Goal: Task Accomplishment & Management: Use online tool/utility

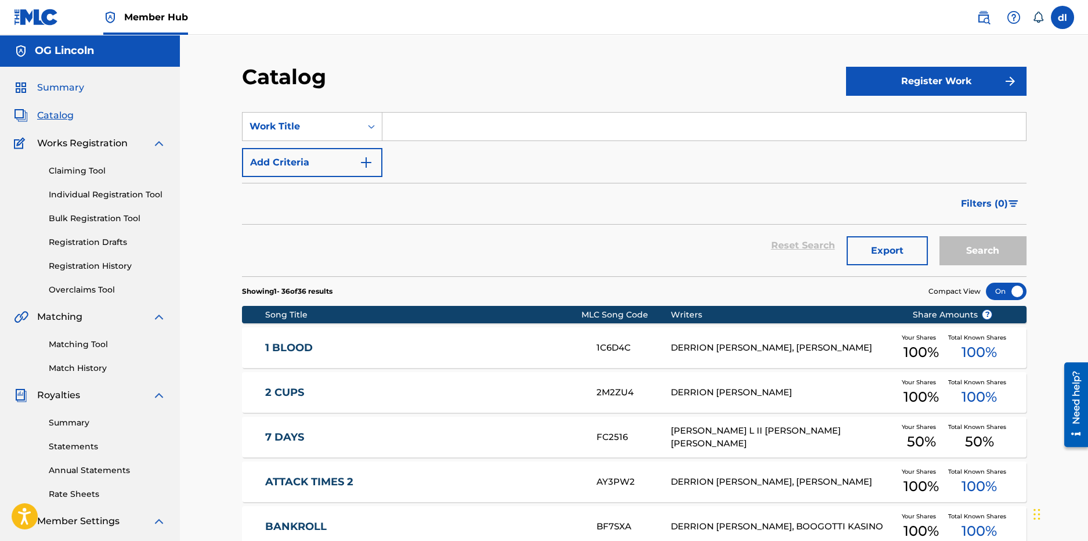
click at [34, 87] on link "Summary" at bounding box center [49, 88] width 70 height 14
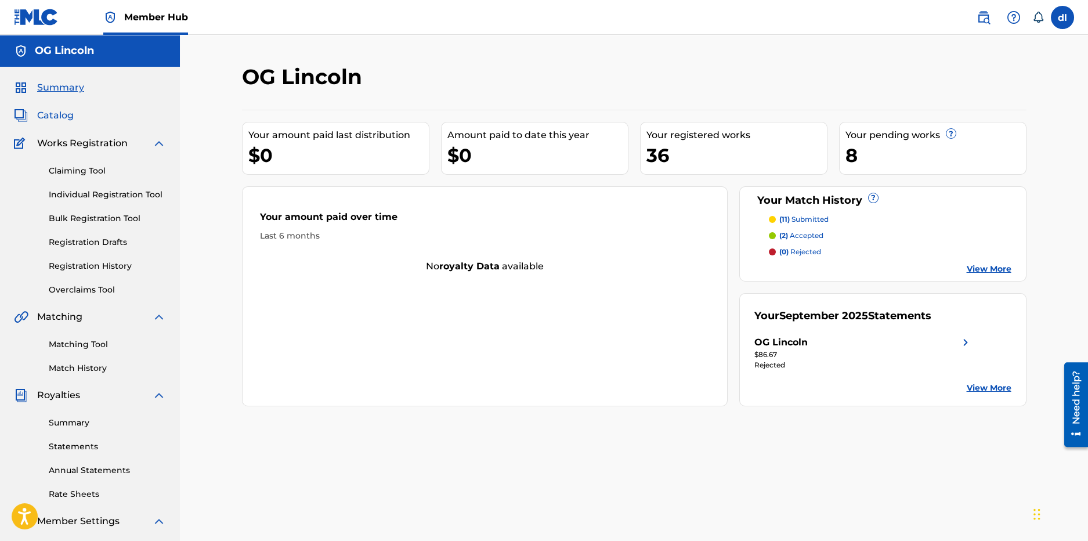
click at [36, 113] on link "Catalog" at bounding box center [44, 116] width 60 height 14
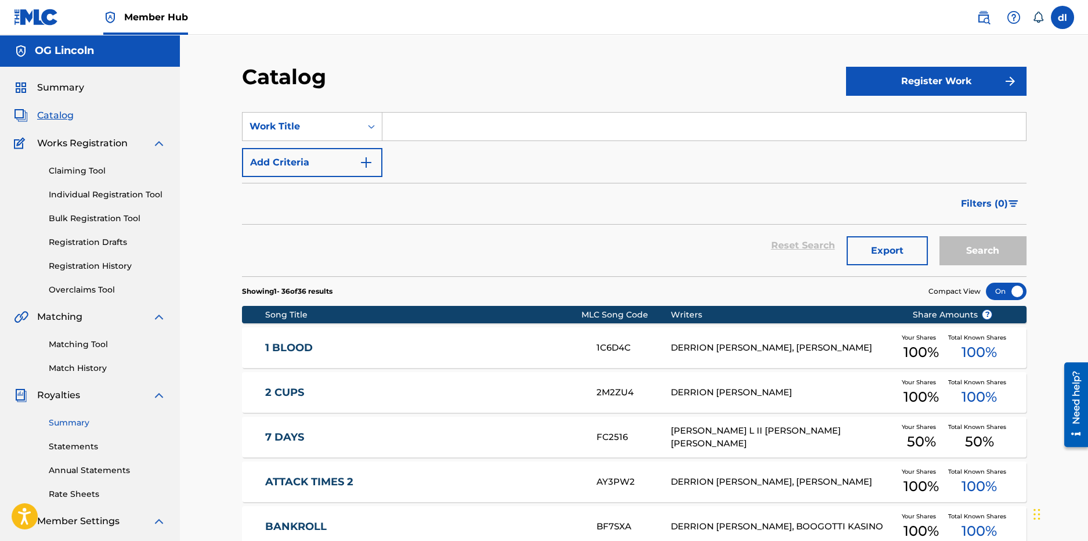
click at [68, 422] on link "Summary" at bounding box center [107, 423] width 117 height 12
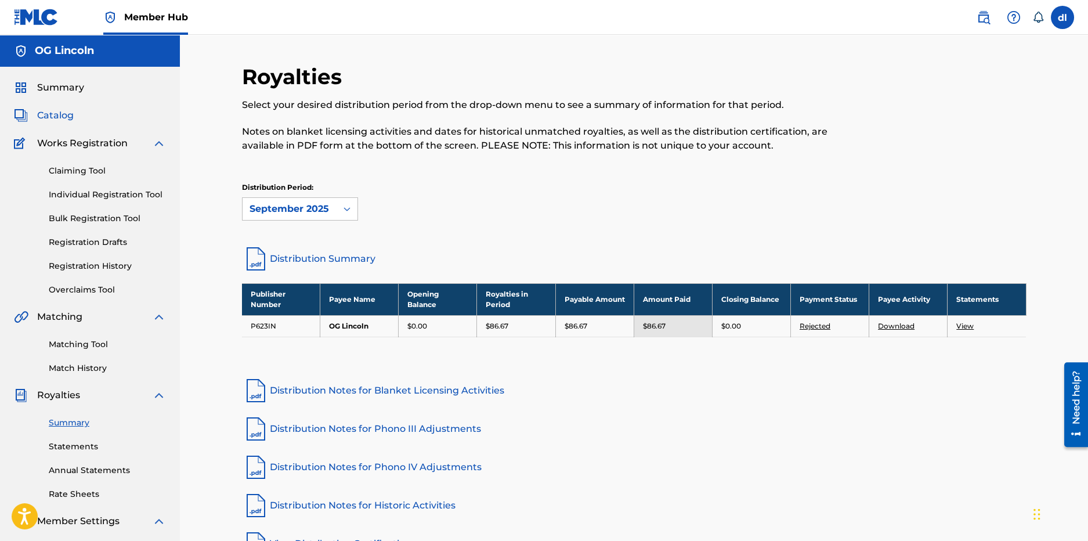
click at [65, 110] on span "Catalog" at bounding box center [55, 116] width 37 height 14
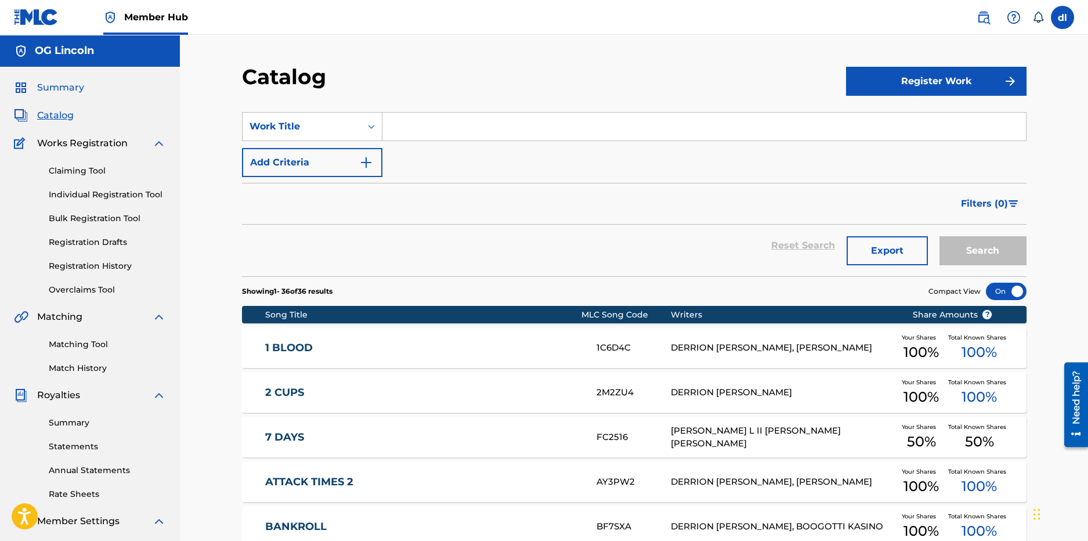
click at [66, 91] on span "Summary" at bounding box center [60, 88] width 47 height 14
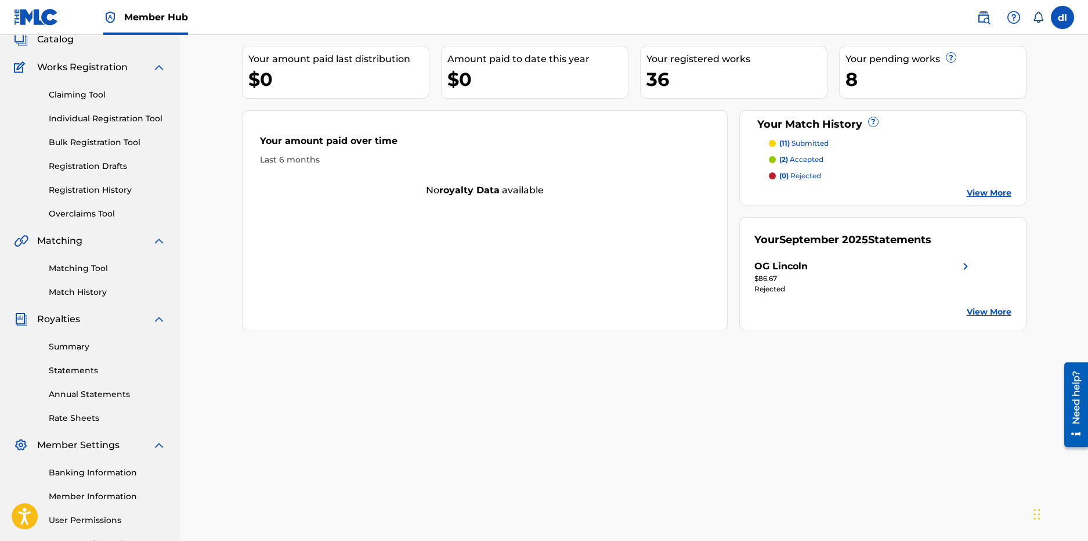
scroll to position [179, 0]
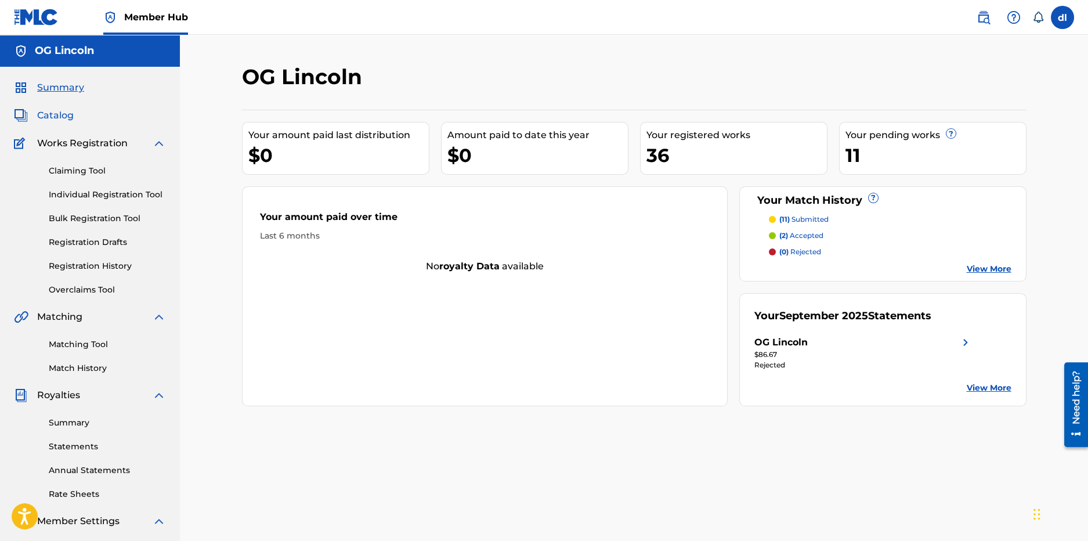
click at [43, 113] on span "Catalog" at bounding box center [55, 116] width 37 height 14
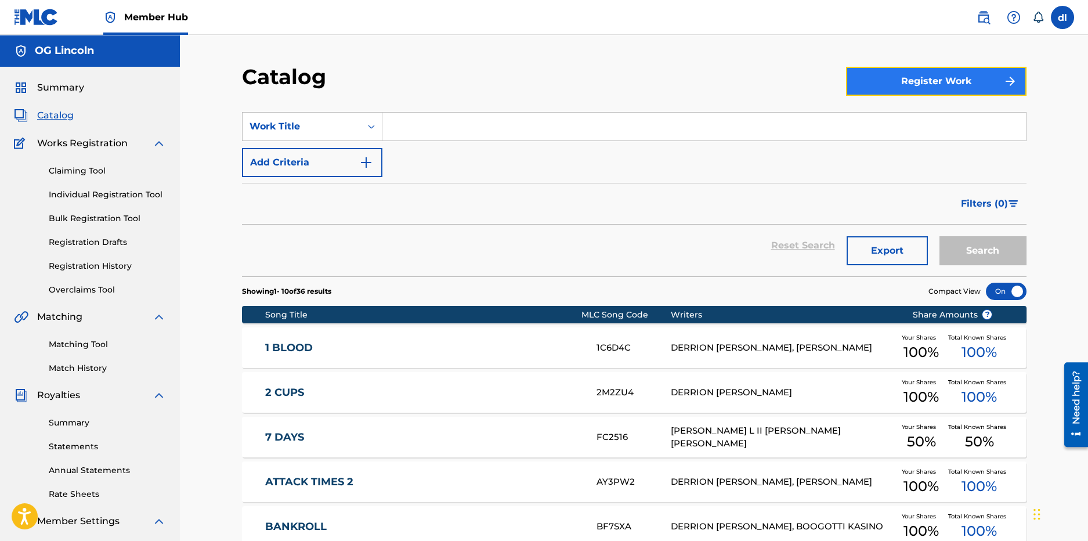
click at [977, 92] on button "Register Work" at bounding box center [936, 81] width 180 height 29
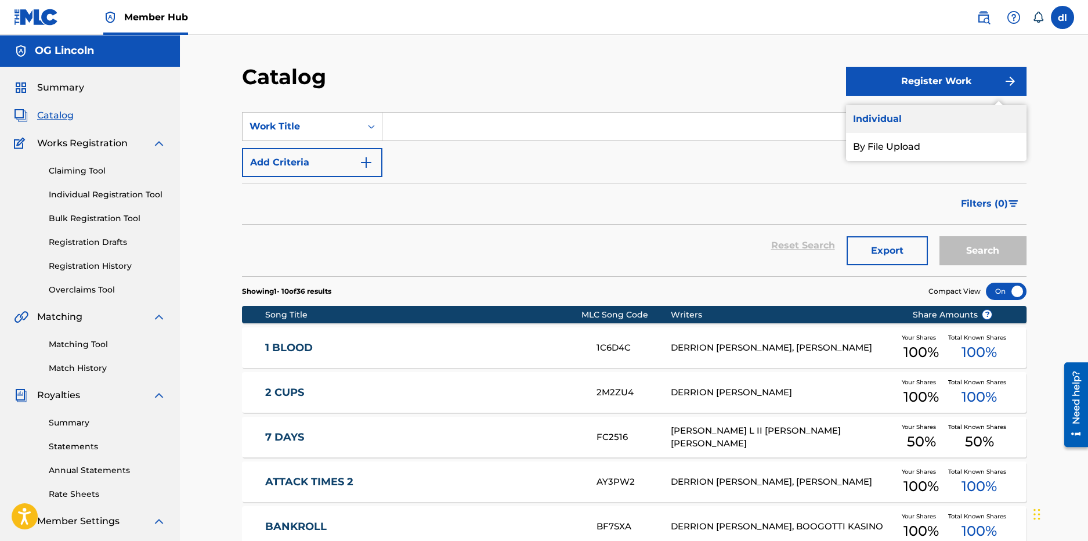
click at [898, 105] on link "Individual" at bounding box center [936, 119] width 180 height 28
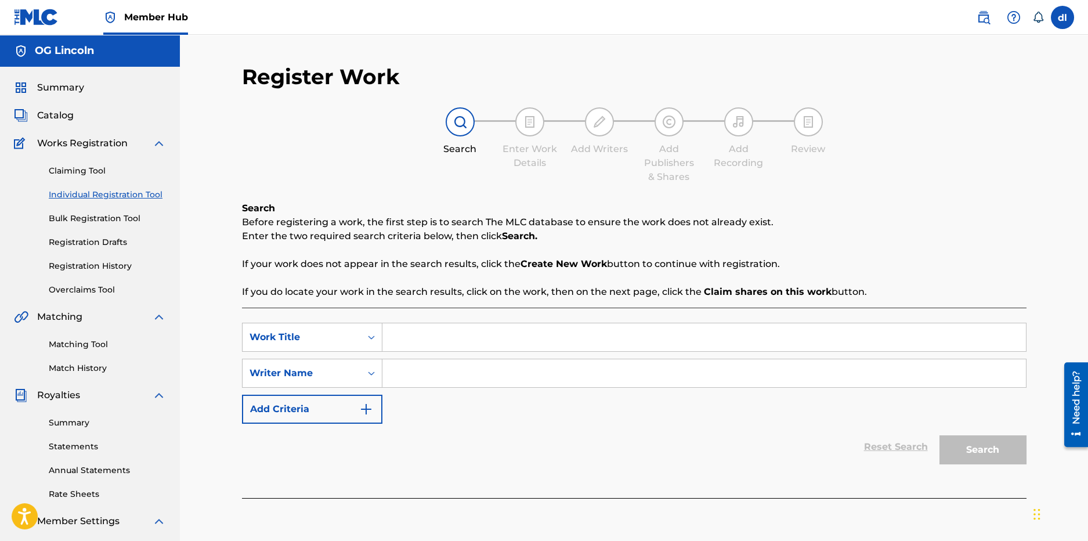
click at [532, 337] on input "Search Form" at bounding box center [704, 337] width 644 height 28
paste input "T3159361925"
drag, startPoint x: 481, startPoint y: 339, endPoint x: 329, endPoint y: 340, distance: 151.5
click at [329, 341] on div "SearchWithCriteriaeac3b1ec-8668-4a70-8e33-73dc685b5747 Work Title T3159361925" at bounding box center [634, 337] width 785 height 29
type input "c"
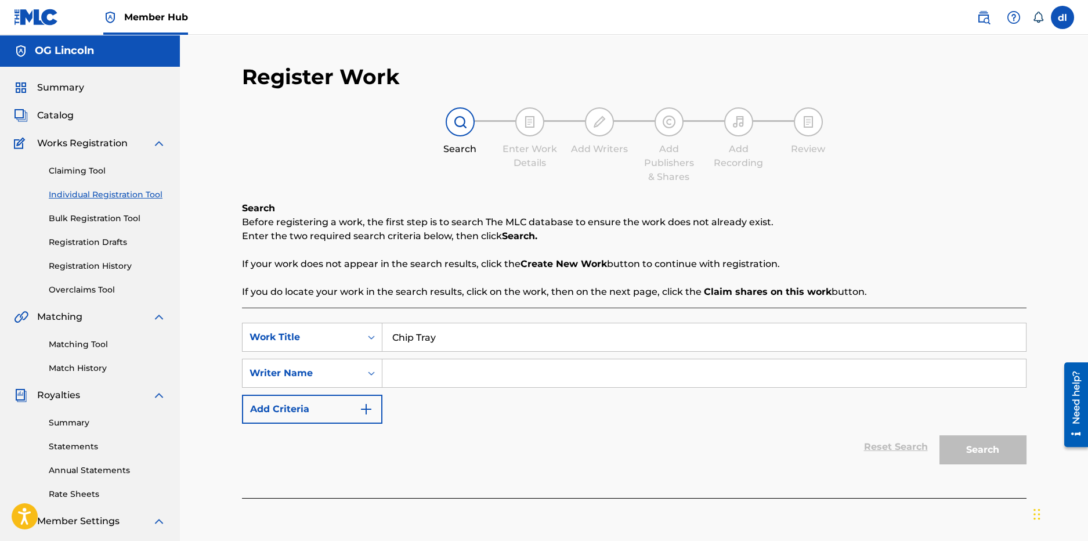
type input "Chip Tray"
click at [403, 360] on input "Search Form" at bounding box center [704, 373] width 644 height 28
type input "sdf"
click at [966, 450] on button "Search" at bounding box center [983, 449] width 87 height 29
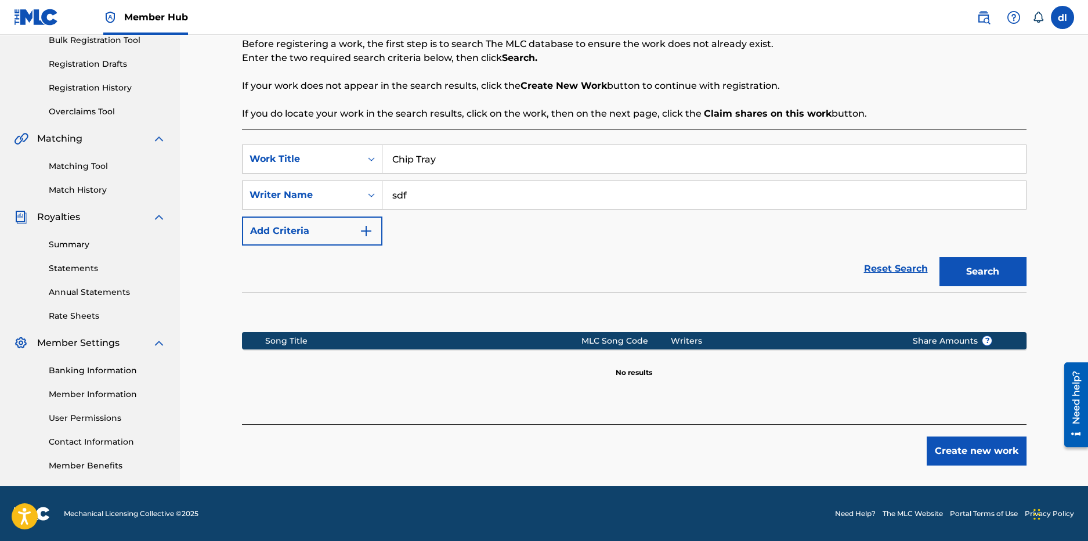
scroll to position [179, 0]
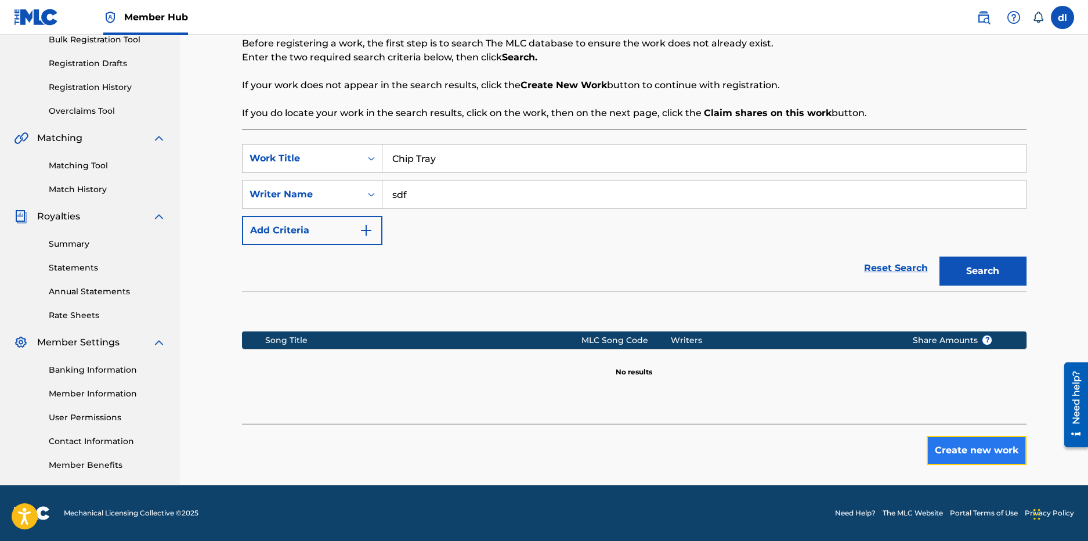
click at [960, 447] on button "Create new work" at bounding box center [977, 450] width 100 height 29
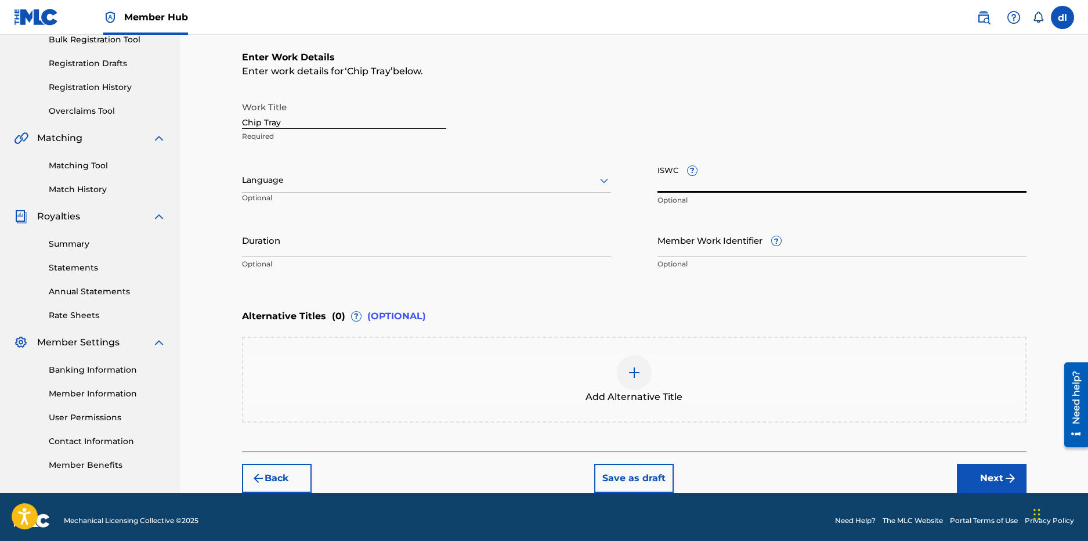
click at [674, 183] on input "ISWC ?" at bounding box center [841, 176] width 369 height 33
click at [687, 189] on input "ISWC ?" at bounding box center [841, 176] width 369 height 33
paste input "T3159361925"
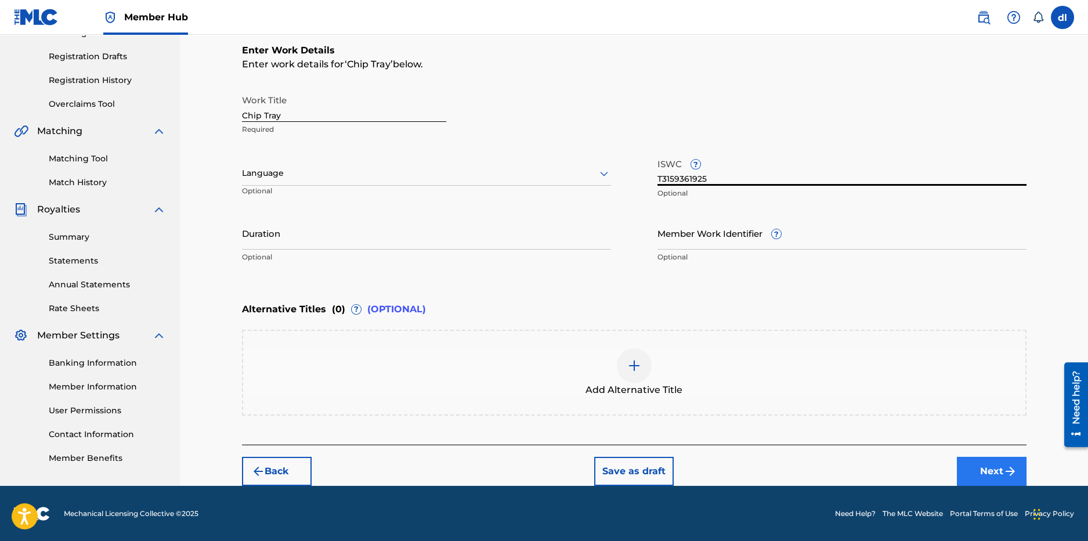
type input "T3159361925"
click at [974, 462] on button "Next" at bounding box center [992, 471] width 70 height 29
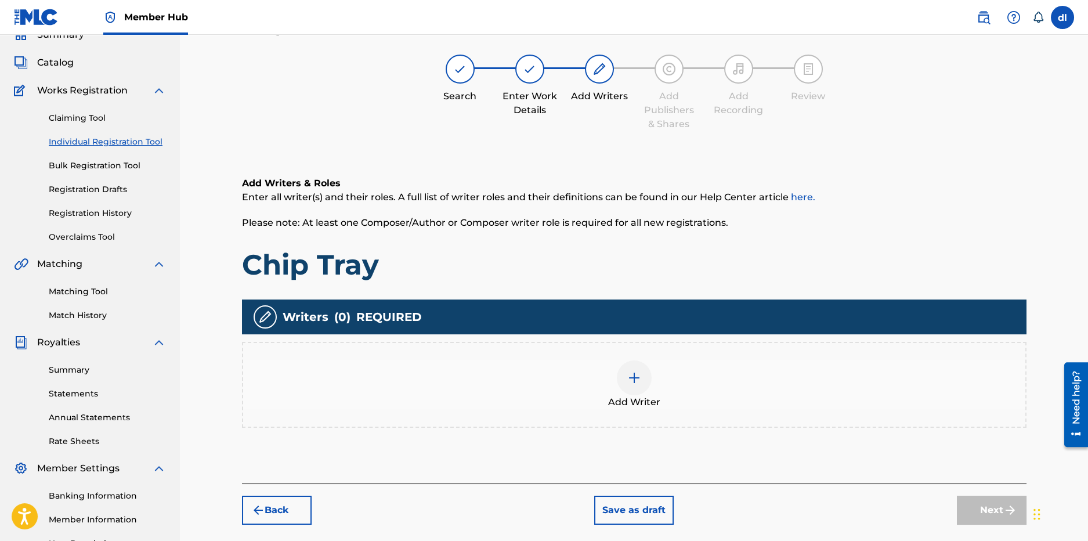
scroll to position [52, 0]
click at [641, 392] on div at bounding box center [634, 378] width 35 height 35
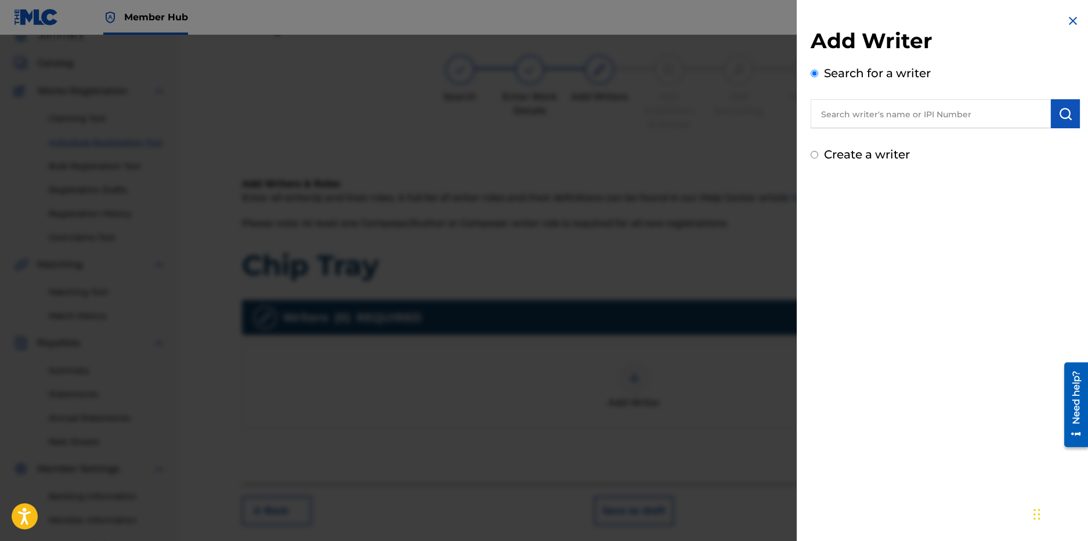
click at [873, 113] on input "text" at bounding box center [931, 113] width 240 height 29
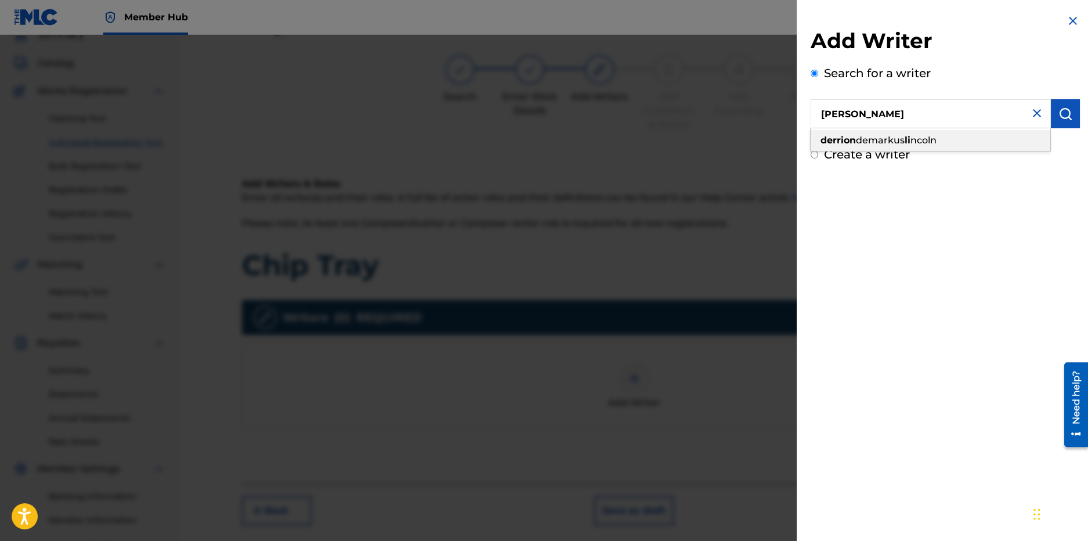
click at [864, 131] on div "derrion [PERSON_NAME] ncoln" at bounding box center [931, 140] width 240 height 21
type input "derrion [PERSON_NAME]"
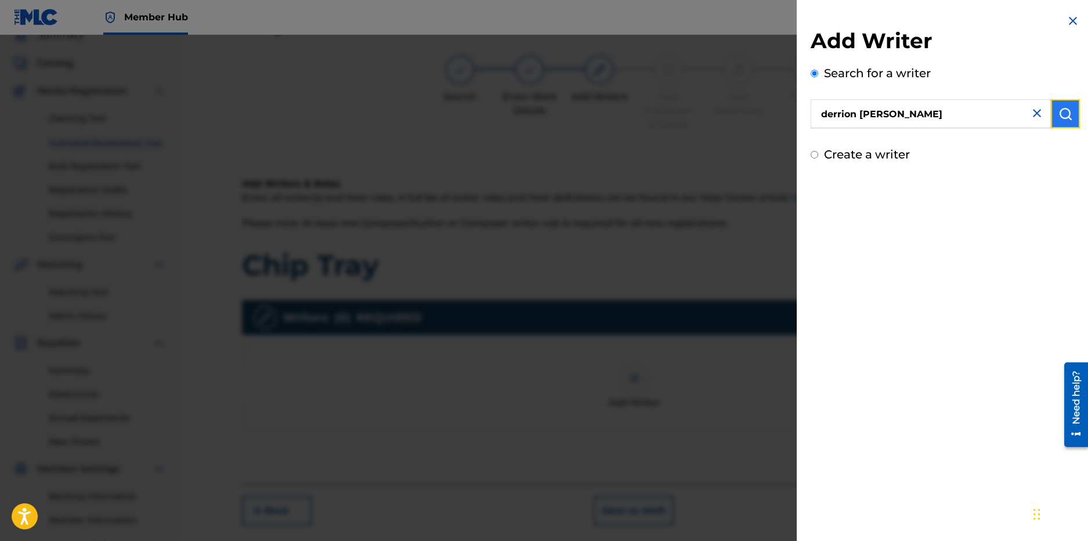
click at [1058, 122] on button "submit" at bounding box center [1065, 113] width 29 height 29
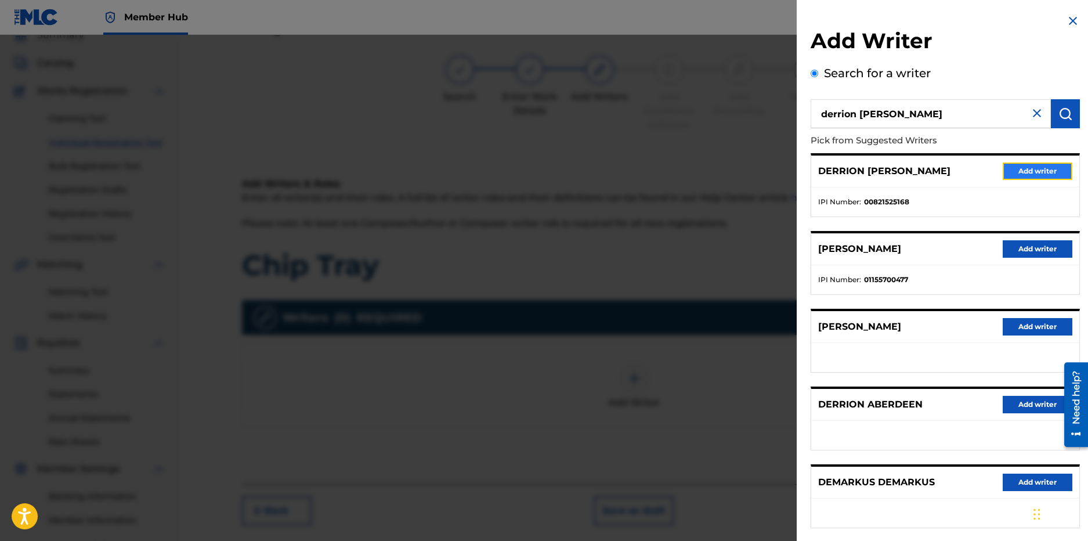
click at [1020, 172] on button "Add writer" at bounding box center [1038, 170] width 70 height 17
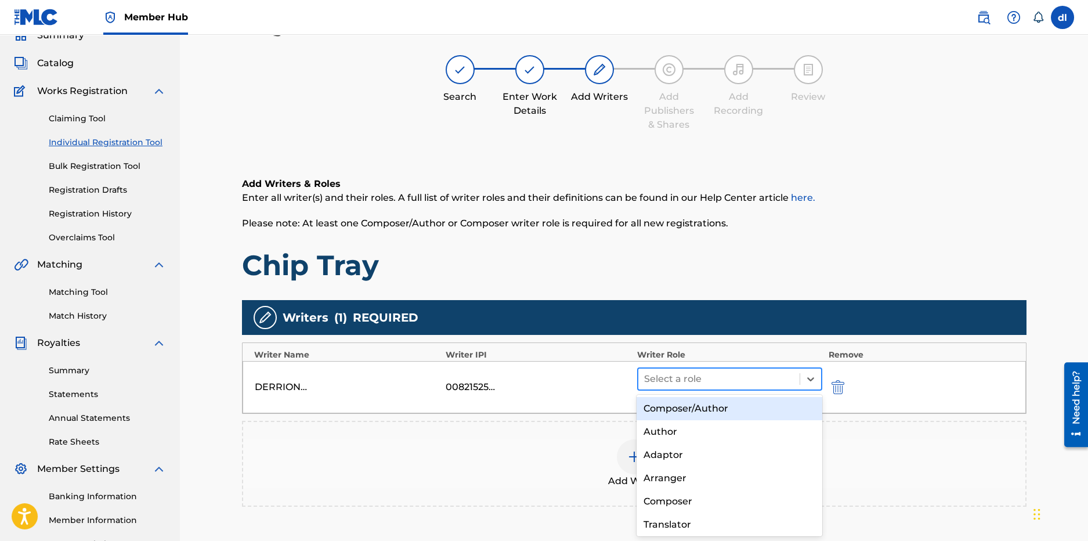
click at [741, 371] on div "Select a role" at bounding box center [719, 379] width 162 height 21
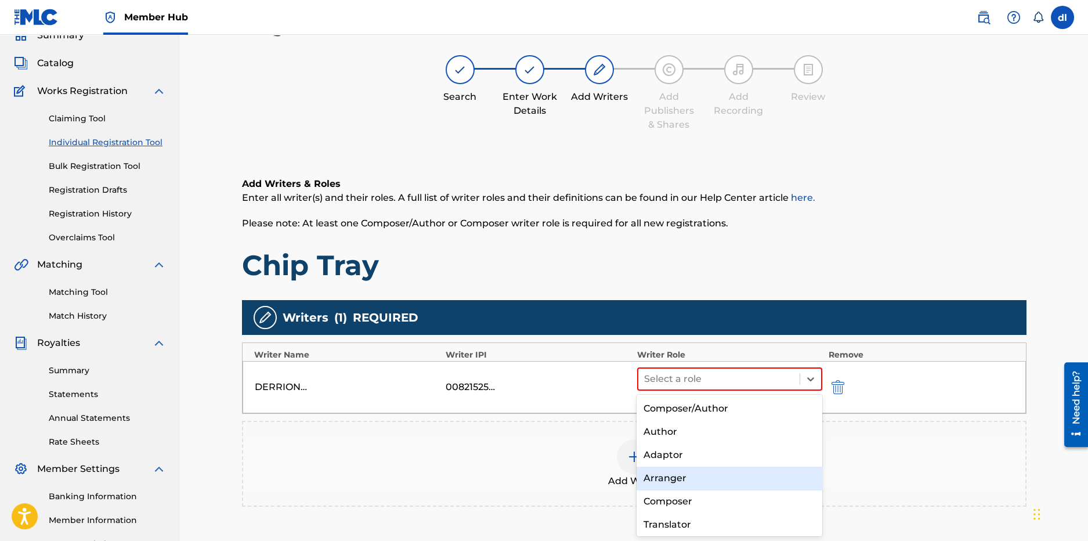
scroll to position [49, 0]
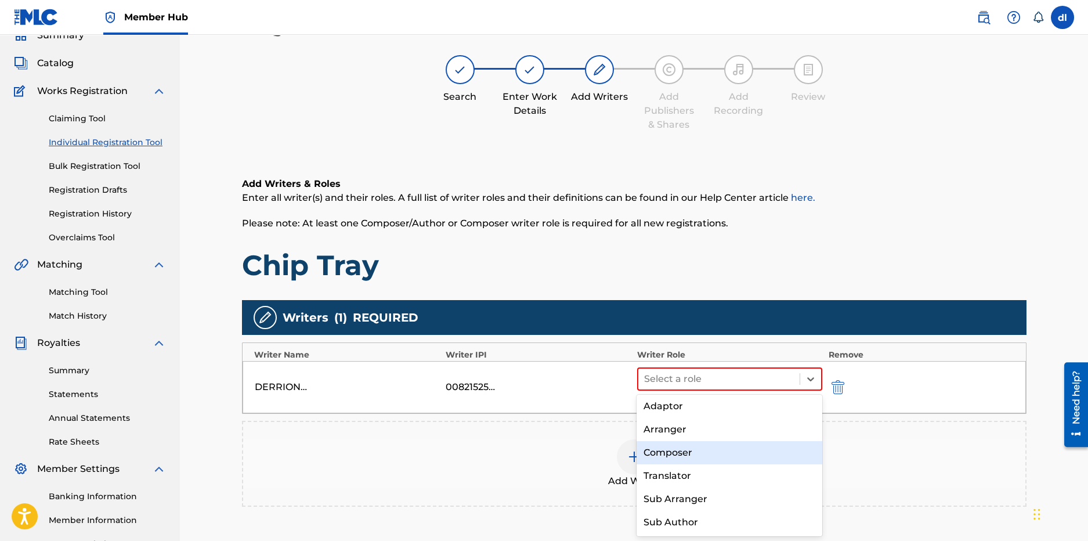
click at [679, 456] on div "Composer" at bounding box center [730, 452] width 186 height 23
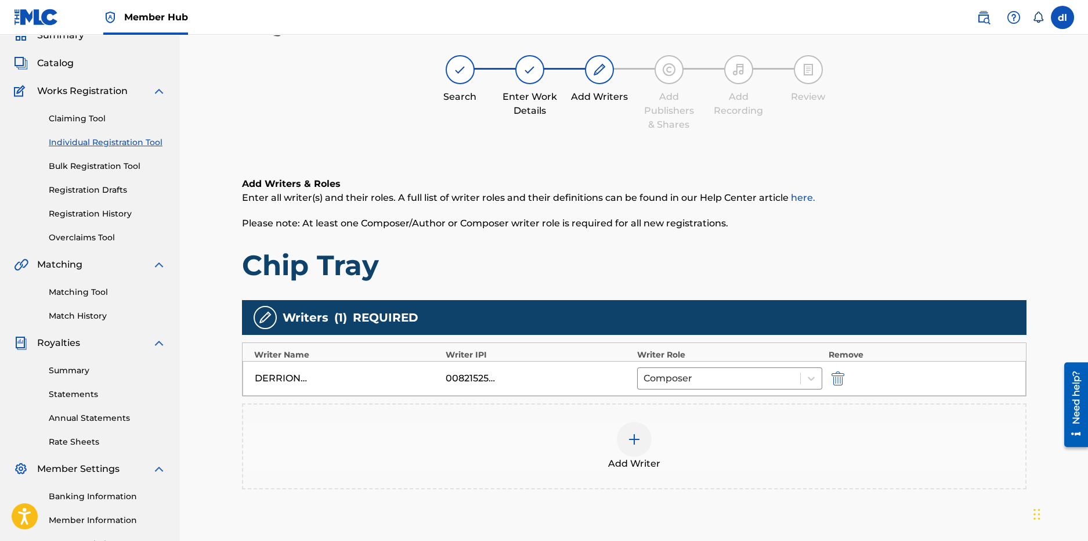
click at [640, 445] on img at bounding box center [634, 439] width 14 height 14
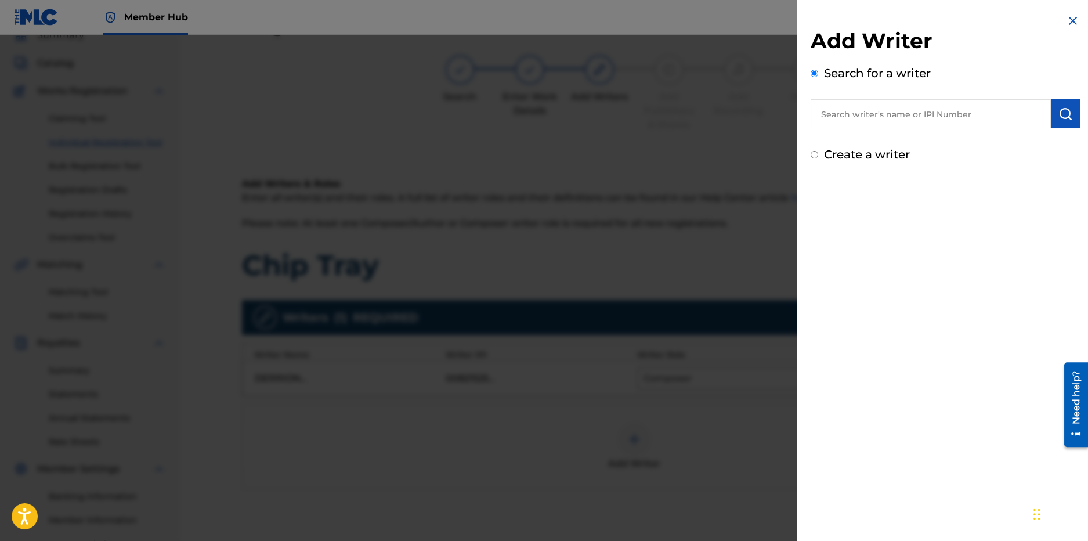
click at [967, 117] on input "text" at bounding box center [931, 113] width 240 height 29
type input "boogotti kasino"
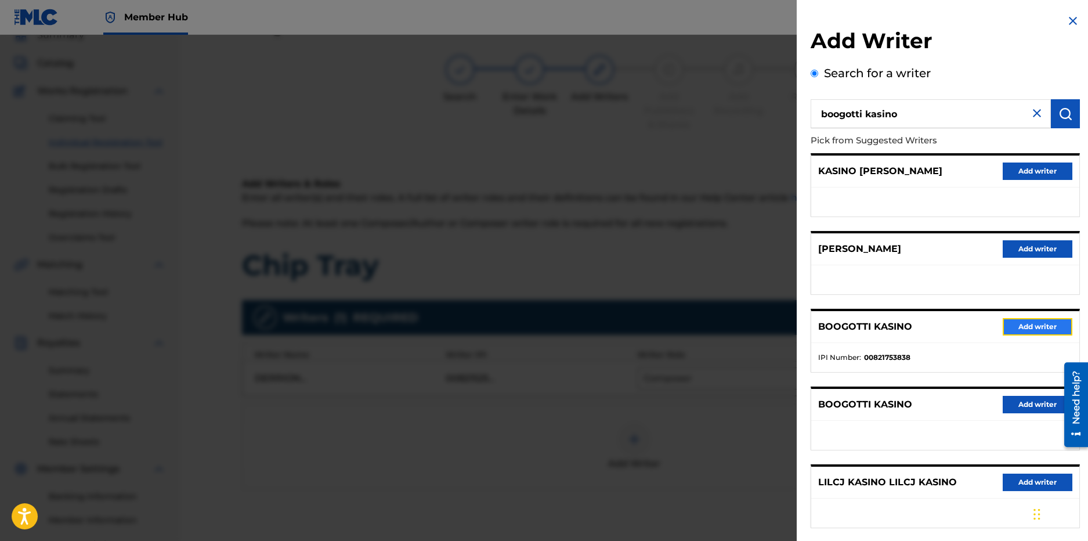
click at [1043, 330] on button "Add writer" at bounding box center [1038, 326] width 70 height 17
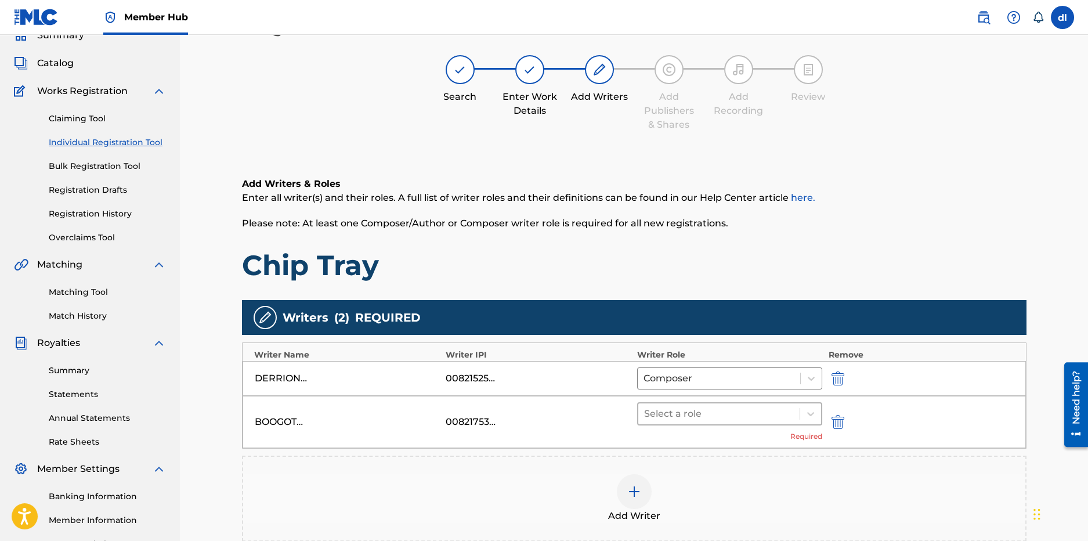
click at [726, 407] on div at bounding box center [719, 414] width 150 height 16
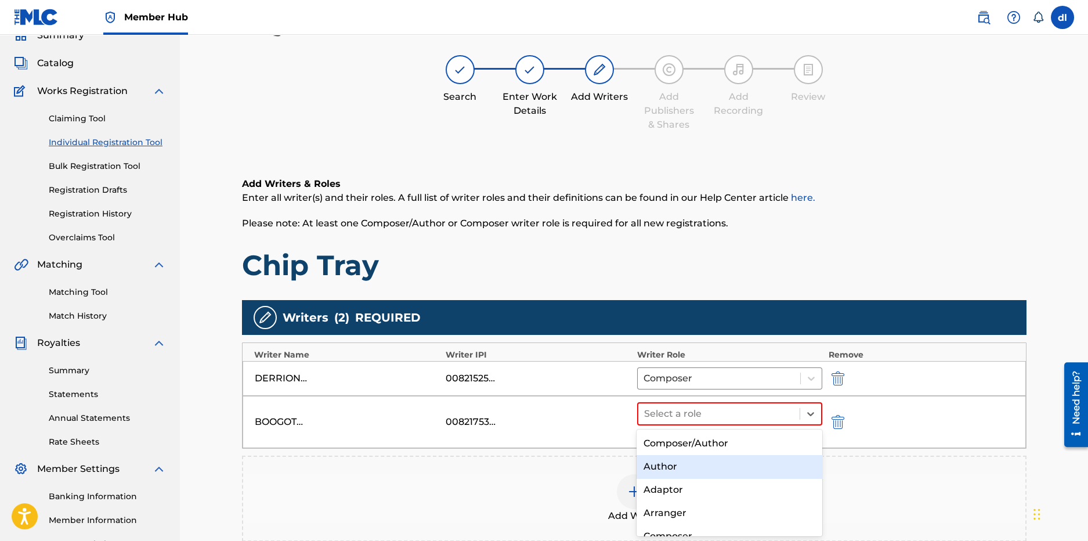
drag, startPoint x: 653, startPoint y: 468, endPoint x: 677, endPoint y: 441, distance: 35.8
click at [653, 468] on div "Author" at bounding box center [730, 466] width 186 height 23
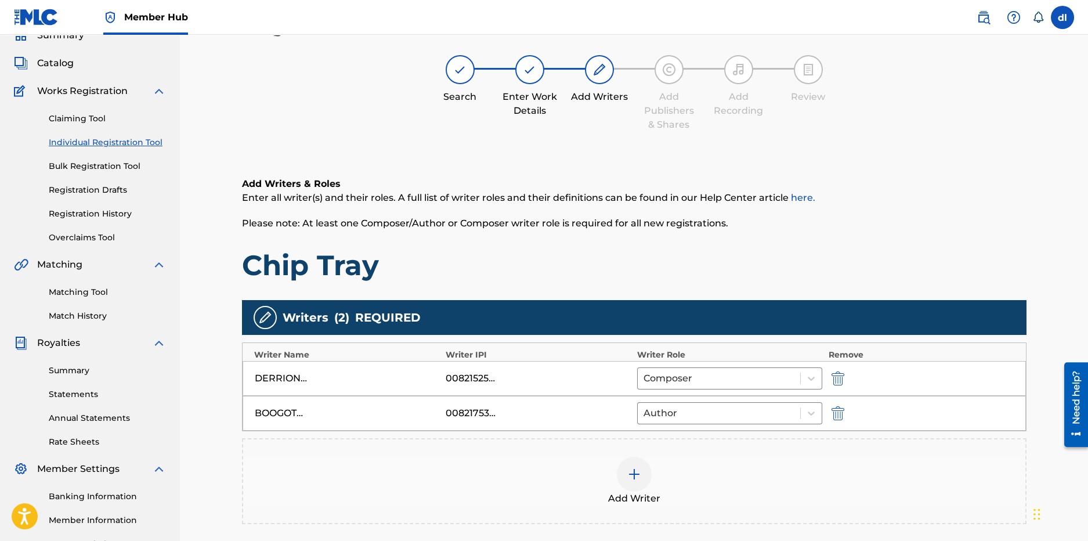
click at [629, 481] on div at bounding box center [634, 474] width 35 height 35
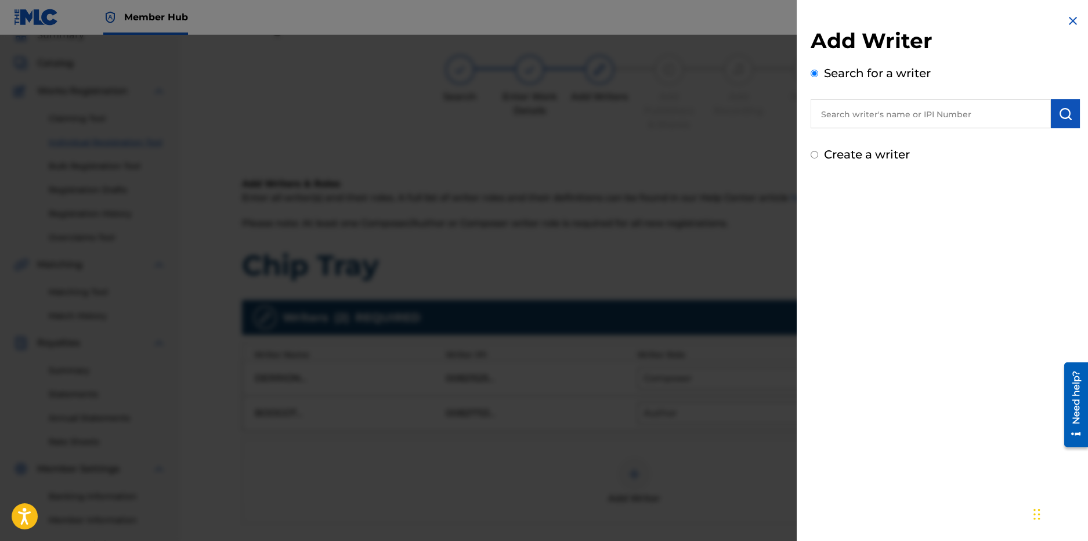
click at [938, 98] on div "Search for a writer" at bounding box center [945, 96] width 269 height 64
click at [932, 109] on input "text" at bounding box center [931, 113] width 240 height 29
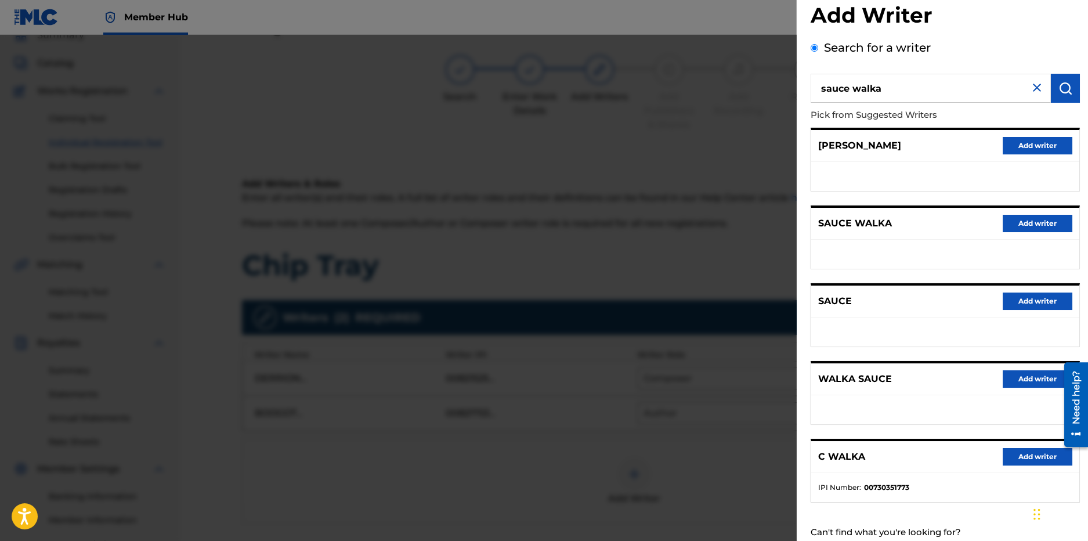
scroll to position [60, 0]
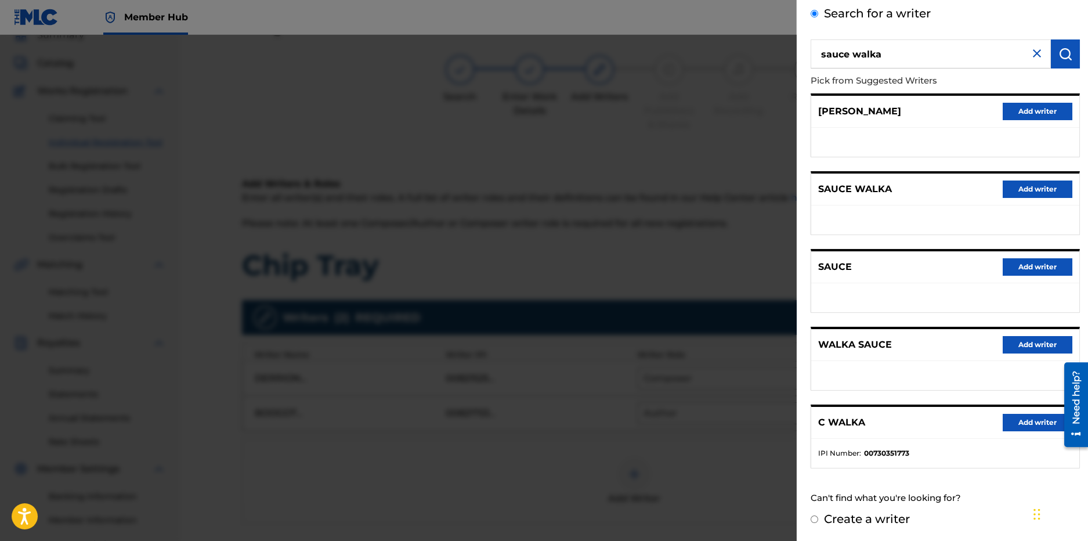
drag, startPoint x: 897, startPoint y: 50, endPoint x: 810, endPoint y: 52, distance: 87.1
click at [810, 56] on div "Add Writer Search for a writer sauce walka Pick from Suggested Writers [PERSON_…" at bounding box center [945, 240] width 297 height 601
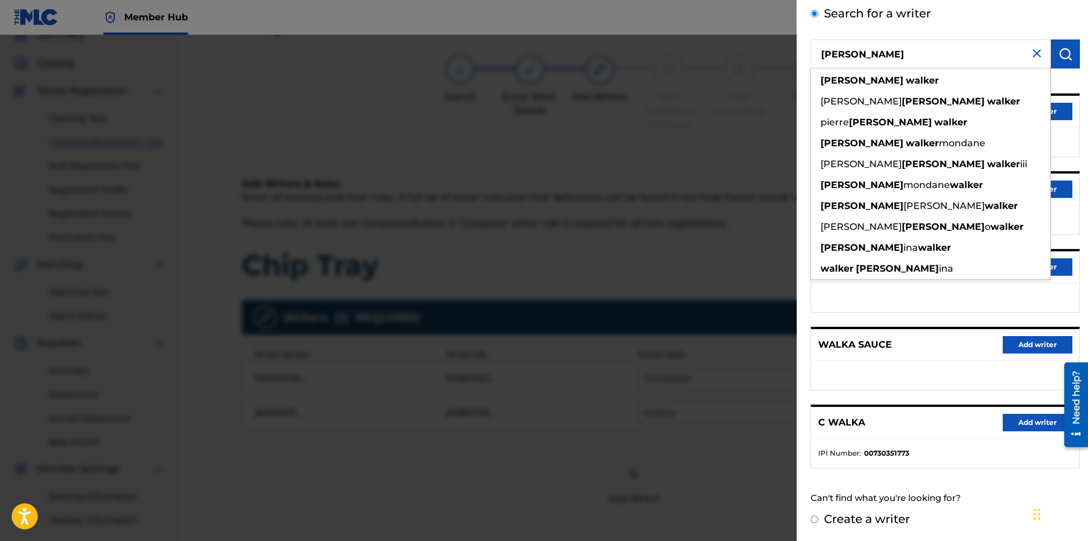
scroll to position [0, 0]
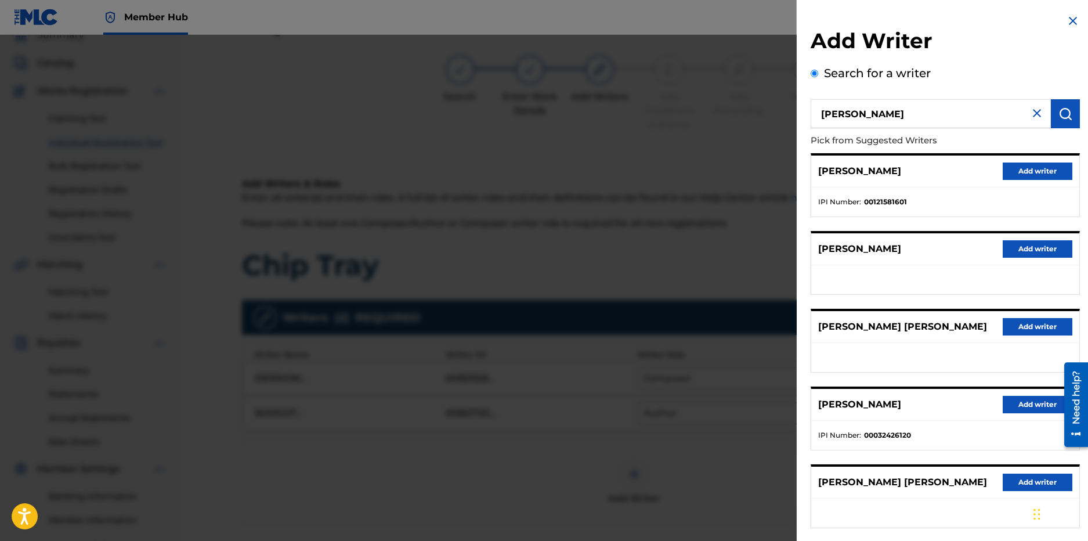
drag, startPoint x: 950, startPoint y: 167, endPoint x: 818, endPoint y: 164, distance: 132.3
click at [818, 164] on div "[PERSON_NAME] Add writer" at bounding box center [945, 172] width 268 height 32
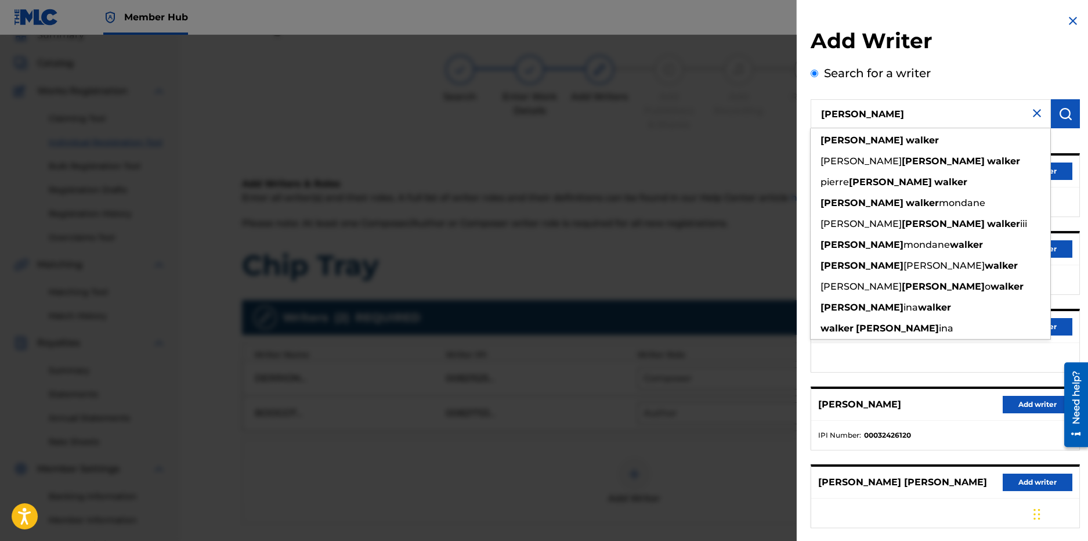
drag, startPoint x: 899, startPoint y: 118, endPoint x: 749, endPoint y: 88, distance: 153.4
click at [749, 88] on div "Add Writer Search for a writer [PERSON_NAME] [PERSON_NAME] [PERSON_NAME] [PERSO…" at bounding box center [544, 288] width 1088 height 506
paste input "[PERSON_NAME] [PERSON_NAME]"
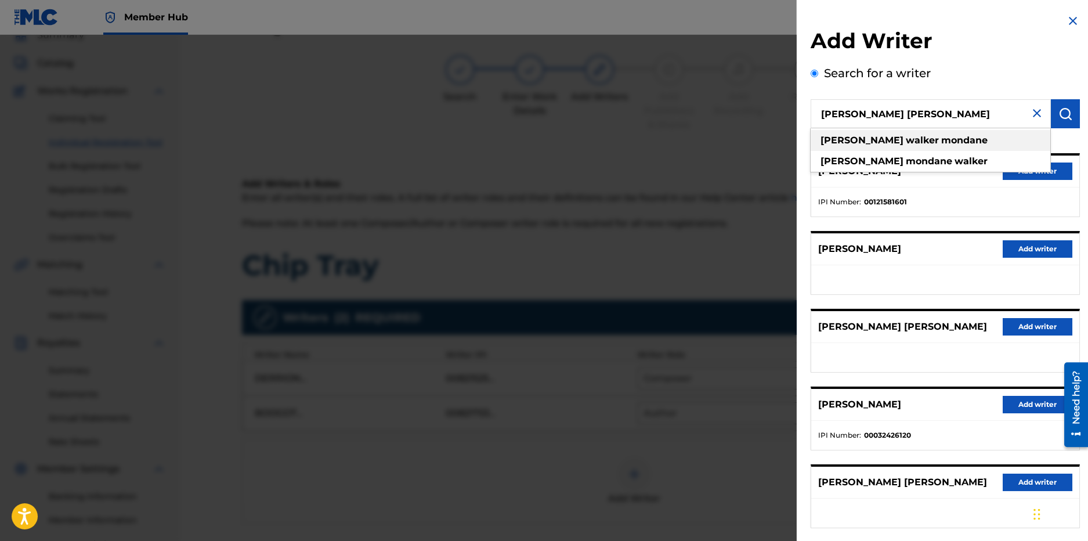
click at [941, 139] on strong "mondane" at bounding box center [964, 140] width 46 height 11
type input "[PERSON_NAME] [PERSON_NAME]"
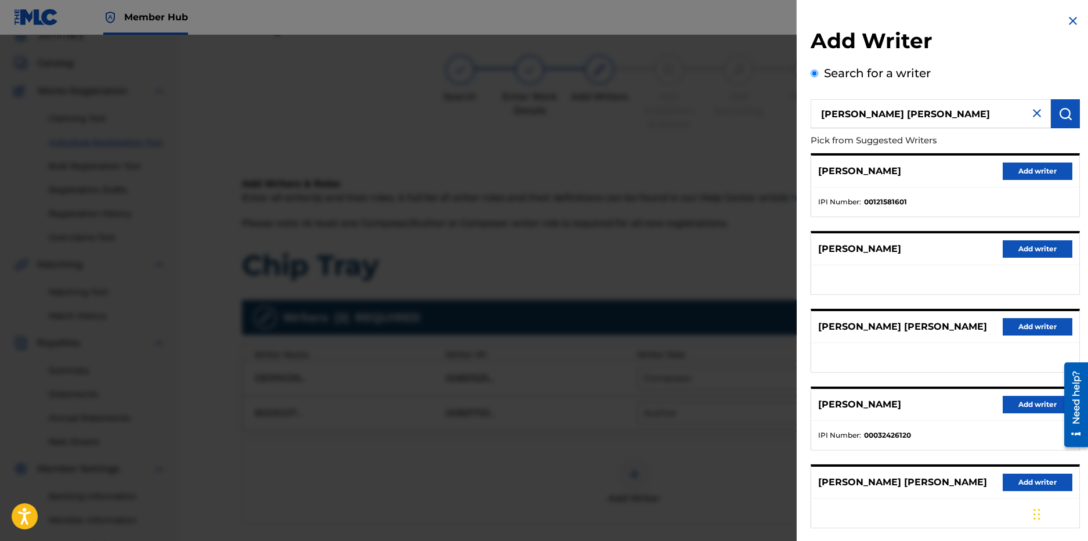
click at [1026, 335] on div "[PERSON_NAME] [PERSON_NAME] Add writer" at bounding box center [945, 327] width 268 height 32
click at [1024, 331] on button "Add writer" at bounding box center [1038, 326] width 70 height 17
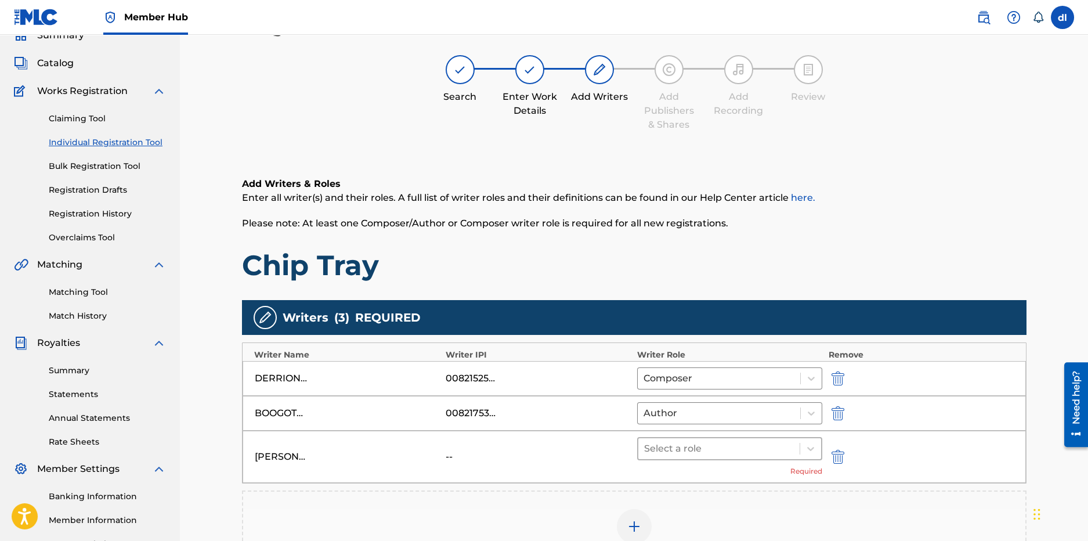
click at [696, 450] on div at bounding box center [719, 448] width 150 height 16
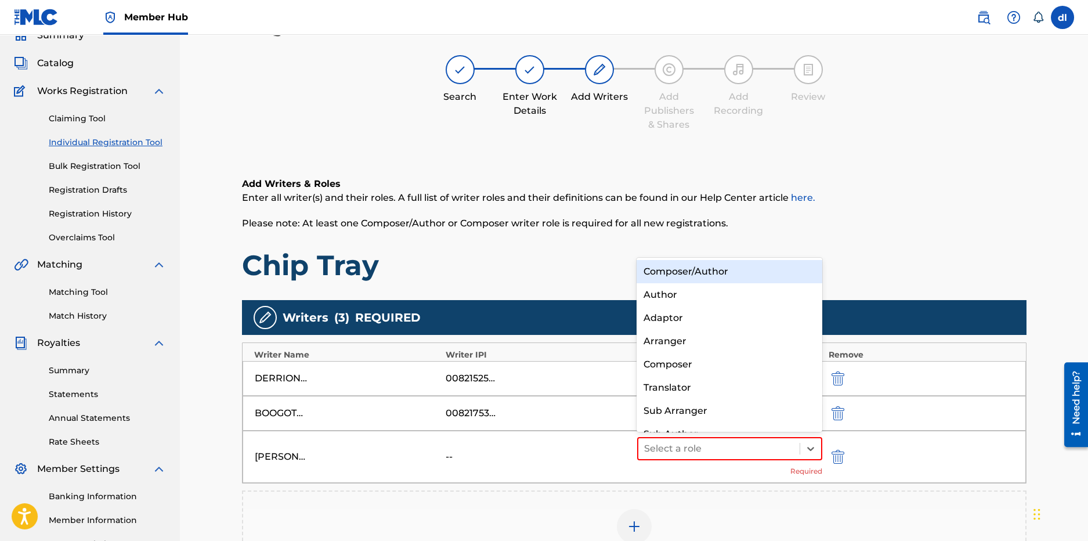
scroll to position [16, 0]
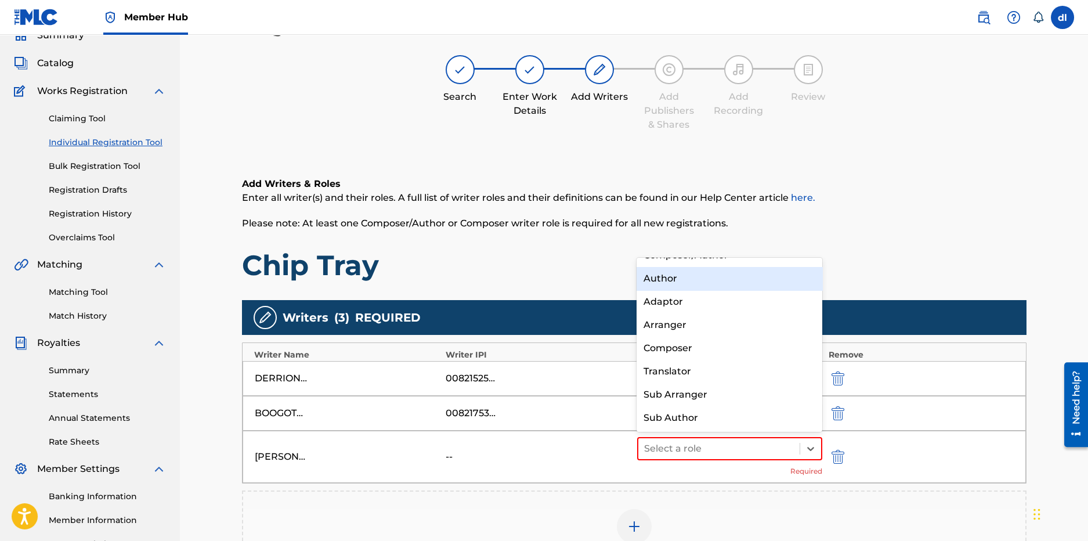
click at [671, 281] on div "Author" at bounding box center [730, 278] width 186 height 23
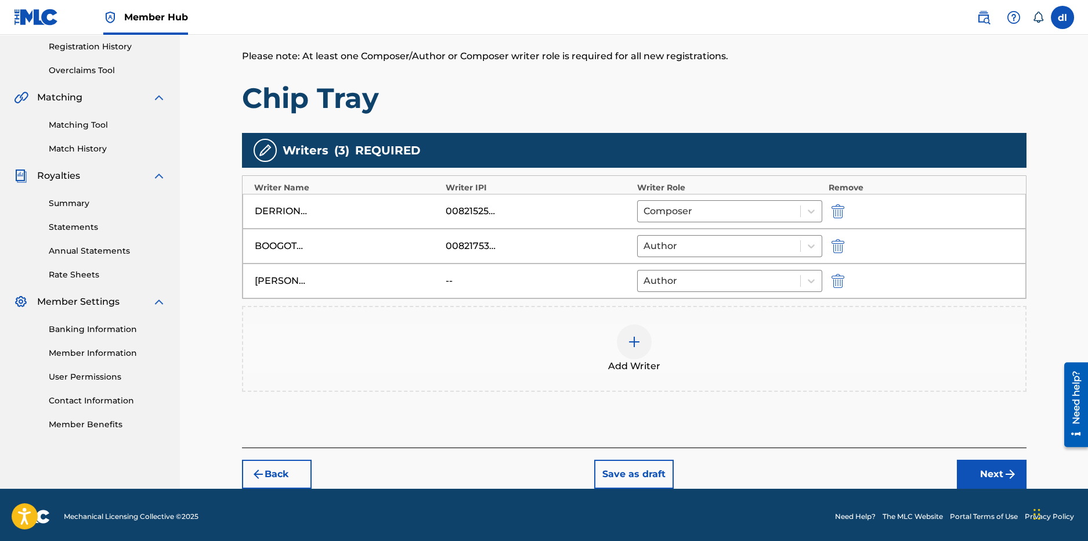
scroll to position [223, 0]
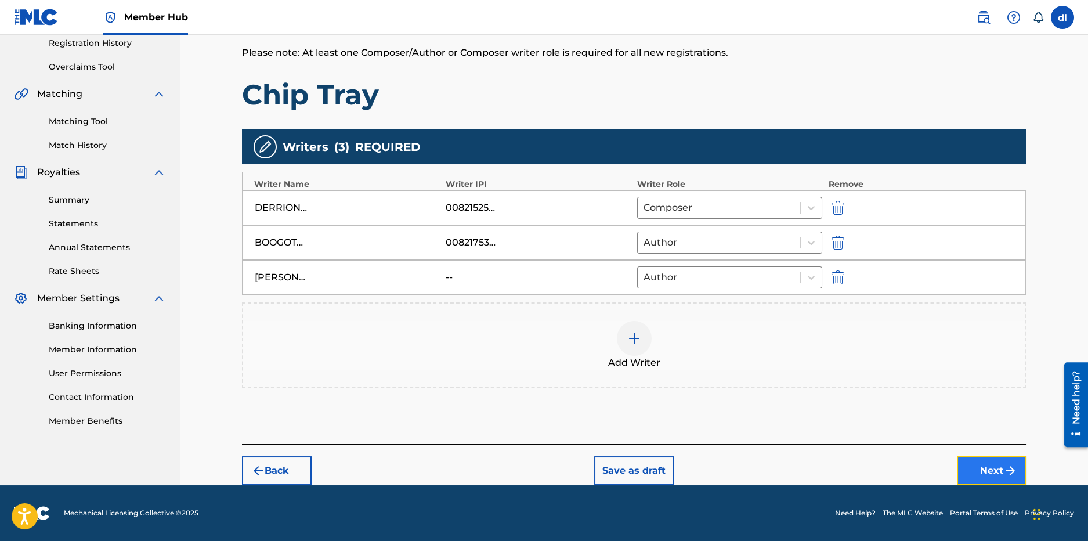
click at [970, 460] on button "Next" at bounding box center [992, 470] width 70 height 29
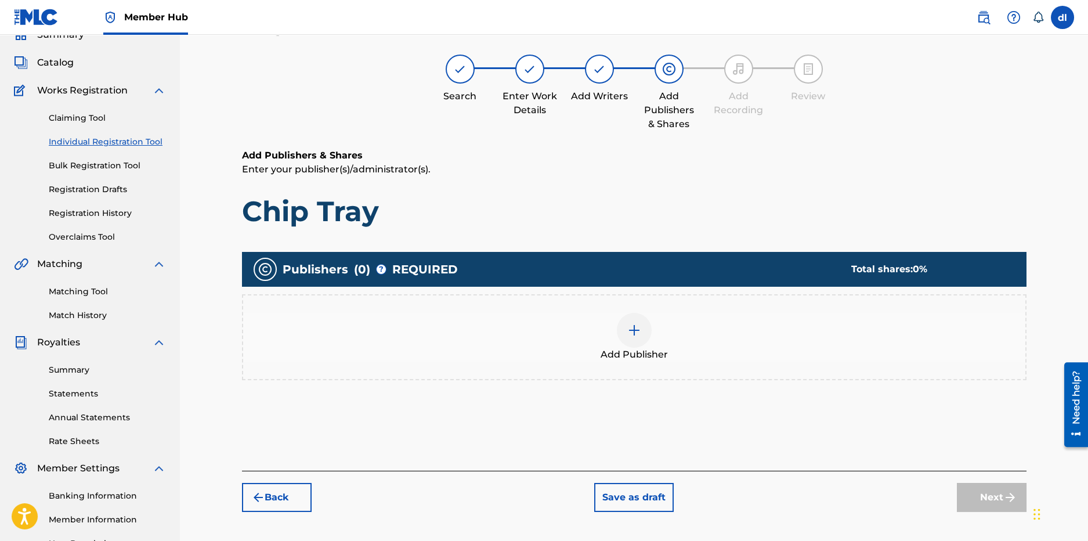
scroll to position [52, 0]
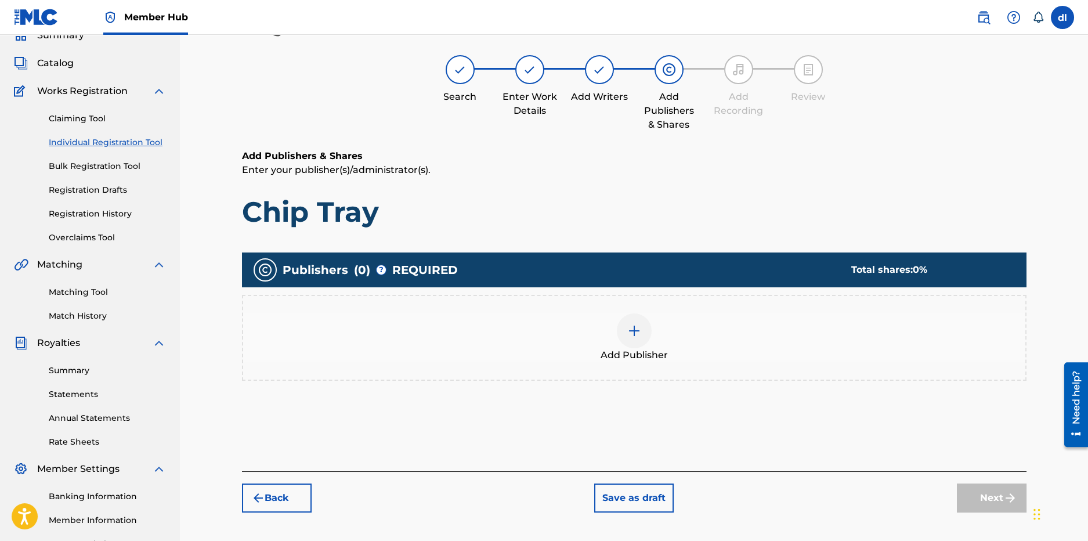
click at [620, 327] on div at bounding box center [634, 330] width 35 height 35
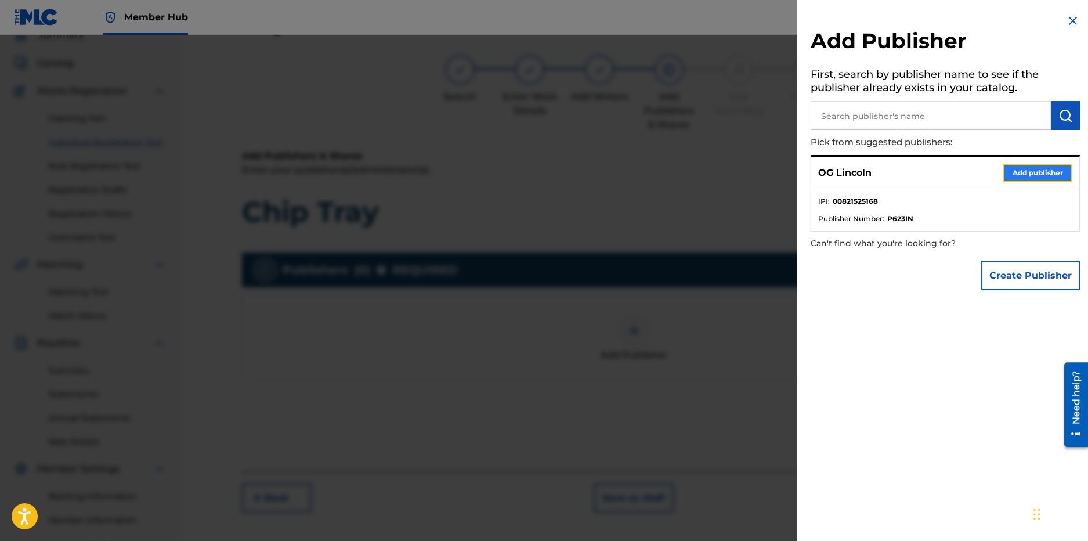
click at [1039, 177] on button "Add publisher" at bounding box center [1038, 172] width 70 height 17
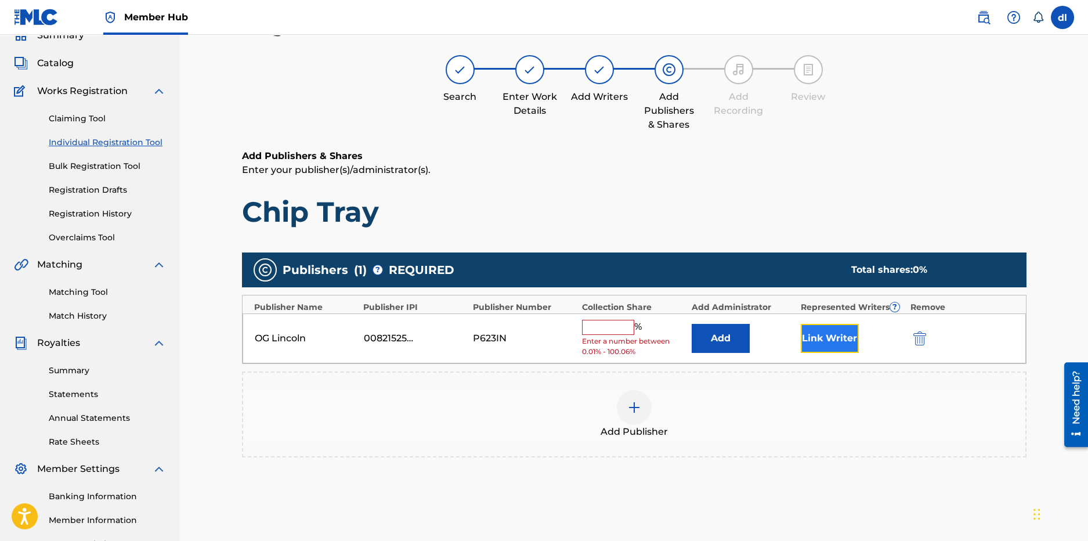
click at [808, 338] on button "Link Writer" at bounding box center [830, 338] width 58 height 29
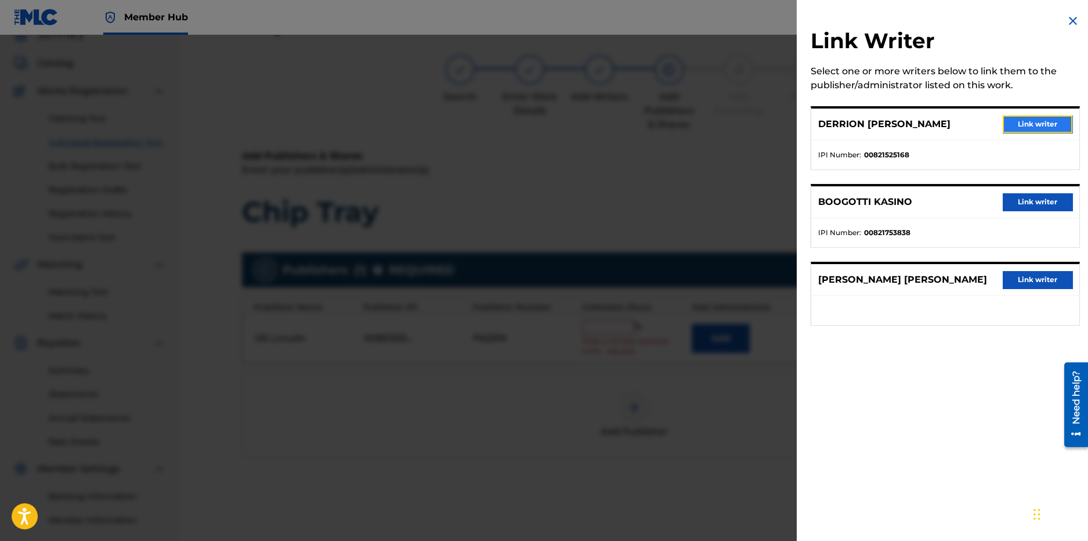
click at [1024, 128] on button "Link writer" at bounding box center [1038, 123] width 70 height 17
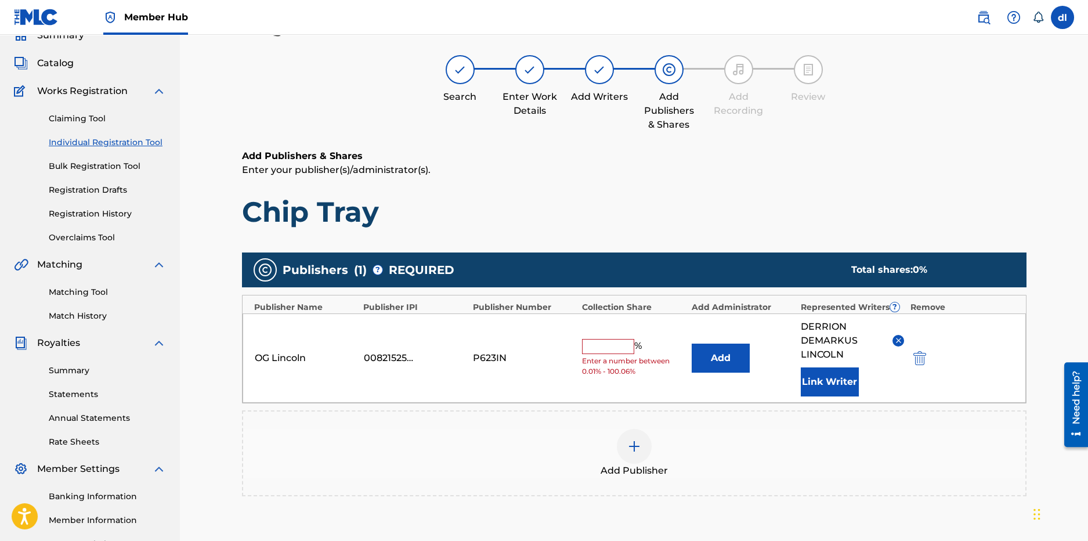
click at [624, 349] on input "text" at bounding box center [608, 346] width 52 height 15
type input "50"
click at [643, 442] on div at bounding box center [634, 446] width 35 height 35
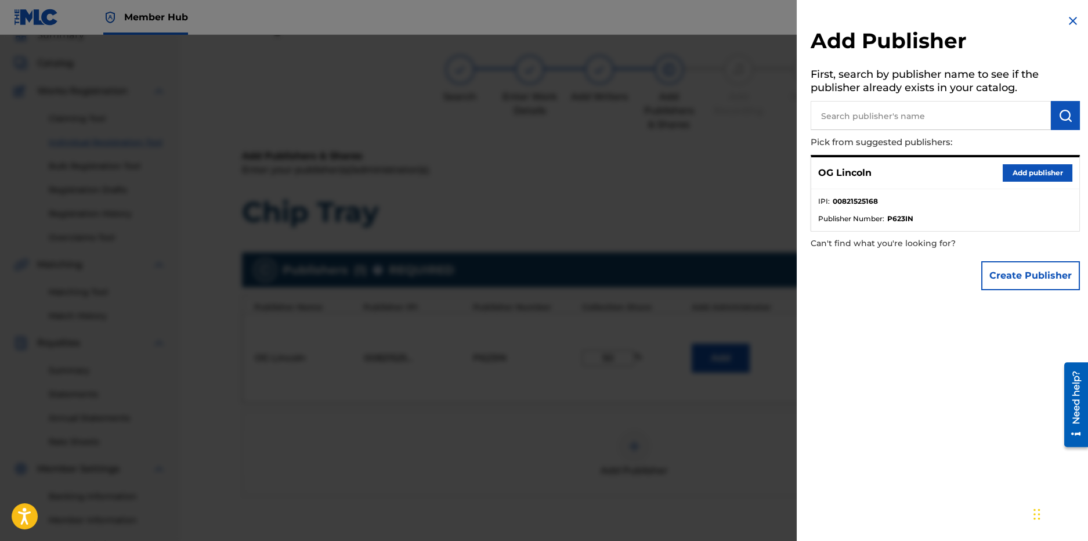
click at [915, 110] on input "text" at bounding box center [931, 115] width 240 height 29
type input "kasino world"
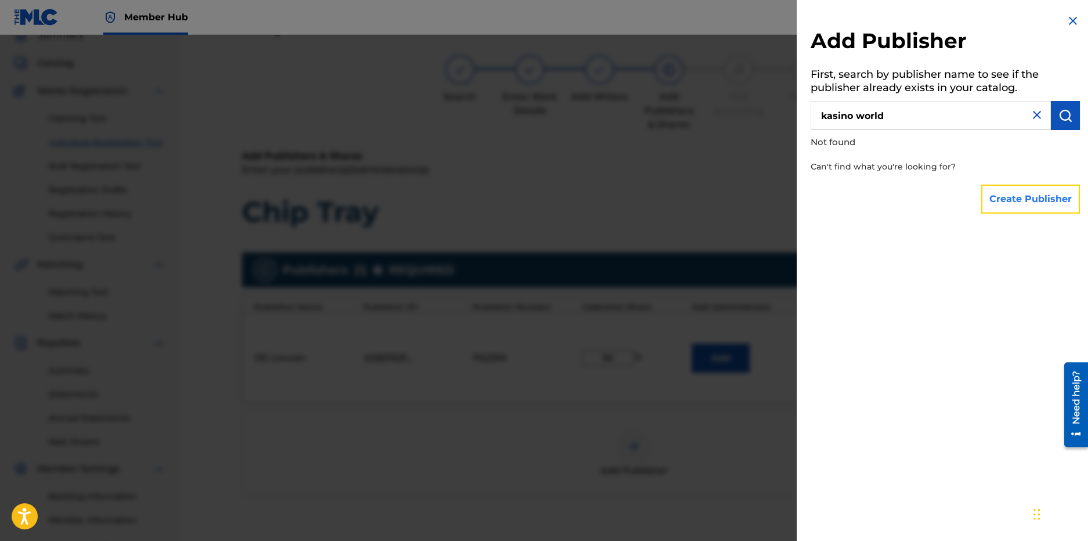
click at [987, 204] on button "Create Publisher" at bounding box center [1030, 199] width 99 height 29
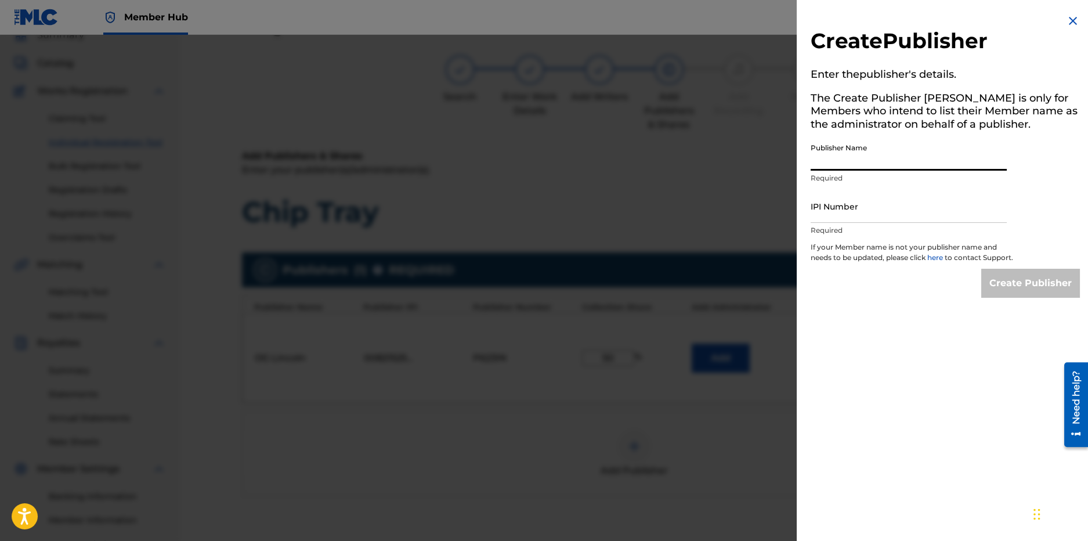
click at [922, 168] on input "Publisher Name" at bounding box center [909, 154] width 196 height 33
click at [872, 163] on input "Publisher Name" at bounding box center [909, 154] width 196 height 33
type input "kasino world"
drag, startPoint x: 864, startPoint y: 162, endPoint x: 915, endPoint y: 71, distance: 105.0
click at [761, 161] on div "Create Publisher Enter the publisher 's details. The Create Publisher button is…" at bounding box center [544, 288] width 1088 height 506
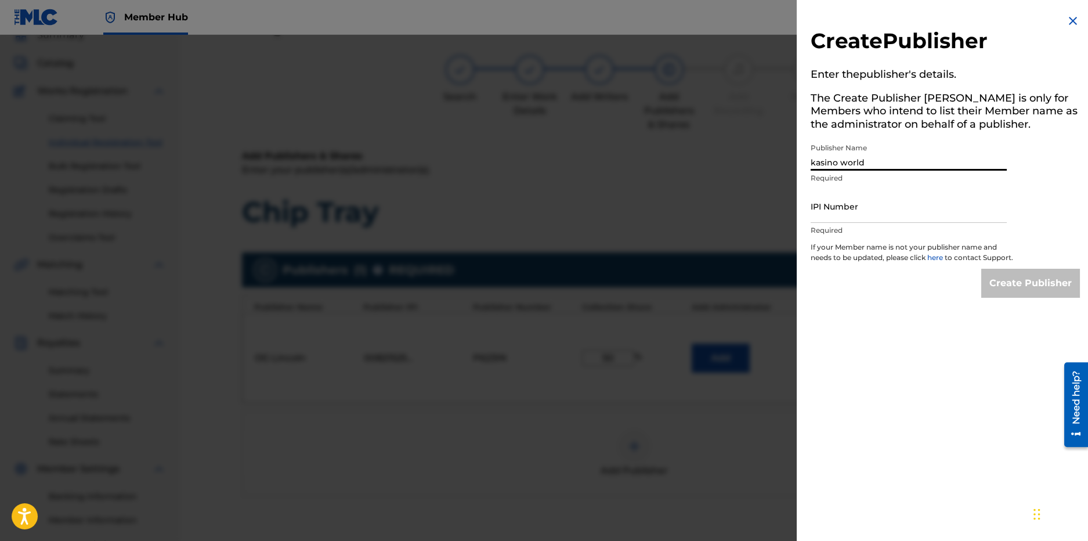
click at [1066, 19] on img at bounding box center [1073, 21] width 14 height 14
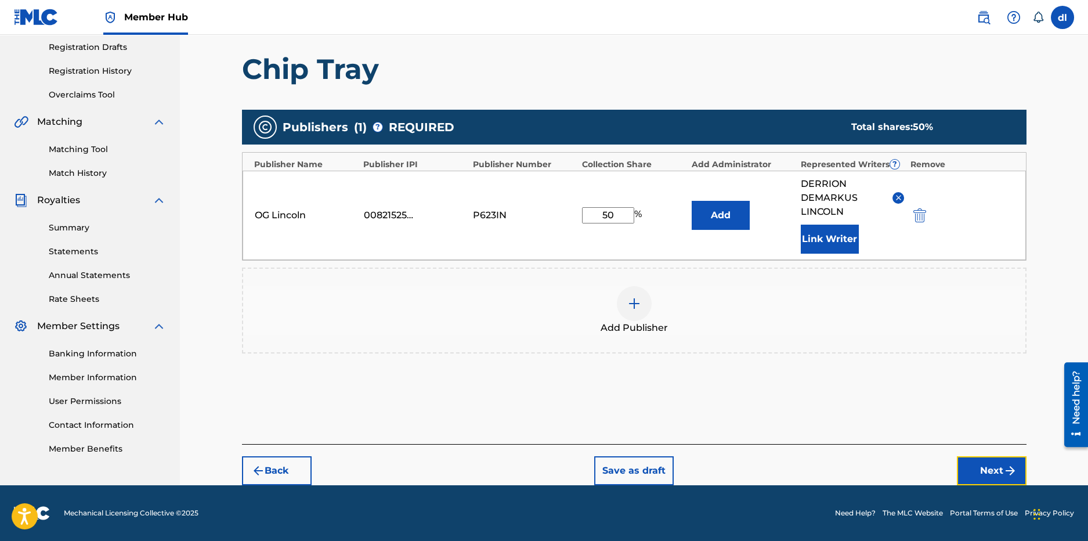
click at [988, 483] on button "Next" at bounding box center [992, 470] width 70 height 29
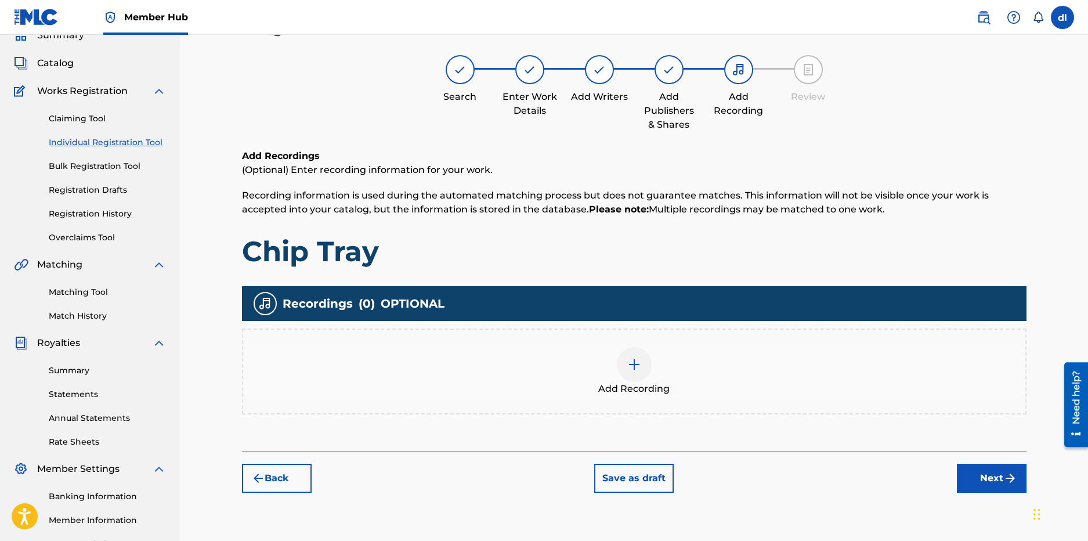
click at [634, 369] on img at bounding box center [634, 364] width 14 height 14
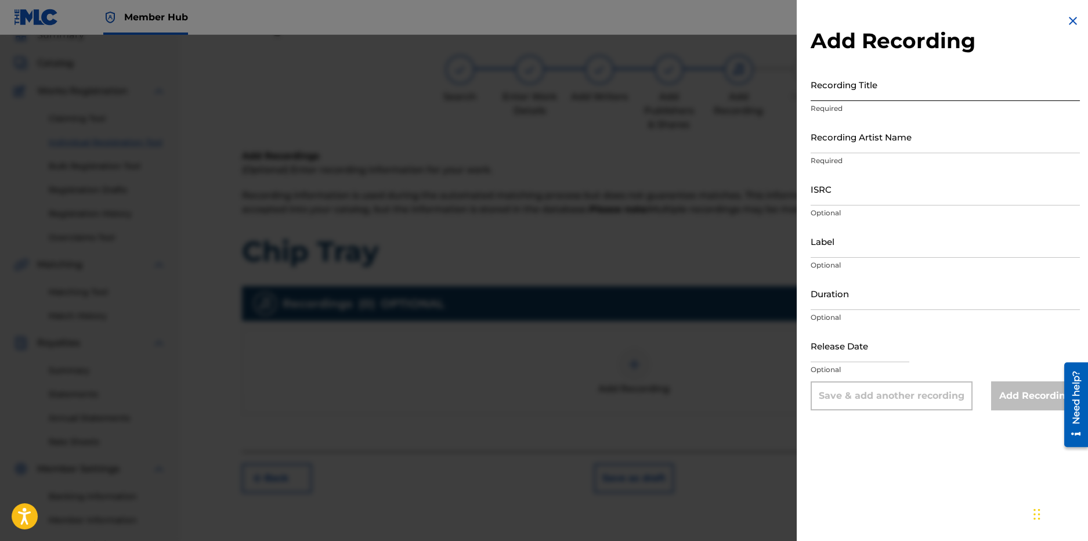
click at [826, 93] on input "Recording Title" at bounding box center [945, 84] width 269 height 33
type input "Chip Tray"
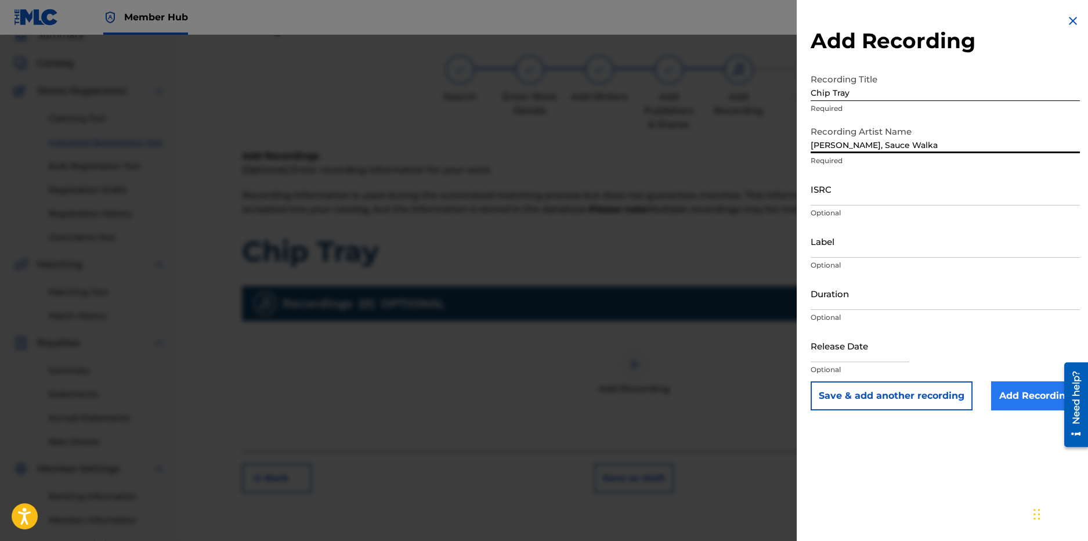
type input "[PERSON_NAME], Sauce Walka"
click at [991, 394] on input "Add Recording" at bounding box center [1035, 395] width 89 height 29
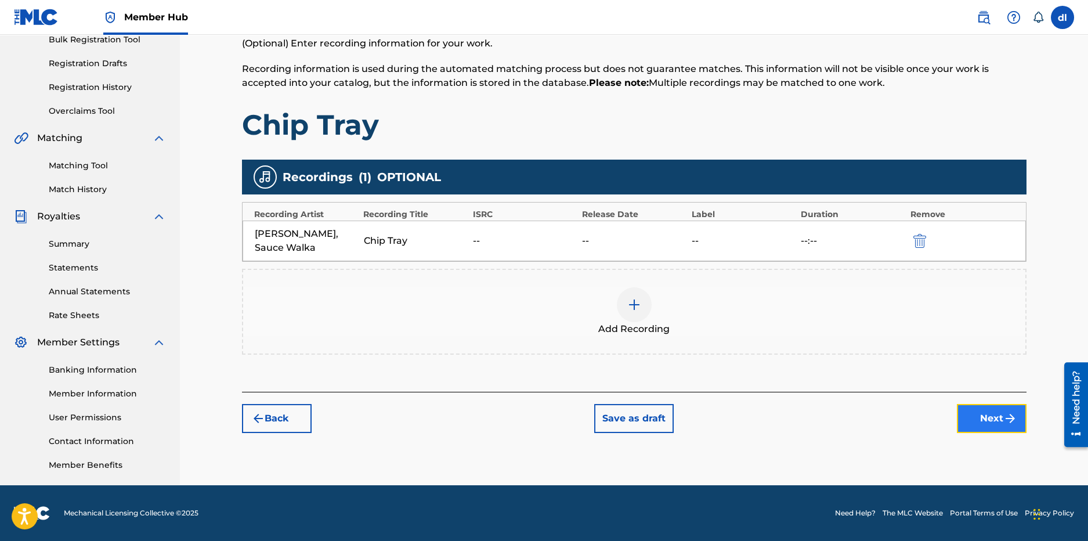
click at [978, 421] on button "Next" at bounding box center [992, 418] width 70 height 29
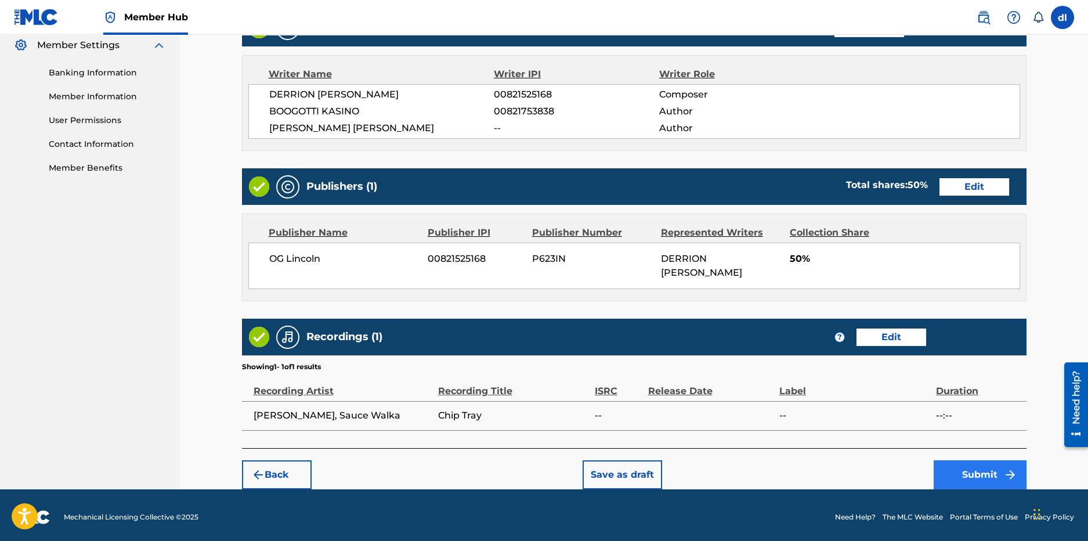
scroll to position [479, 0]
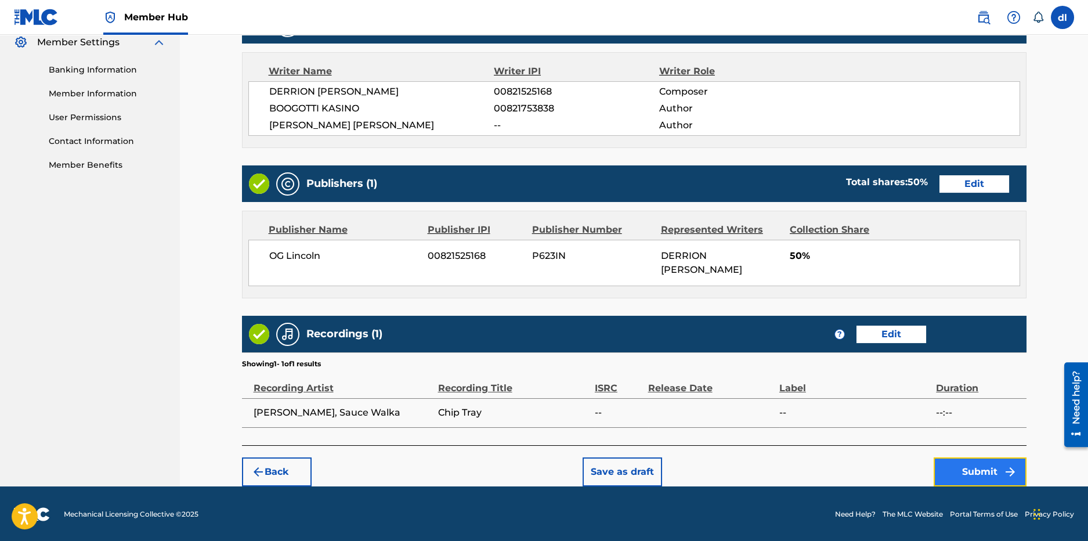
click at [1005, 475] on img "submit" at bounding box center [1010, 472] width 14 height 14
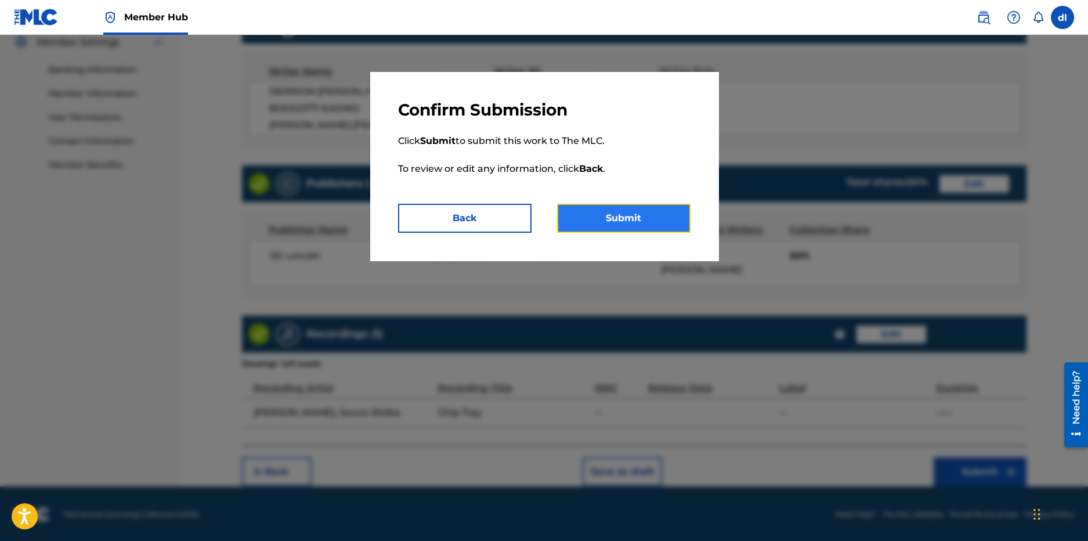
click at [629, 208] on button "Submit" at bounding box center [623, 218] width 133 height 29
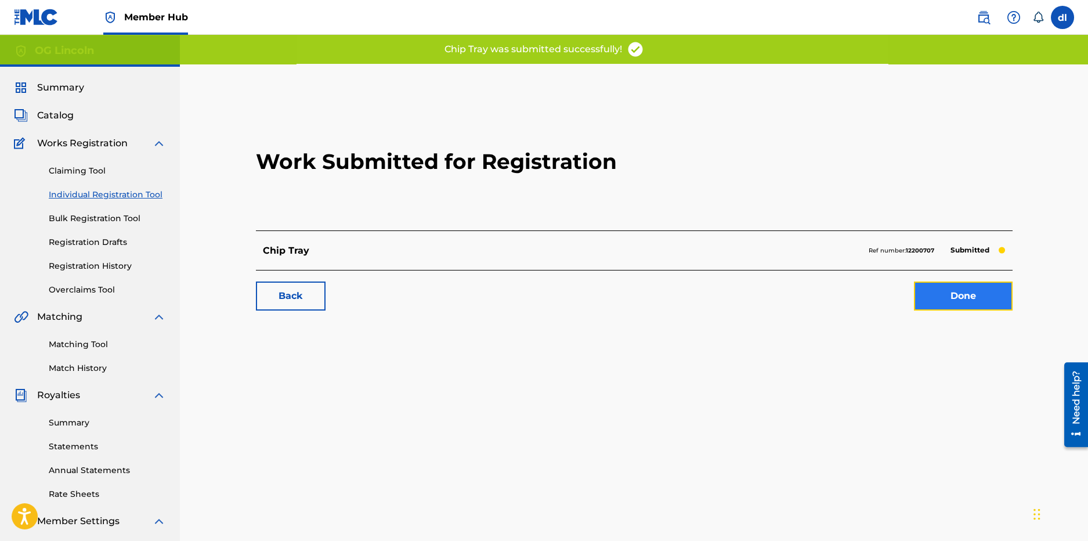
click at [921, 286] on link "Done" at bounding box center [963, 295] width 99 height 29
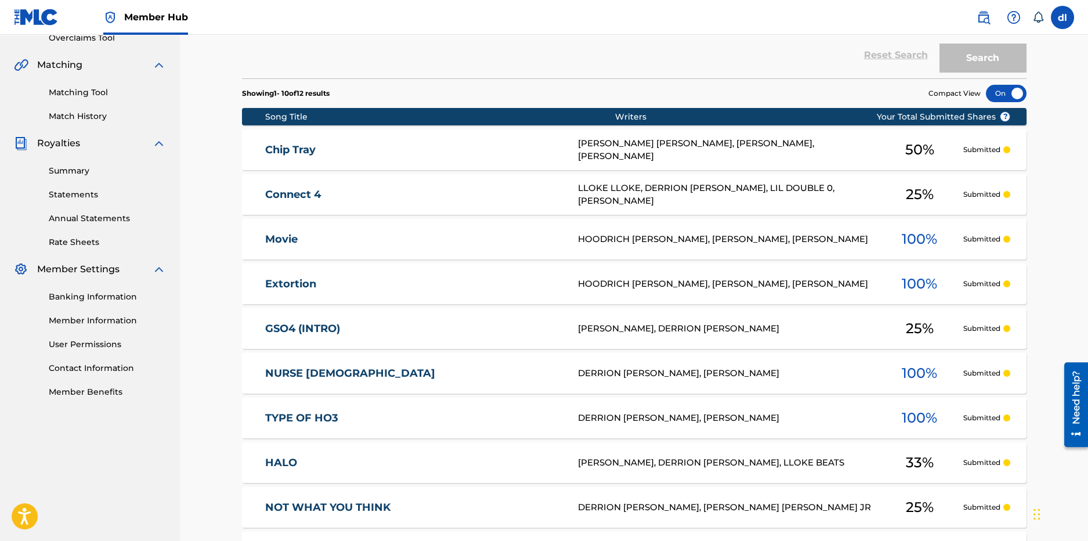
scroll to position [57, 0]
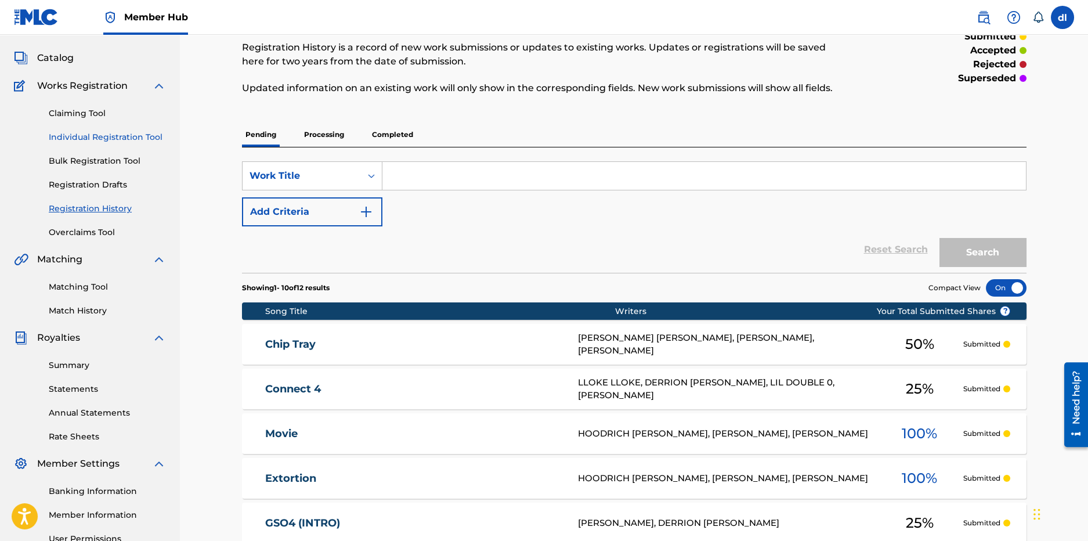
click at [88, 131] on link "Individual Registration Tool" at bounding box center [107, 137] width 117 height 12
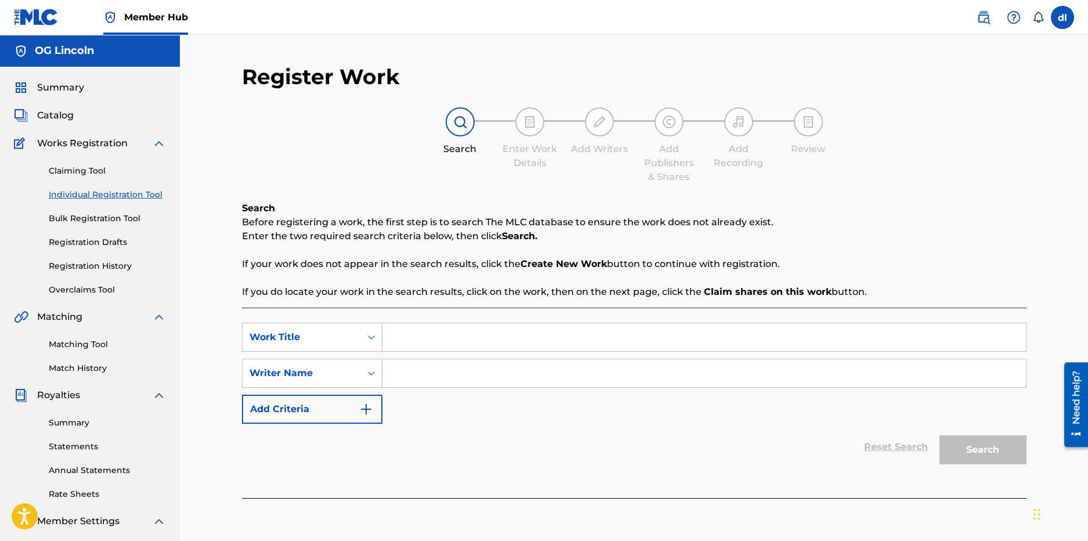
click at [410, 337] on input "Search Form" at bounding box center [704, 337] width 644 height 28
type input "dfrtghyj"
click at [417, 377] on input "Search Form" at bounding box center [704, 373] width 644 height 28
type input "ertyu"
drag, startPoint x: 1006, startPoint y: 462, endPoint x: 990, endPoint y: 456, distance: 17.3
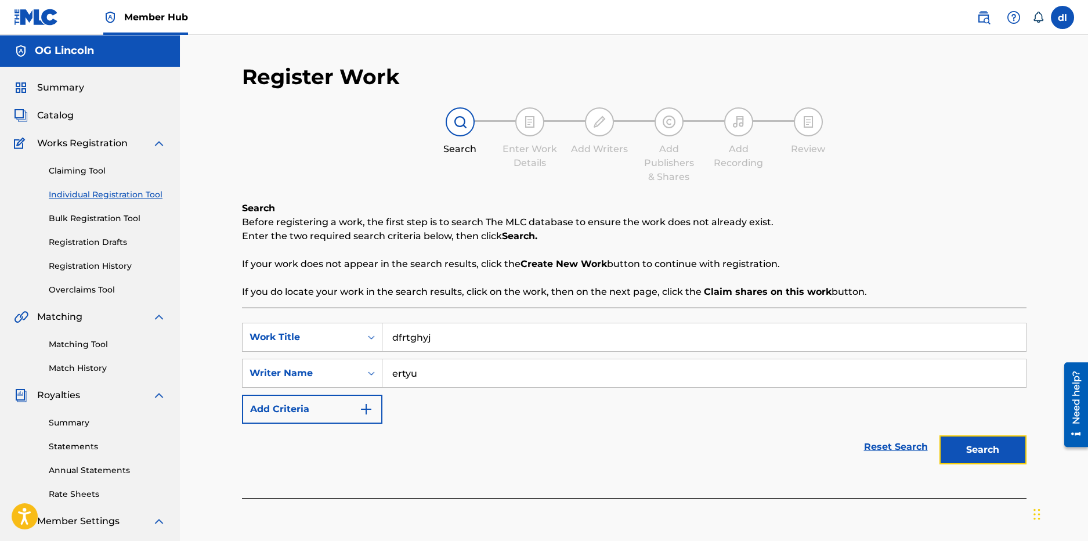
click at [1004, 461] on button "Search" at bounding box center [983, 449] width 87 height 29
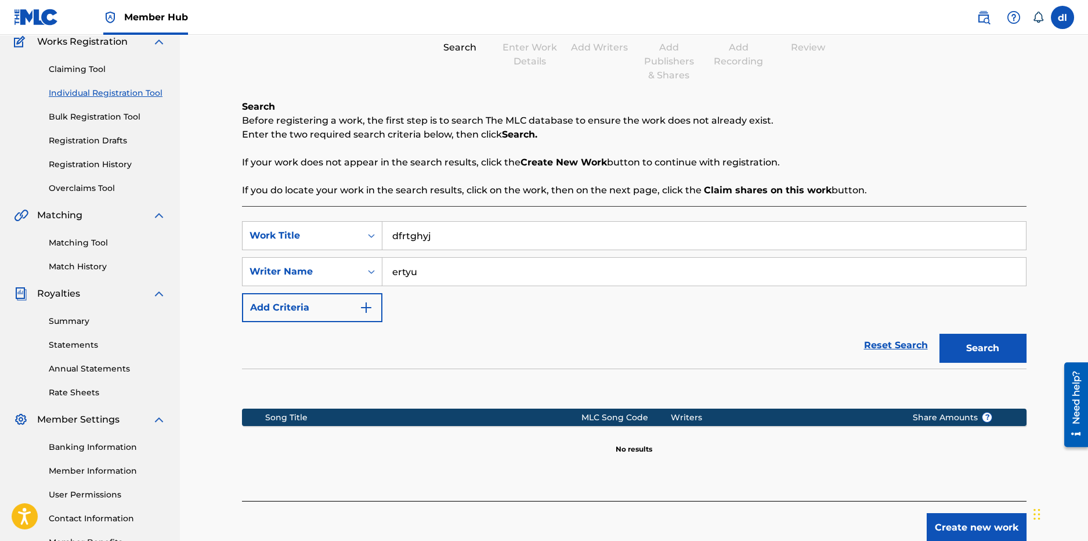
scroll to position [5, 0]
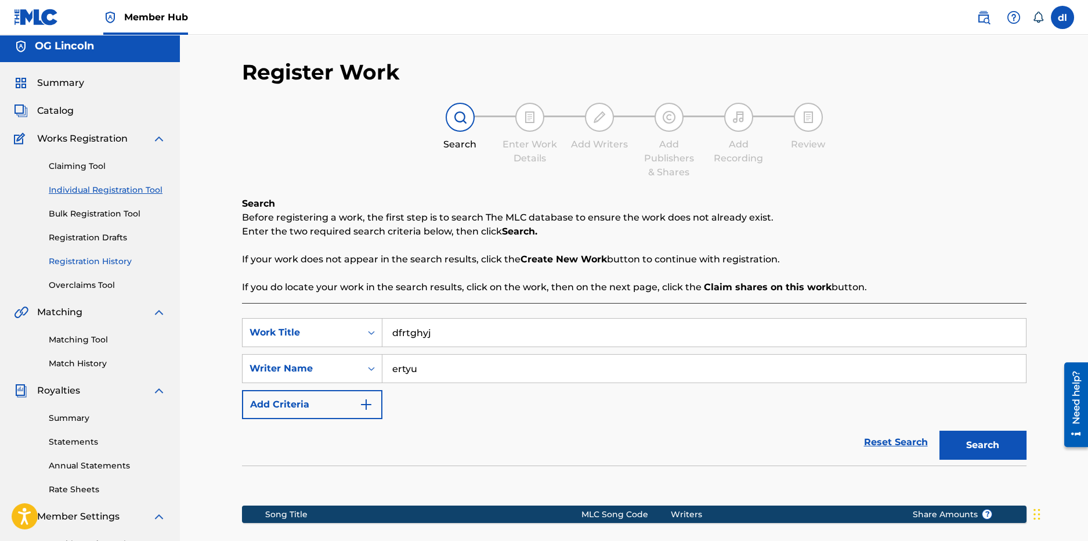
click at [98, 266] on link "Registration History" at bounding box center [107, 261] width 117 height 12
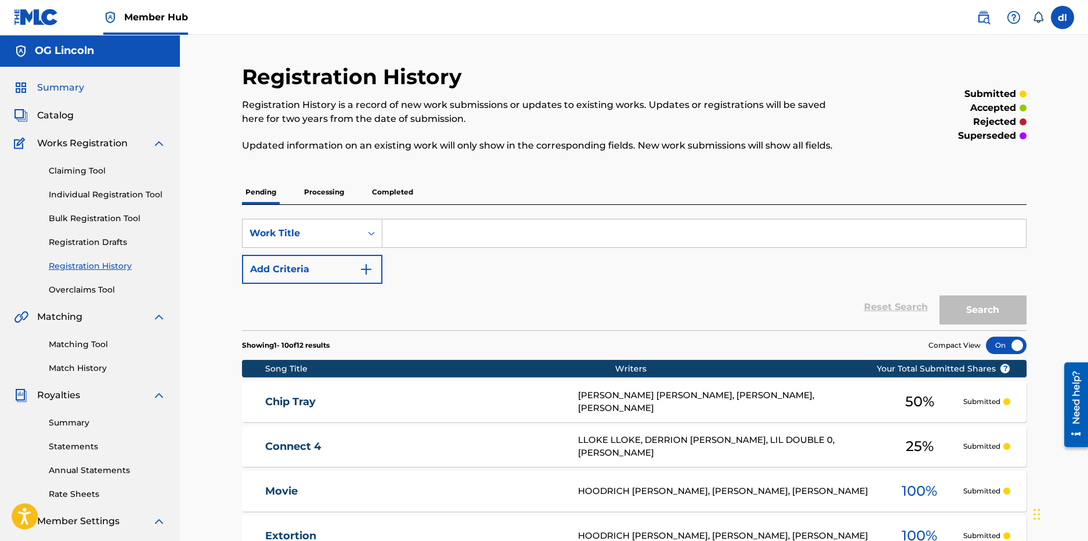
click at [75, 90] on span "Summary" at bounding box center [60, 88] width 47 height 14
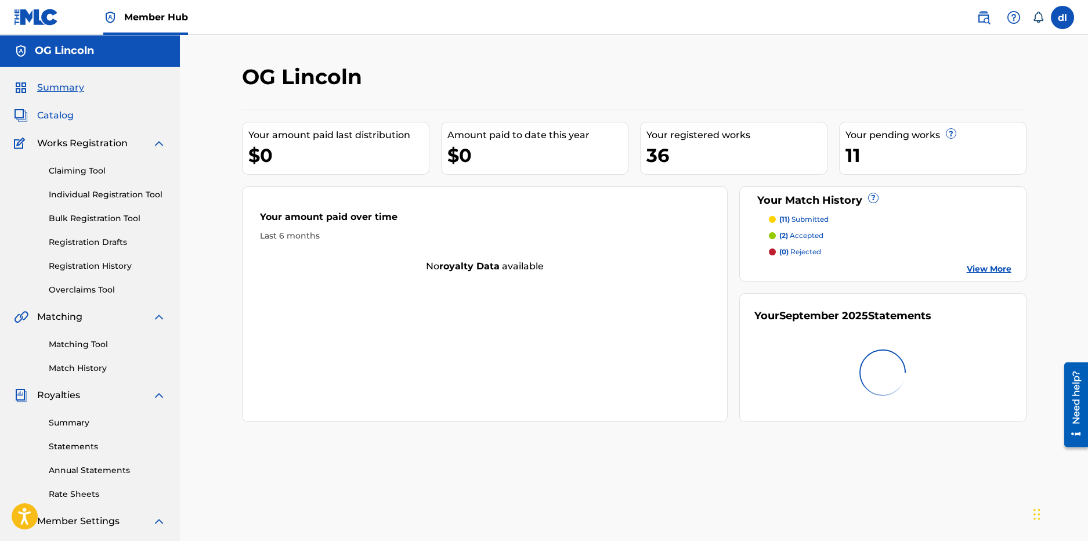
click at [63, 115] on span "Catalog" at bounding box center [55, 116] width 37 height 14
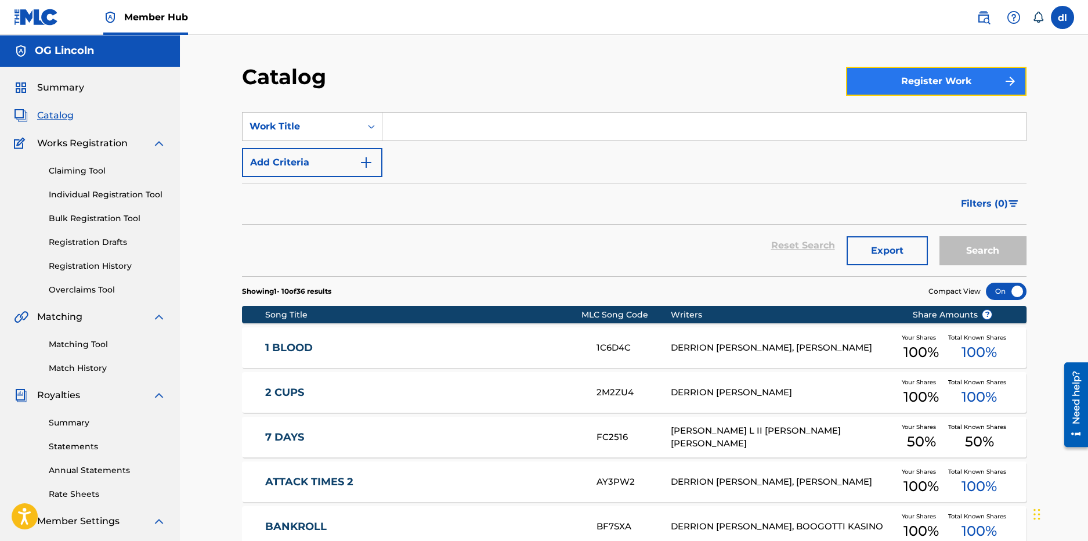
click at [1002, 95] on button "Register Work" at bounding box center [936, 81] width 180 height 29
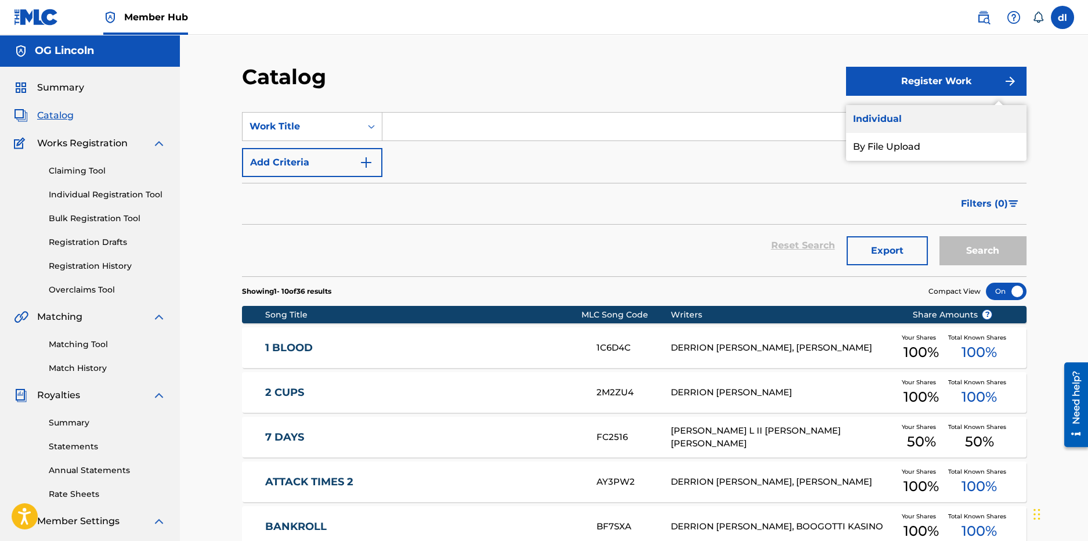
click at [915, 125] on link "Individual" at bounding box center [936, 119] width 180 height 28
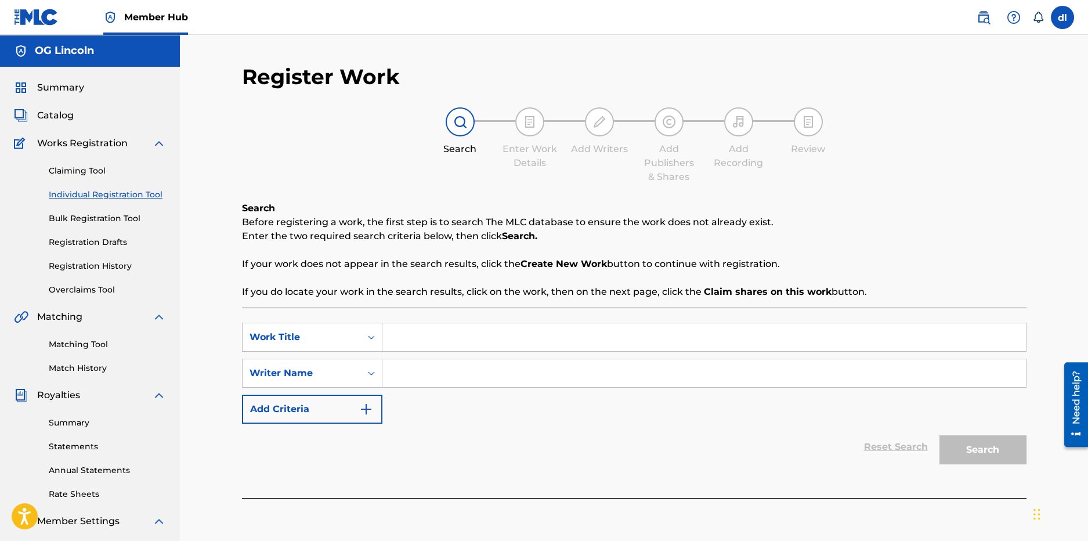
click at [427, 338] on input "Search Form" at bounding box center [704, 337] width 644 height 28
type input "dfg"
click at [459, 377] on input "Search Form" at bounding box center [704, 373] width 644 height 28
type input "sdfrgh"
click at [985, 452] on button "Search" at bounding box center [983, 449] width 87 height 29
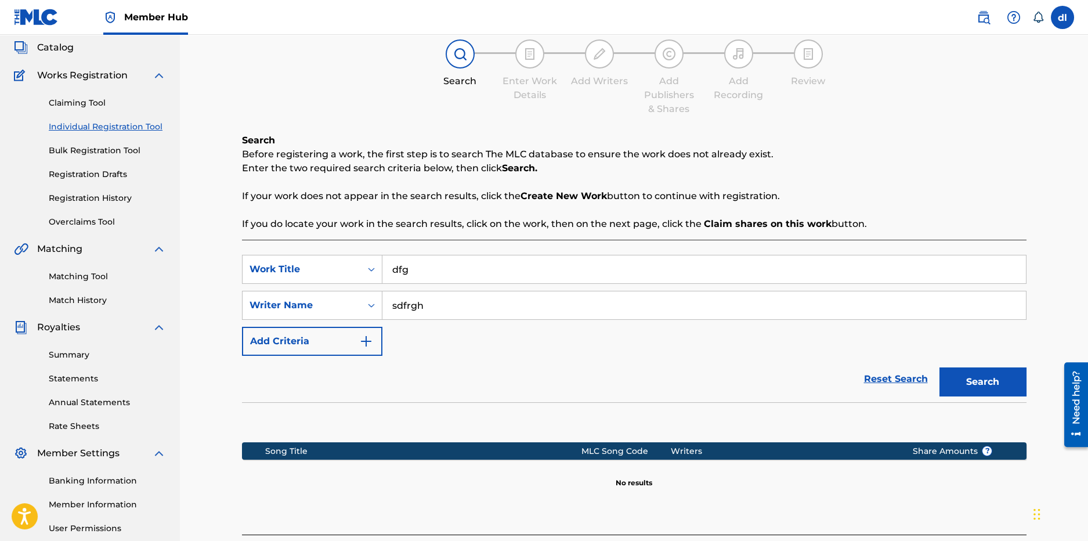
scroll to position [179, 0]
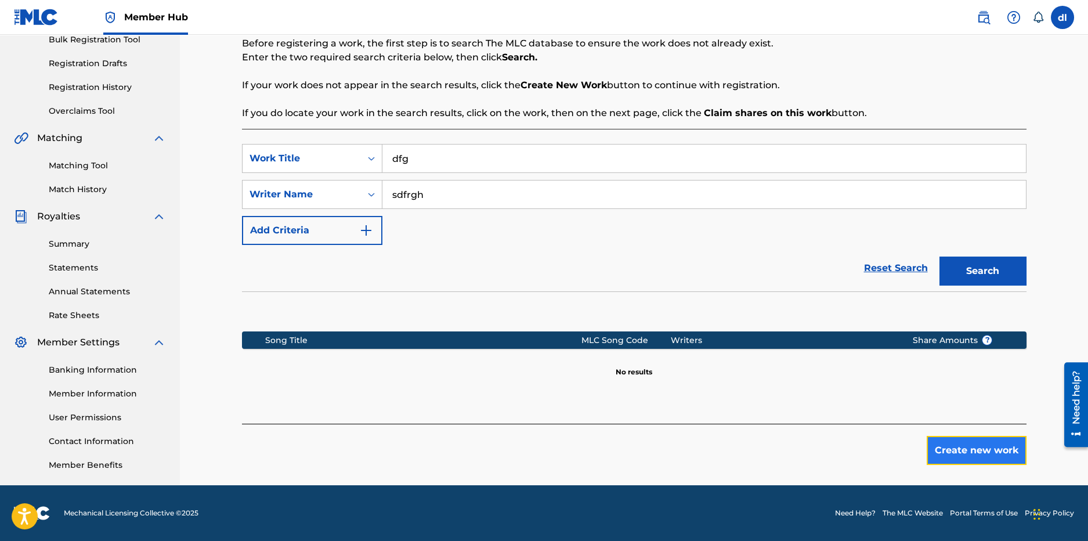
click at [984, 456] on button "Create new work" at bounding box center [977, 450] width 100 height 29
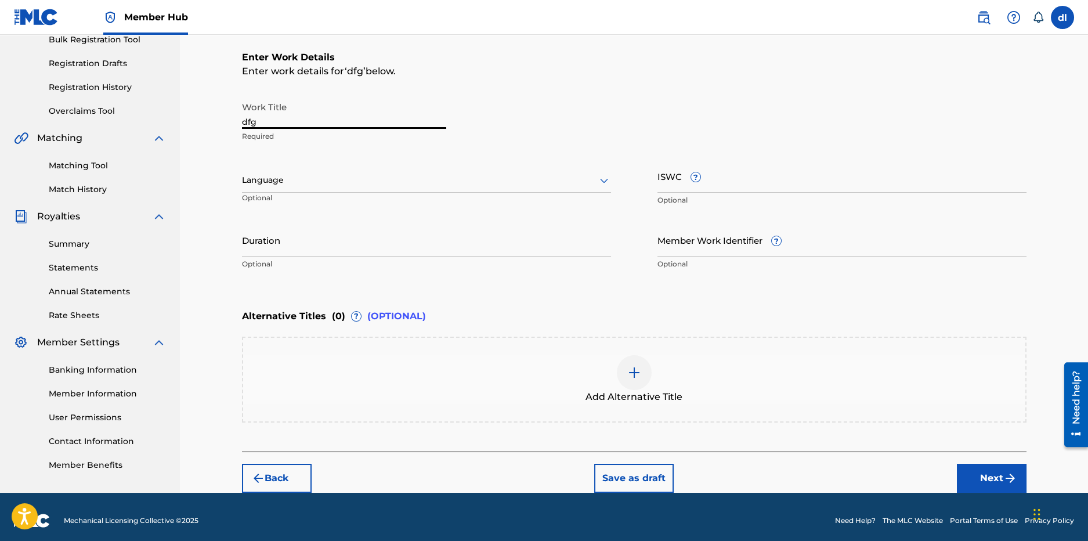
drag, startPoint x: 367, startPoint y: 122, endPoint x: 194, endPoint y: 125, distance: 173.0
click at [194, 125] on div "Register Work Search Enter Work Details Add Writers Add Publishers & Shares Add…" at bounding box center [634, 174] width 908 height 637
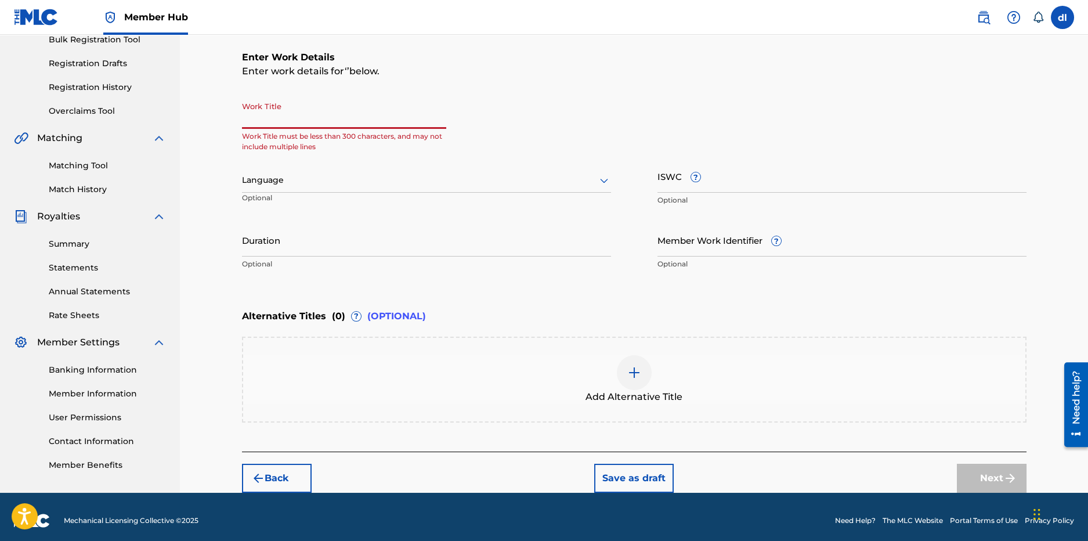
paste input "WHEEL OF FORTUNE"
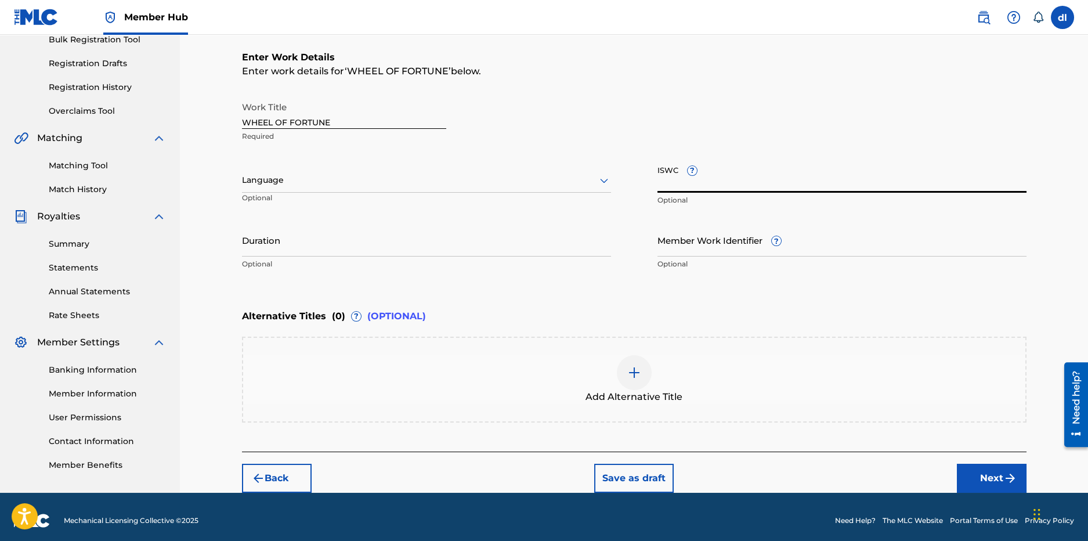
click at [736, 188] on input "ISWC ?" at bounding box center [841, 176] width 369 height 33
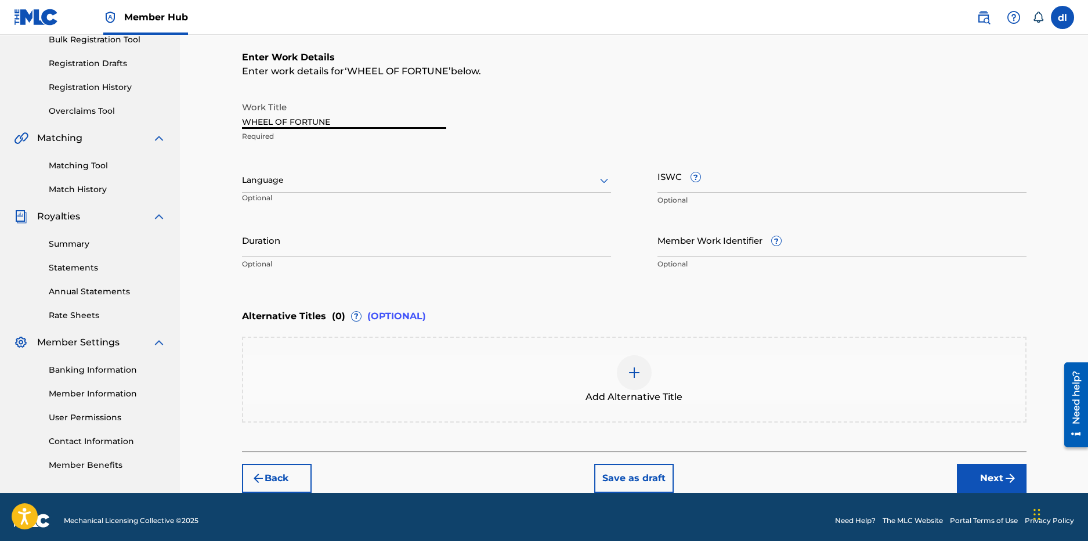
drag, startPoint x: 367, startPoint y: 120, endPoint x: 161, endPoint y: 128, distance: 206.1
click at [165, 131] on main "OG Lincoln Summary Catalog Works Registration Claiming Tool Individual Registra…" at bounding box center [544, 174] width 1088 height 637
paste input "NO PRESSURE FEAT [PERSON_NAME] [PERSON_NAME] AND ASIAN DOLL"
drag, startPoint x: 444, startPoint y: 122, endPoint x: 306, endPoint y: 130, distance: 137.8
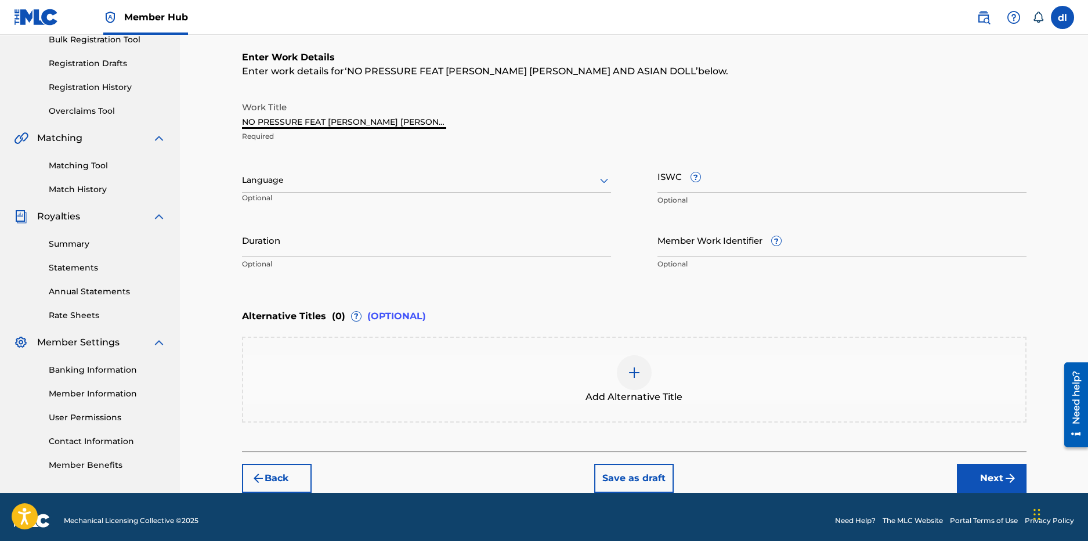
click at [306, 130] on div "Work Title NO PRESSURE FEAT [PERSON_NAME] AND ASIAN DOLL Required" at bounding box center [344, 122] width 204 height 52
type input "NO PRESSURE"
click at [718, 191] on input "ISWC ?" at bounding box center [841, 176] width 369 height 33
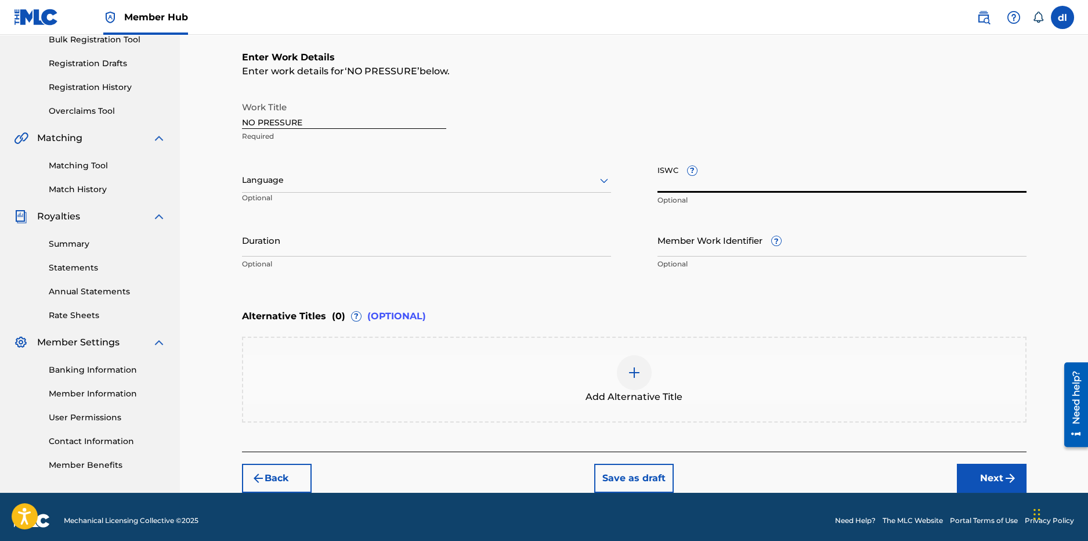
paste input "T3098476003"
type input "T3098476003"
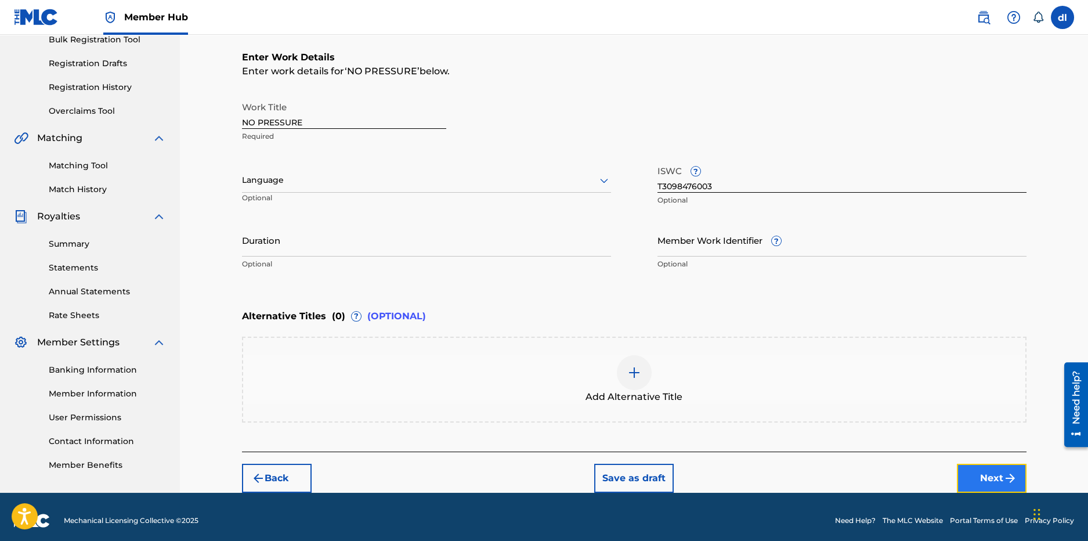
click at [991, 481] on button "Next" at bounding box center [992, 478] width 70 height 29
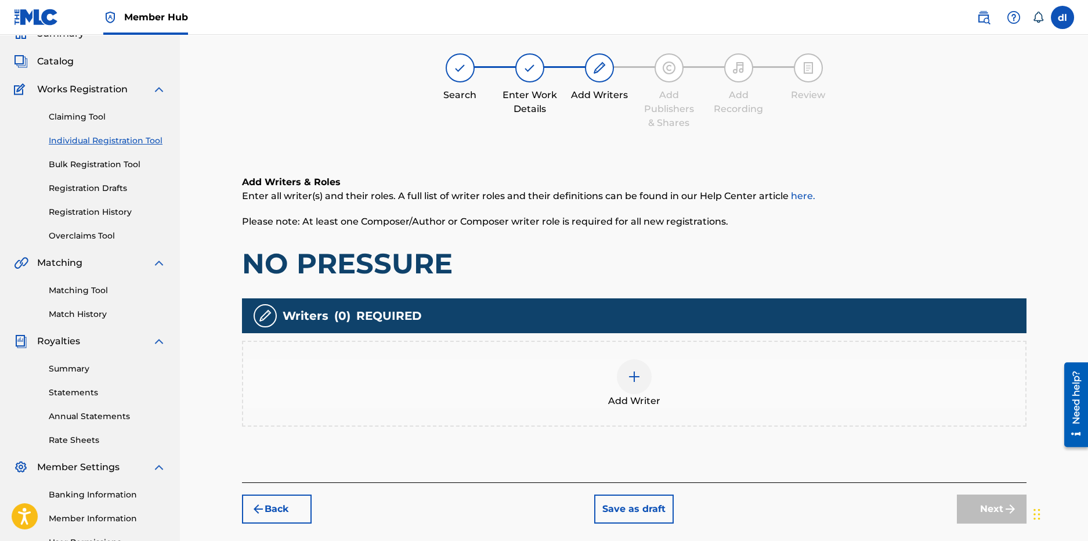
scroll to position [52, 0]
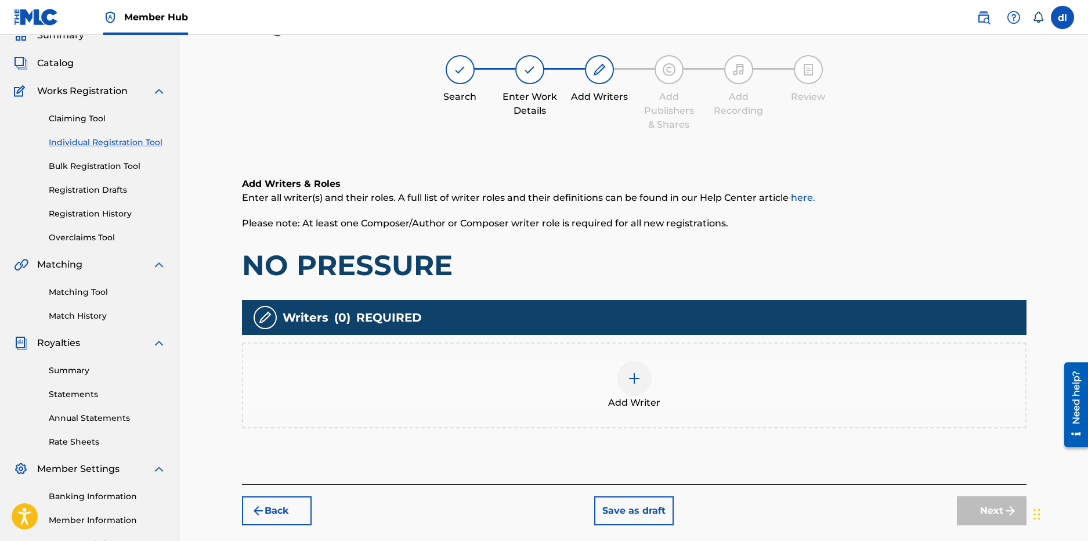
click at [644, 384] on div at bounding box center [634, 378] width 35 height 35
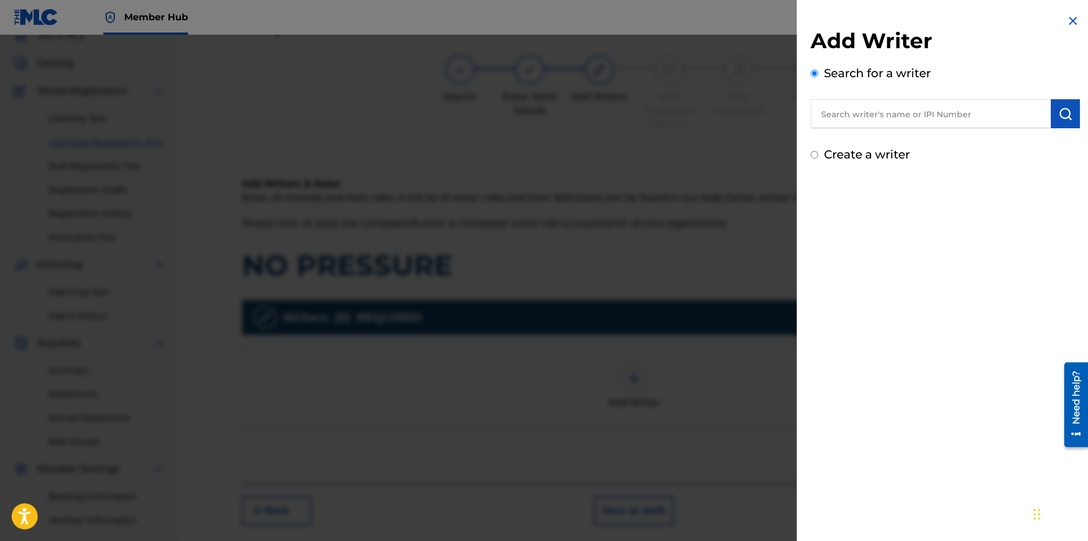
click at [862, 123] on input "text" at bounding box center [931, 113] width 240 height 29
paste input "00834339431"
type input "00834339431"
click at [1051, 115] on button "submit" at bounding box center [1065, 113] width 29 height 29
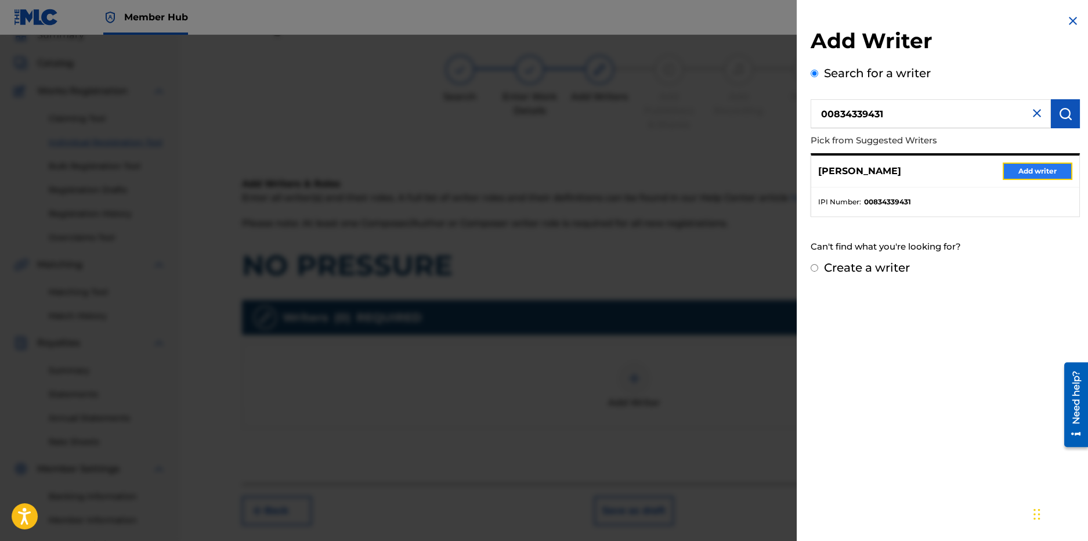
click at [1053, 168] on button "Add writer" at bounding box center [1038, 170] width 70 height 17
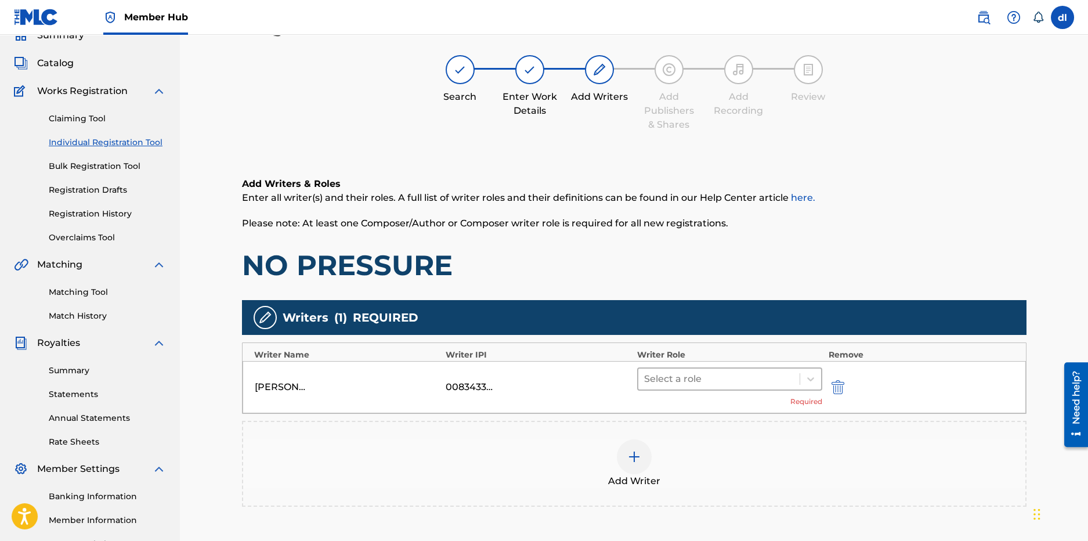
click at [760, 378] on div at bounding box center [719, 379] width 150 height 16
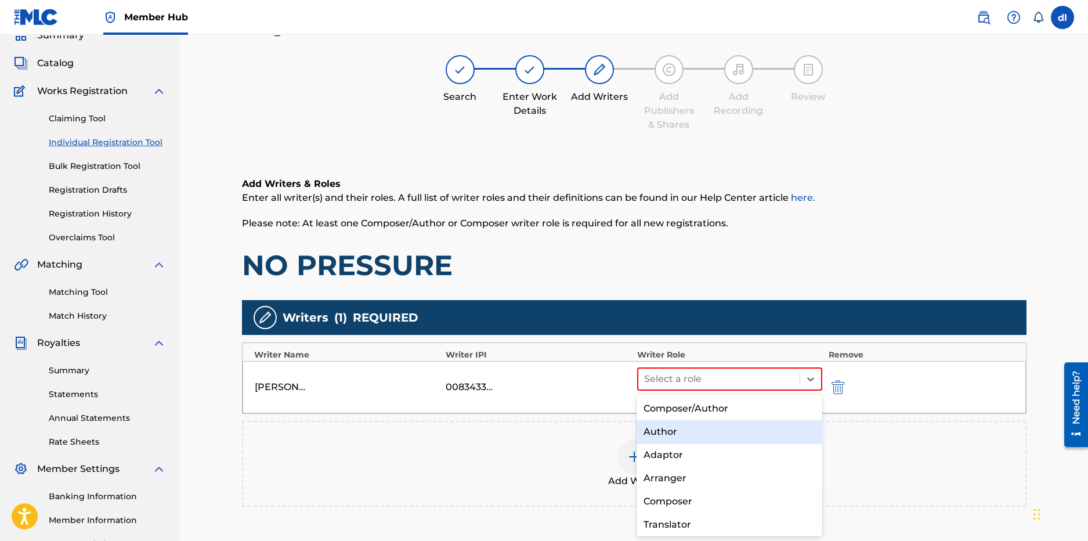
click at [671, 433] on div "Author" at bounding box center [730, 431] width 186 height 23
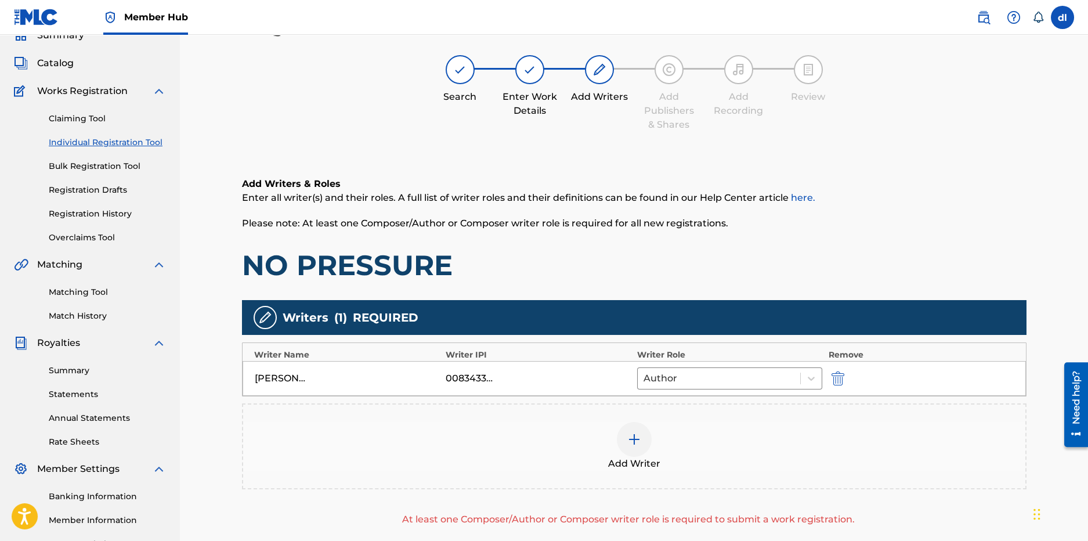
click at [648, 450] on div "Add Writer" at bounding box center [634, 446] width 782 height 49
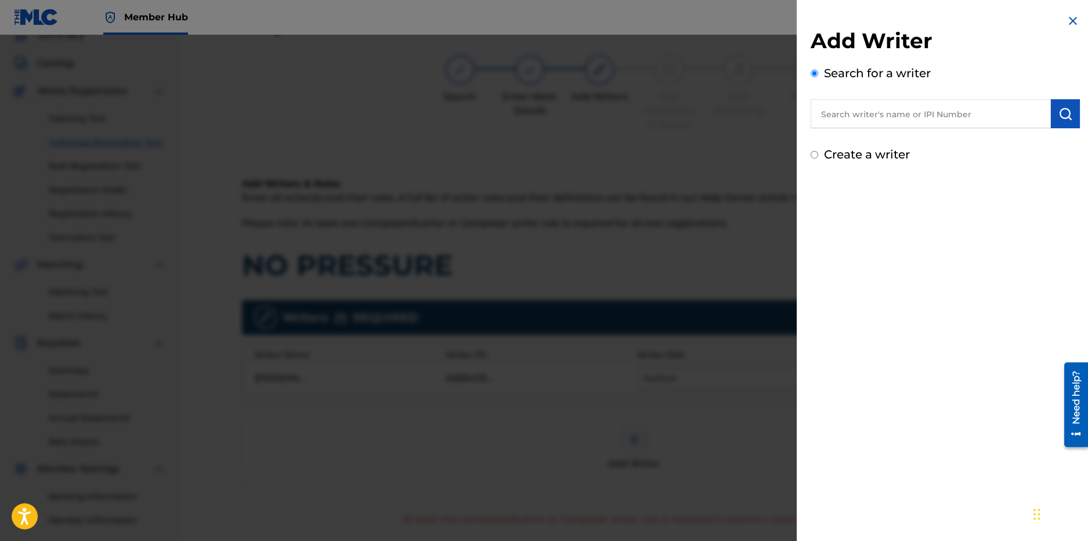
click at [948, 120] on input "text" at bounding box center [931, 113] width 240 height 29
click at [930, 118] on input "text" at bounding box center [931, 113] width 240 height 29
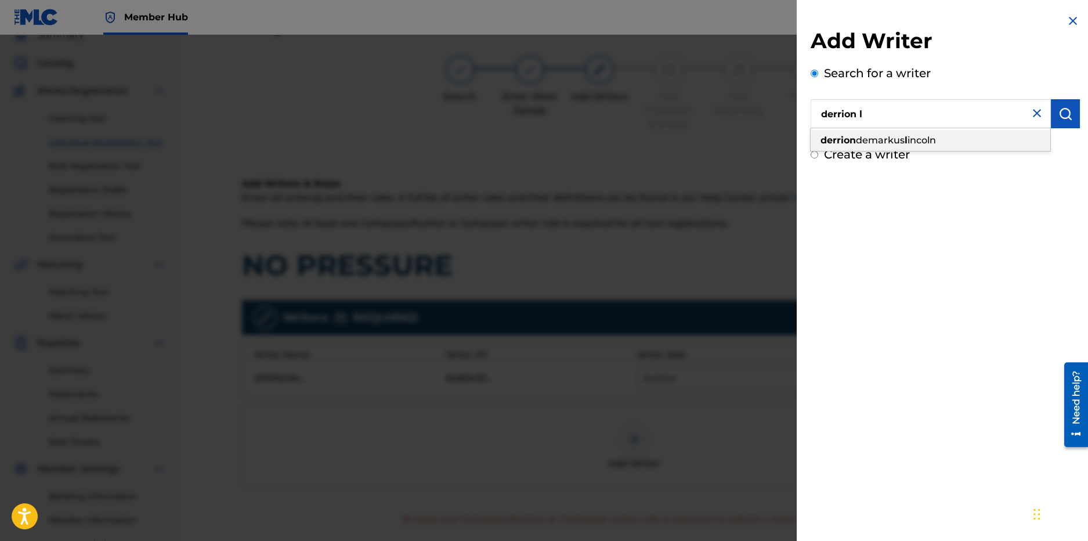
click at [915, 131] on div "derrion demarkus l incoln" at bounding box center [931, 140] width 240 height 21
type input "derrion [PERSON_NAME]"
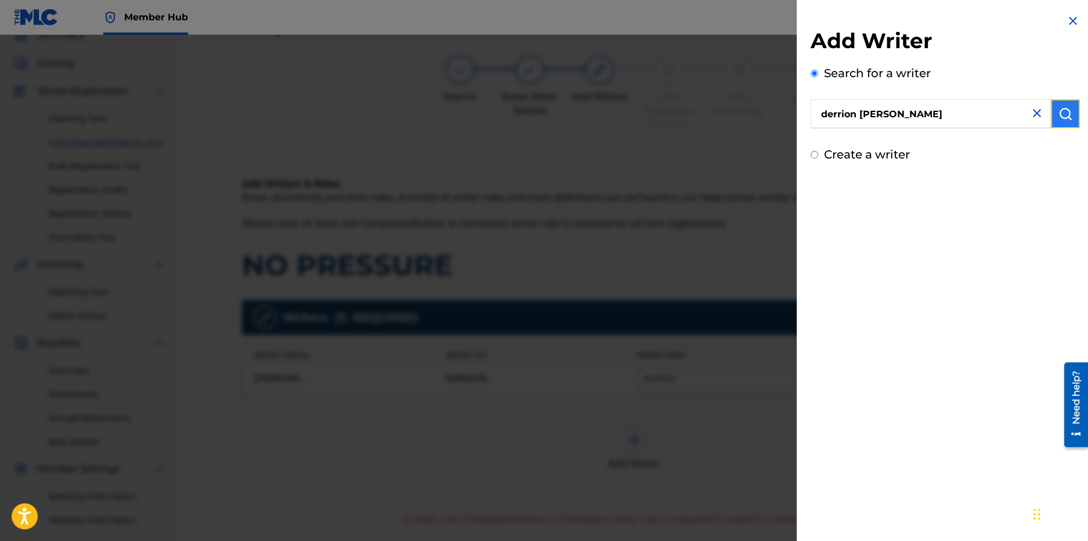
click at [1060, 120] on img "submit" at bounding box center [1065, 114] width 14 height 14
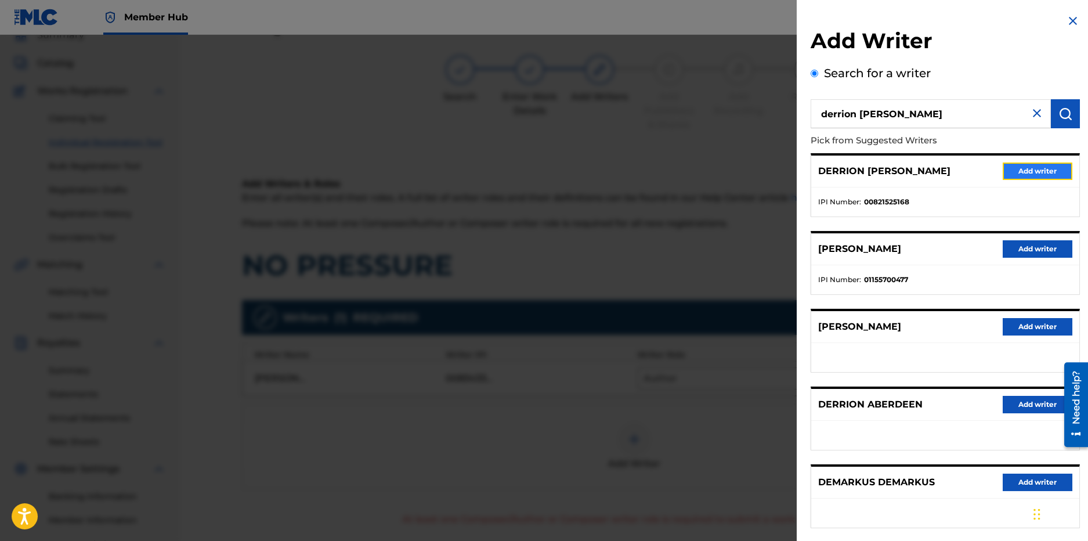
click at [1041, 171] on button "Add writer" at bounding box center [1038, 170] width 70 height 17
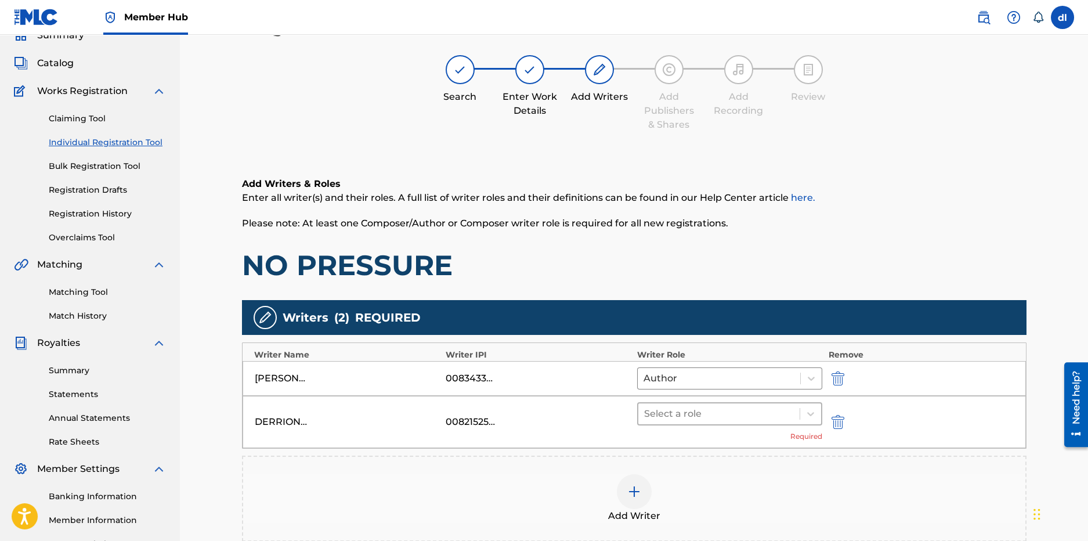
click at [736, 413] on div at bounding box center [719, 414] width 150 height 16
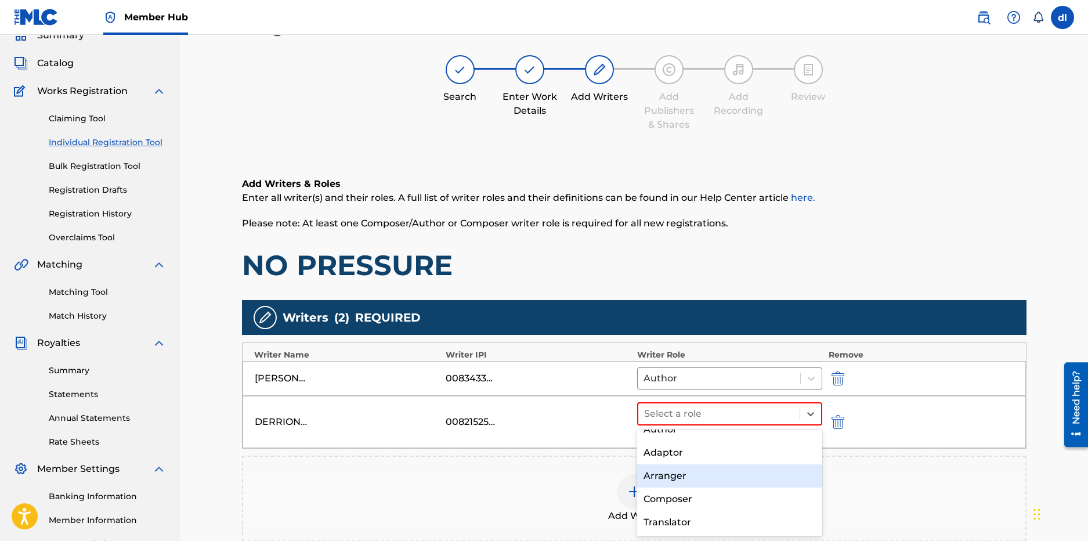
scroll to position [57, 0]
drag, startPoint x: 685, startPoint y: 477, endPoint x: 692, endPoint y: 465, distance: 13.2
click at [685, 477] on div "Composer" at bounding box center [730, 478] width 186 height 23
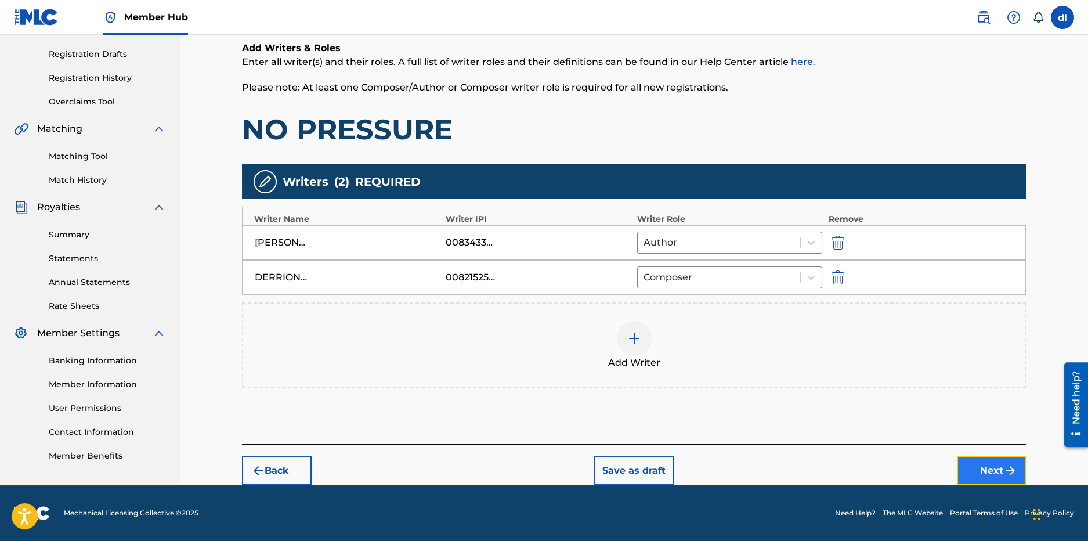
click at [980, 463] on button "Next" at bounding box center [992, 470] width 70 height 29
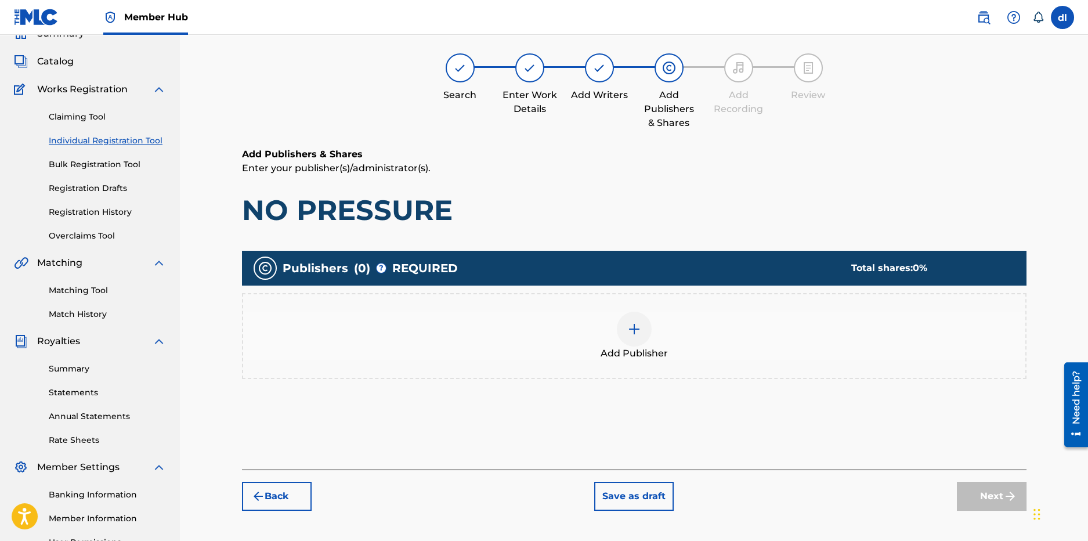
scroll to position [52, 0]
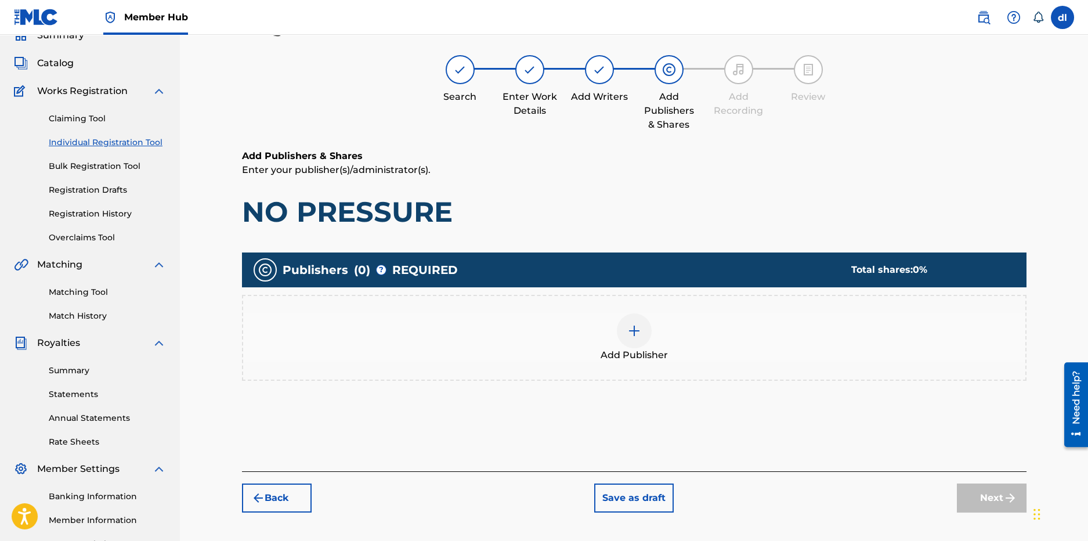
click at [656, 349] on span "Add Publisher" at bounding box center [634, 355] width 67 height 14
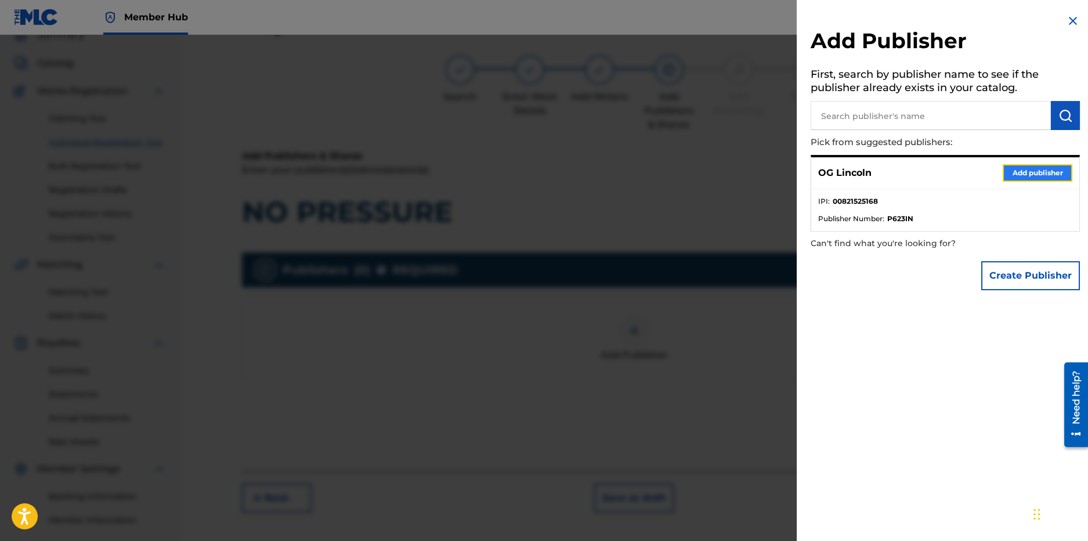
click at [1018, 166] on button "Add publisher" at bounding box center [1038, 172] width 70 height 17
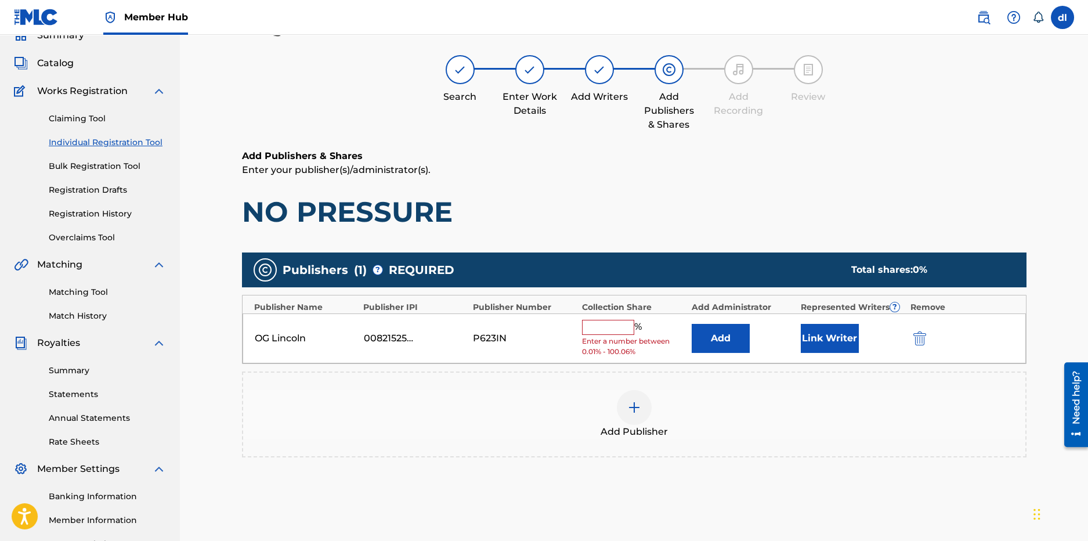
click at [591, 314] on div "OG Lincoln 00821525168 P623IN % Enter a number between 0.01% - 100.06% Add Link…" at bounding box center [634, 338] width 783 height 50
drag, startPoint x: 591, startPoint y: 321, endPoint x: 586, endPoint y: 328, distance: 8.6
click at [591, 323] on input "text" at bounding box center [608, 327] width 52 height 15
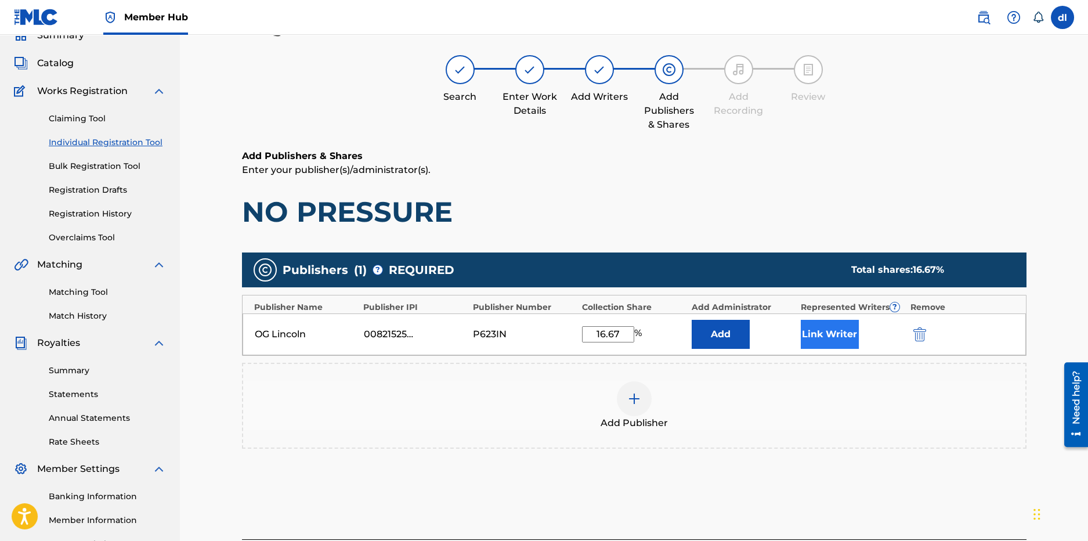
type input "16.67"
click at [834, 341] on button "Link Writer" at bounding box center [830, 334] width 58 height 29
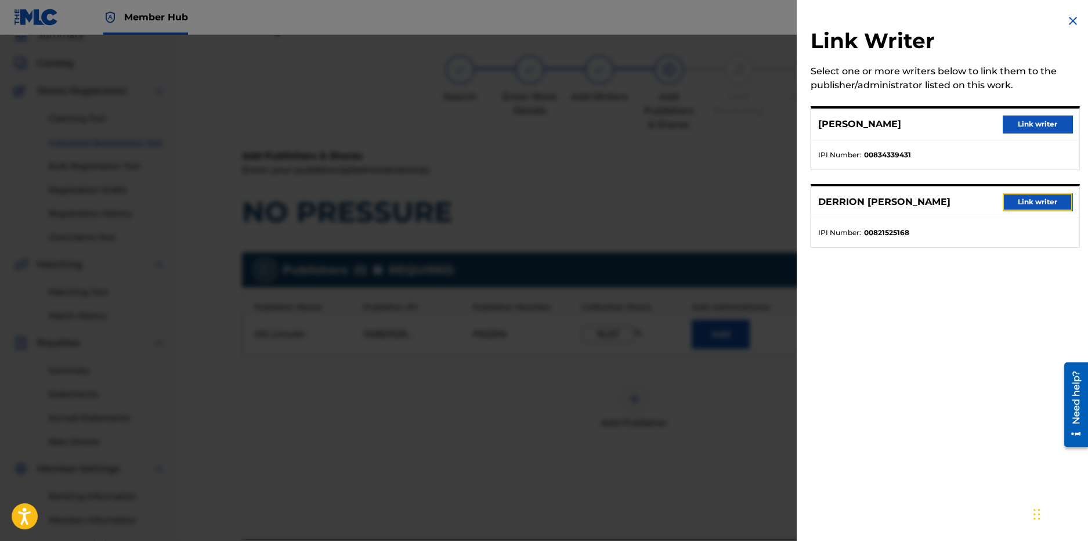
click at [1020, 206] on button "Link writer" at bounding box center [1038, 201] width 70 height 17
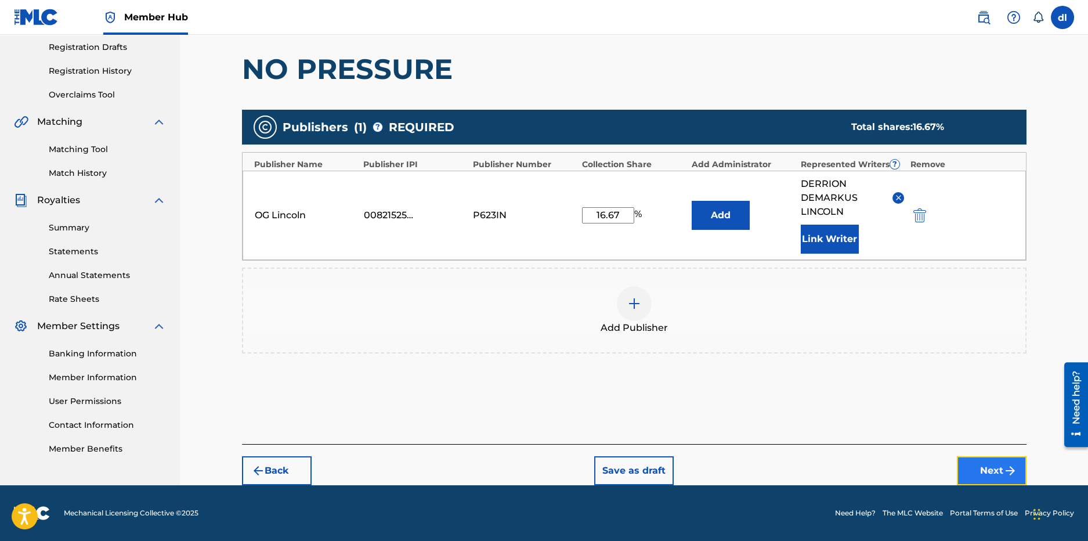
click at [982, 472] on button "Next" at bounding box center [992, 470] width 70 height 29
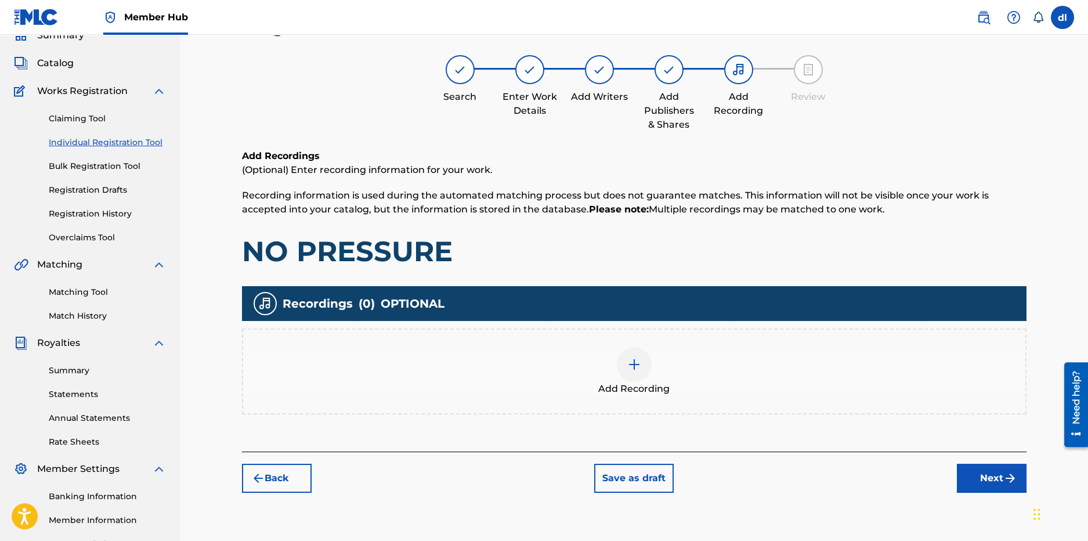
click at [636, 362] on img at bounding box center [634, 364] width 14 height 14
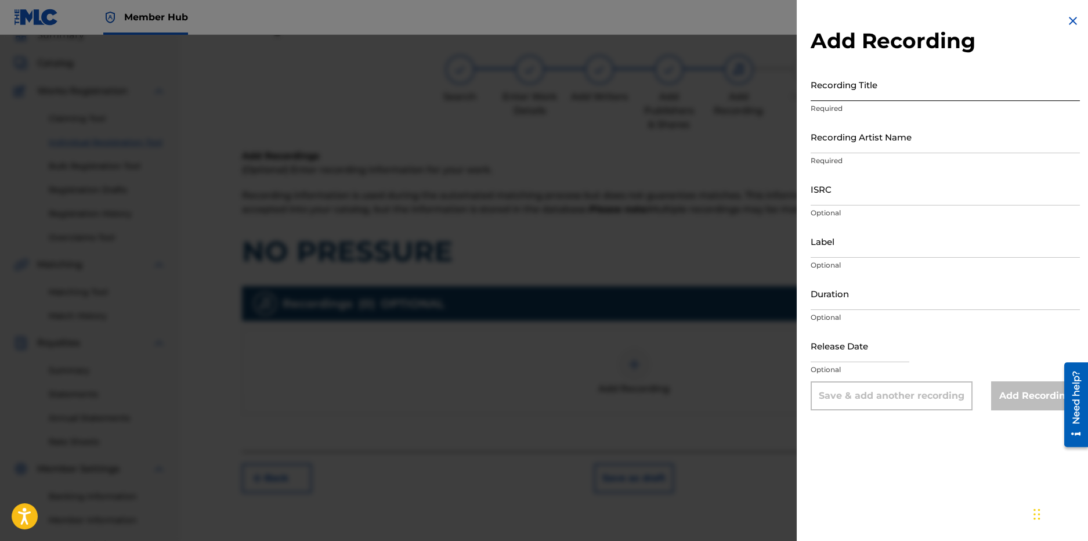
click at [843, 86] on input "Recording Title" at bounding box center [945, 84] width 269 height 33
paste input "NO PRESSURE FEAT [PERSON_NAME] [PERSON_NAME] AND ASIAN DOLL"
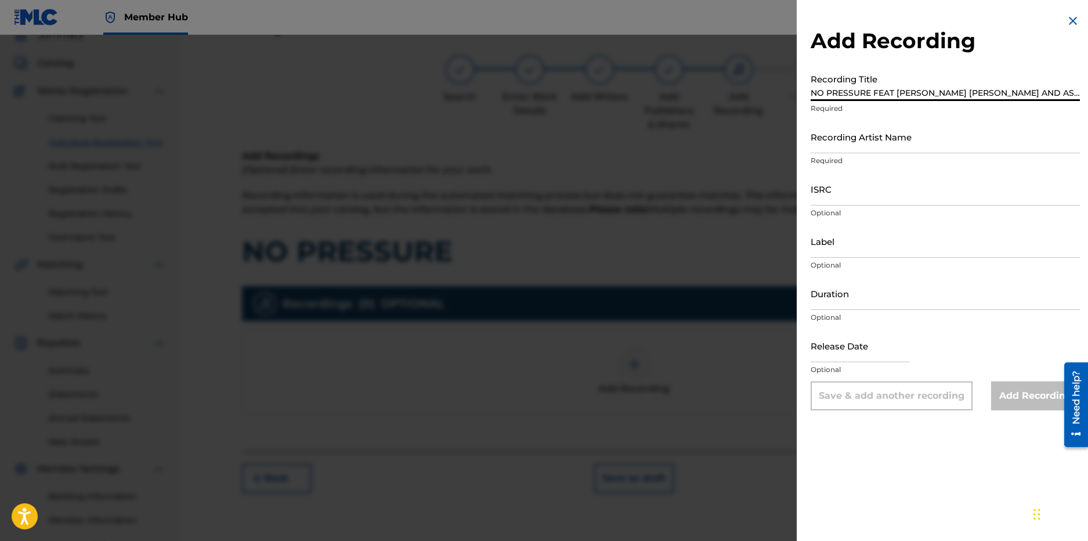
scroll to position [0, 2]
type input "NO PRESSURE FEAT [PERSON_NAME] [PERSON_NAME] AND ASIAN DOLL"
drag, startPoint x: 933, startPoint y: 146, endPoint x: 936, endPoint y: 140, distance: 6.5
click at [933, 146] on input "Recording Artist Name" at bounding box center [945, 136] width 269 height 33
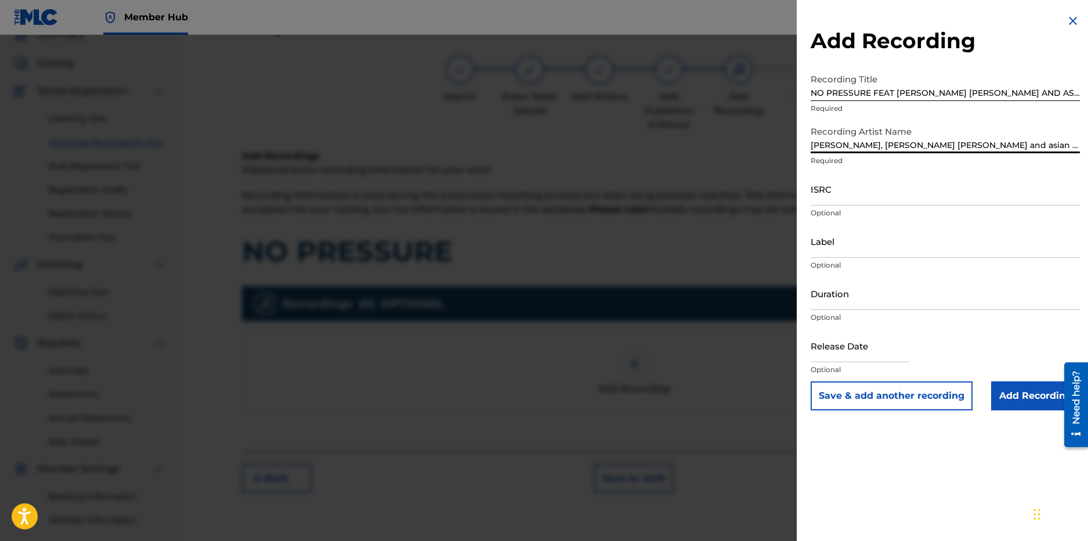
type input "[PERSON_NAME], [PERSON_NAME] [PERSON_NAME] and asian doll"
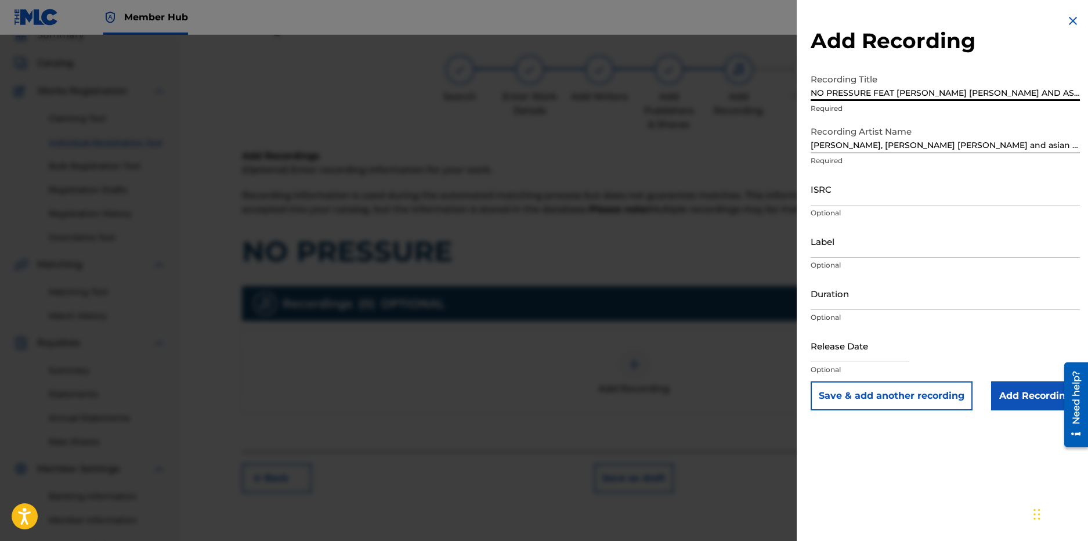
scroll to position [0, 2]
drag, startPoint x: 883, startPoint y: 93, endPoint x: 1090, endPoint y: 153, distance: 215.6
click at [1088, 153] on html "Accessibility Screen-Reader Guide, Feedback, and Issue Reporting | New window 0…" at bounding box center [544, 218] width 1088 height 541
type input "NO PRESSURE"
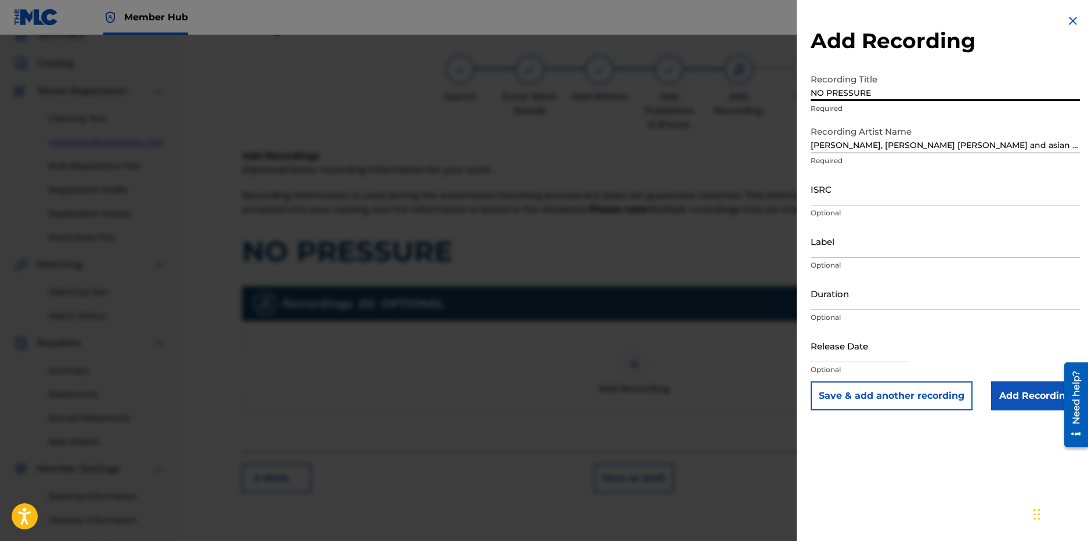
click at [859, 210] on p "Optional" at bounding box center [945, 213] width 269 height 10
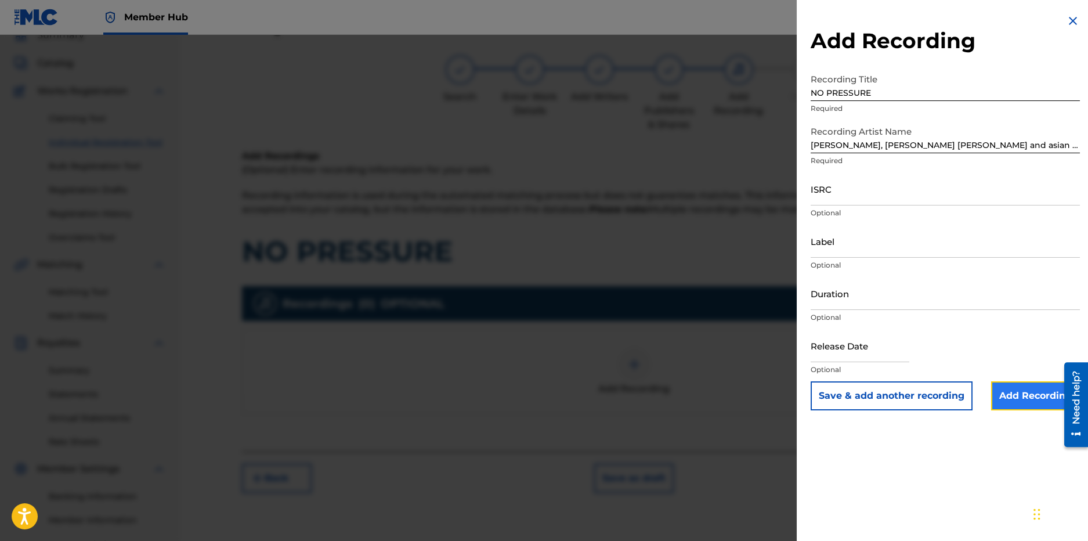
click at [1009, 398] on input "Add Recording" at bounding box center [1035, 395] width 89 height 29
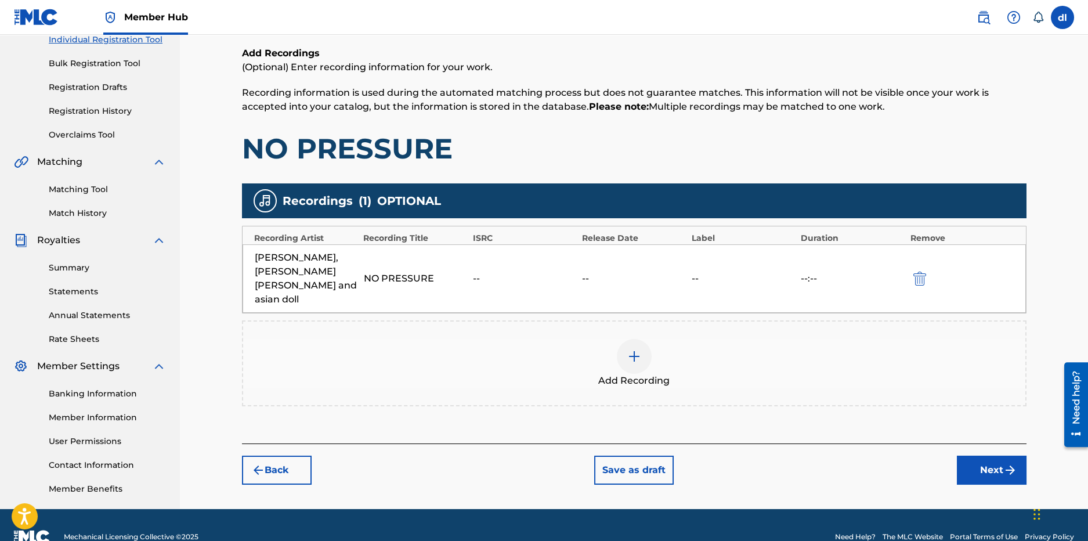
scroll to position [179, 0]
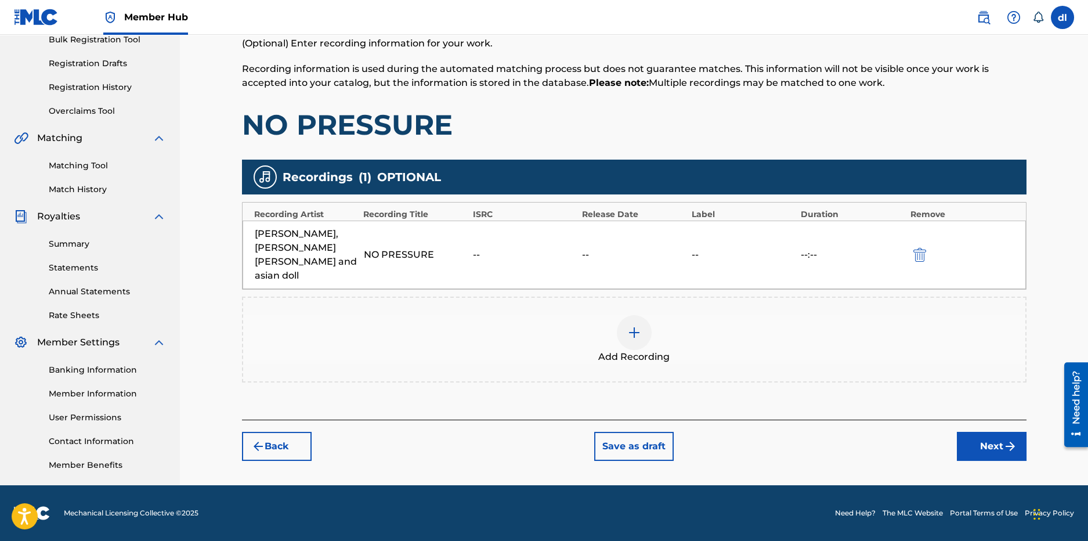
click at [1002, 452] on div "Register Work Search Enter Work Details Add Writers Add Publishers & Shares Add…" at bounding box center [634, 185] width 812 height 600
click at [996, 435] on button "Next" at bounding box center [992, 446] width 70 height 29
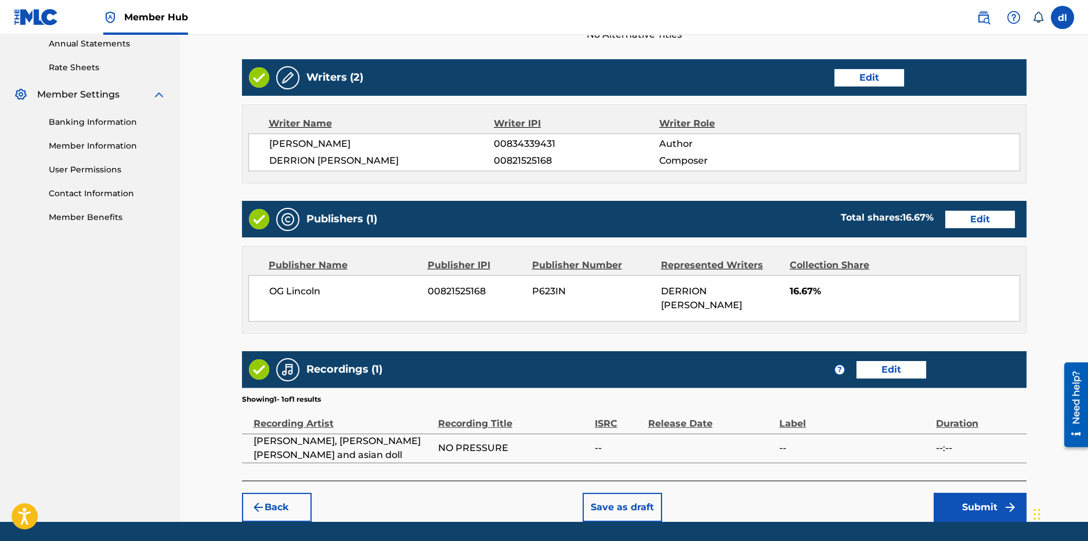
scroll to position [463, 0]
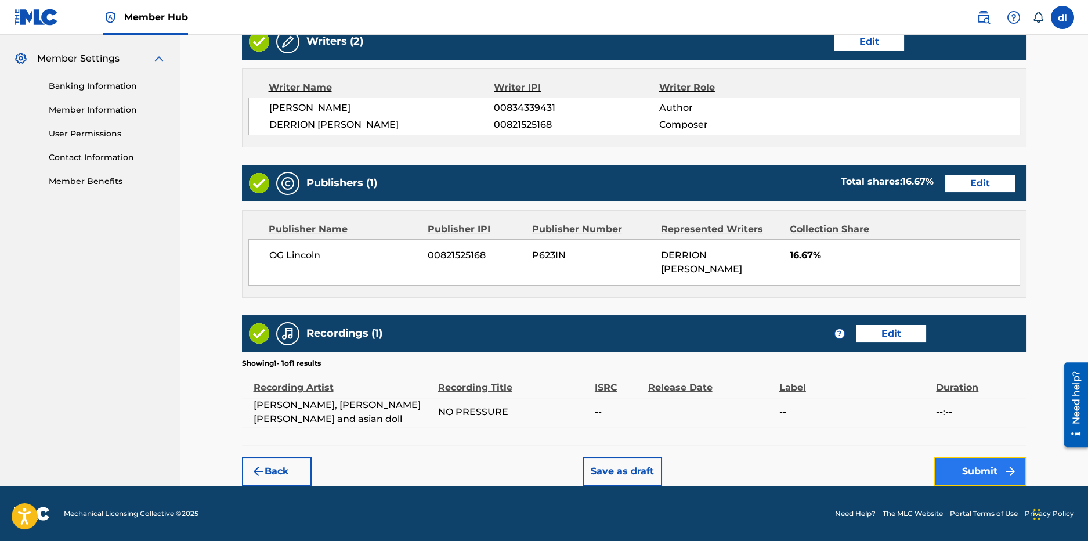
click at [962, 467] on button "Submit" at bounding box center [980, 471] width 93 height 29
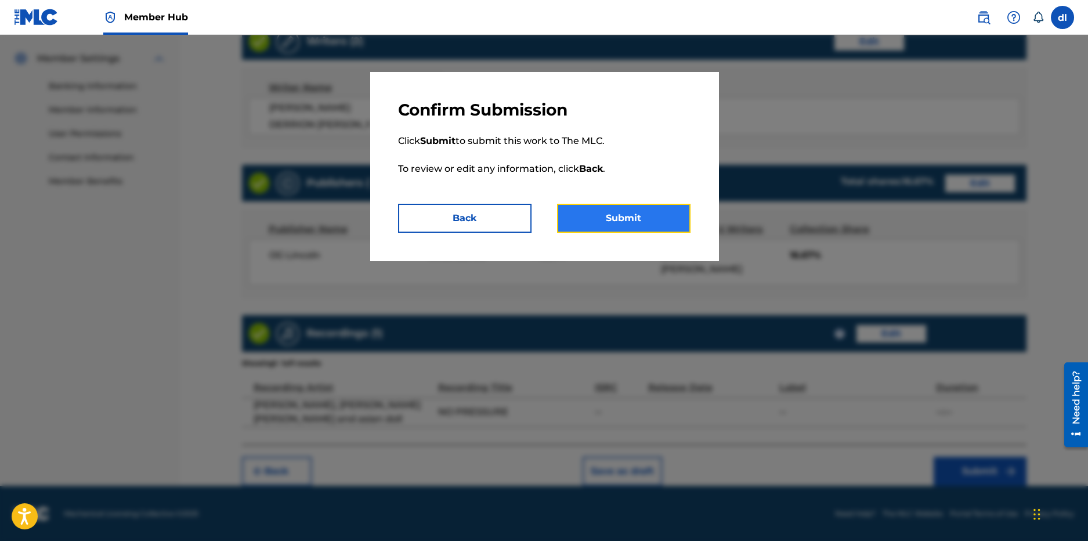
click at [619, 228] on button "Submit" at bounding box center [623, 218] width 133 height 29
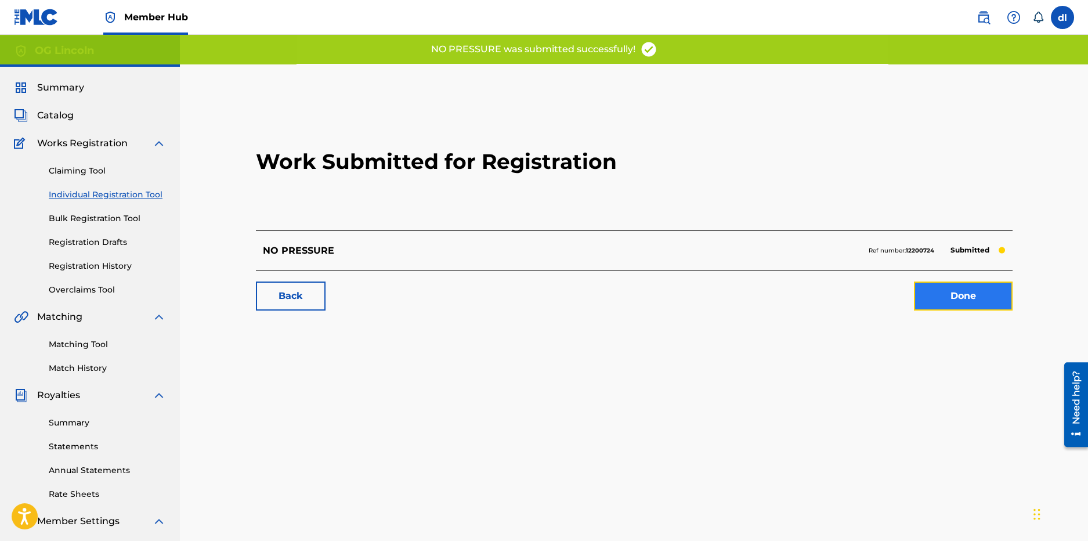
click at [987, 301] on link "Done" at bounding box center [963, 295] width 99 height 29
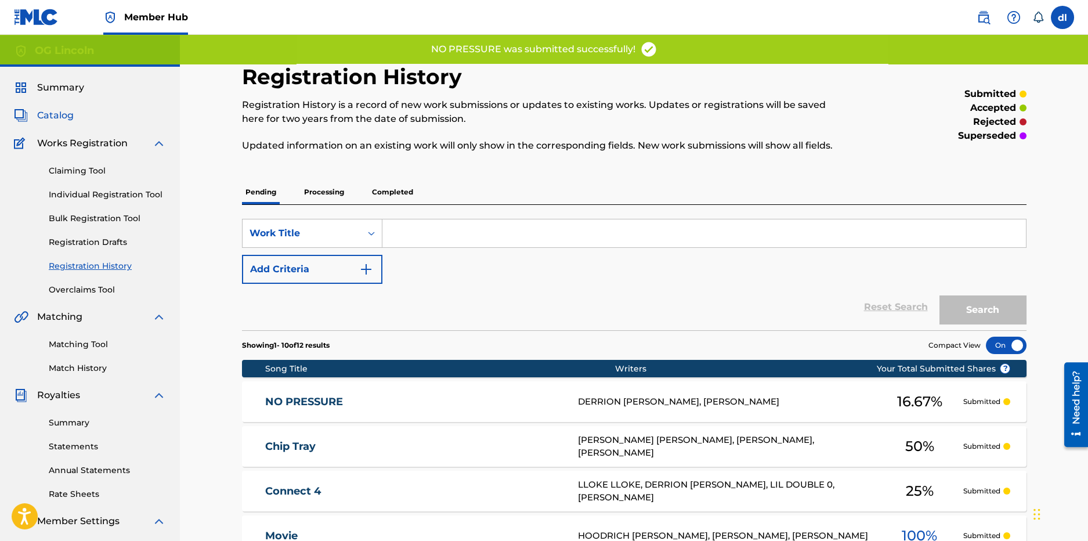
click at [57, 117] on span "Catalog" at bounding box center [55, 116] width 37 height 14
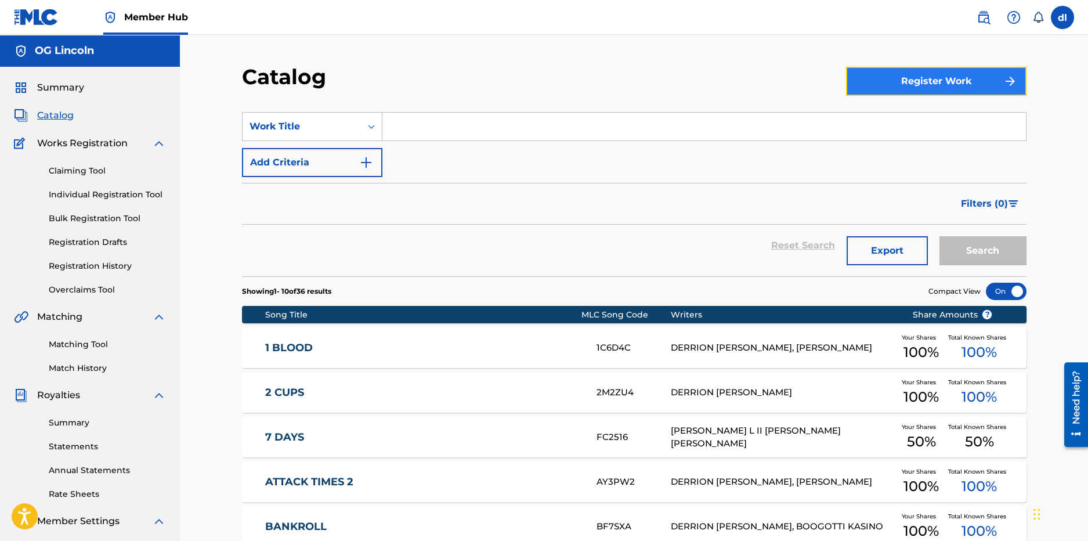
click at [938, 84] on button "Register Work" at bounding box center [936, 81] width 180 height 29
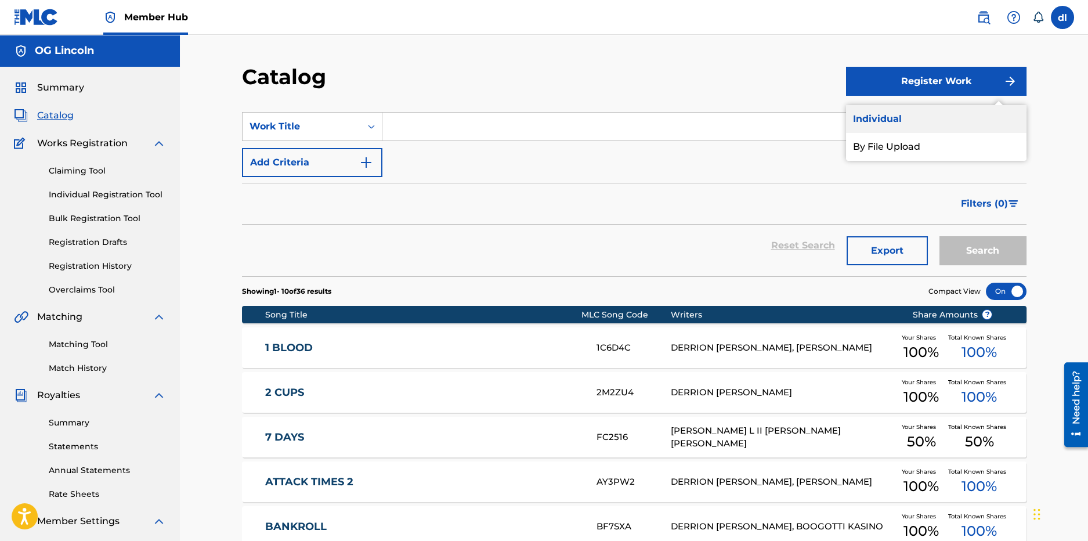
click at [886, 119] on link "Individual" at bounding box center [936, 119] width 180 height 28
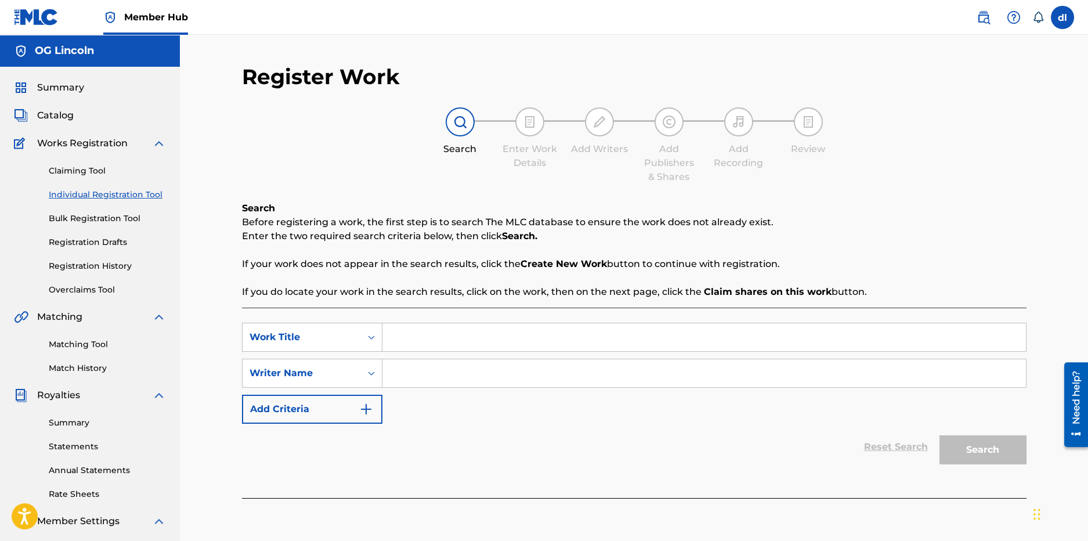
click at [550, 333] on input "Search Form" at bounding box center [704, 337] width 644 height 28
type input "dfg"
click at [451, 369] on input "Search Form" at bounding box center [704, 373] width 644 height 28
type input "erg"
click at [986, 442] on button "Search" at bounding box center [983, 449] width 87 height 29
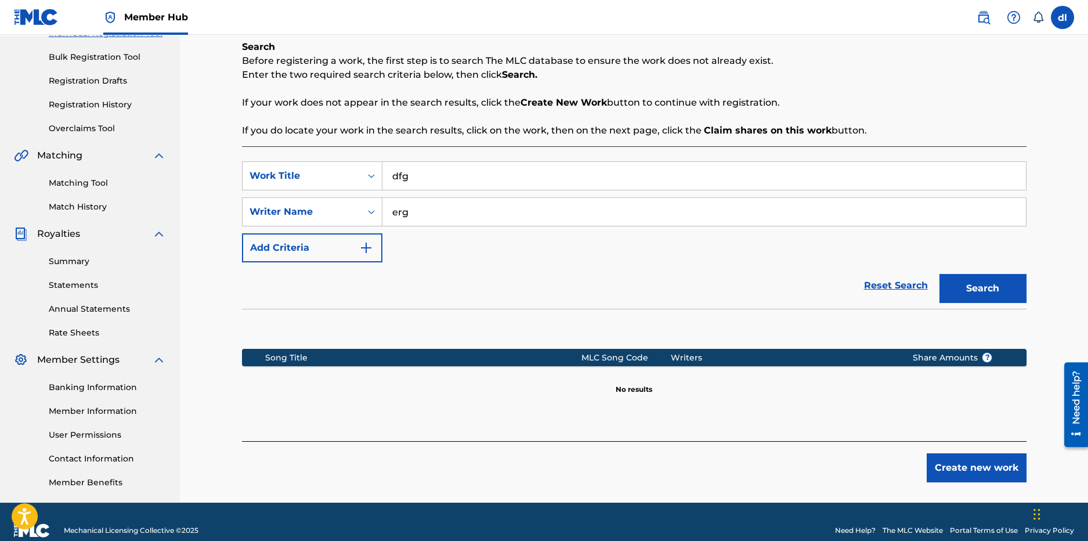
scroll to position [179, 0]
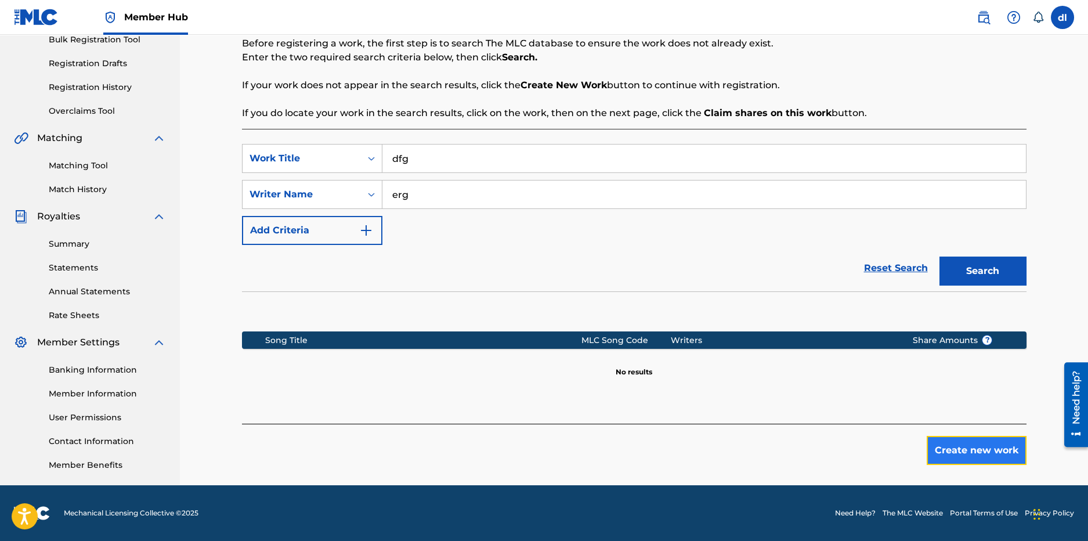
click at [985, 457] on button "Create new work" at bounding box center [977, 450] width 100 height 29
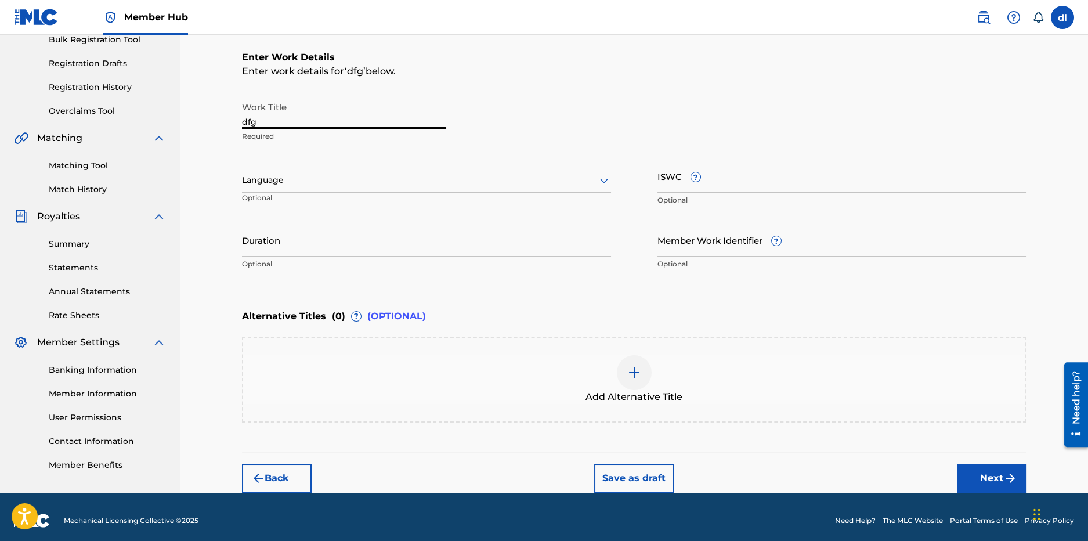
drag, startPoint x: 333, startPoint y: 120, endPoint x: 156, endPoint y: 103, distance: 177.8
click at [160, 104] on main "OG Lincoln Summary Catalog Works Registration Claiming Tool Individual Registra…" at bounding box center [544, 174] width 1088 height 637
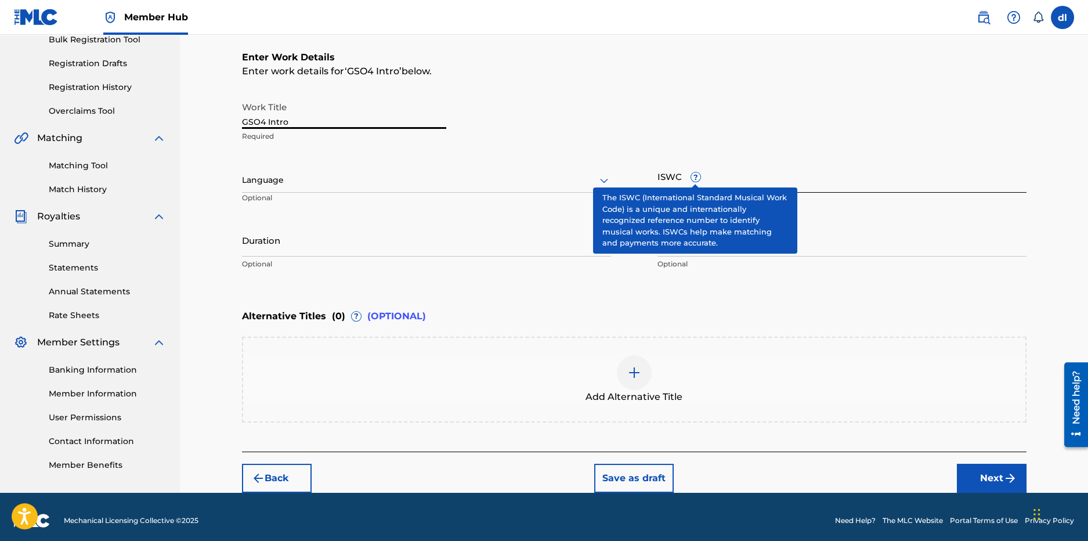
type input "GSO4 Intro"
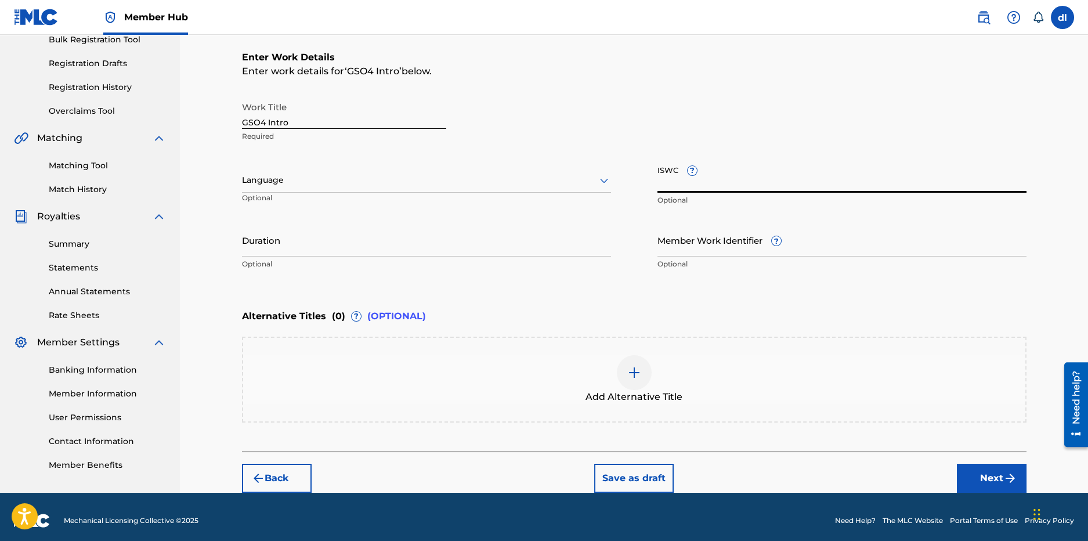
click at [688, 185] on input "ISWC ?" at bounding box center [841, 176] width 369 height 33
click at [958, 458] on div "Back Save as draft Next" at bounding box center [634, 471] width 785 height 41
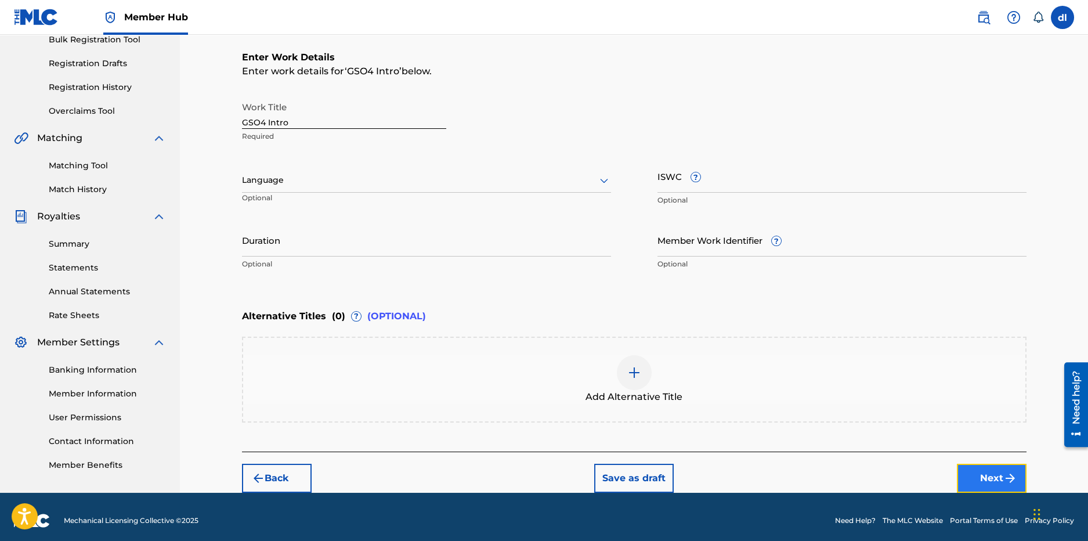
click at [972, 473] on button "Next" at bounding box center [992, 478] width 70 height 29
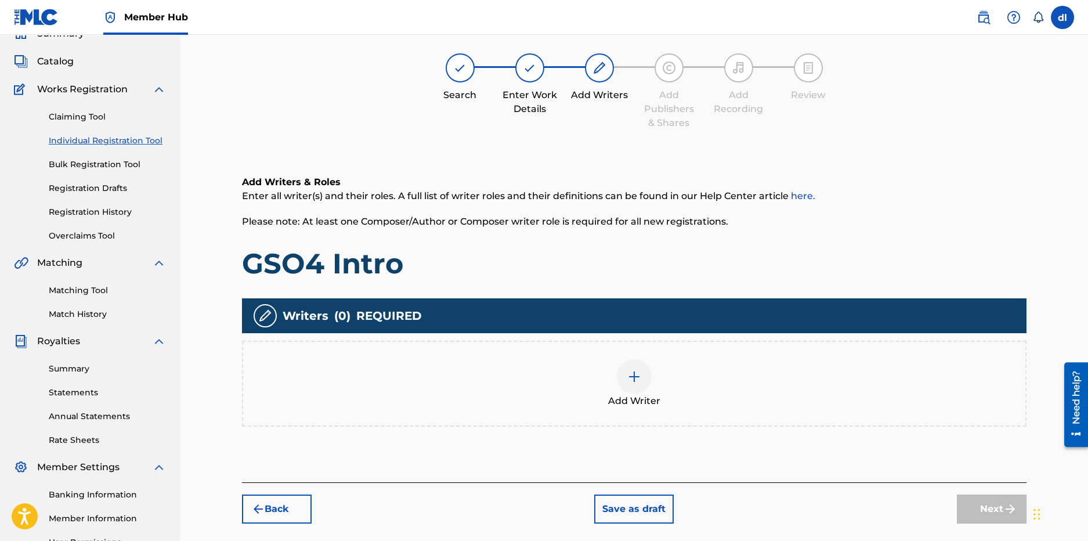
scroll to position [52, 0]
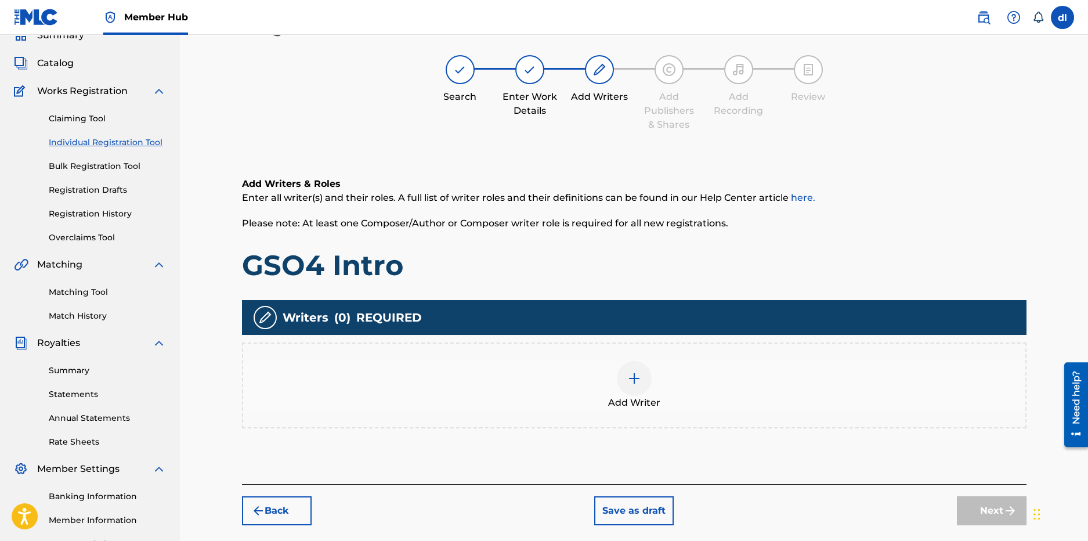
click at [636, 384] on img at bounding box center [634, 378] width 14 height 14
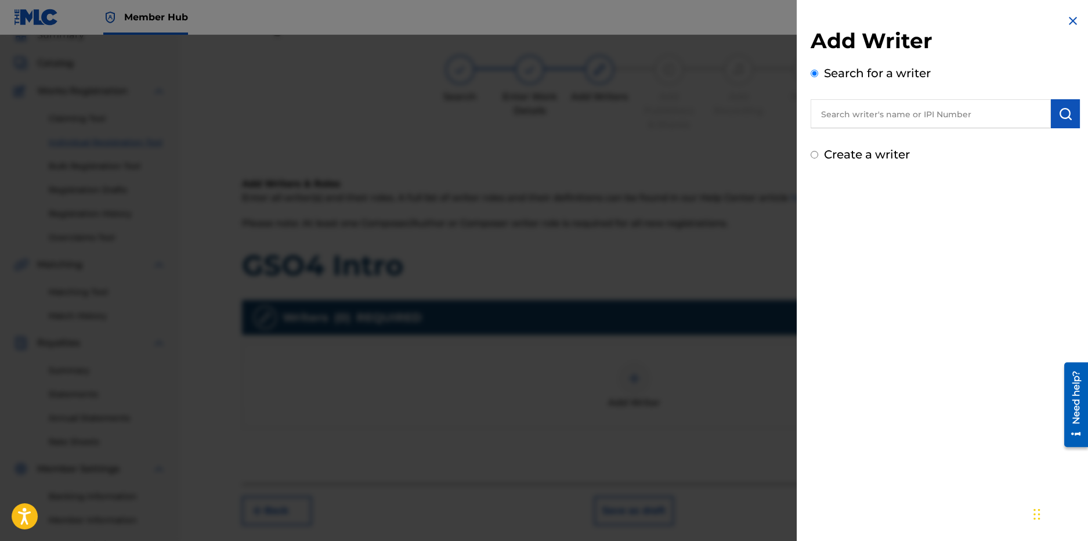
click at [846, 106] on input "text" at bounding box center [931, 113] width 240 height 29
paste input "00834339431"
type input "00834339431"
click at [1071, 107] on button "submit" at bounding box center [1065, 113] width 29 height 29
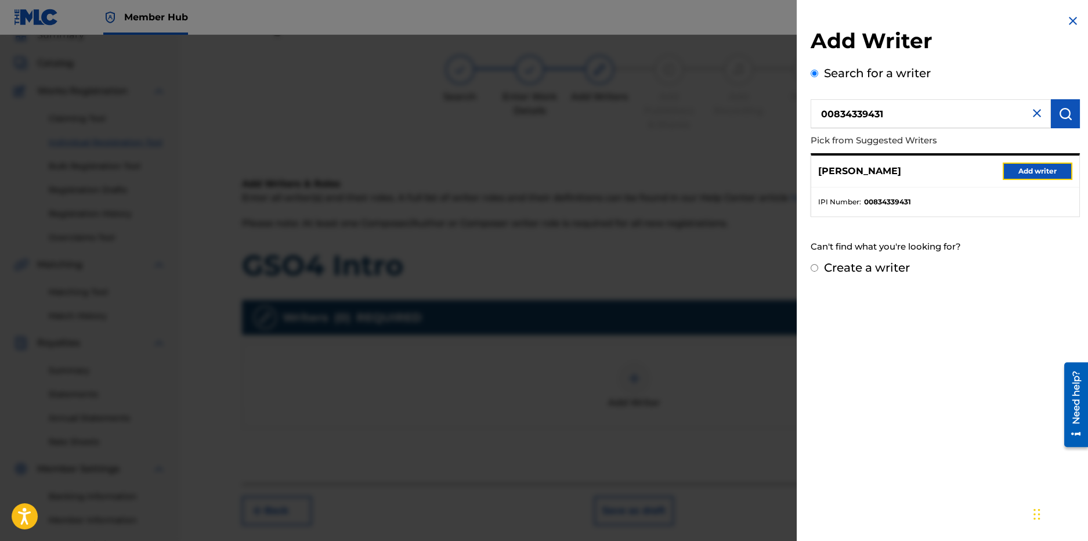
click at [1057, 171] on button "Add writer" at bounding box center [1038, 170] width 70 height 17
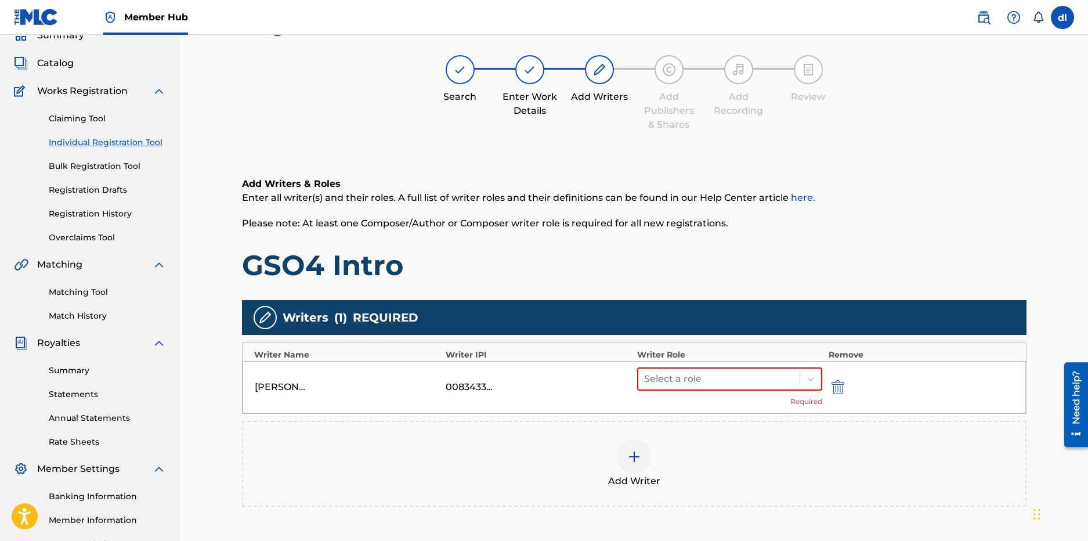
click at [731, 391] on div "Select a role Required" at bounding box center [730, 386] width 186 height 39
click at [720, 380] on div at bounding box center [719, 379] width 150 height 16
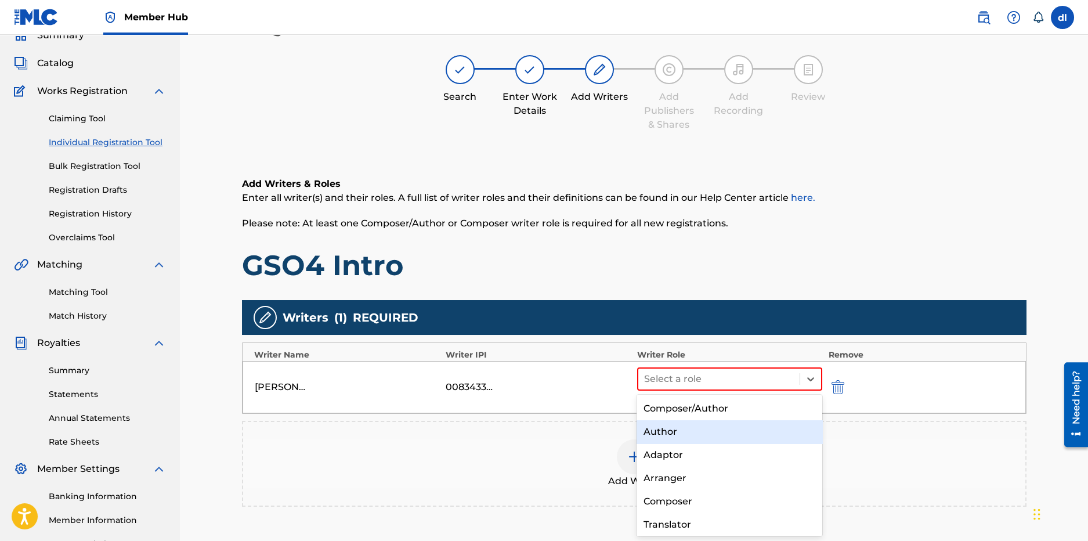
click at [670, 430] on div "Author" at bounding box center [730, 431] width 186 height 23
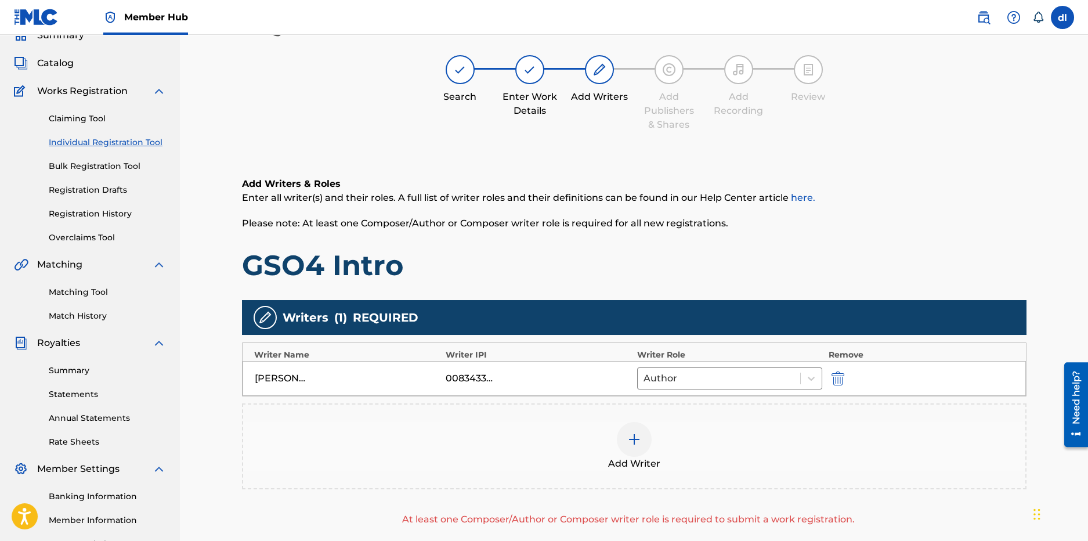
click at [646, 443] on div at bounding box center [634, 439] width 35 height 35
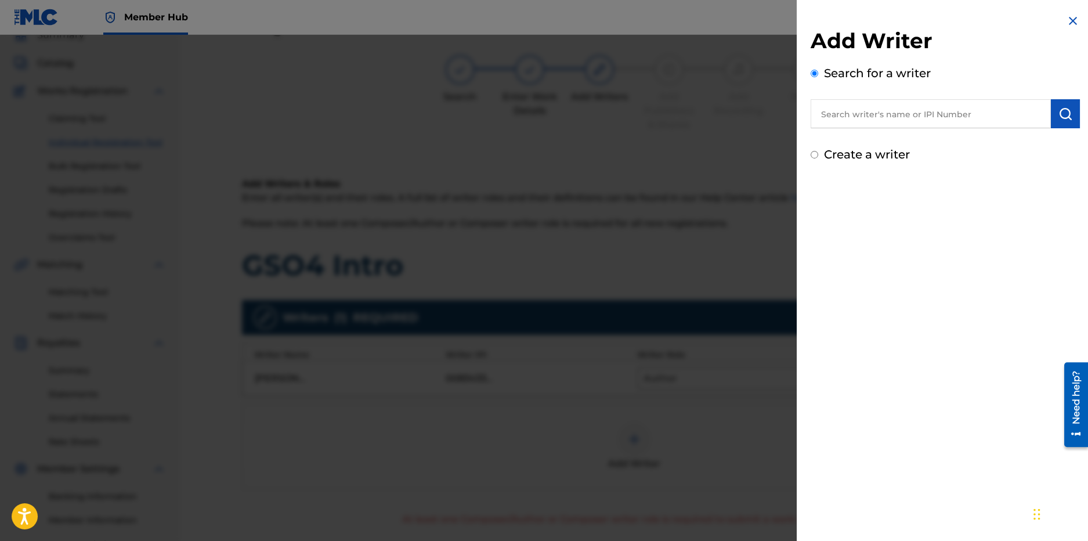
click at [883, 111] on input "text" at bounding box center [931, 113] width 240 height 29
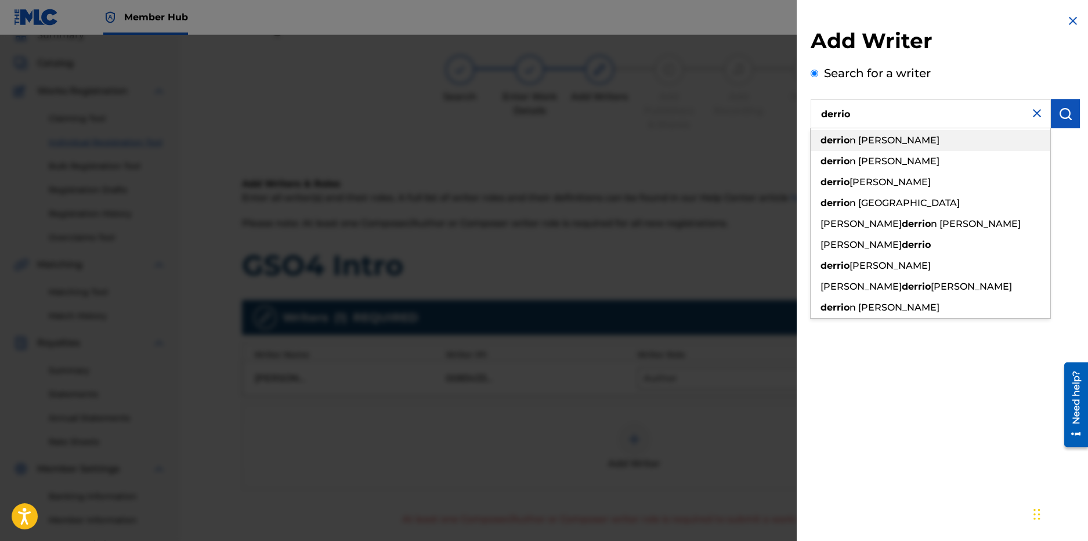
click at [898, 136] on span "n [PERSON_NAME]" at bounding box center [895, 140] width 90 height 11
type input "derrion [PERSON_NAME]"
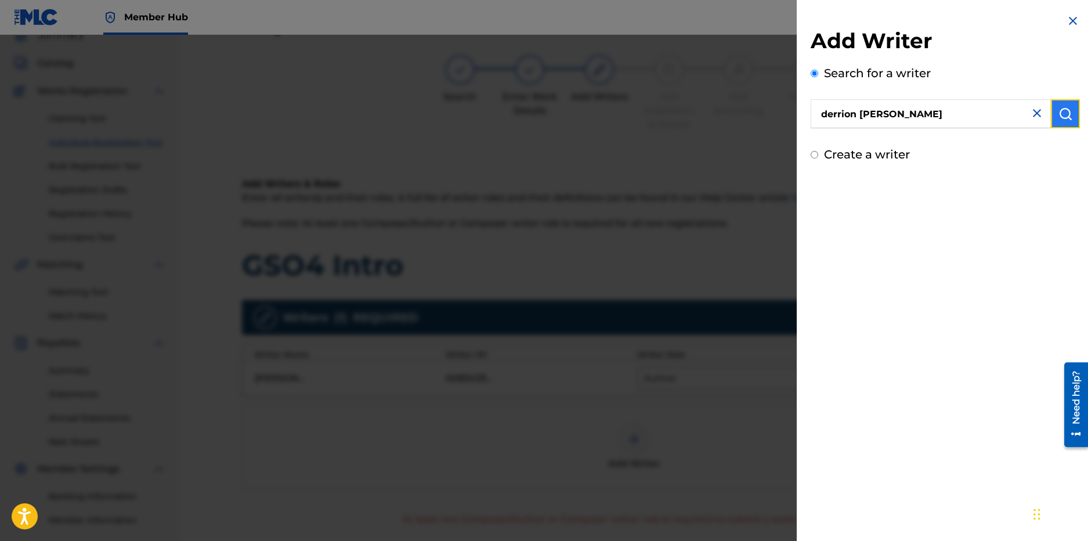
click at [1051, 117] on button "submit" at bounding box center [1065, 113] width 29 height 29
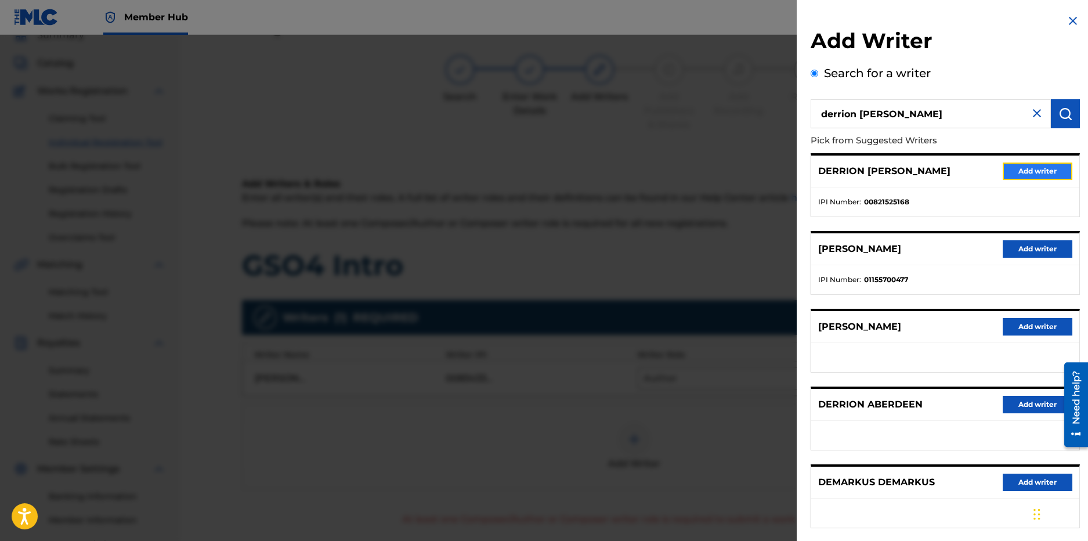
click at [1052, 175] on button "Add writer" at bounding box center [1038, 170] width 70 height 17
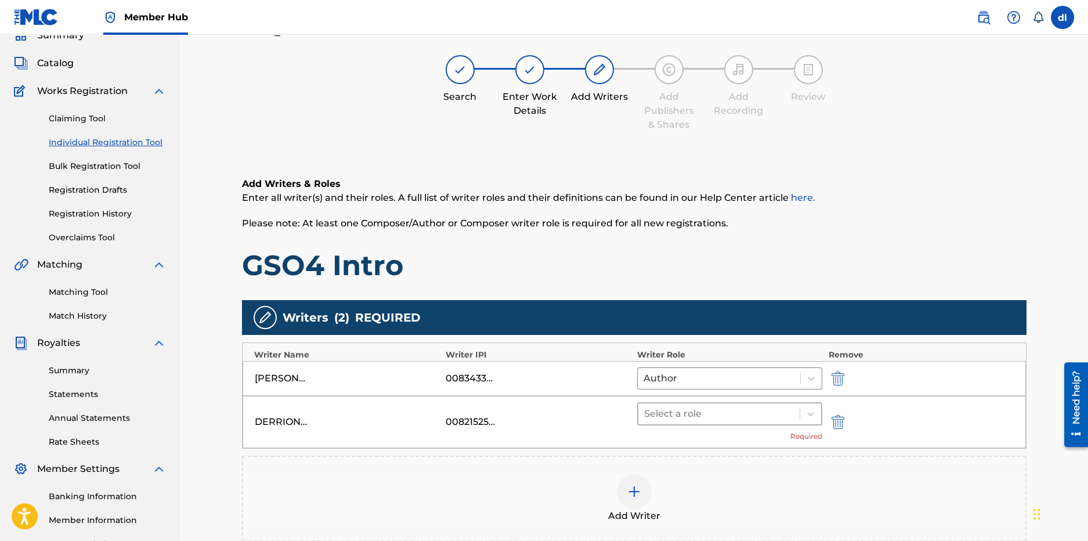
drag, startPoint x: 777, startPoint y: 422, endPoint x: 774, endPoint y: 414, distance: 8.8
click at [776, 420] on div "Select a role" at bounding box center [719, 413] width 162 height 21
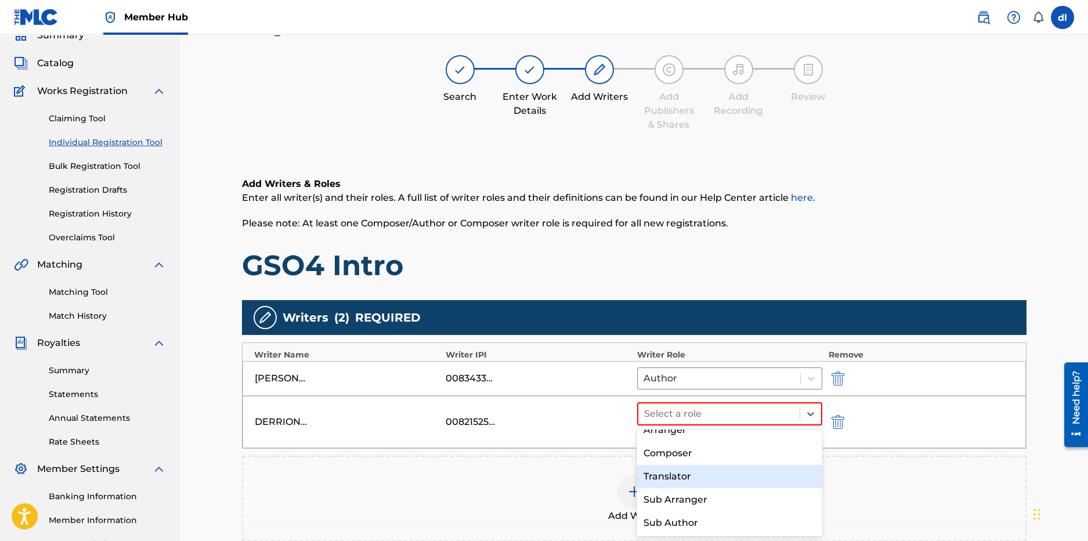
scroll to position [84, 0]
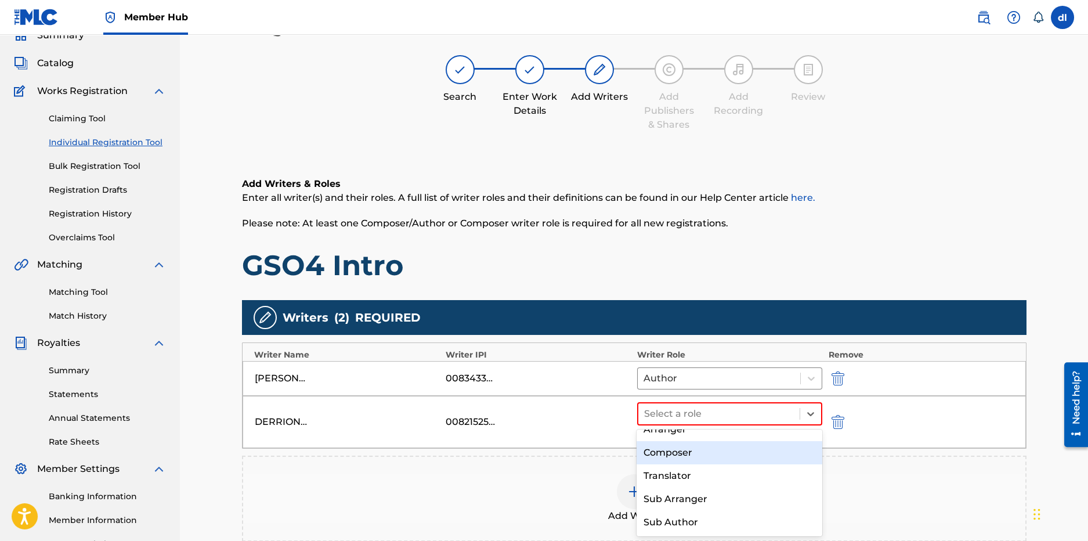
click at [689, 454] on div "Composer" at bounding box center [730, 452] width 186 height 23
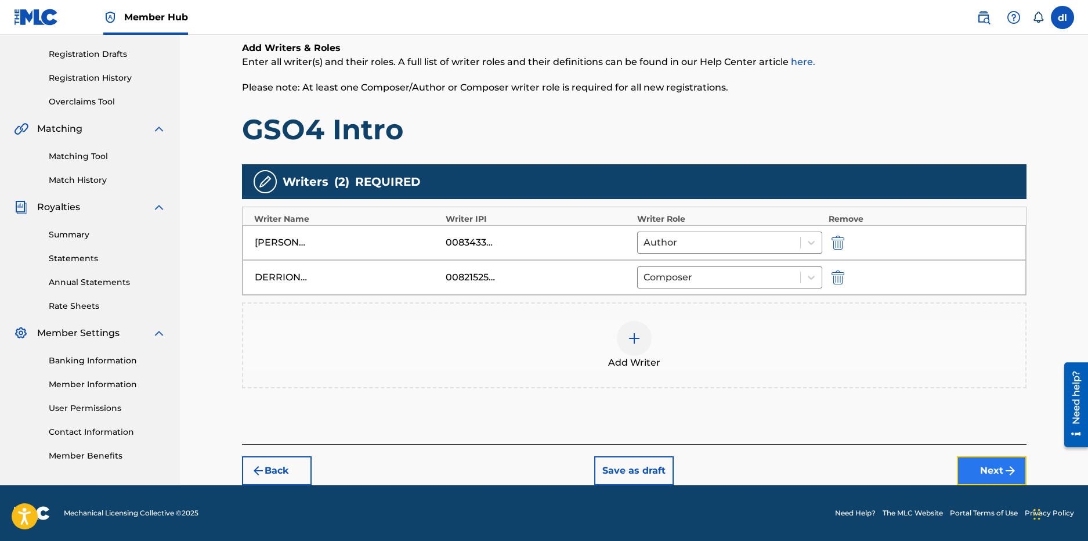
click at [968, 467] on button "Next" at bounding box center [992, 470] width 70 height 29
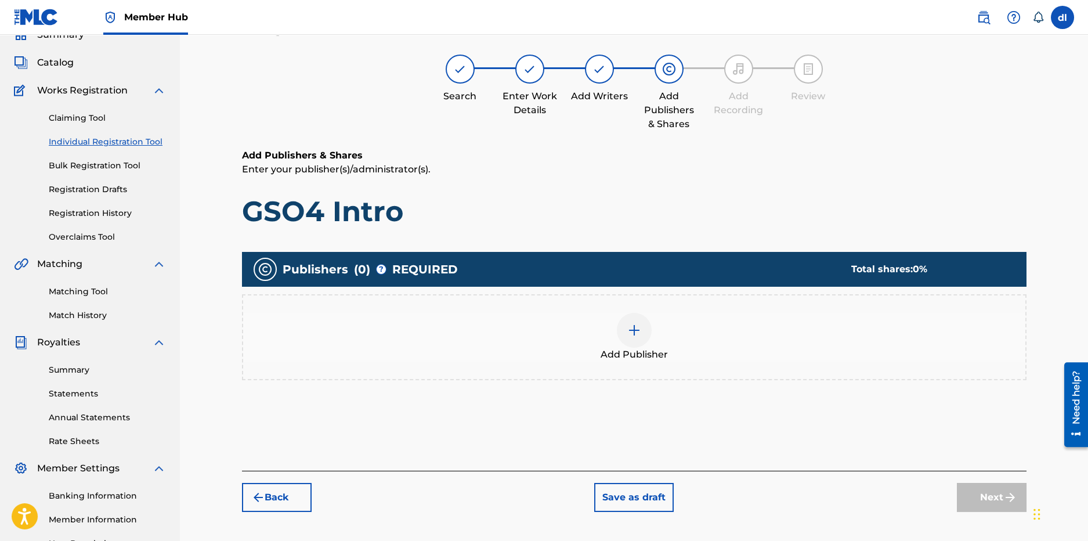
scroll to position [52, 0]
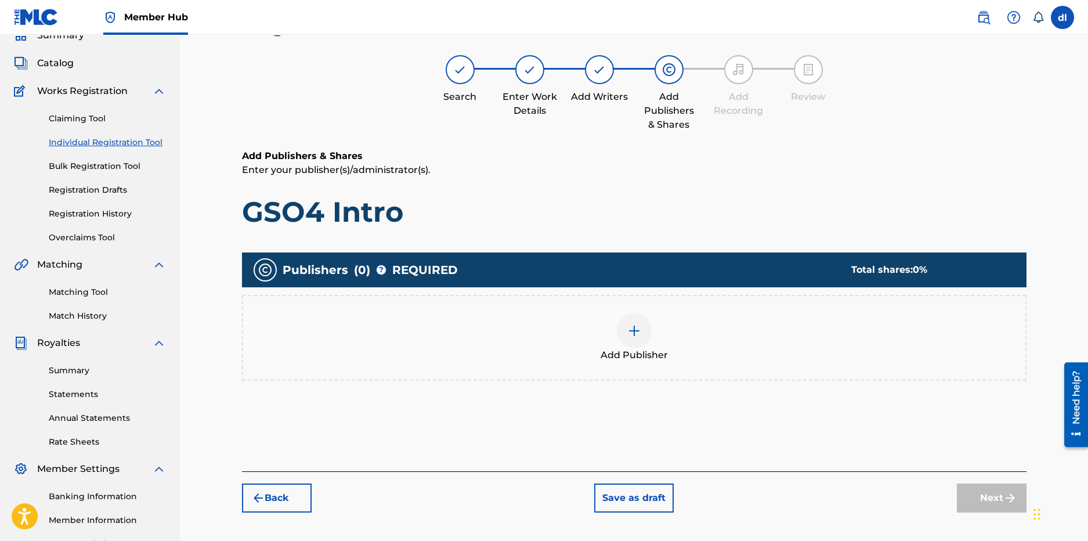
click at [629, 328] on img at bounding box center [634, 331] width 14 height 14
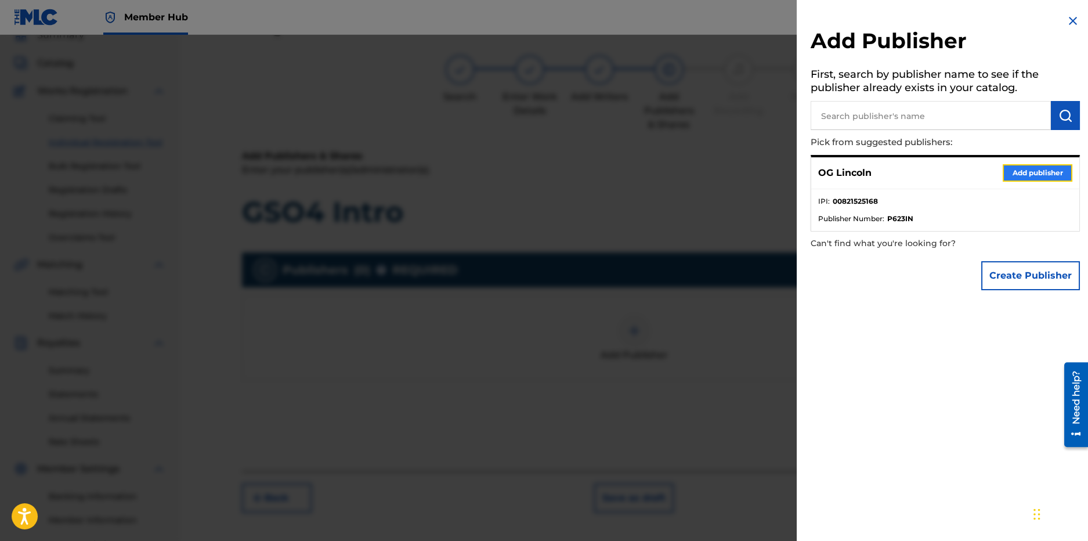
click at [1038, 167] on button "Add publisher" at bounding box center [1038, 172] width 70 height 17
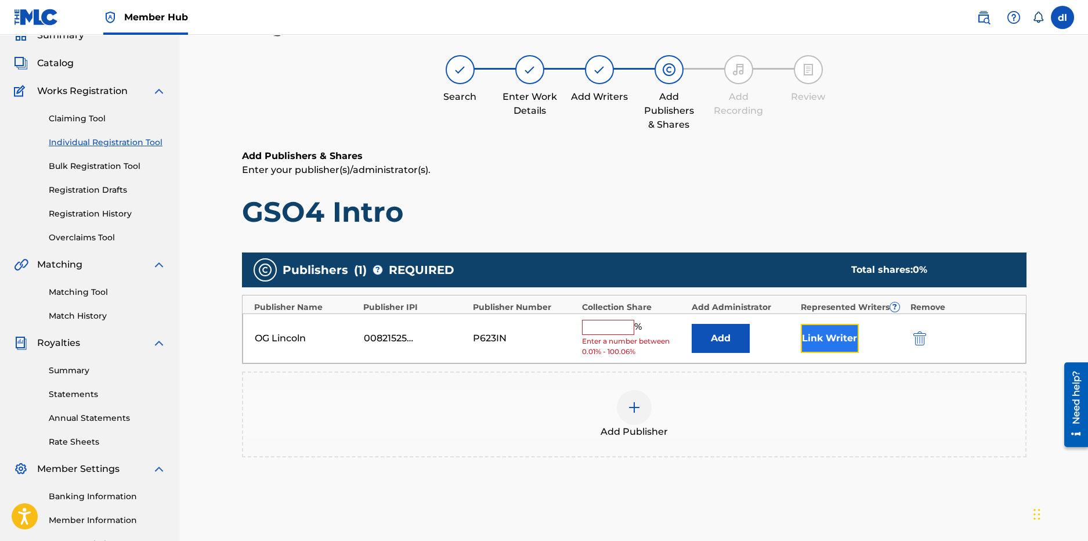
click at [828, 334] on button "Link Writer" at bounding box center [830, 338] width 58 height 29
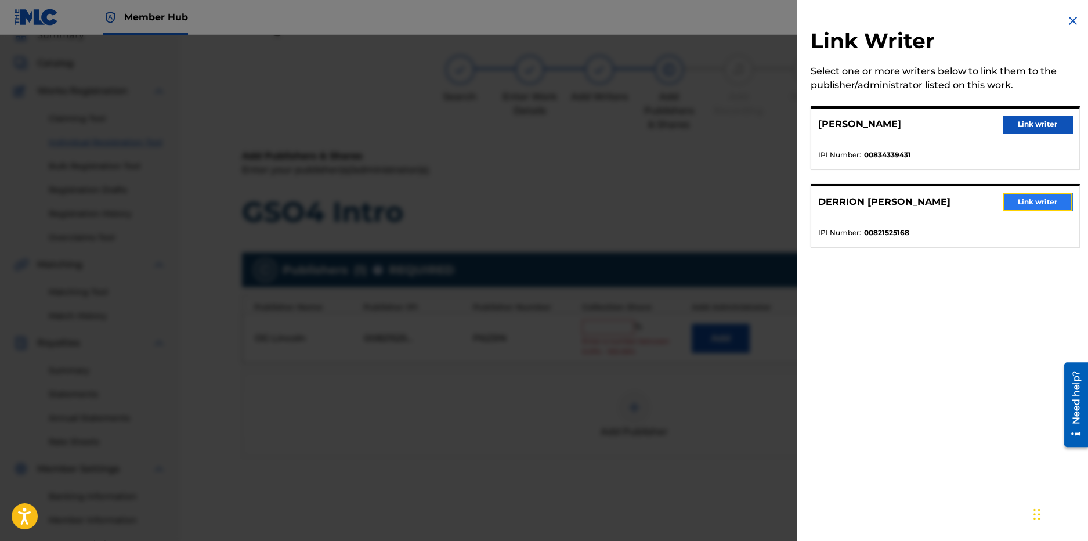
click at [1051, 199] on button "Link writer" at bounding box center [1038, 201] width 70 height 17
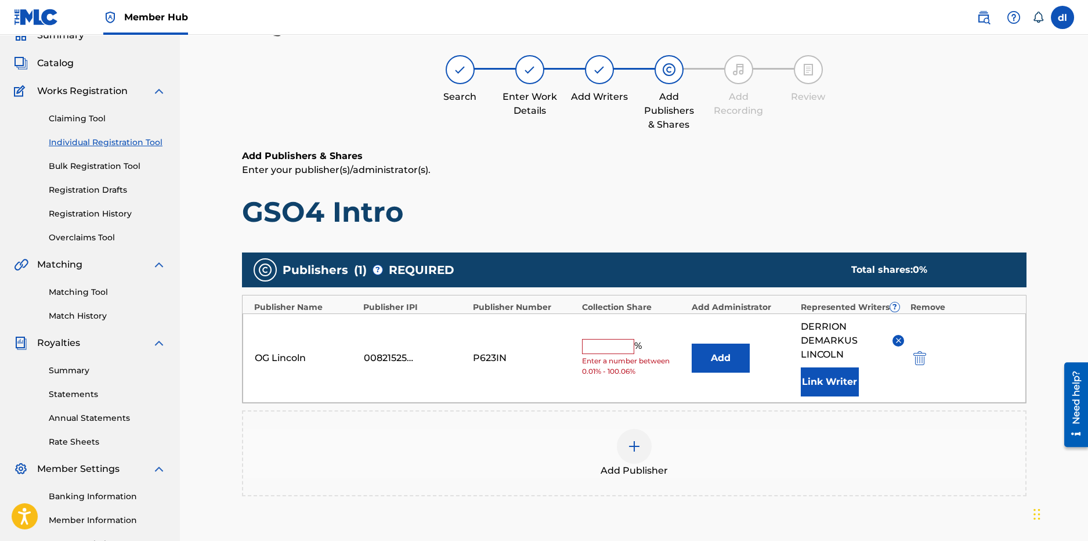
click at [612, 353] on input "text" at bounding box center [608, 346] width 52 height 15
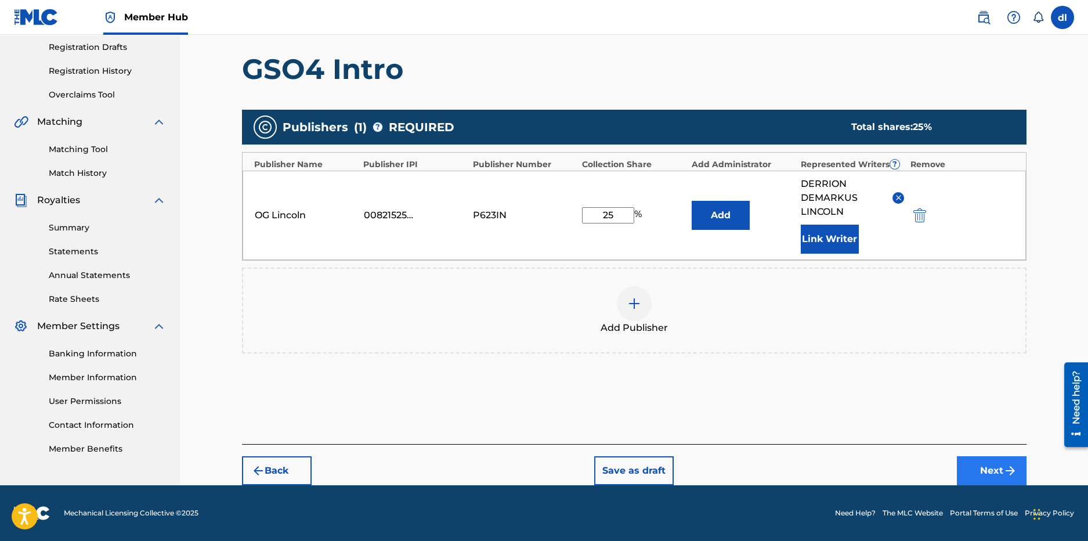
type input "25"
drag, startPoint x: 1001, startPoint y: 467, endPoint x: 962, endPoint y: 461, distance: 40.0
click at [1001, 468] on button "Next" at bounding box center [992, 470] width 70 height 29
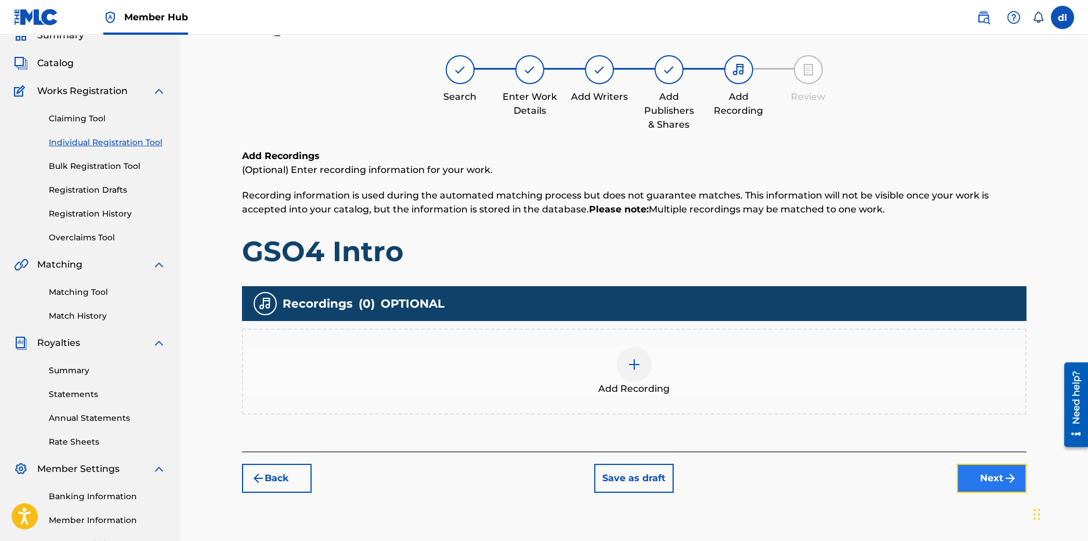
click at [984, 469] on button "Next" at bounding box center [992, 478] width 70 height 29
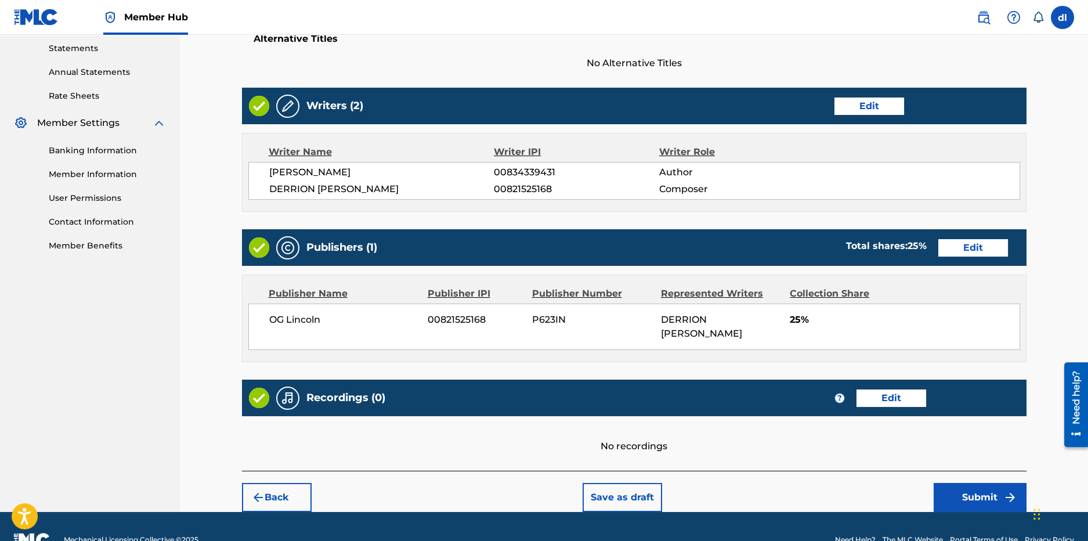
scroll to position [424, 0]
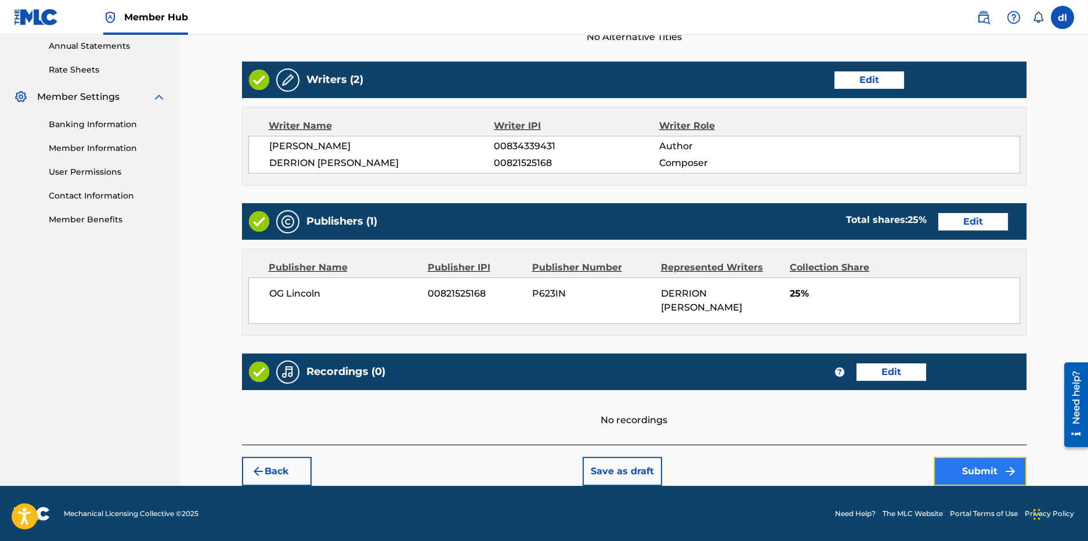
click at [961, 474] on button "Submit" at bounding box center [980, 471] width 93 height 29
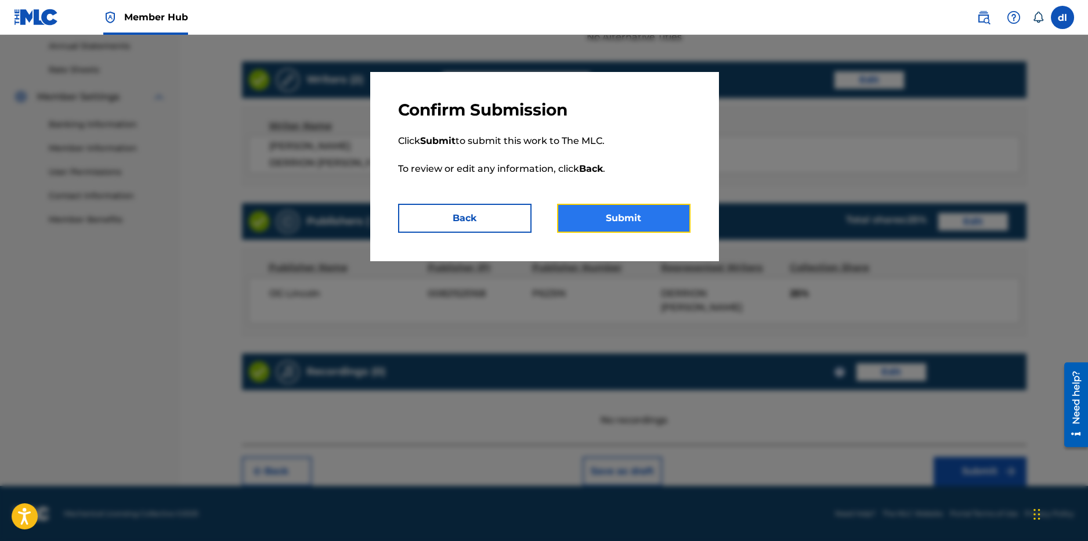
click at [673, 222] on button "Submit" at bounding box center [623, 218] width 133 height 29
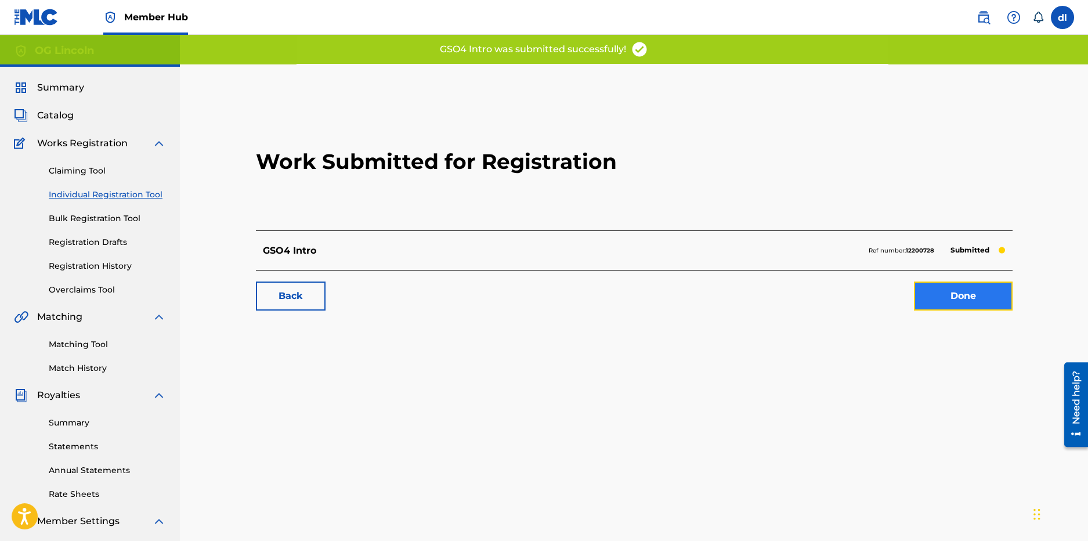
click at [992, 292] on link "Done" at bounding box center [963, 295] width 99 height 29
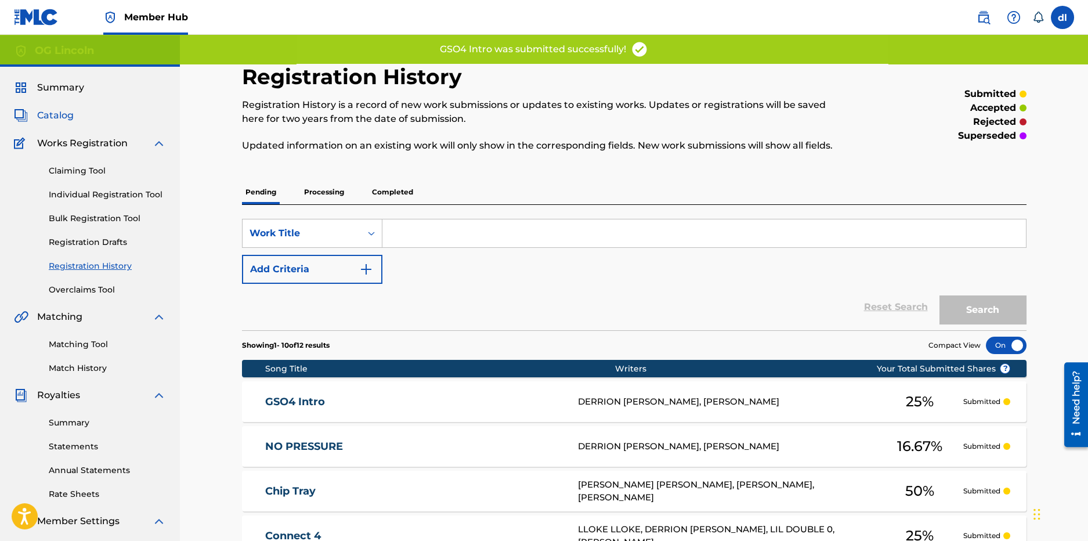
click at [55, 114] on span "Catalog" at bounding box center [55, 116] width 37 height 14
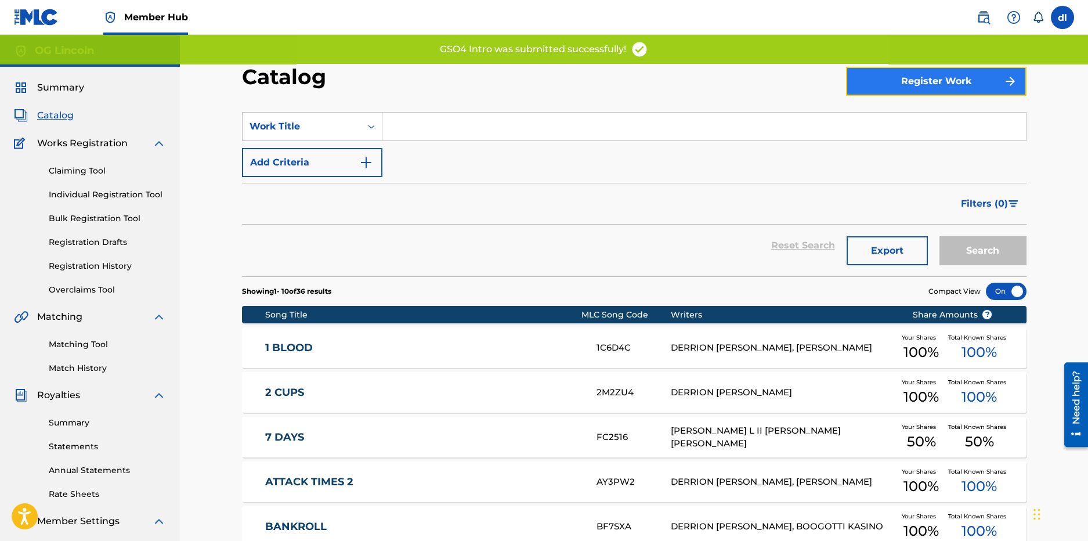
click at [877, 85] on button "Register Work" at bounding box center [936, 81] width 180 height 29
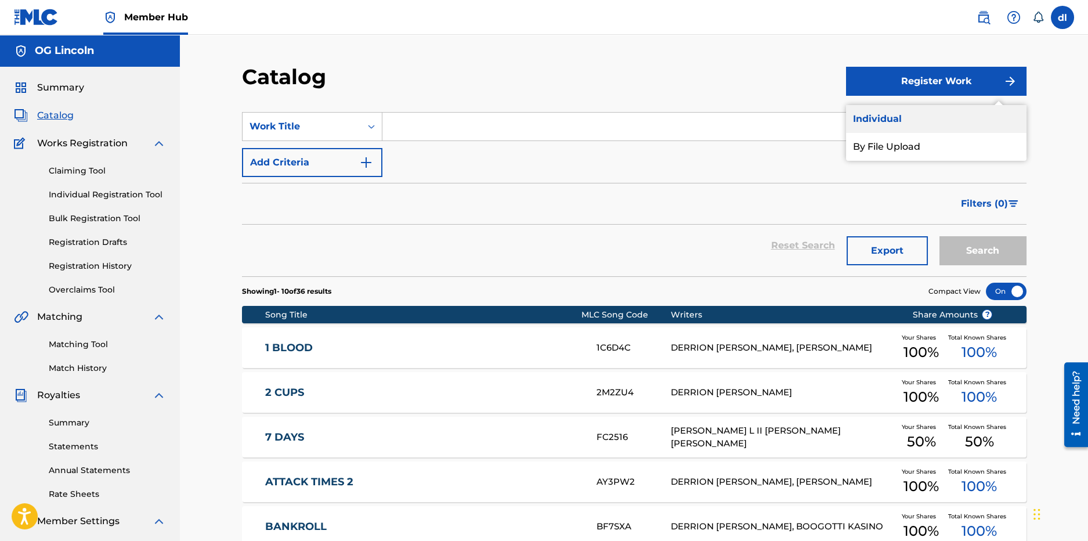
click at [876, 121] on link "Individual" at bounding box center [936, 119] width 180 height 28
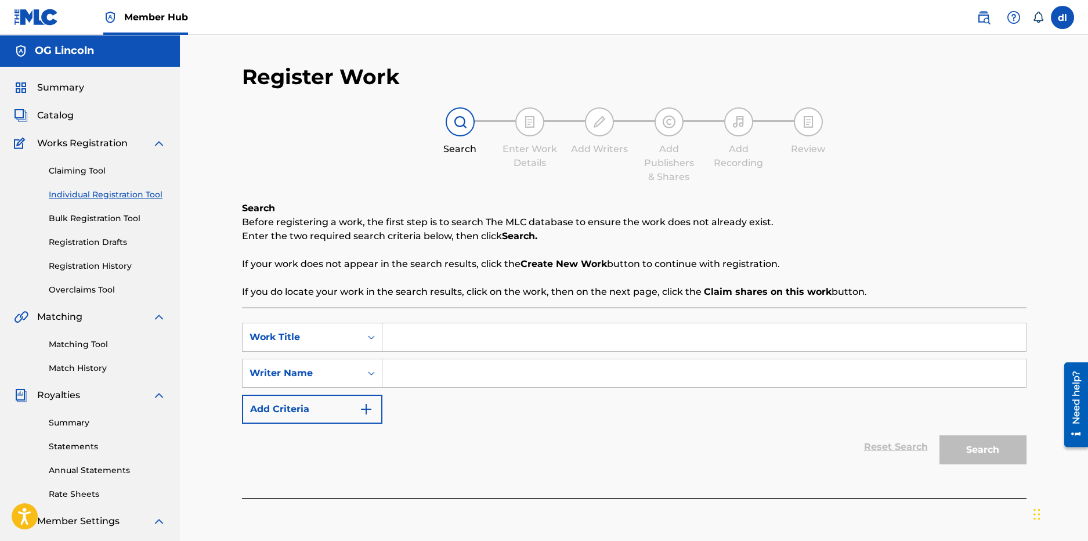
click at [425, 325] on input "Search Form" at bounding box center [704, 337] width 644 height 28
click at [453, 340] on input "Search Form" at bounding box center [704, 337] width 644 height 28
type input "poppin it hard"
click at [419, 356] on div "SearchWithCriteriaeac3b1ec-8668-4a70-8e33-73dc685b5747 Work Title poppin it har…" at bounding box center [634, 373] width 785 height 101
click at [399, 385] on input "Search Form" at bounding box center [704, 373] width 644 height 28
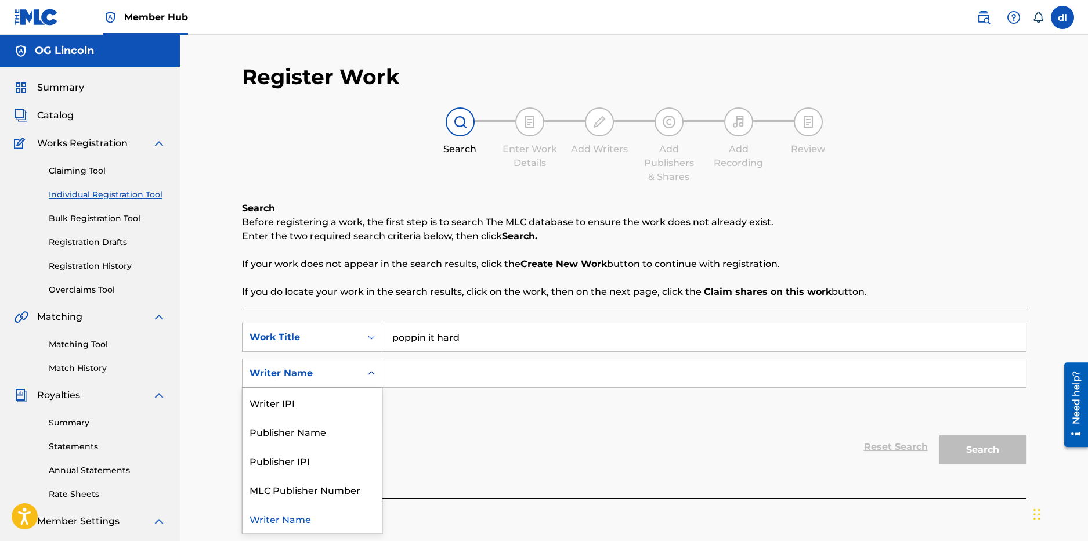
click at [281, 364] on div "Writer Name" at bounding box center [302, 373] width 118 height 22
click at [629, 376] on input "Search Form" at bounding box center [704, 373] width 644 height 28
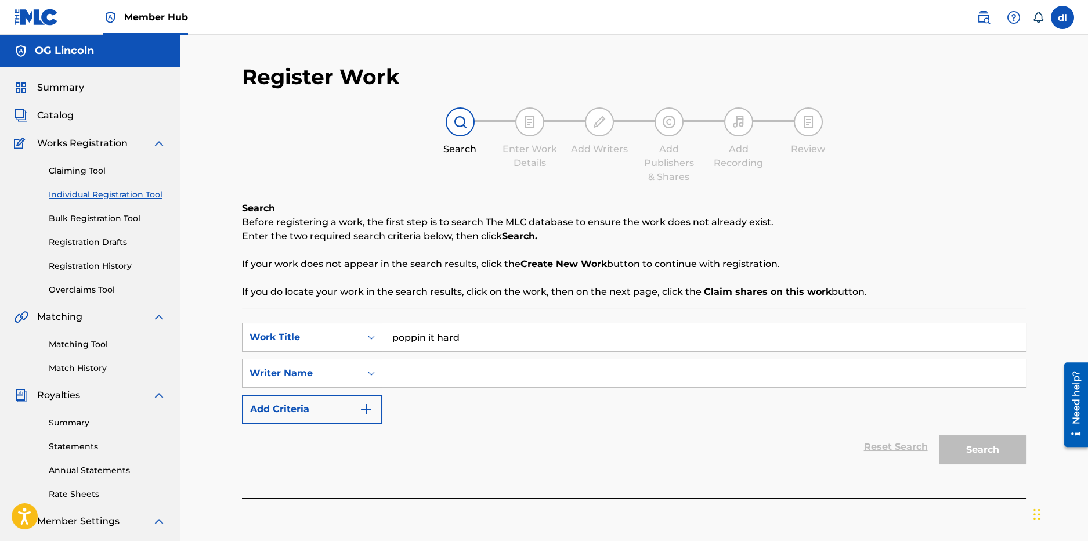
click at [624, 357] on div "SearchWithCriteriaeac3b1ec-8668-4a70-8e33-73dc685b5747 Work Title poppin it har…" at bounding box center [634, 373] width 785 height 101
click at [745, 375] on input "Search Form" at bounding box center [704, 373] width 644 height 28
type input "dfgh"
click at [974, 450] on button "Search" at bounding box center [983, 449] width 87 height 29
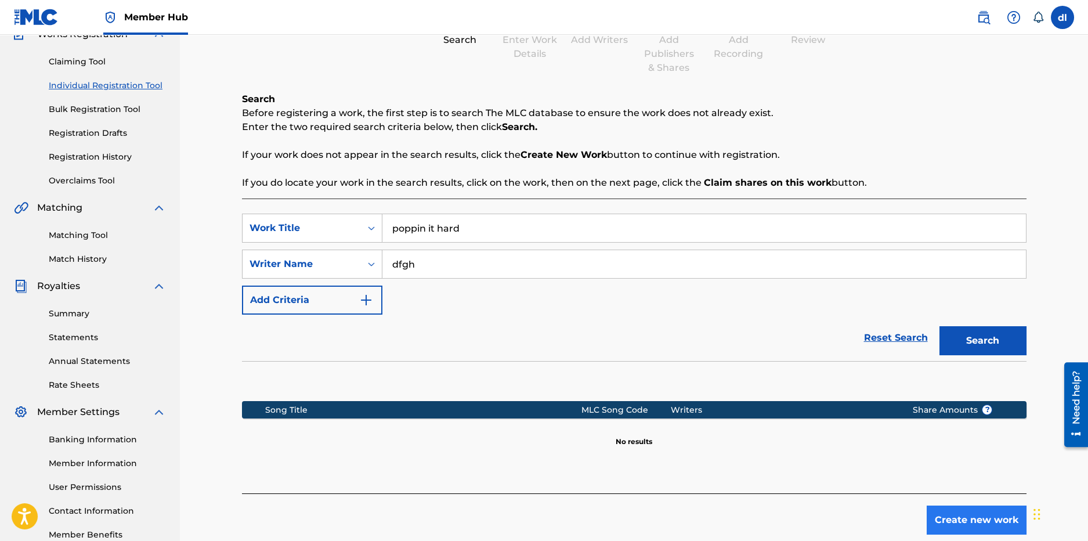
scroll to position [179, 0]
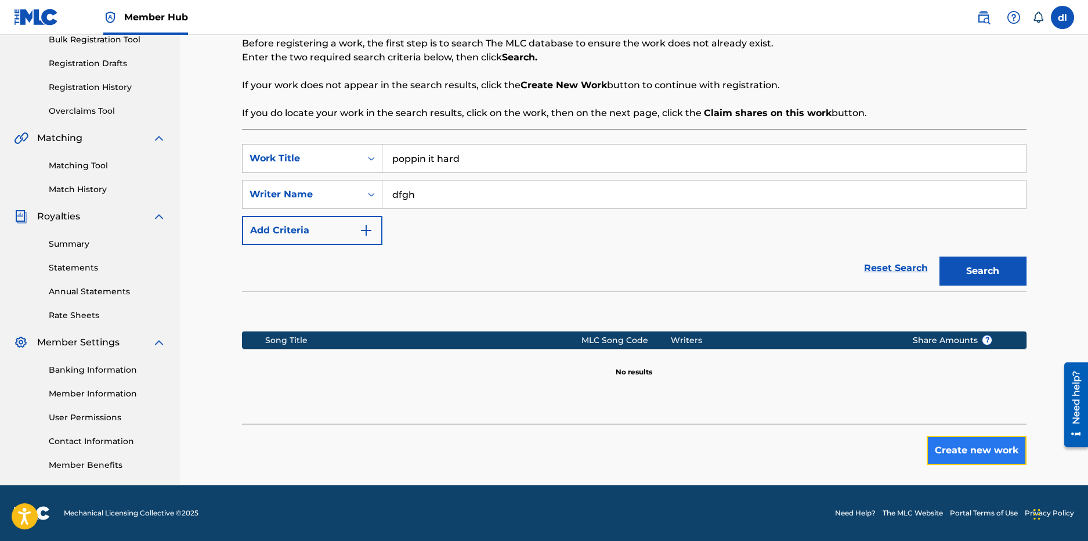
click at [998, 456] on button "Create new work" at bounding box center [977, 450] width 100 height 29
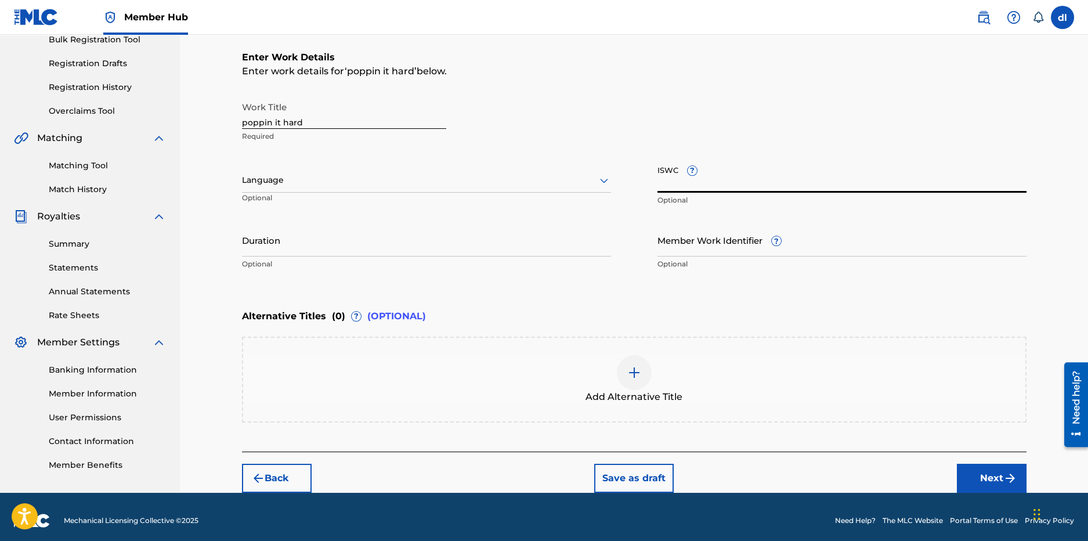
click at [717, 185] on input "ISWC ?" at bounding box center [841, 176] width 369 height 33
paste input "QZJ842003551"
type input "QZJ842003551"
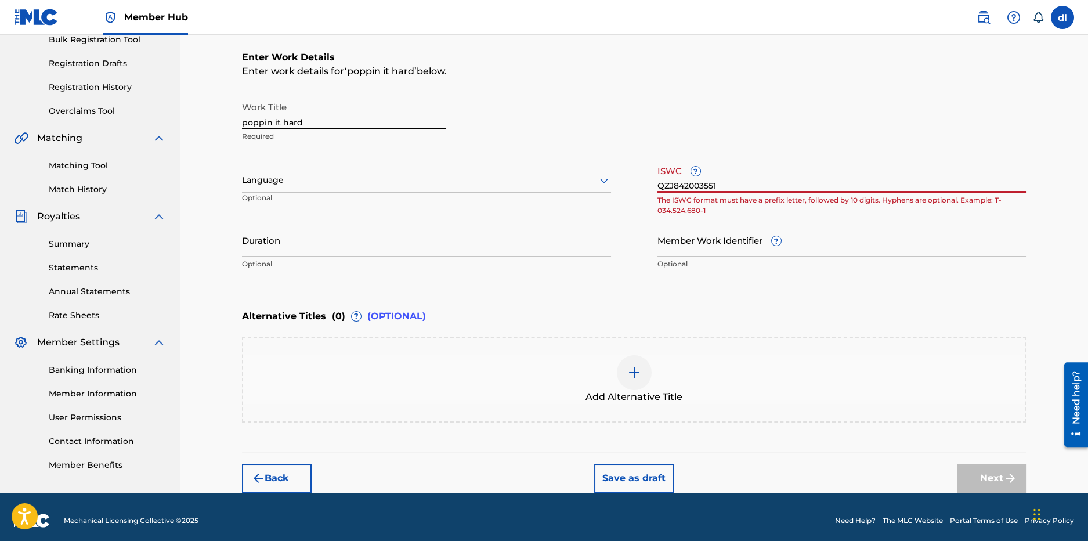
drag, startPoint x: 734, startPoint y: 180, endPoint x: 626, endPoint y: 193, distance: 108.6
click at [626, 193] on div "Work Title poppin it hard Required Language Optional ISWC ? QZJ842003551 The IS…" at bounding box center [634, 186] width 785 height 180
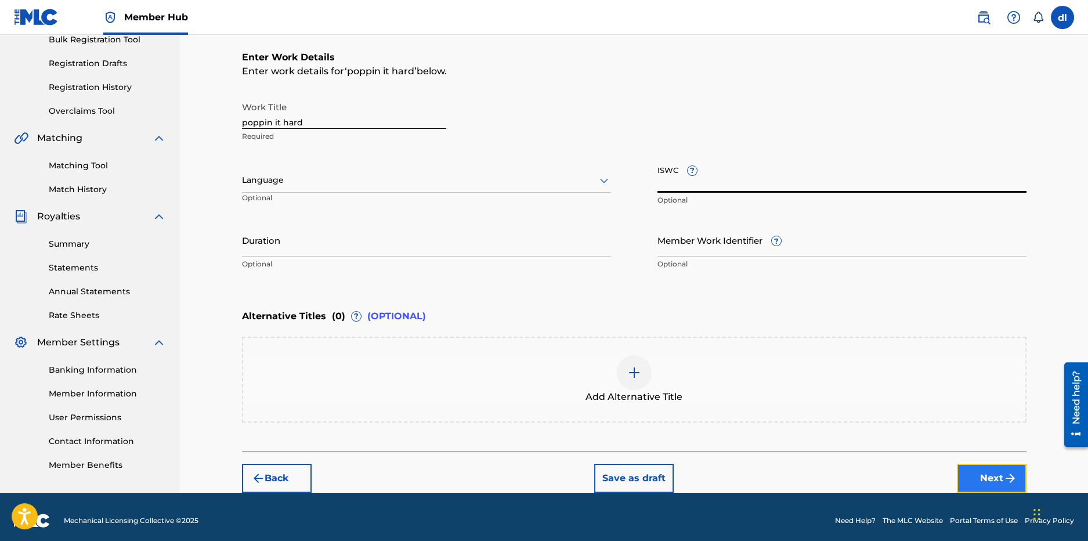
click at [996, 477] on button "Next" at bounding box center [992, 478] width 70 height 29
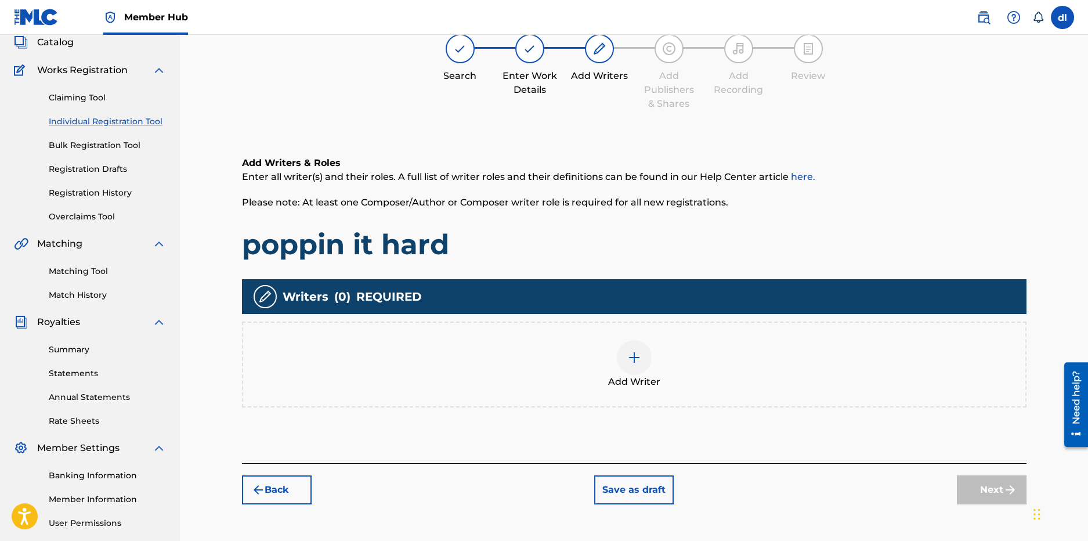
scroll to position [52, 0]
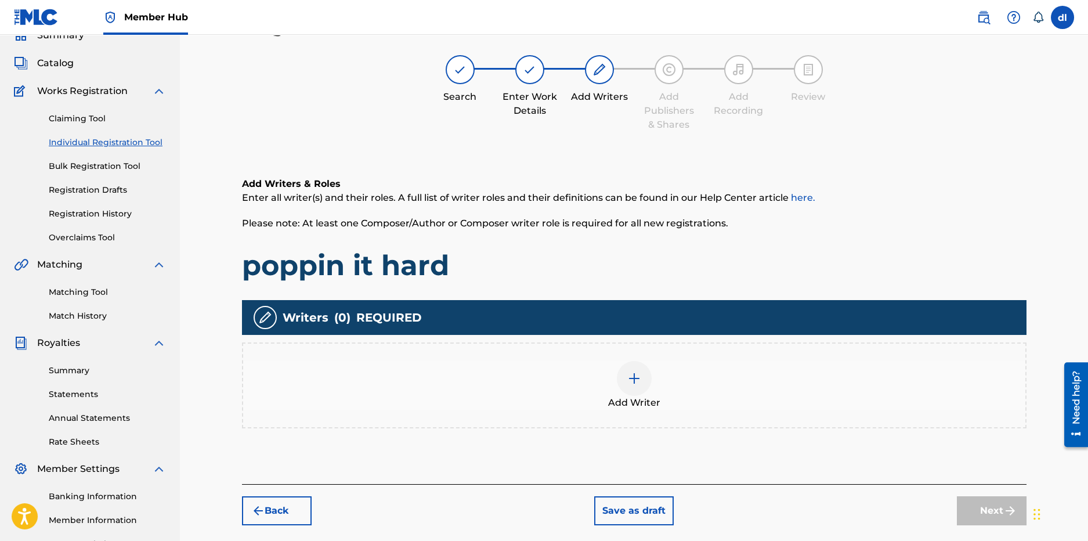
click at [638, 375] on img at bounding box center [634, 378] width 14 height 14
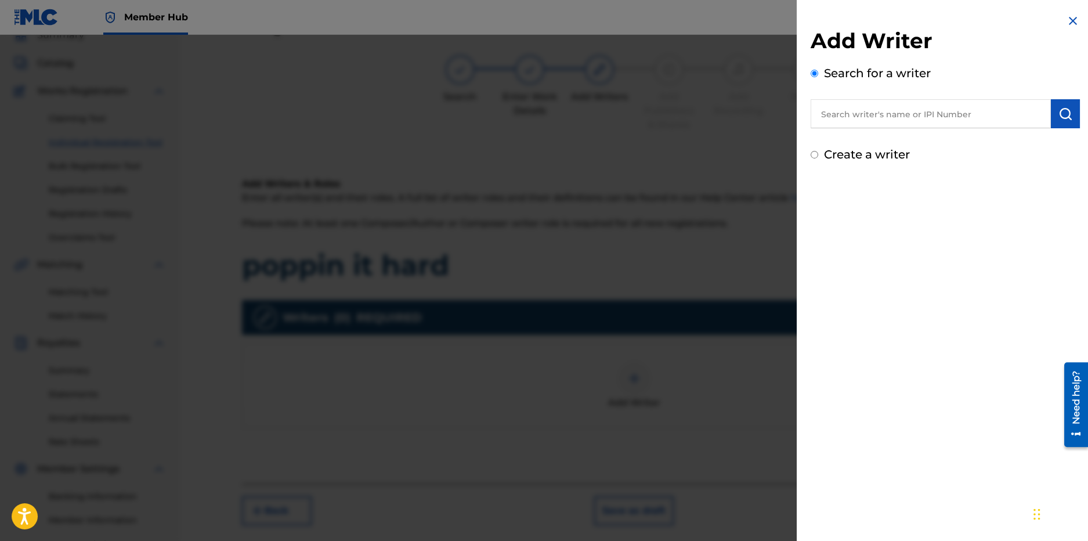
click at [901, 121] on input "text" at bounding box center [931, 113] width 240 height 29
click at [885, 138] on div "ytb fa tt" at bounding box center [931, 140] width 240 height 21
type input "ytb fatt"
click at [1059, 107] on img "submit" at bounding box center [1065, 114] width 14 height 14
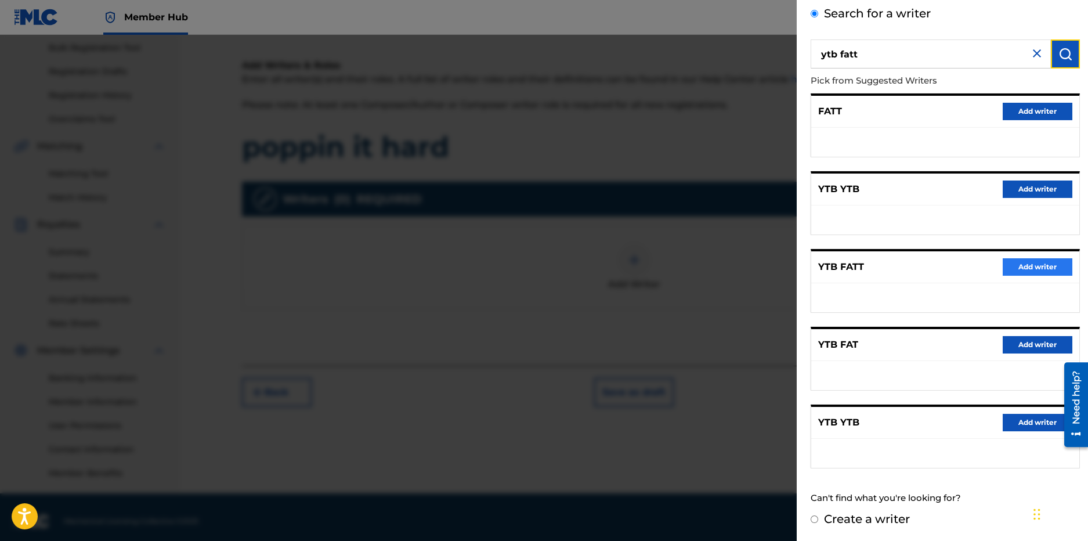
scroll to position [179, 0]
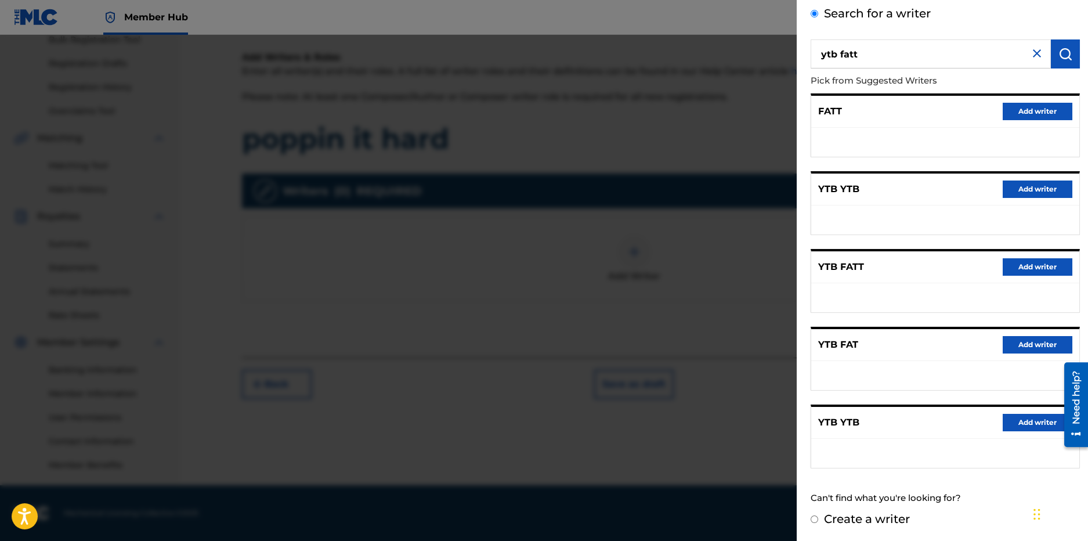
click at [1047, 256] on div "YTB FATT Add writer" at bounding box center [945, 267] width 268 height 32
drag, startPoint x: 1042, startPoint y: 274, endPoint x: 1035, endPoint y: 270, distance: 7.6
click at [1041, 274] on button "Add writer" at bounding box center [1038, 266] width 70 height 17
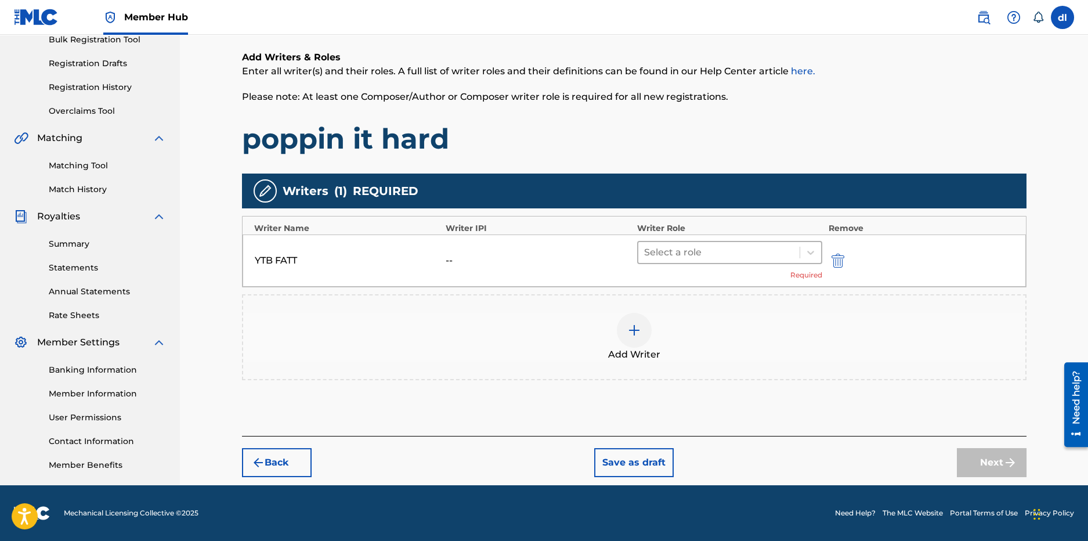
drag, startPoint x: 696, startPoint y: 252, endPoint x: 683, endPoint y: 259, distance: 14.5
click at [696, 253] on div at bounding box center [719, 252] width 150 height 16
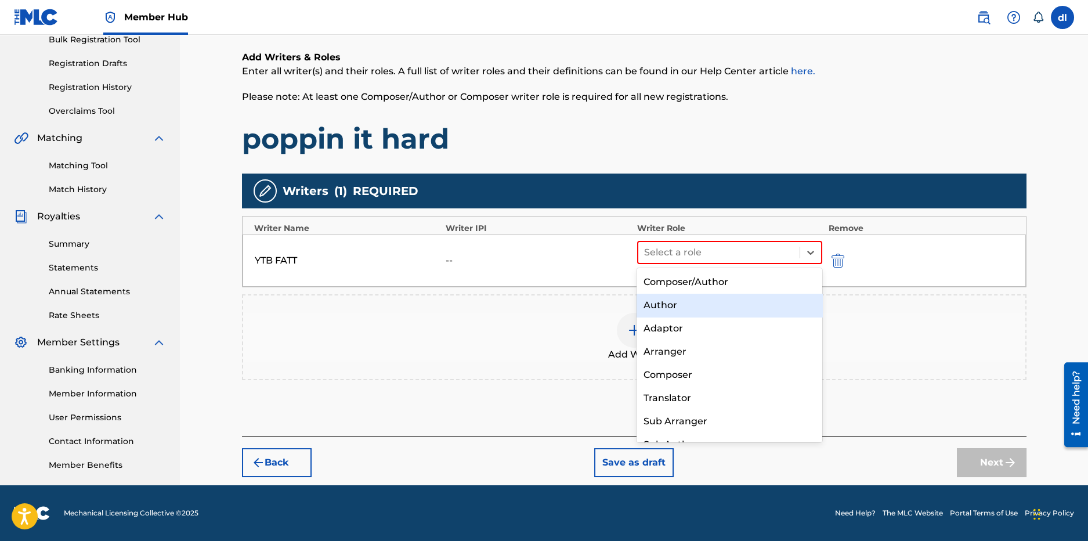
click at [682, 308] on div "Author" at bounding box center [730, 305] width 186 height 23
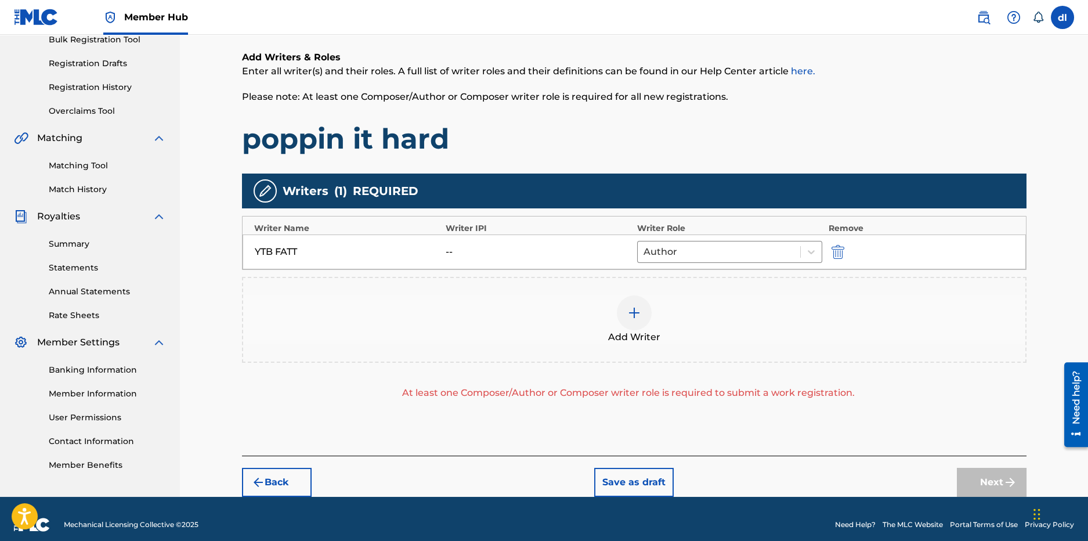
click at [637, 321] on div at bounding box center [634, 312] width 35 height 35
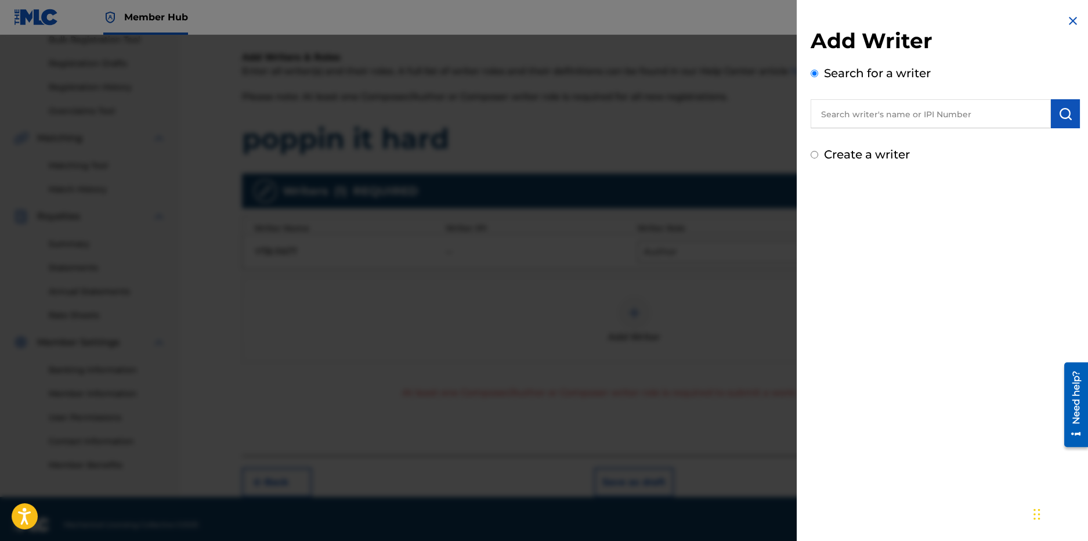
click at [879, 117] on input "text" at bounding box center [931, 113] width 240 height 29
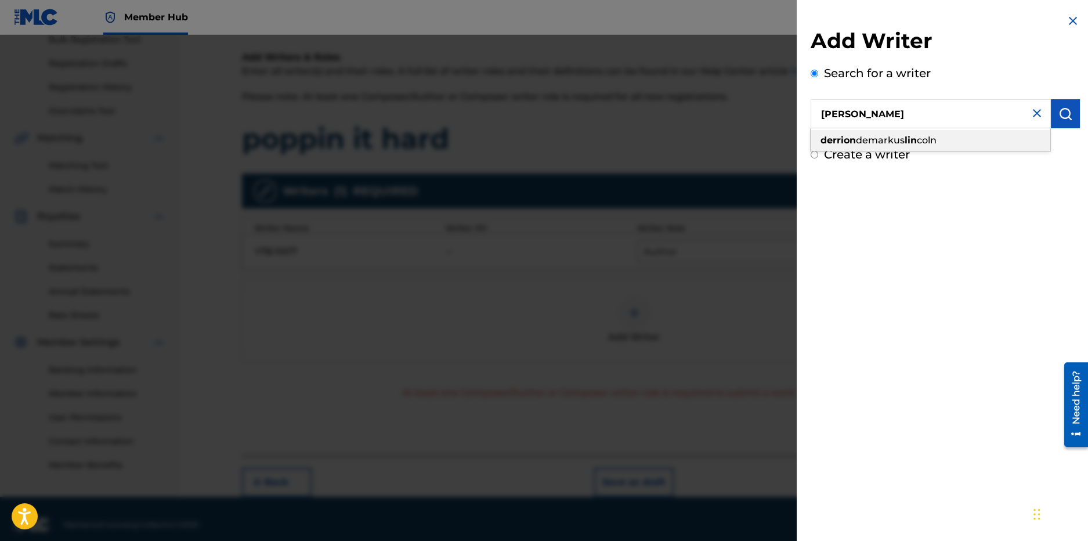
click at [869, 130] on div "derrion [PERSON_NAME] [PERSON_NAME]" at bounding box center [931, 140] width 240 height 21
type input "derrion [PERSON_NAME]"
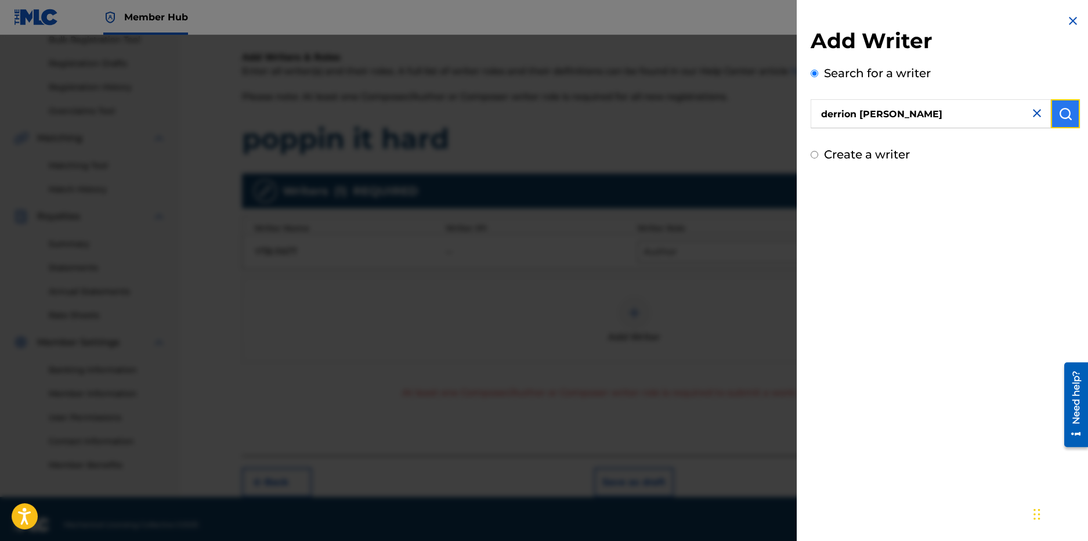
click at [1063, 114] on img "submit" at bounding box center [1065, 114] width 14 height 14
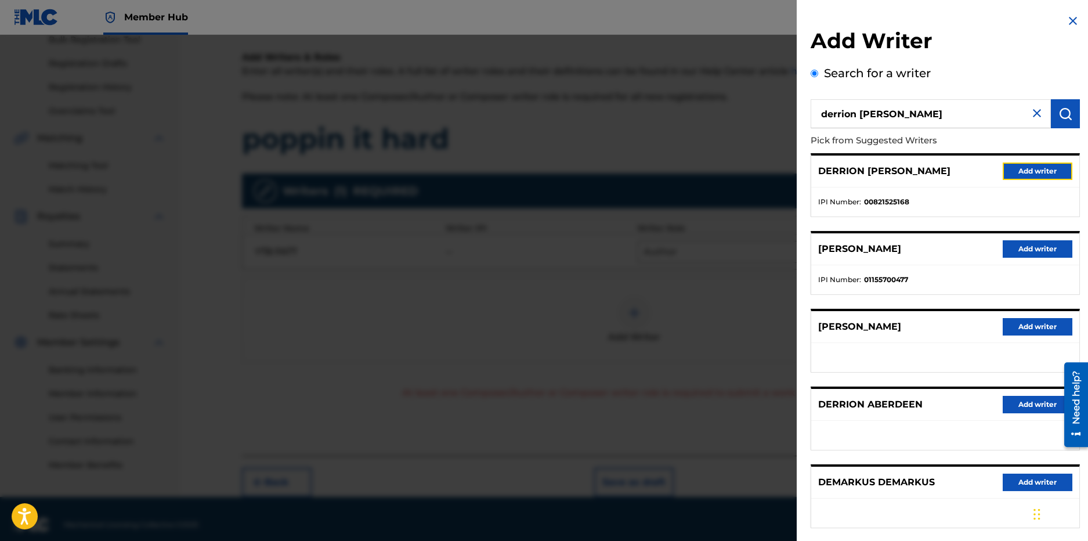
click at [1003, 168] on button "Add writer" at bounding box center [1038, 170] width 70 height 17
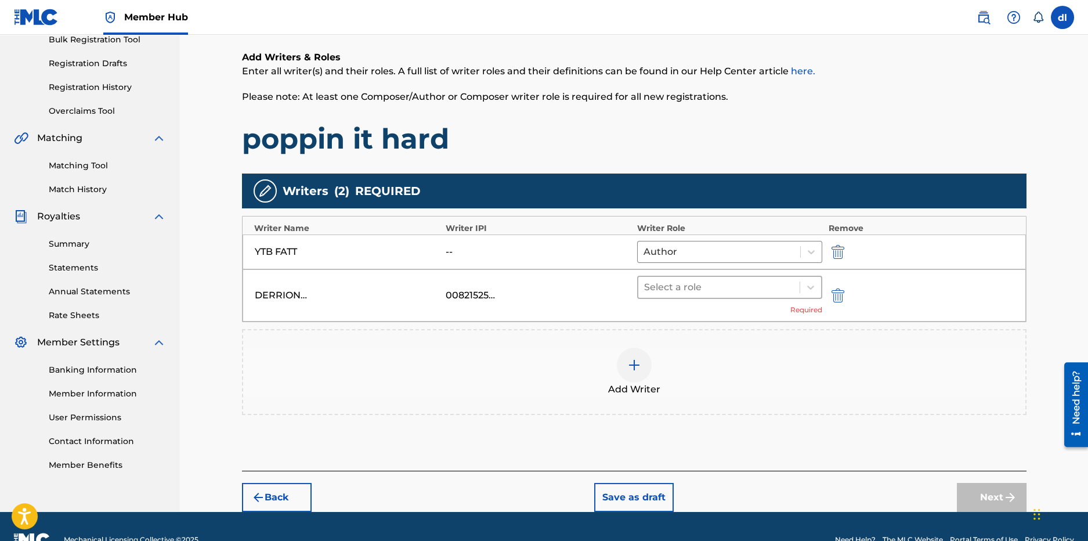
click at [774, 294] on div "Select a role" at bounding box center [719, 287] width 162 height 21
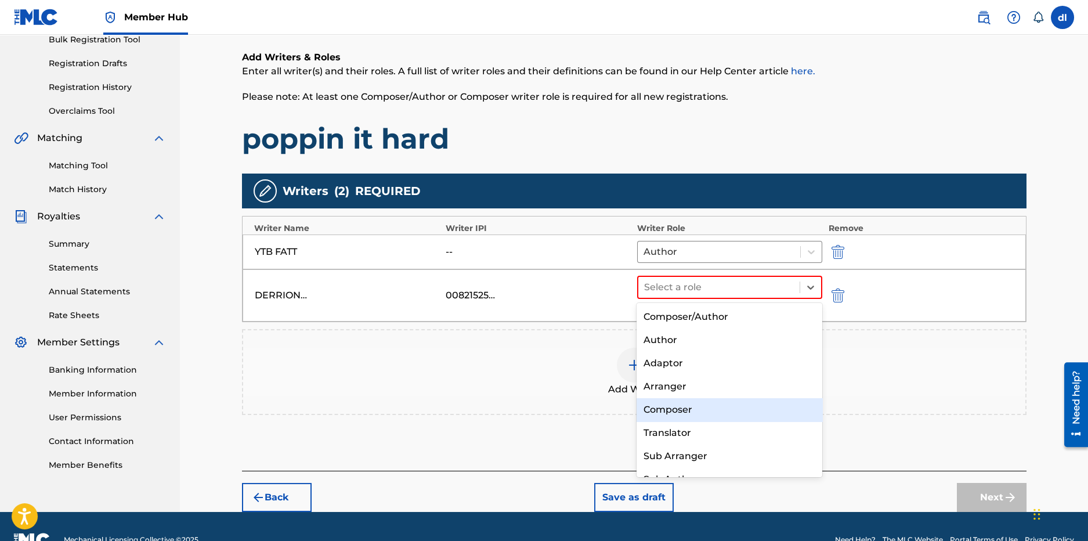
click at [671, 405] on div "Composer" at bounding box center [730, 409] width 186 height 23
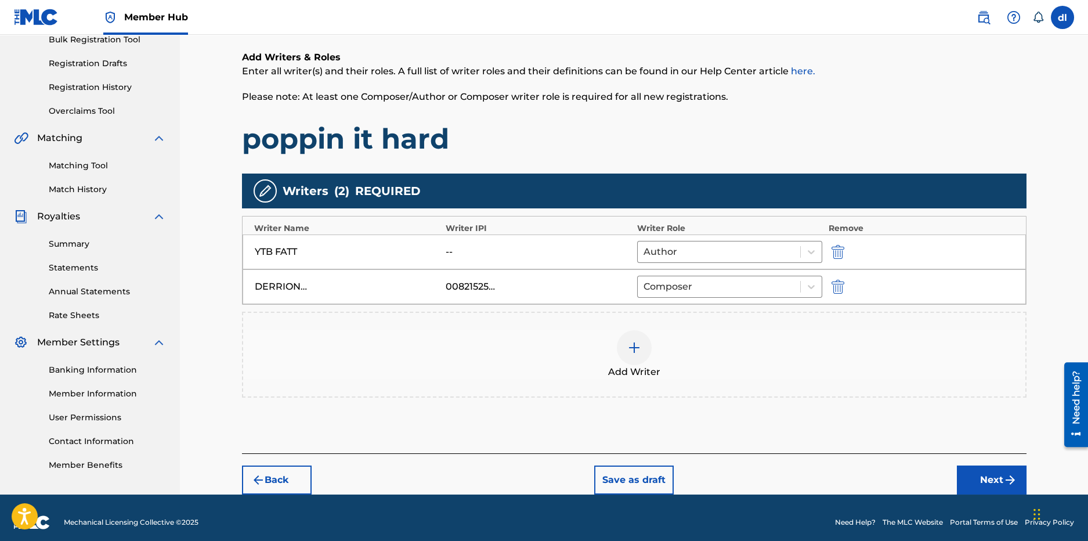
click at [671, 405] on div "Add Writers & Roles Enter all writer(s) and their roles. A full list of writer …" at bounding box center [634, 238] width 785 height 431
drag, startPoint x: 689, startPoint y: 297, endPoint x: 689, endPoint y: 289, distance: 7.5
click at [689, 294] on div "DERRION [PERSON_NAME] 00821525168 Composer" at bounding box center [634, 286] width 783 height 35
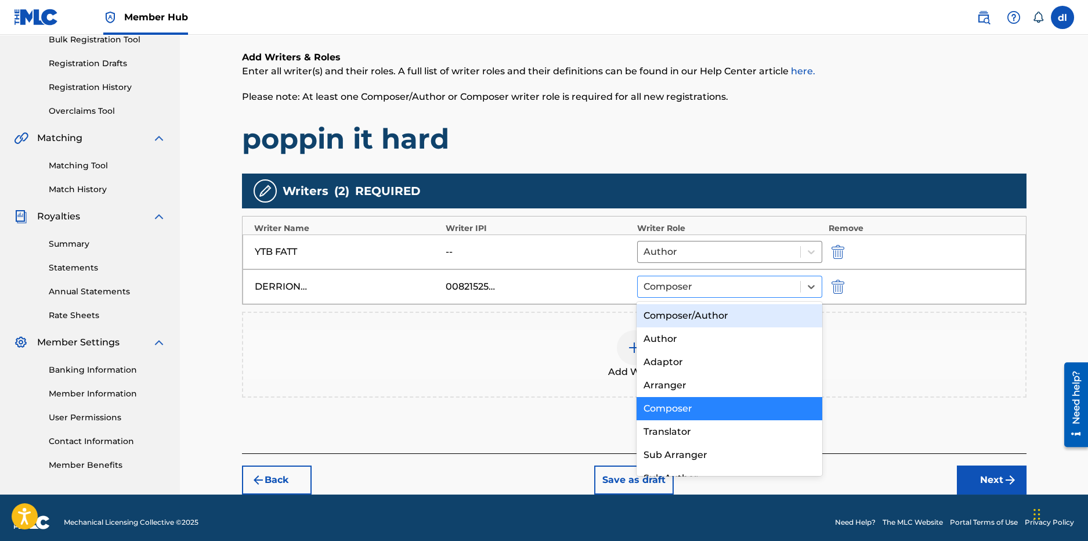
click at [689, 289] on div at bounding box center [719, 287] width 151 height 16
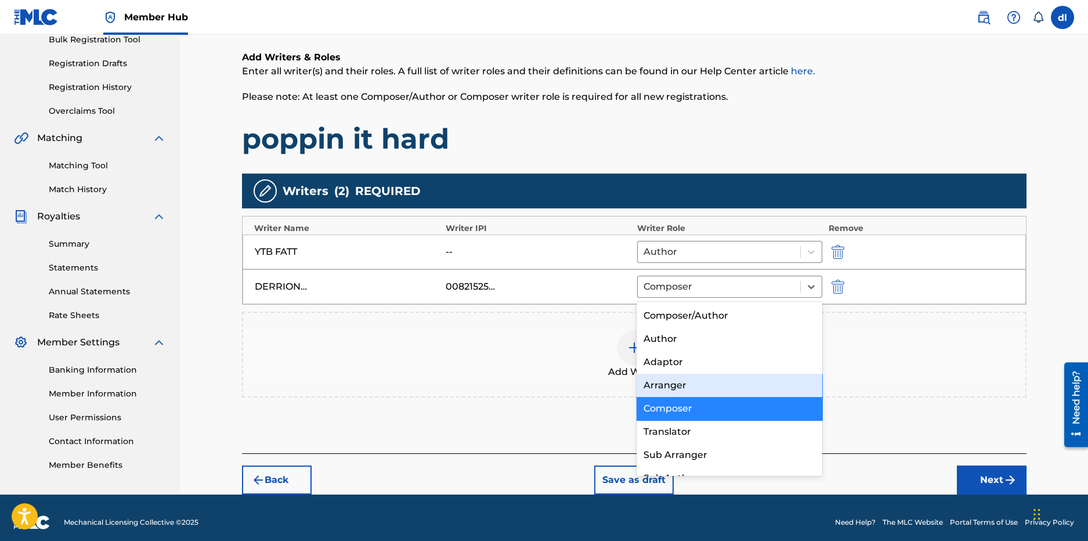
click at [674, 391] on div "Arranger" at bounding box center [730, 385] width 186 height 23
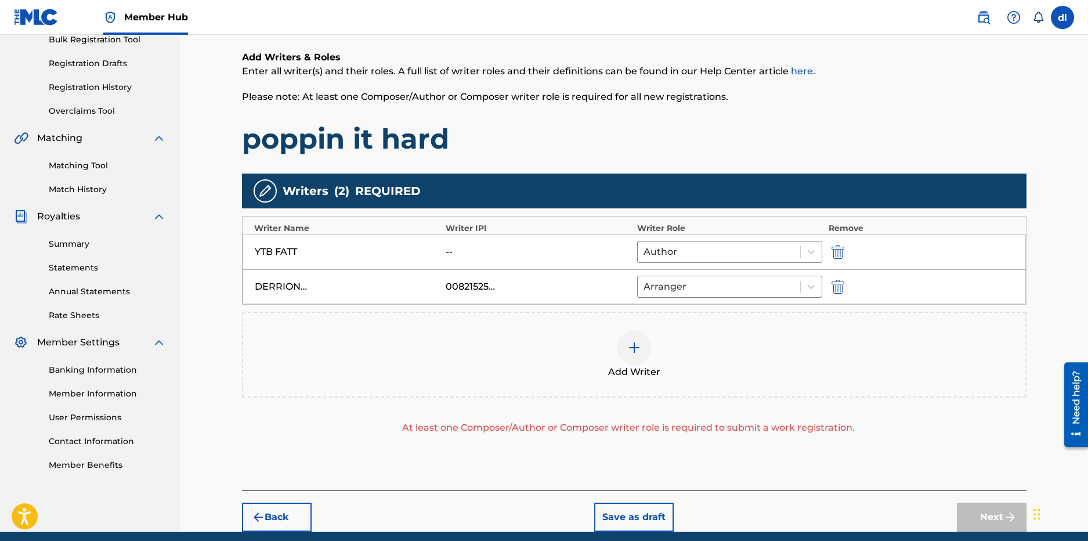
click at [644, 348] on div at bounding box center [634, 347] width 35 height 35
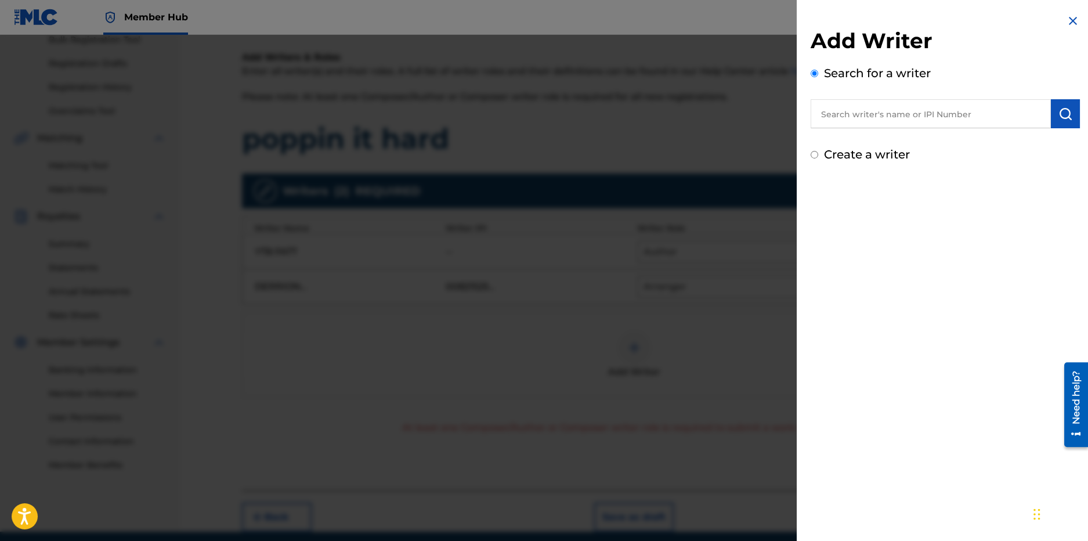
click at [912, 114] on input "text" at bounding box center [931, 113] width 240 height 29
click at [858, 112] on input "text" at bounding box center [931, 113] width 240 height 29
click at [976, 117] on input "text" at bounding box center [931, 113] width 240 height 29
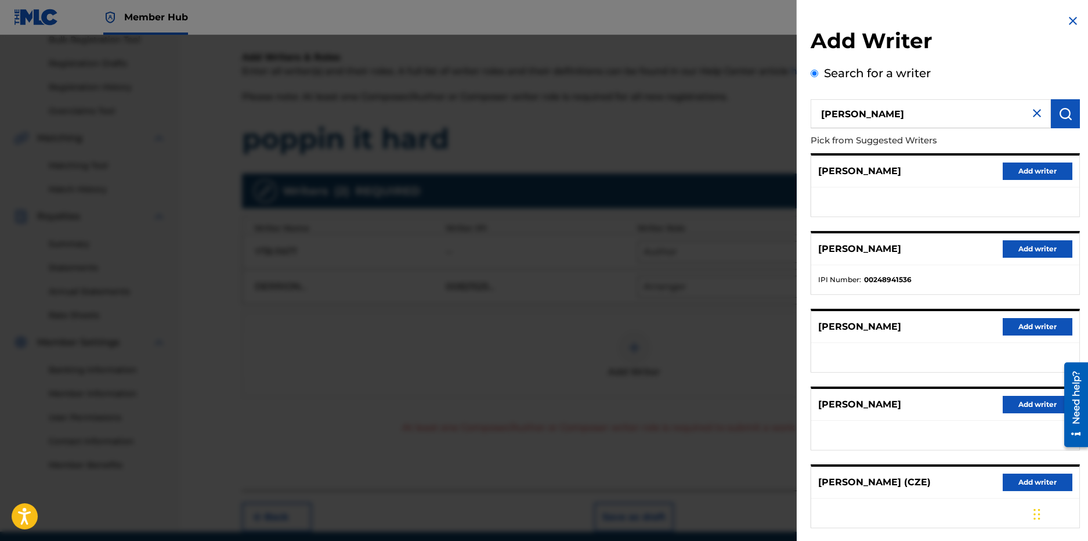
scroll to position [60, 0]
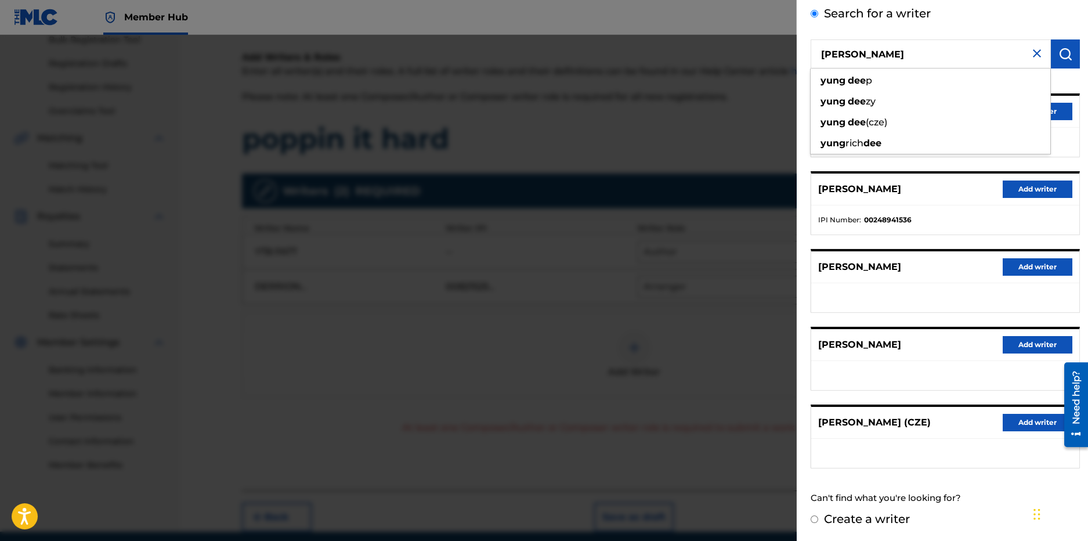
drag, startPoint x: 878, startPoint y: 55, endPoint x: 766, endPoint y: 49, distance: 112.2
click at [767, 49] on div "Add Writer Search for a writer yung [PERSON_NAME] [PERSON_NAME] dee zy [PERSON_…" at bounding box center [544, 288] width 1088 height 506
paste input "[PERSON_NAME]"
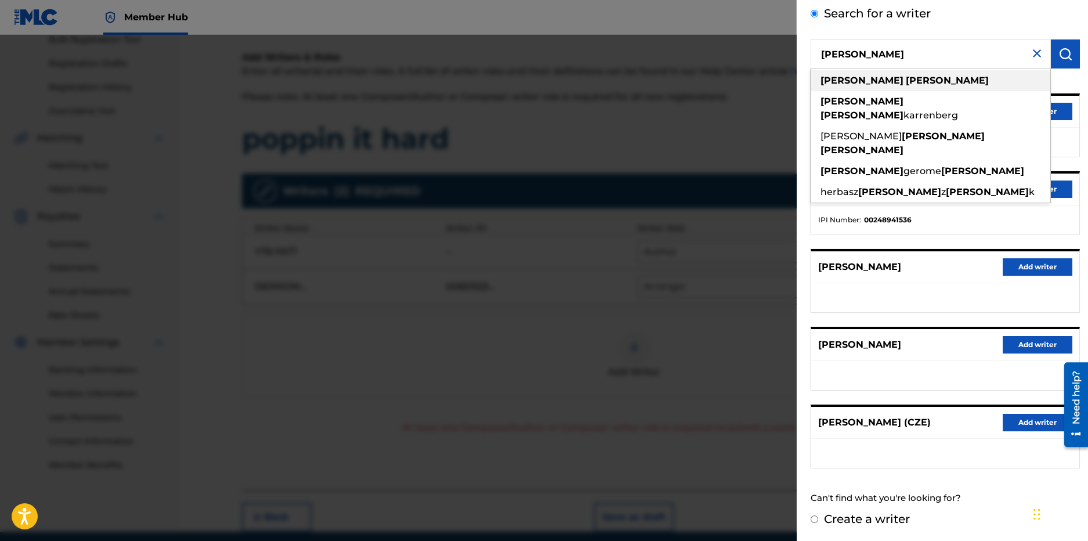
click at [919, 82] on div "[PERSON_NAME]" at bounding box center [931, 80] width 240 height 21
type input "[PERSON_NAME]"
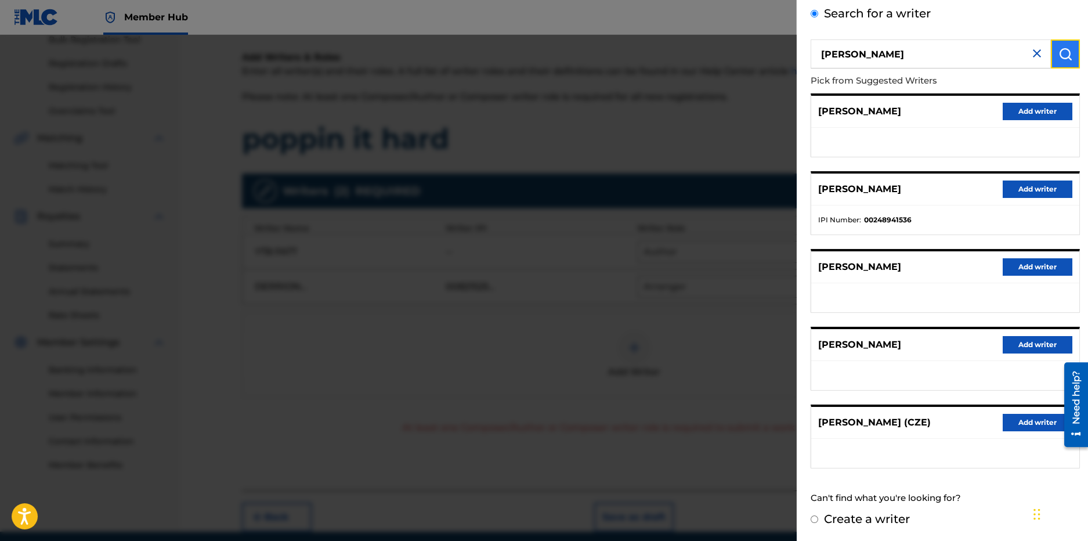
click at [1064, 56] on img "submit" at bounding box center [1065, 54] width 14 height 14
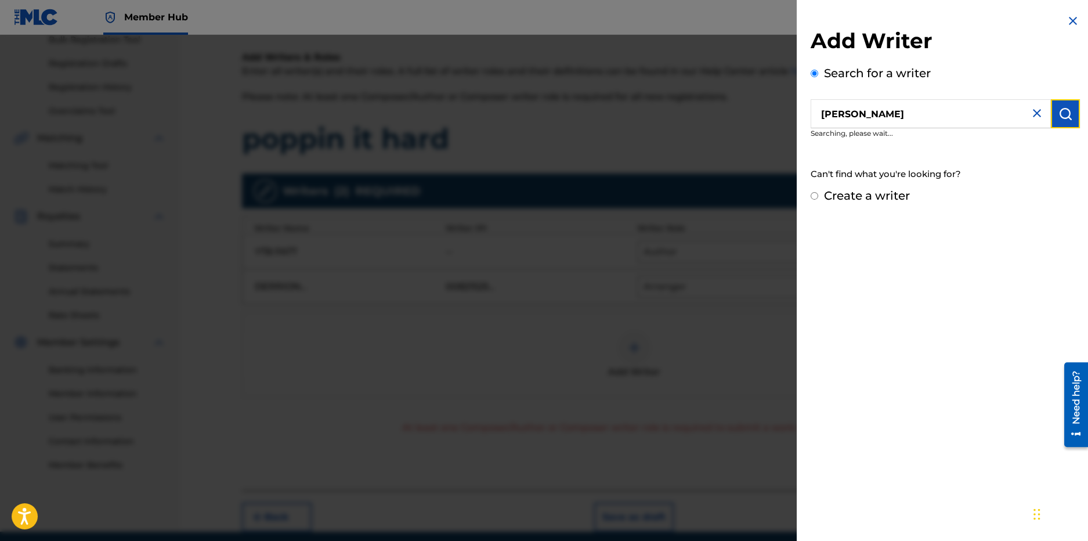
scroll to position [0, 0]
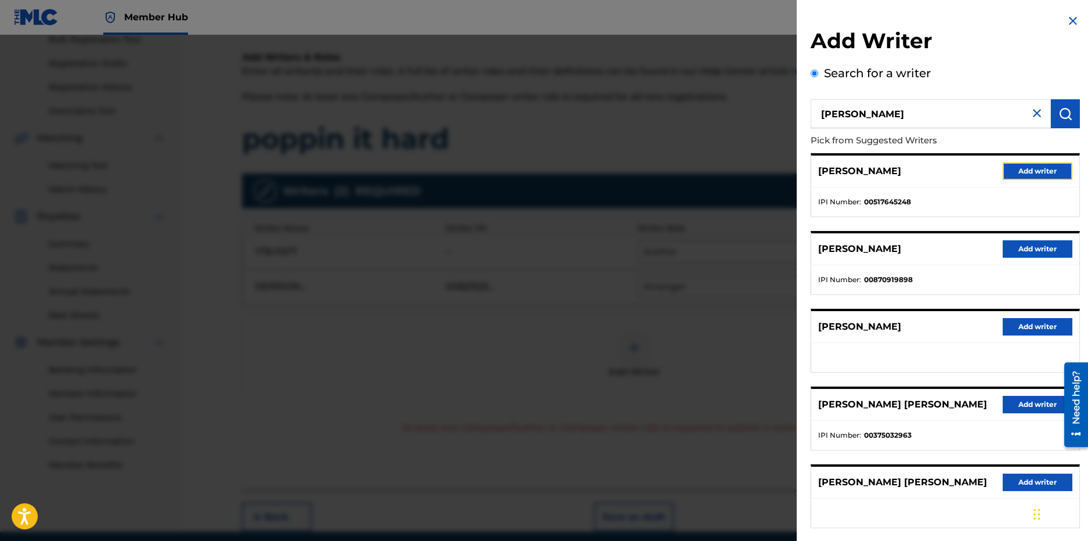
click at [1011, 167] on button "Add writer" at bounding box center [1038, 170] width 70 height 17
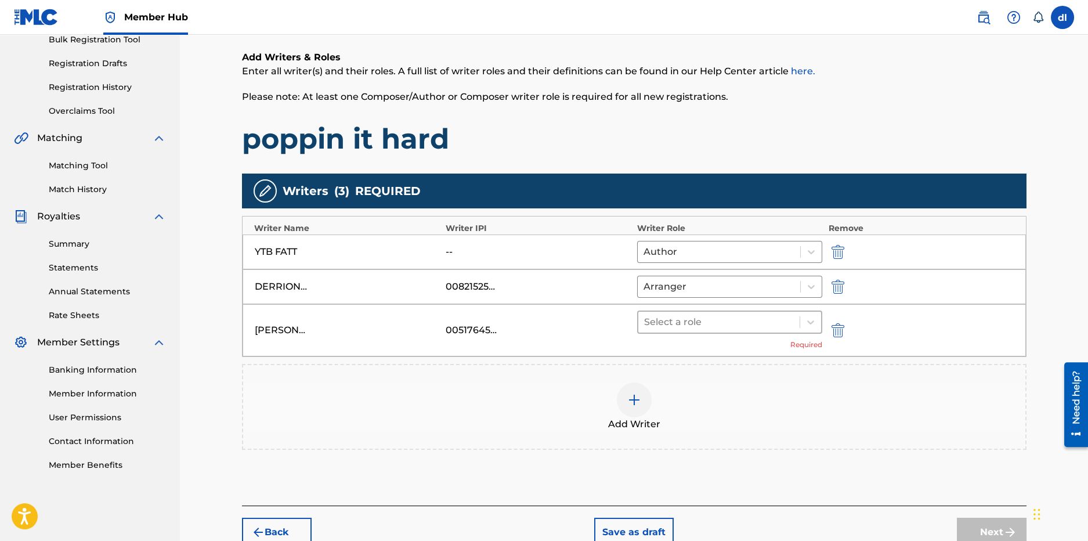
click at [709, 325] on div at bounding box center [719, 322] width 150 height 16
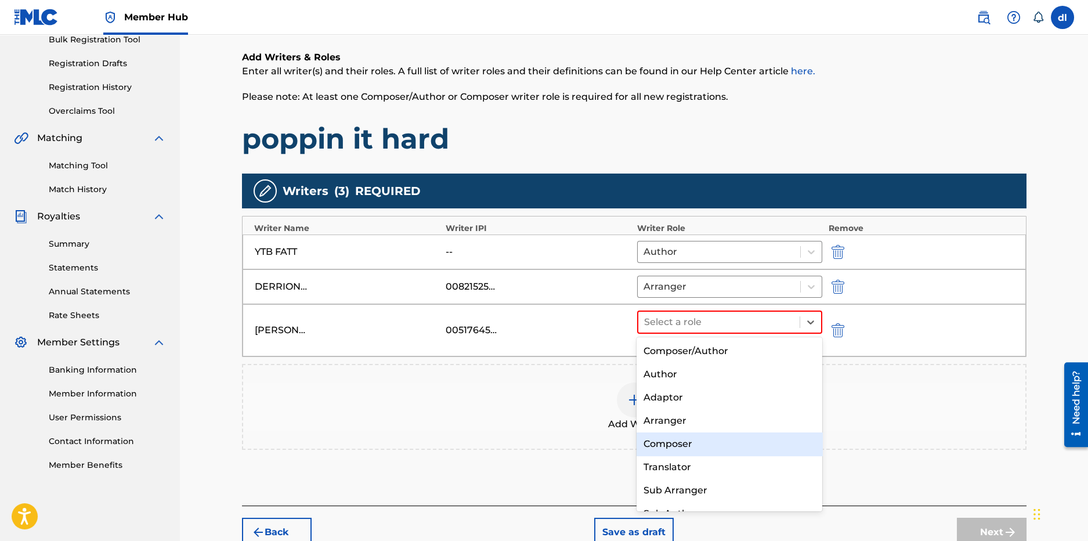
click at [665, 447] on div "Composer" at bounding box center [730, 443] width 186 height 23
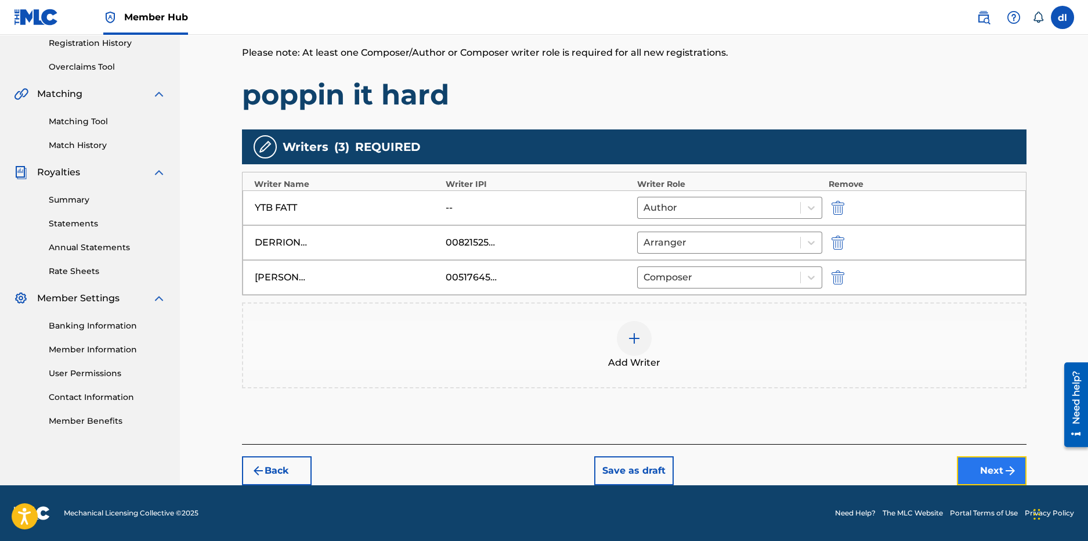
click at [970, 467] on button "Next" at bounding box center [992, 470] width 70 height 29
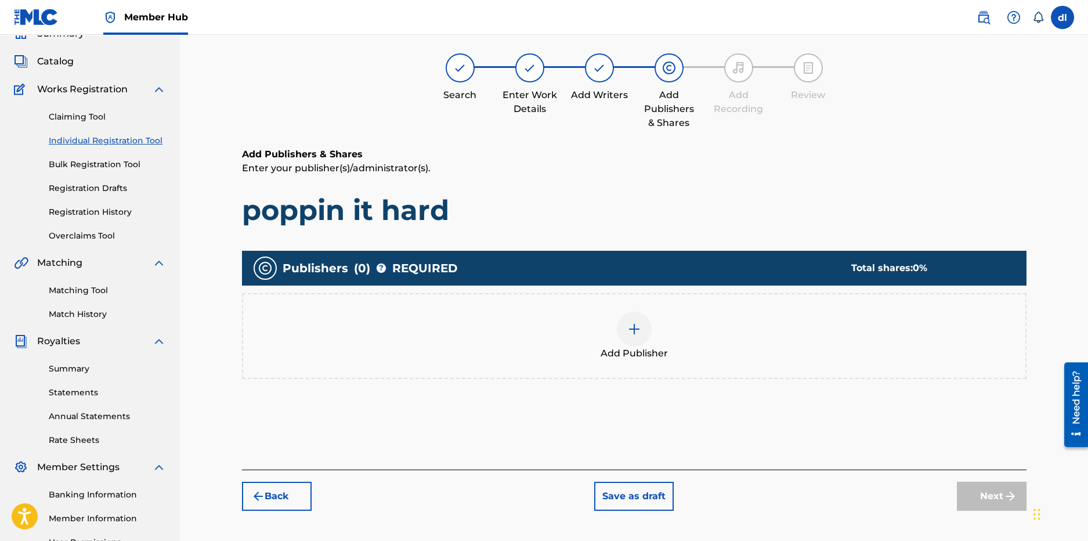
scroll to position [52, 0]
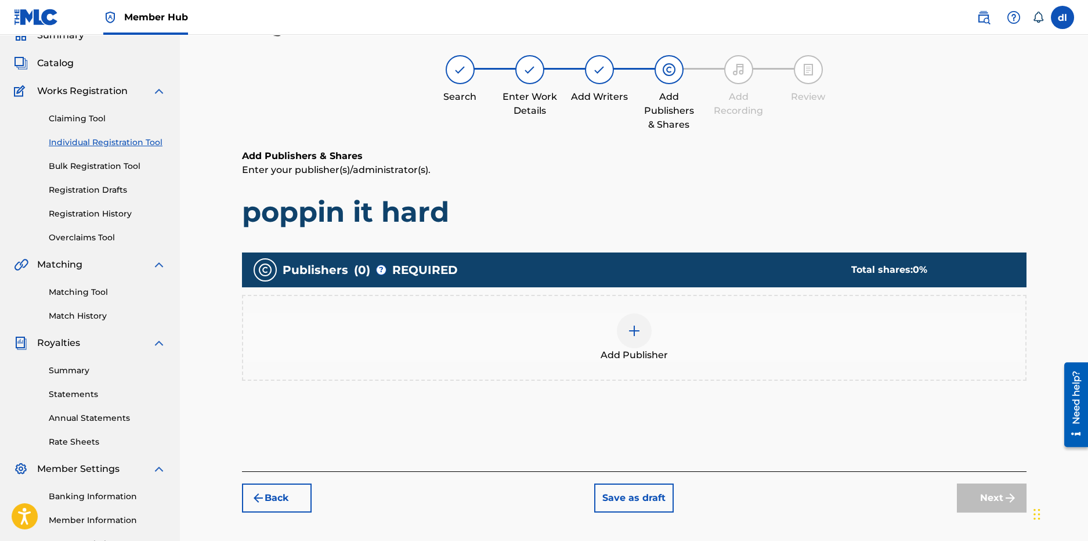
click at [641, 333] on div at bounding box center [634, 330] width 35 height 35
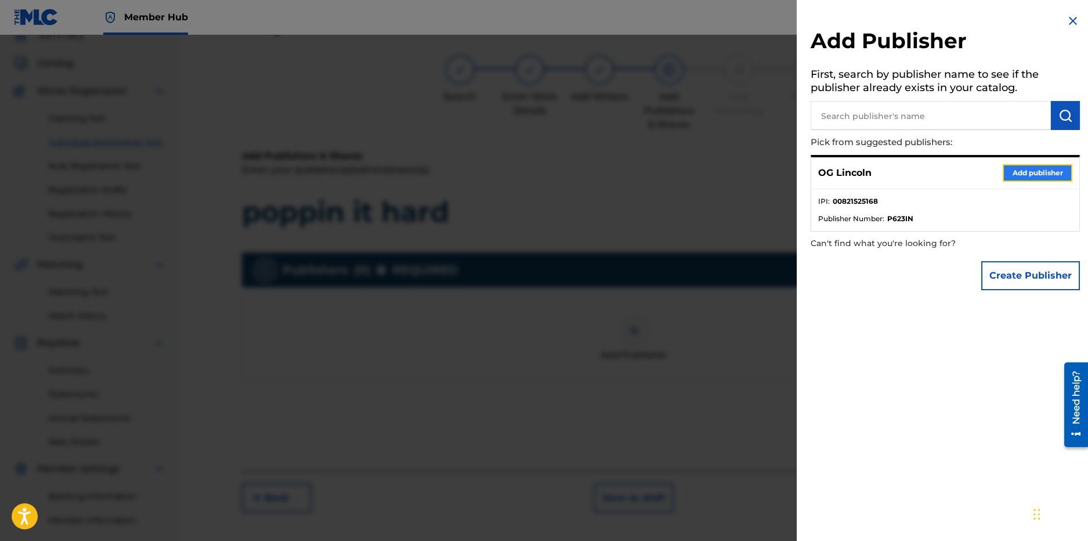
click at [1019, 172] on button "Add publisher" at bounding box center [1038, 172] width 70 height 17
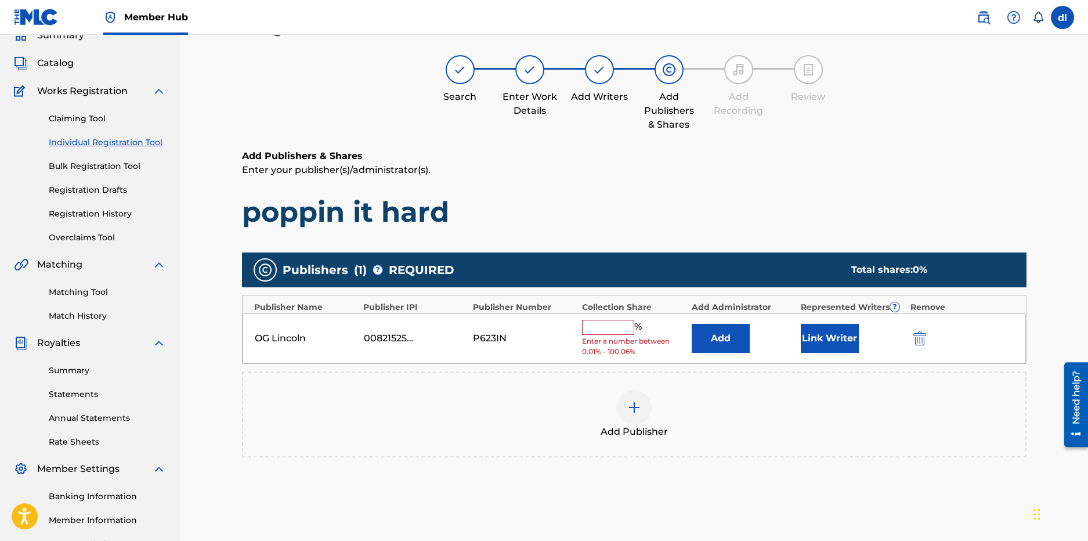
click at [619, 326] on input "text" at bounding box center [608, 327] width 52 height 15
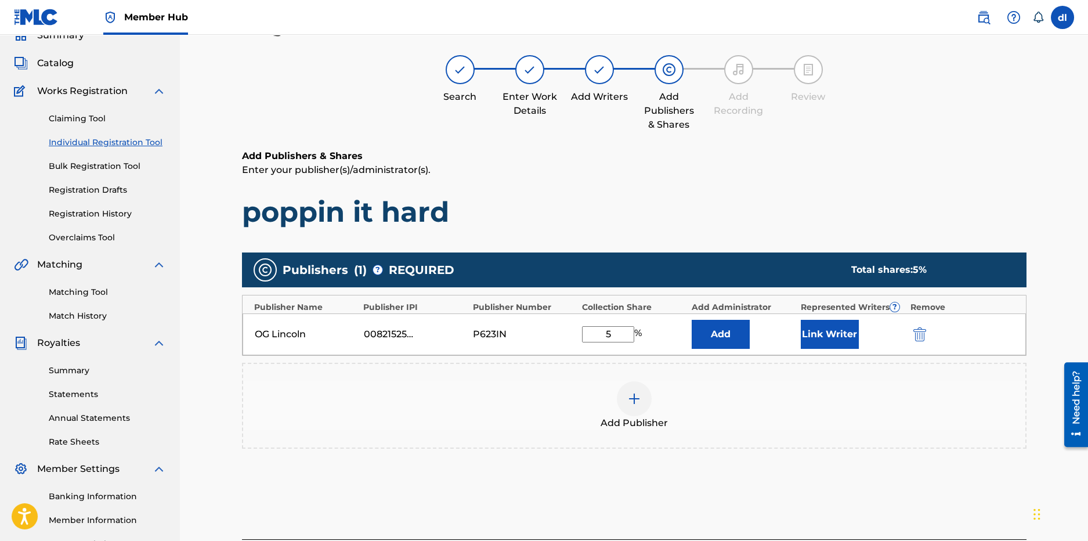
type input "5"
click at [807, 409] on div "Add Publisher" at bounding box center [634, 405] width 782 height 49
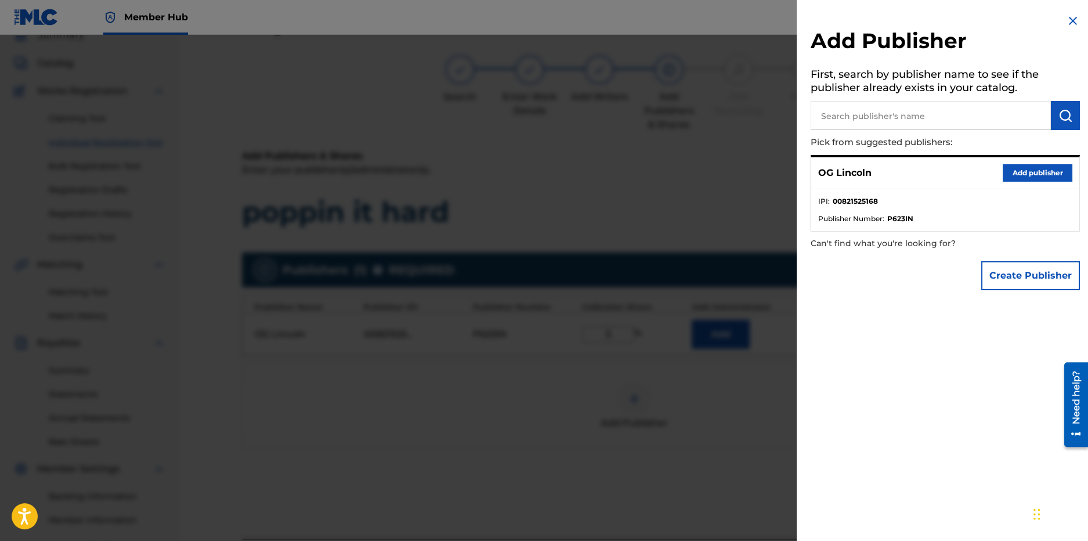
click at [1066, 19] on img at bounding box center [1073, 21] width 14 height 14
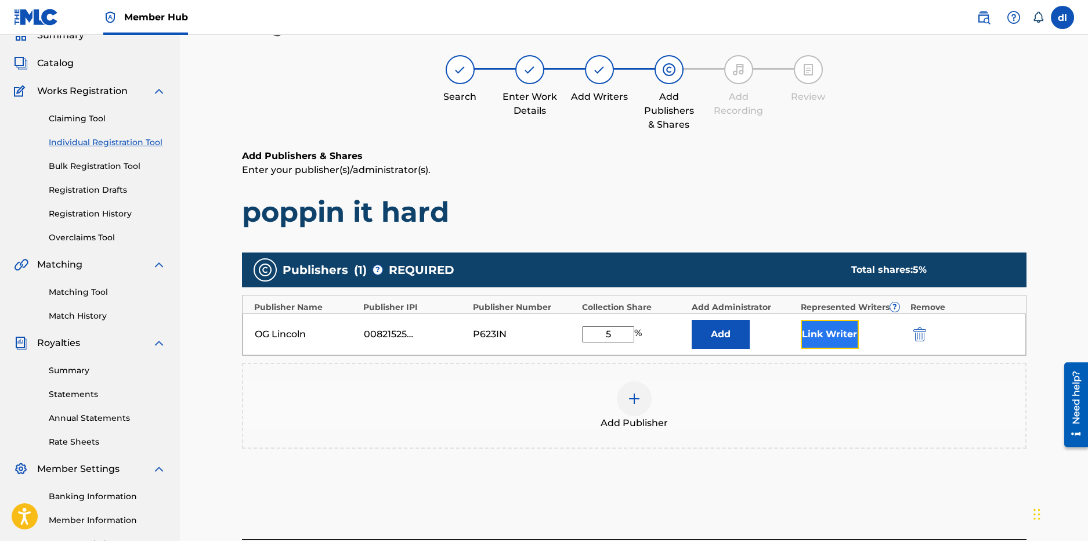
click at [819, 335] on button "Link Writer" at bounding box center [830, 334] width 58 height 29
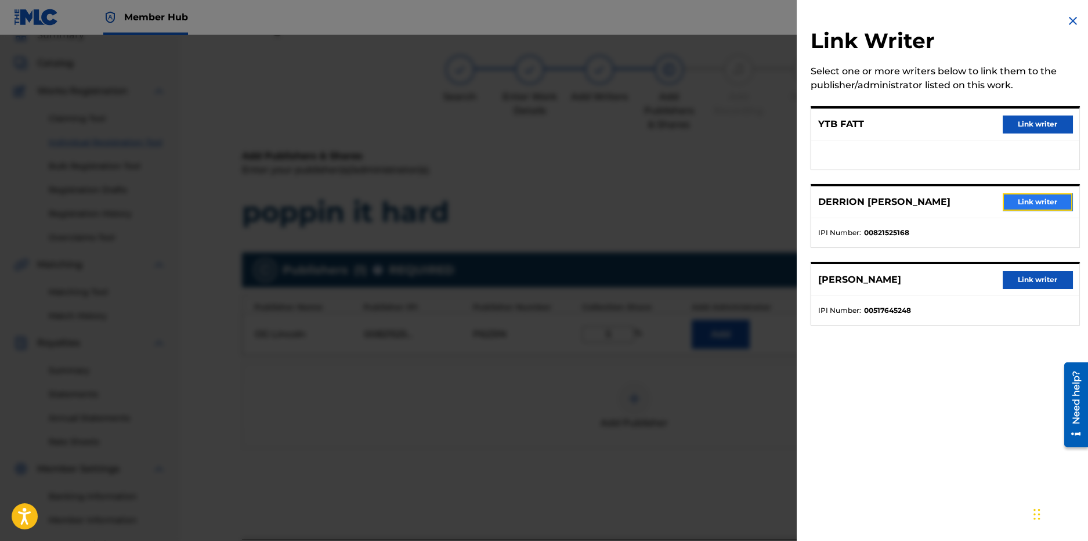
click at [1038, 205] on button "Link writer" at bounding box center [1038, 201] width 70 height 17
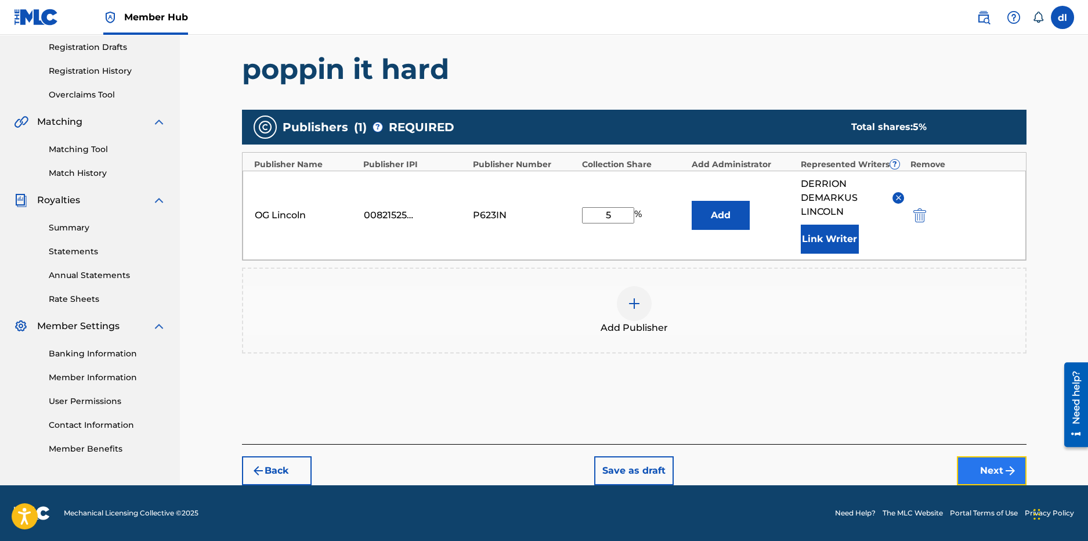
click at [976, 461] on button "Next" at bounding box center [992, 470] width 70 height 29
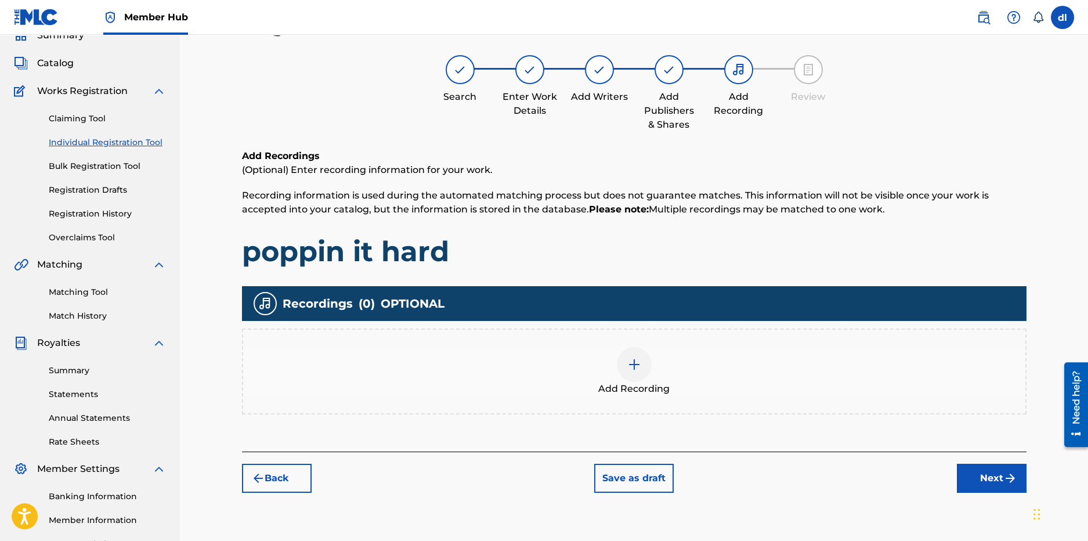
click at [622, 362] on div at bounding box center [634, 364] width 35 height 35
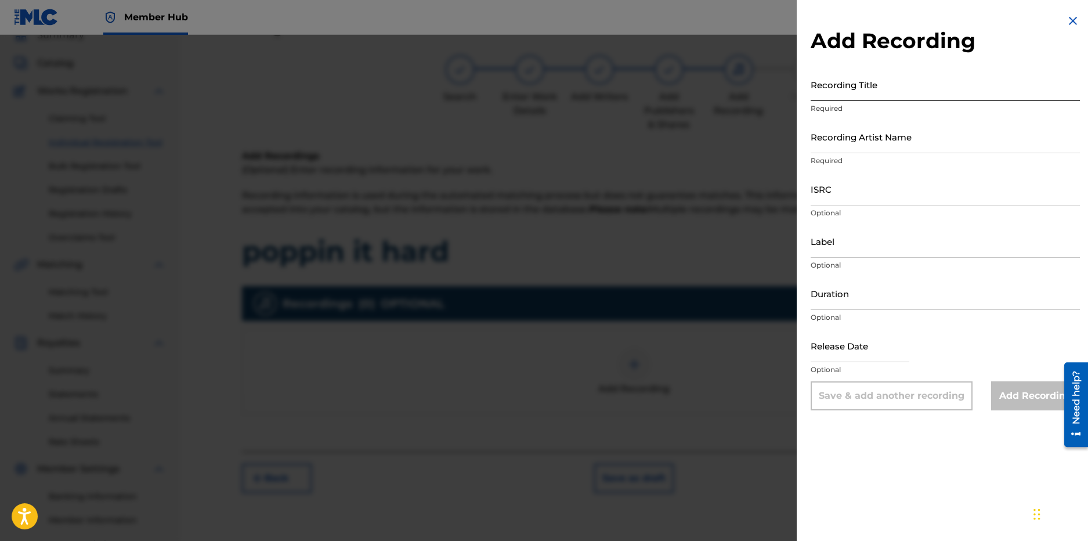
click at [853, 93] on input "Recording Title" at bounding box center [945, 84] width 269 height 33
click at [862, 358] on input "text" at bounding box center [860, 345] width 99 height 33
select select "8"
select select "2025"
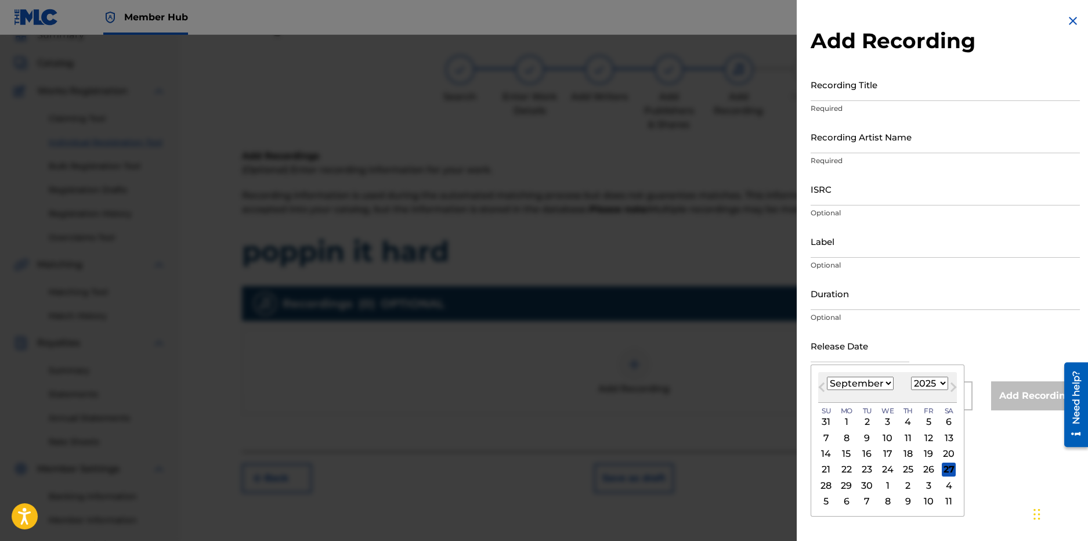
click at [750, 412] on div at bounding box center [544, 305] width 1088 height 541
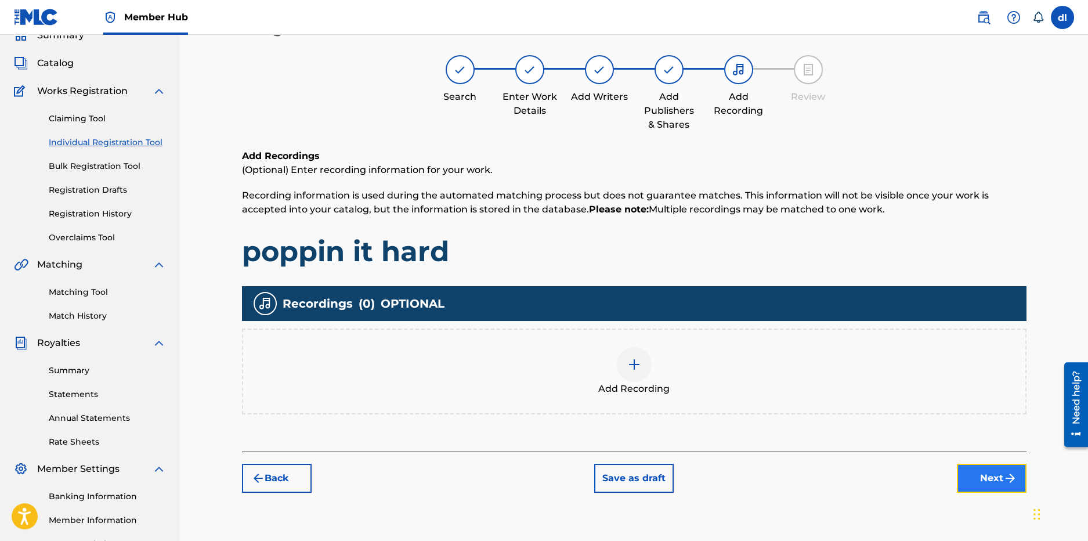
click at [997, 469] on button "Next" at bounding box center [992, 478] width 70 height 29
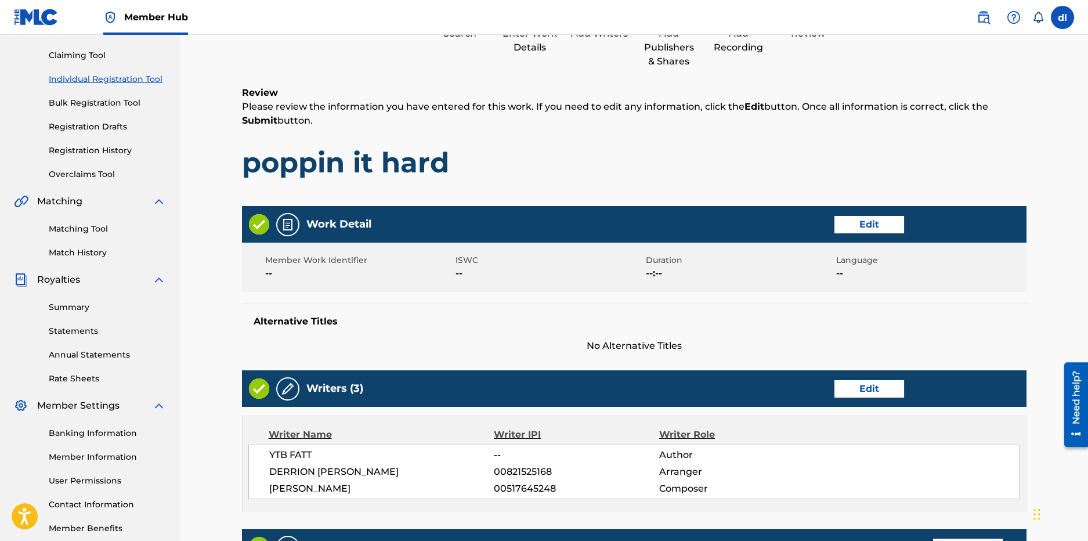
scroll to position [400, 0]
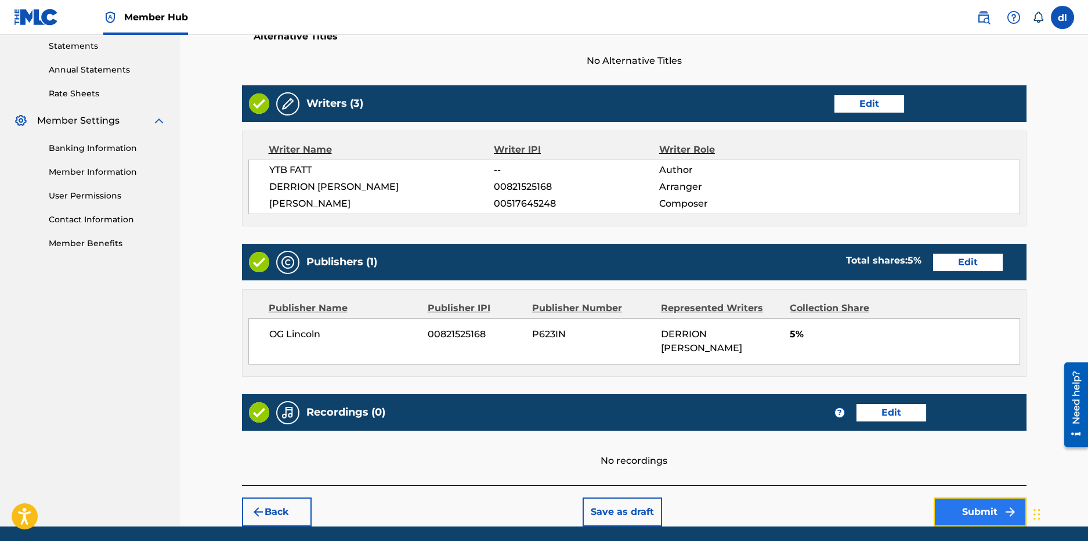
click at [971, 504] on button "Submit" at bounding box center [980, 511] width 93 height 29
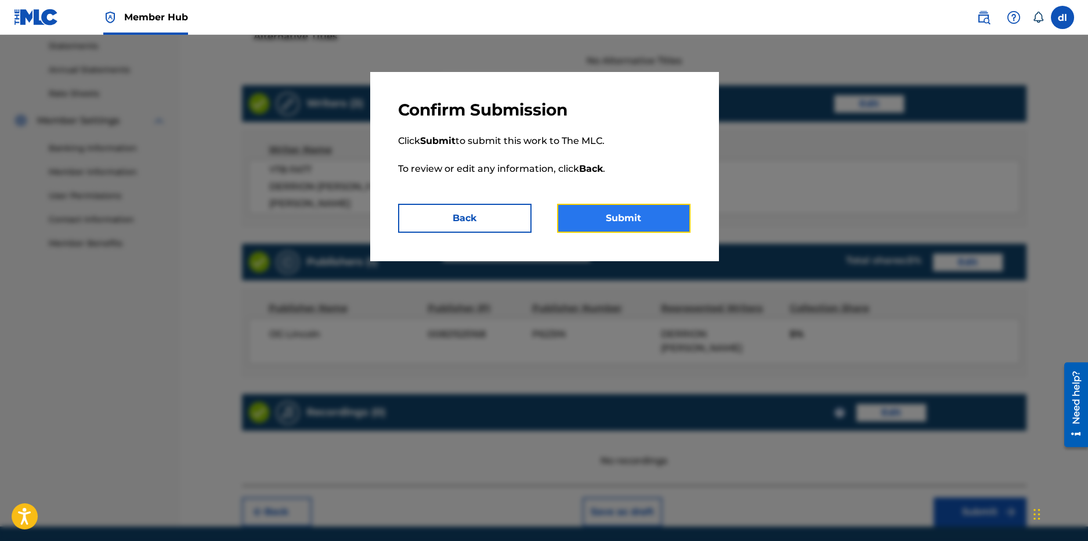
click at [662, 223] on button "Submit" at bounding box center [623, 218] width 133 height 29
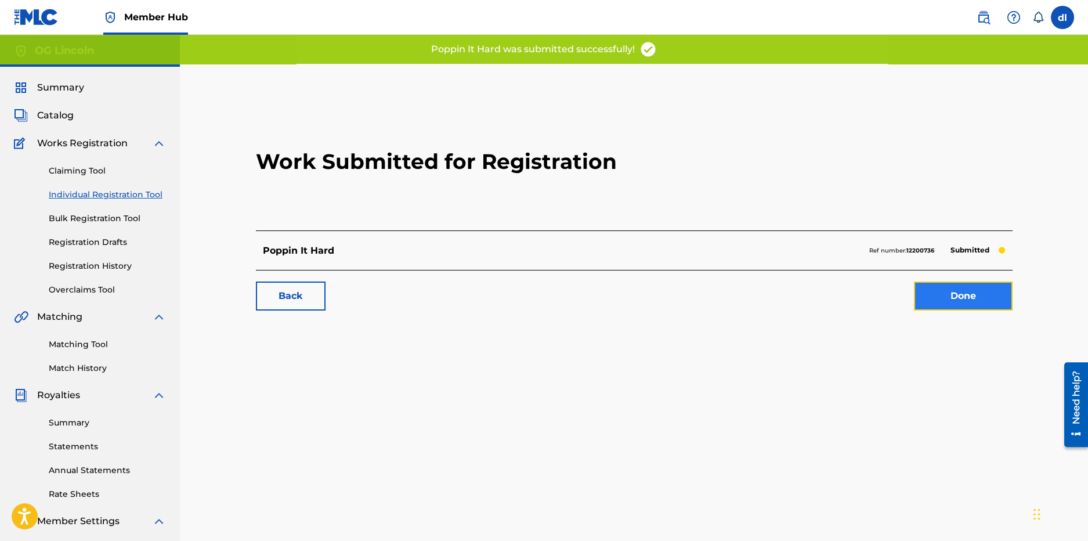
click at [933, 284] on link "Done" at bounding box center [963, 295] width 99 height 29
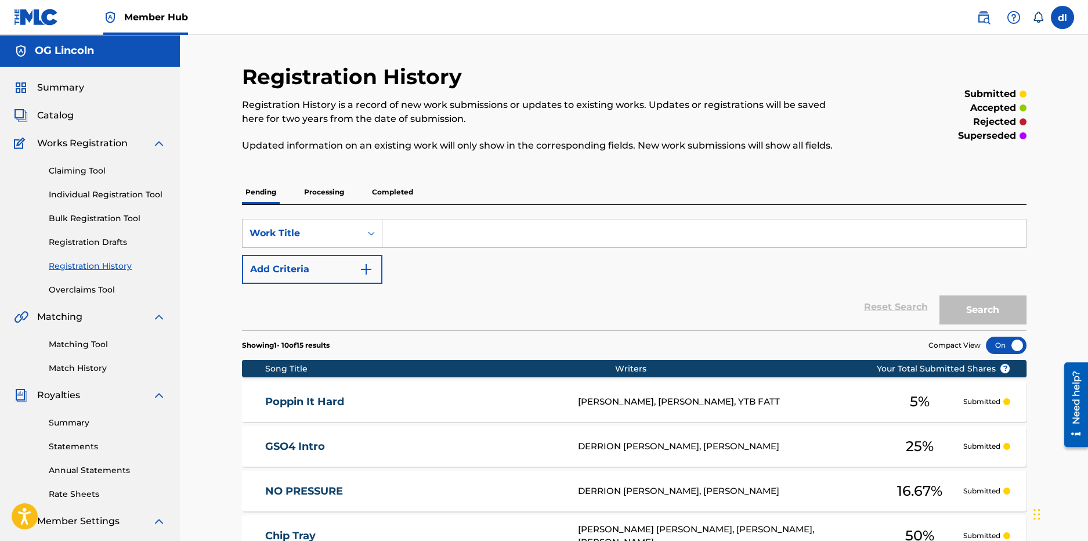
click at [44, 95] on div "Summary Catalog Works Registration Claiming Tool Individual Registration Tool B…" at bounding box center [90, 365] width 180 height 597
click at [59, 77] on div "Summary Catalog Works Registration Claiming Tool Individual Registration Tool B…" at bounding box center [90, 365] width 180 height 597
click at [55, 93] on span "Summary" at bounding box center [60, 88] width 47 height 14
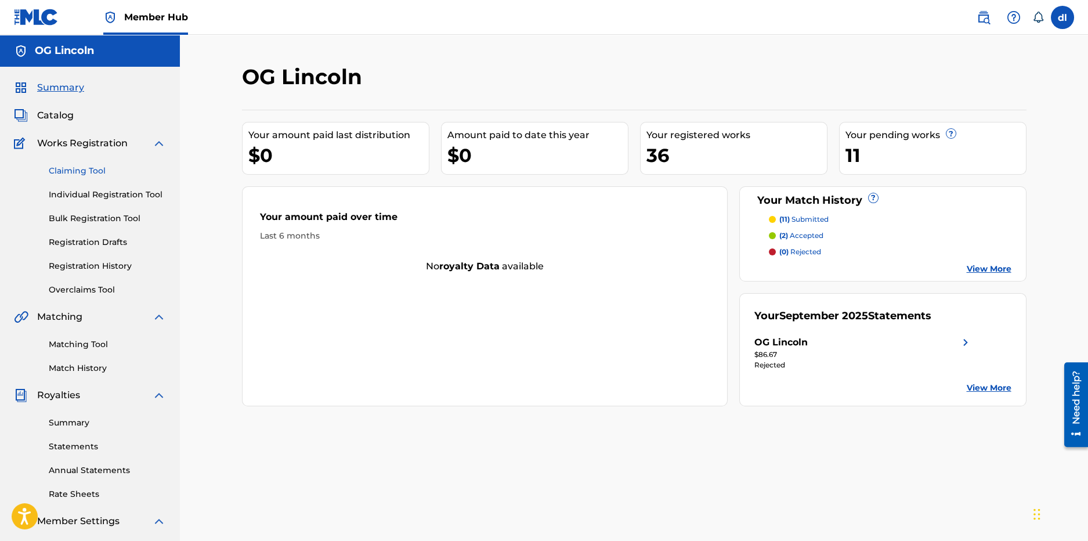
click at [80, 174] on link "Claiming Tool" at bounding box center [107, 171] width 117 height 12
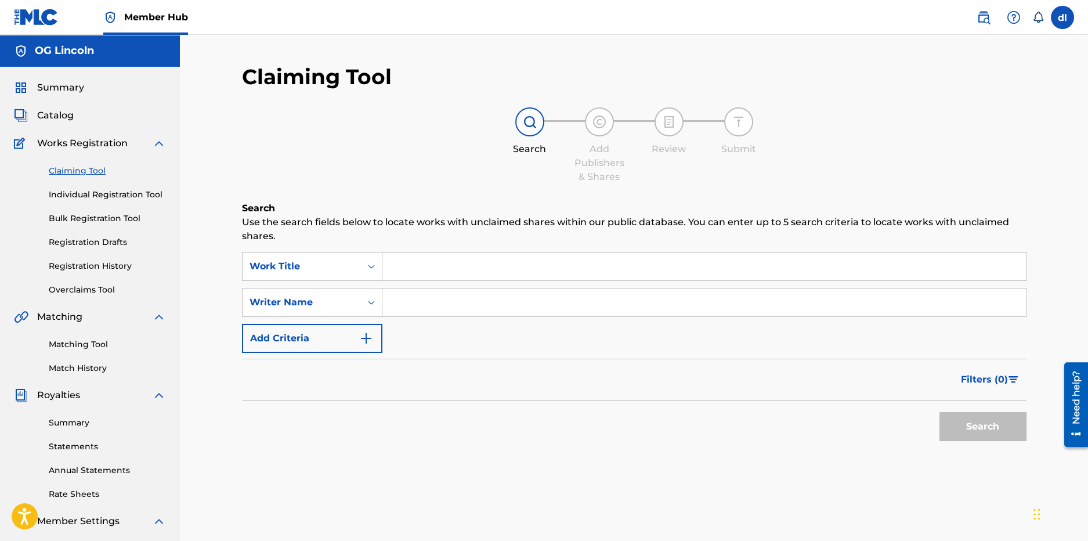
click at [443, 263] on input "Search Form" at bounding box center [704, 266] width 644 height 28
type input "zassouni arazusdfg"
drag, startPoint x: 570, startPoint y: 301, endPoint x: 579, endPoint y: 300, distance: 8.2
click at [570, 301] on input "Search Form" at bounding box center [704, 302] width 644 height 28
type input "dfghn"
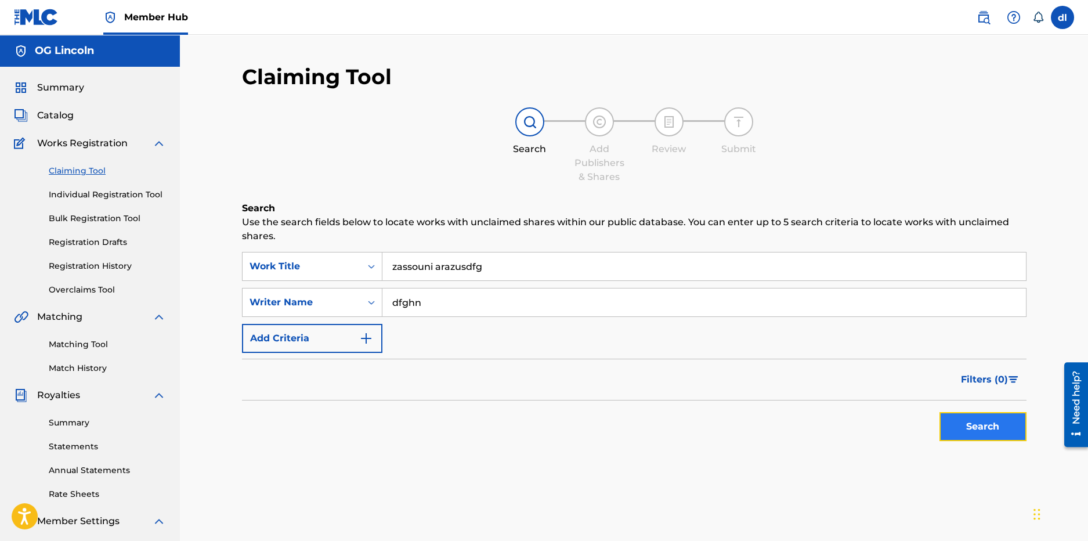
click at [959, 433] on button "Search" at bounding box center [983, 426] width 87 height 29
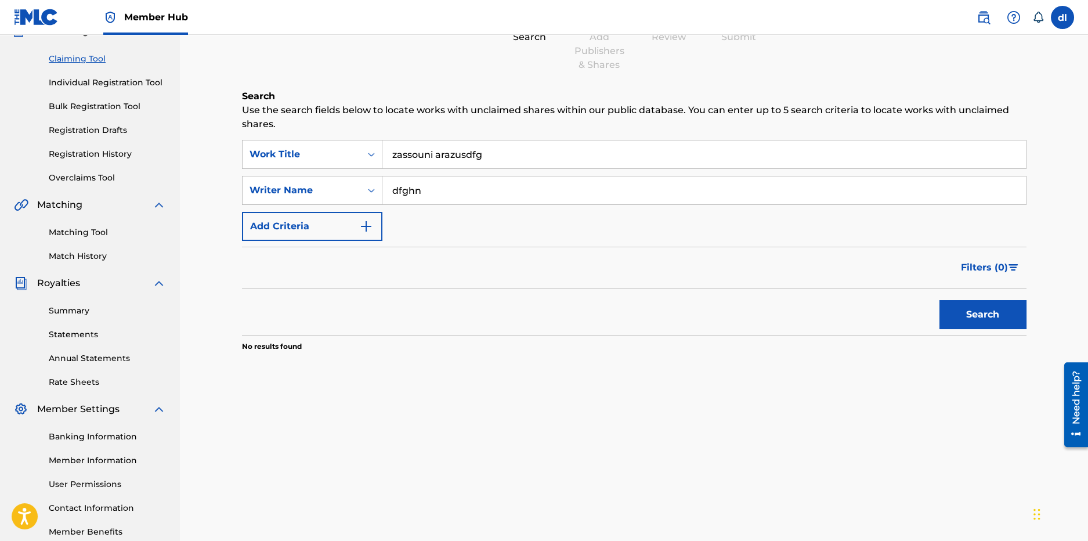
scroll to position [5, 0]
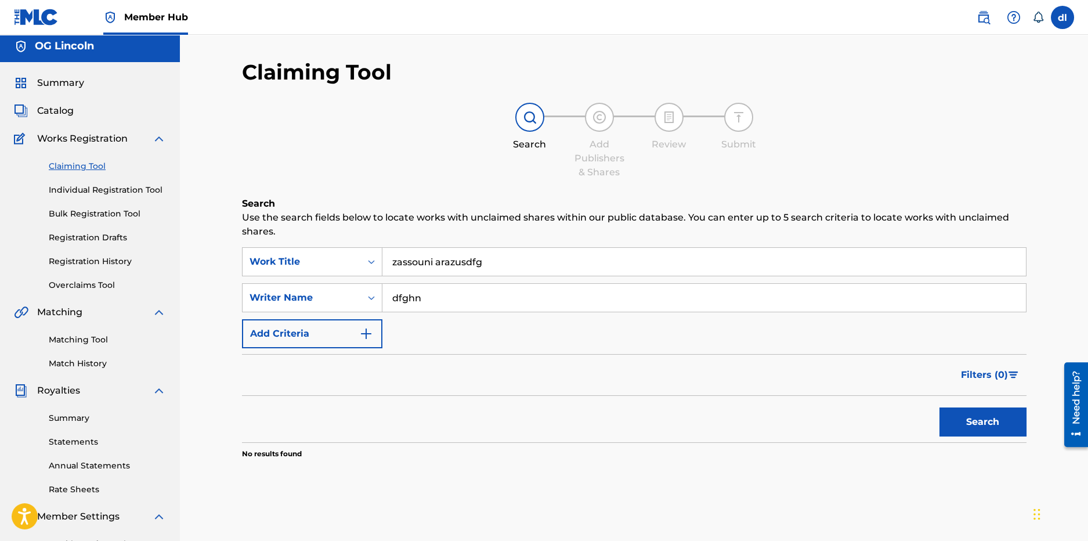
click at [55, 117] on div "Summary Catalog Works Registration Claiming Tool Individual Registration Tool B…" at bounding box center [90, 360] width 180 height 597
click at [59, 106] on span "Catalog" at bounding box center [55, 111] width 37 height 14
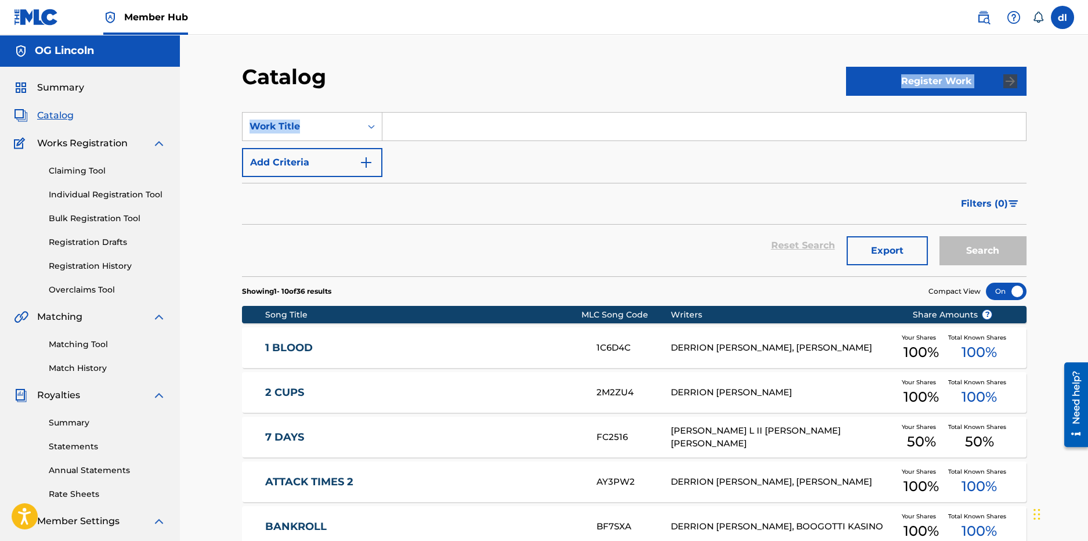
click at [901, 97] on div "Catalog Register Work SearchWithCriteria740ef750-5381-4ad7-9e7b-cc6f259dc7e3 Wo…" at bounding box center [634, 447] width 812 height 766
click at [901, 86] on button "Register Work" at bounding box center [936, 81] width 180 height 29
click at [920, 109] on link "Individual" at bounding box center [936, 119] width 180 height 28
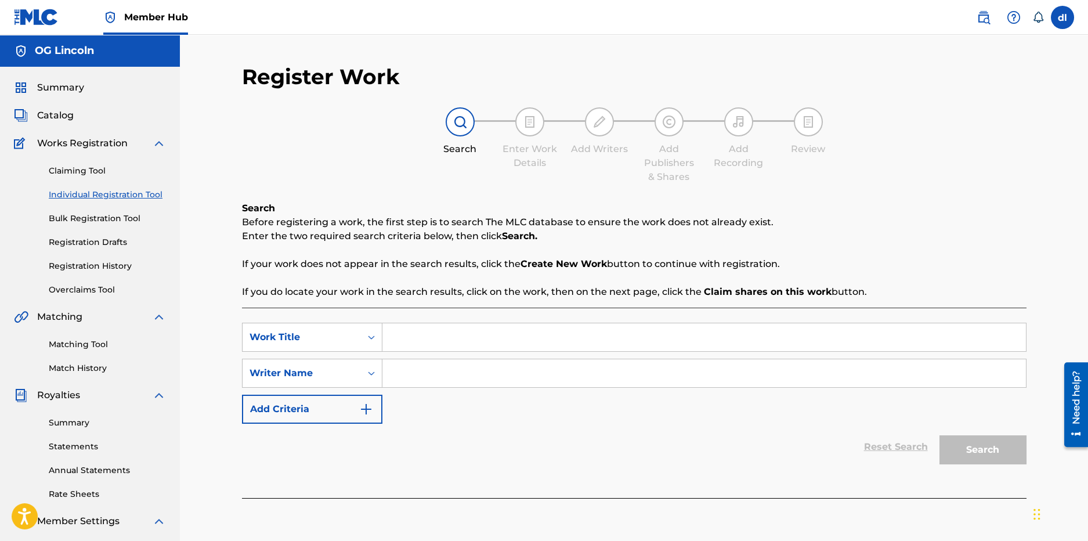
click at [470, 338] on input "Search Form" at bounding box center [704, 337] width 644 height 28
type input "sdfg"
click at [444, 372] on input "Search Form" at bounding box center [704, 373] width 644 height 28
type input "dfg"
click at [984, 459] on button "Search" at bounding box center [983, 449] width 87 height 29
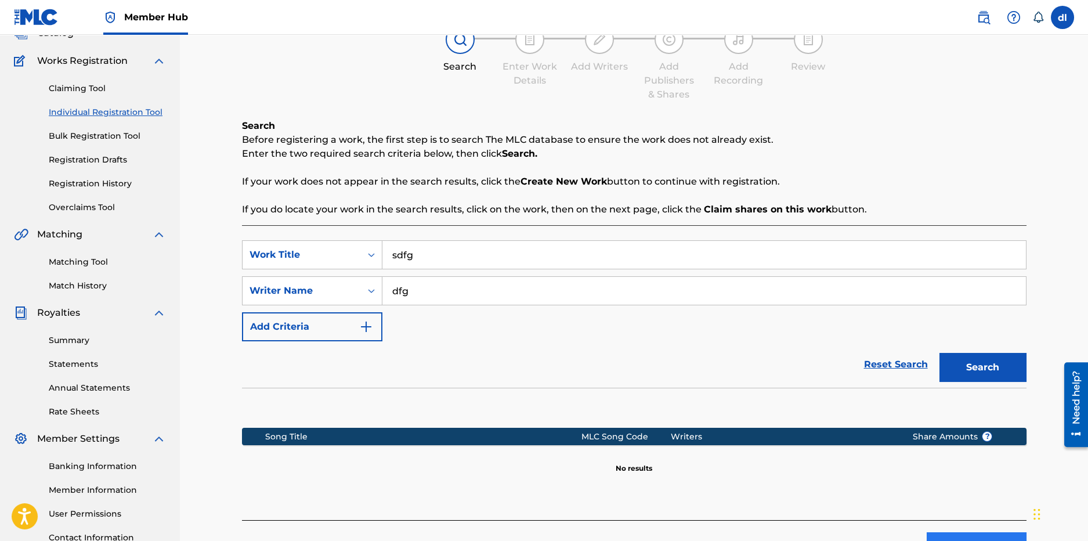
scroll to position [179, 0]
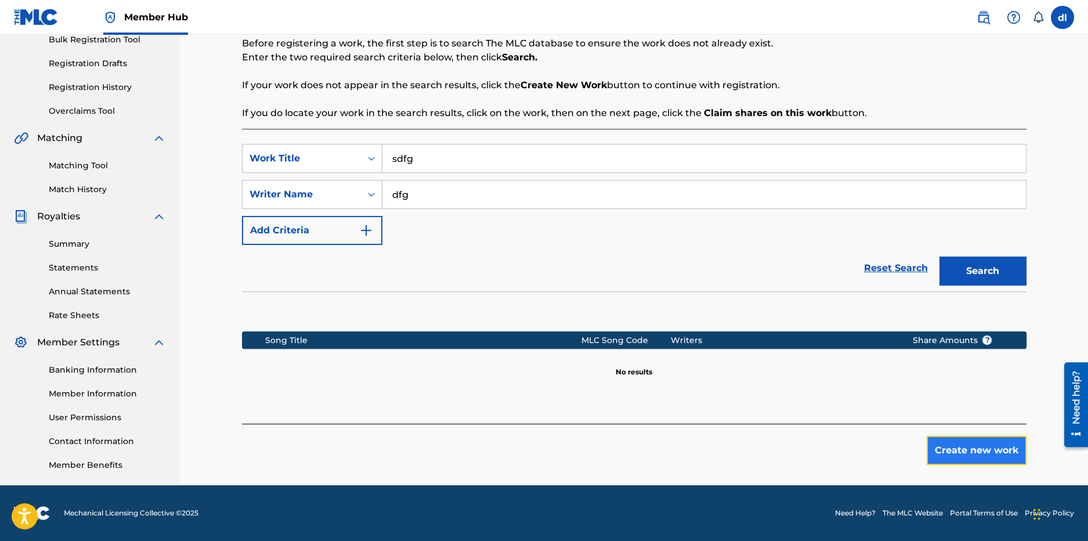
click at [945, 457] on button "Create new work" at bounding box center [977, 450] width 100 height 29
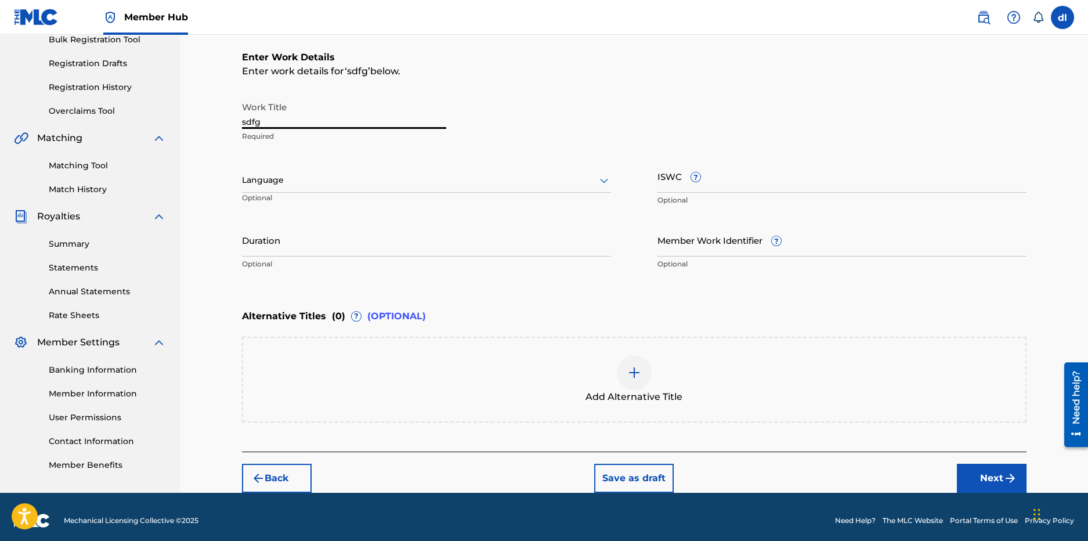
drag, startPoint x: 280, startPoint y: 122, endPoint x: 157, endPoint y: 118, distance: 122.5
click at [162, 118] on main "OG Lincoln Summary Catalog Works Registration Claiming Tool Individual Registra…" at bounding box center [544, 174] width 1088 height 637
paste input "WHITNEY & [PERSON_NAME] (FEAT. SAUCE WALKA & TEC)"
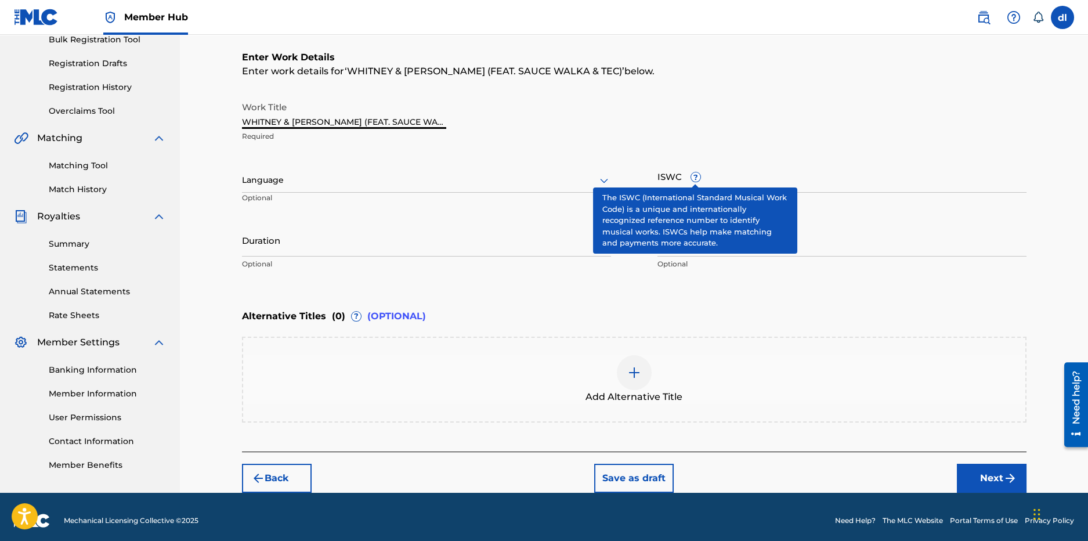
drag, startPoint x: 324, startPoint y: 118, endPoint x: 699, endPoint y: 175, distance: 378.6
click at [699, 175] on div "Work Title WHITNEY & [PERSON_NAME] (FEAT. SAUCE WALKA & TEC) Required Language …" at bounding box center [634, 186] width 785 height 180
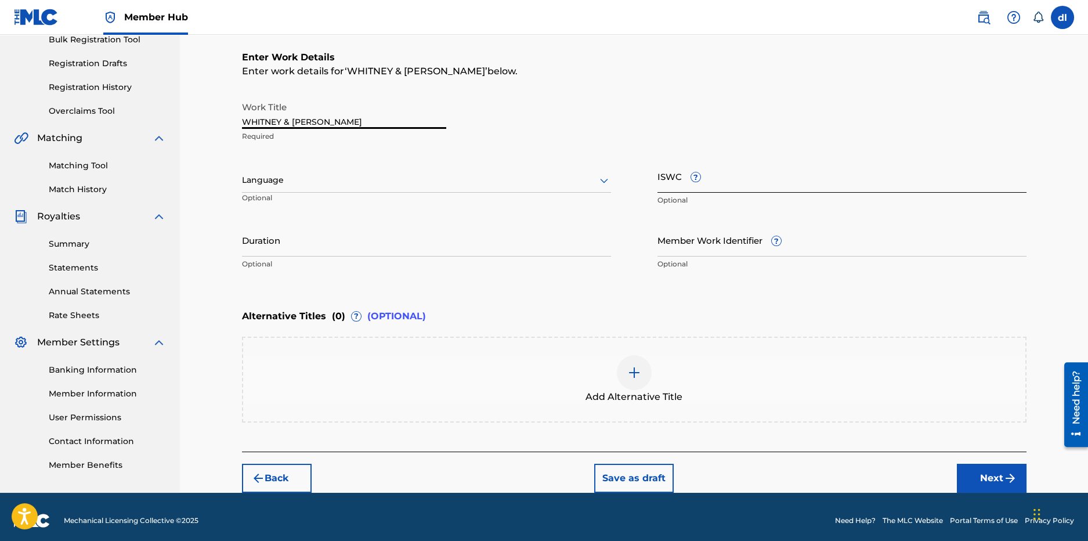
type input "WHITNEY & [PERSON_NAME]"
click at [666, 180] on input "ISWC ?" at bounding box center [841, 176] width 369 height 33
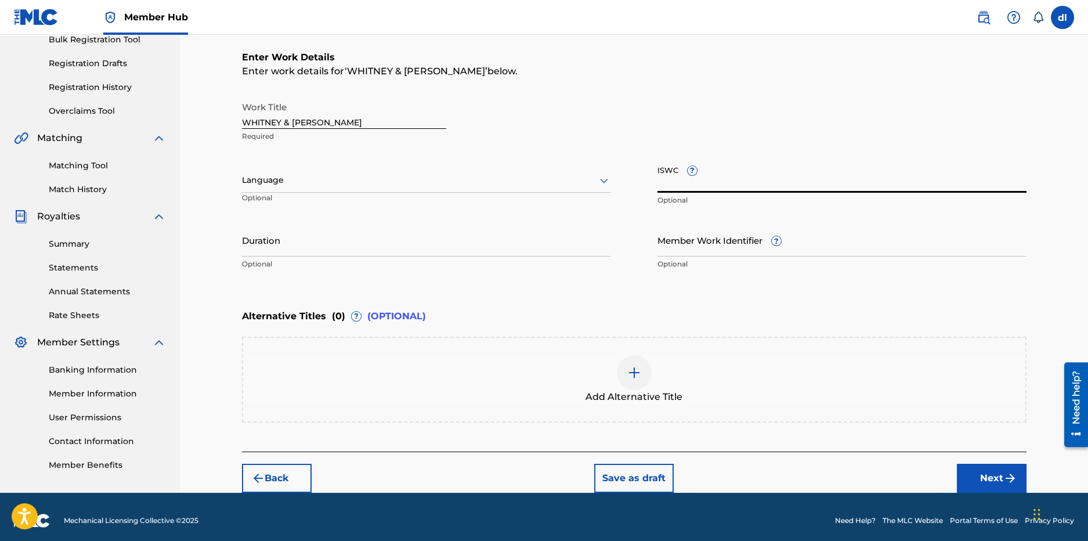
paste input "USUYG1368140"
type input "USUYG1368140"
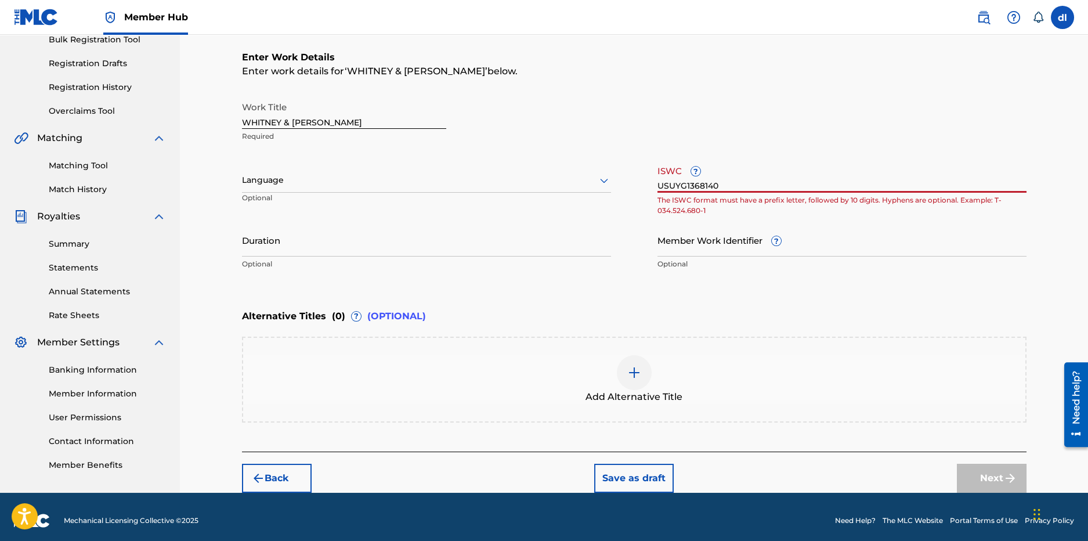
drag, startPoint x: 740, startPoint y: 183, endPoint x: 604, endPoint y: 184, distance: 135.8
click at [606, 184] on div "Work Title WHITNEY & [PERSON_NAME] Required Language Optional ISWC ? USUYG13681…" at bounding box center [634, 186] width 785 height 180
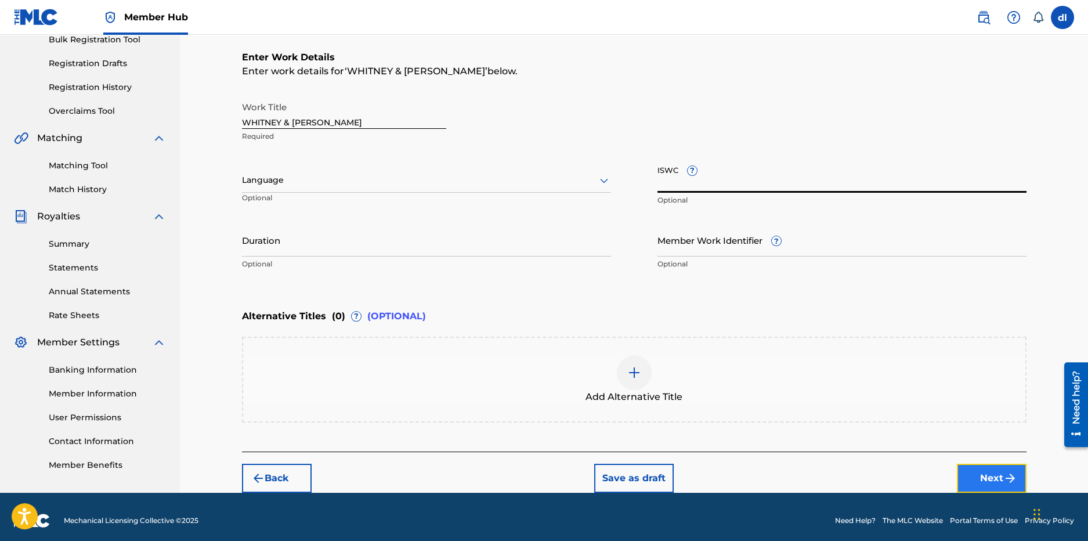
click at [980, 472] on button "Next" at bounding box center [992, 478] width 70 height 29
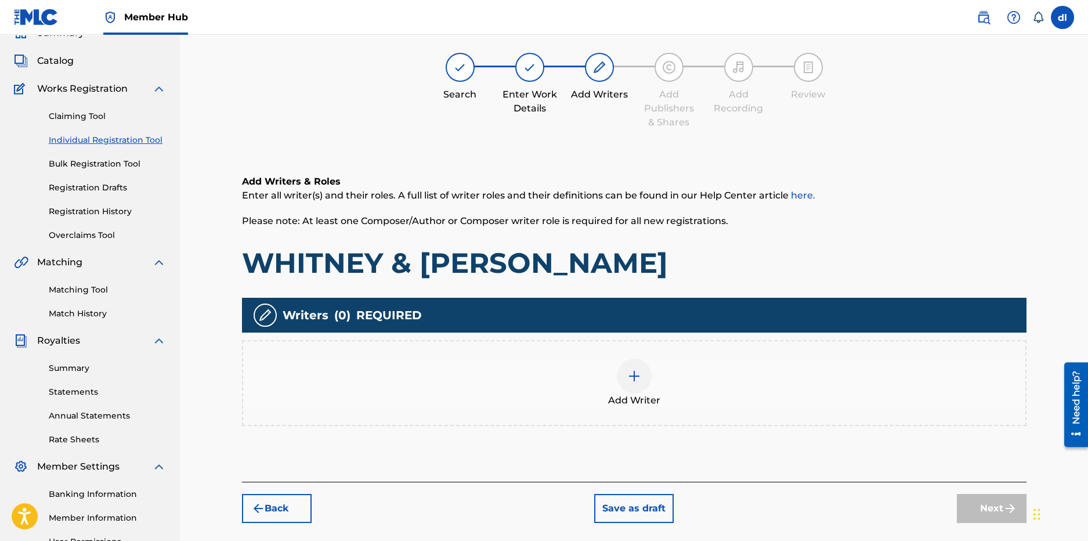
scroll to position [52, 0]
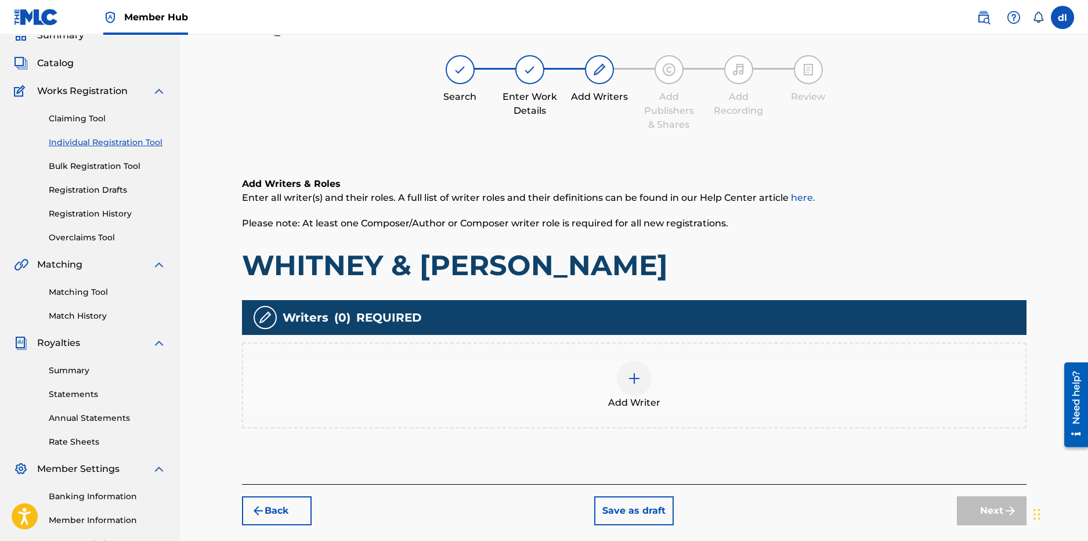
click at [650, 375] on div "Add Writer" at bounding box center [634, 385] width 782 height 49
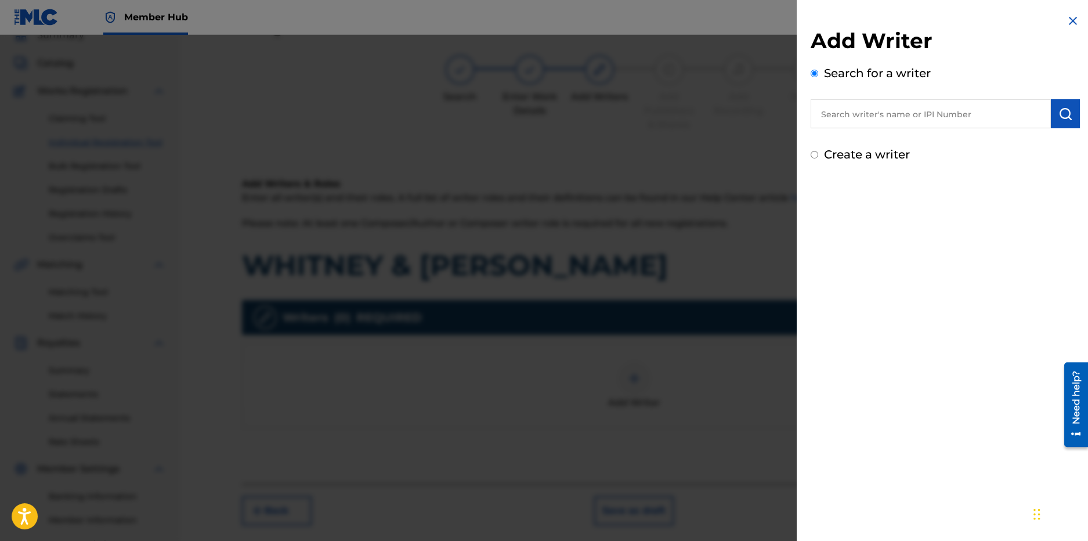
click at [844, 113] on input "text" at bounding box center [931, 113] width 240 height 29
type input "sauce walka"
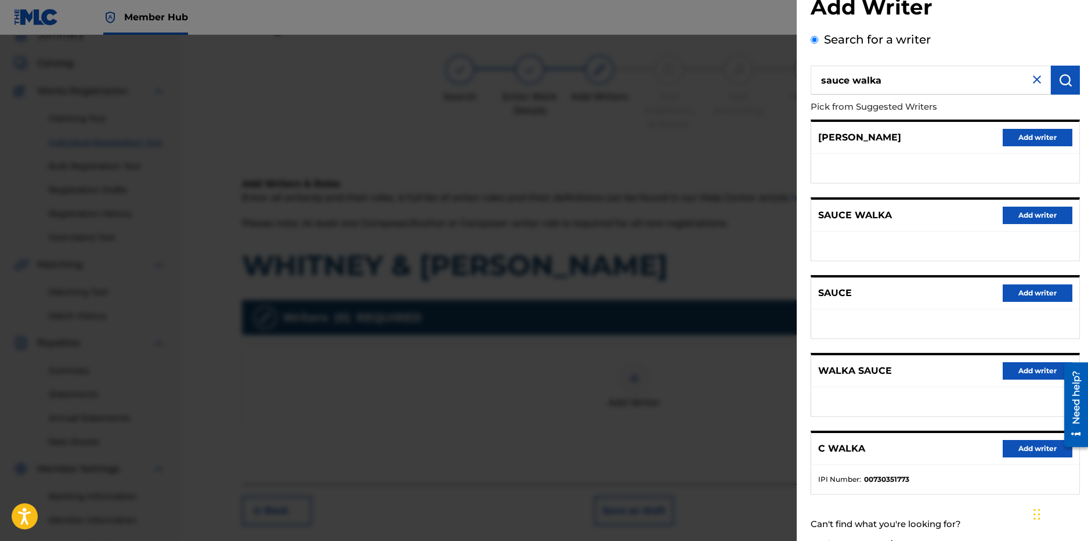
scroll to position [60, 0]
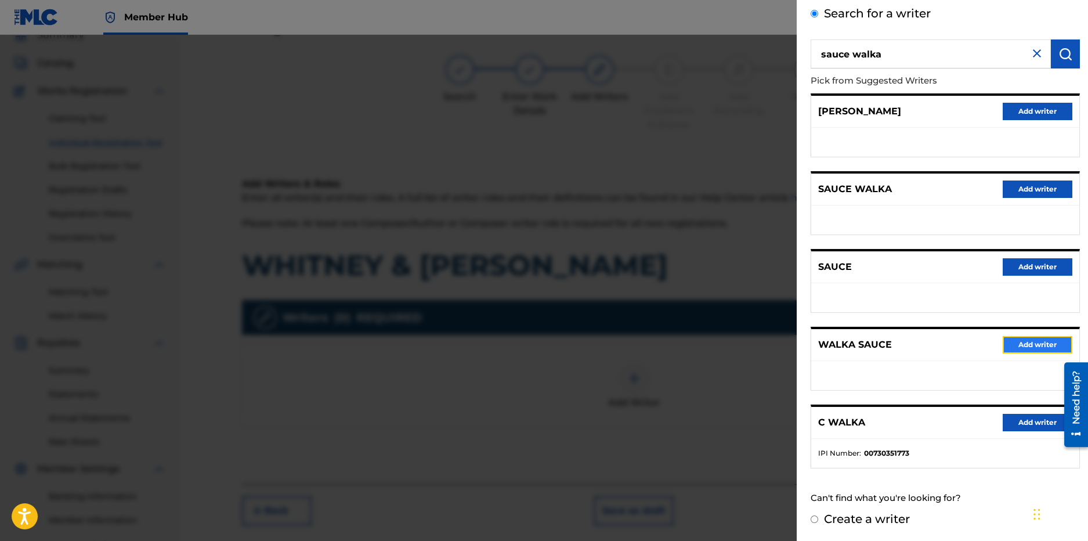
click at [1021, 336] on button "Add writer" at bounding box center [1038, 344] width 70 height 17
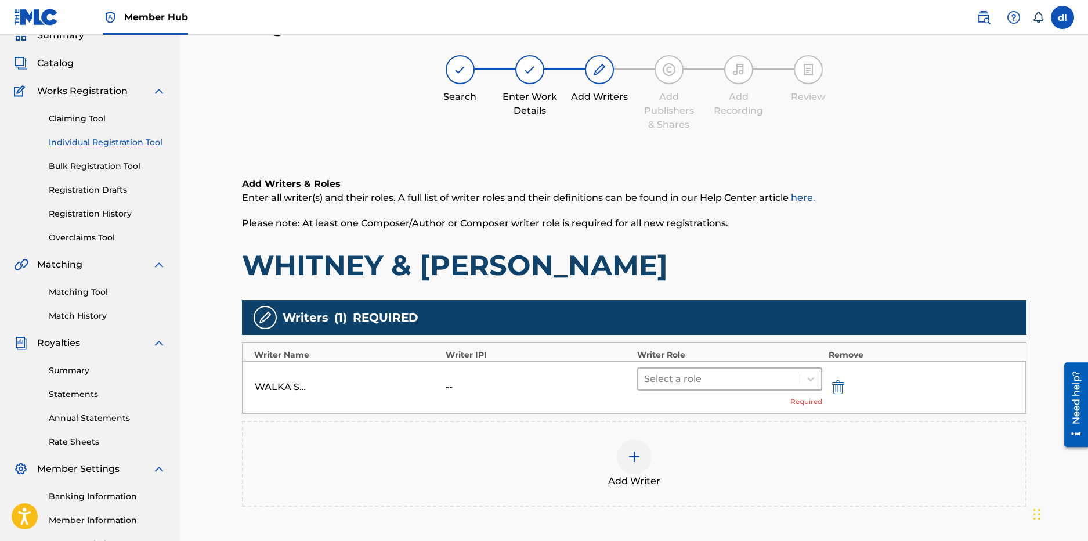
click at [761, 389] on div "Select a role" at bounding box center [730, 378] width 186 height 23
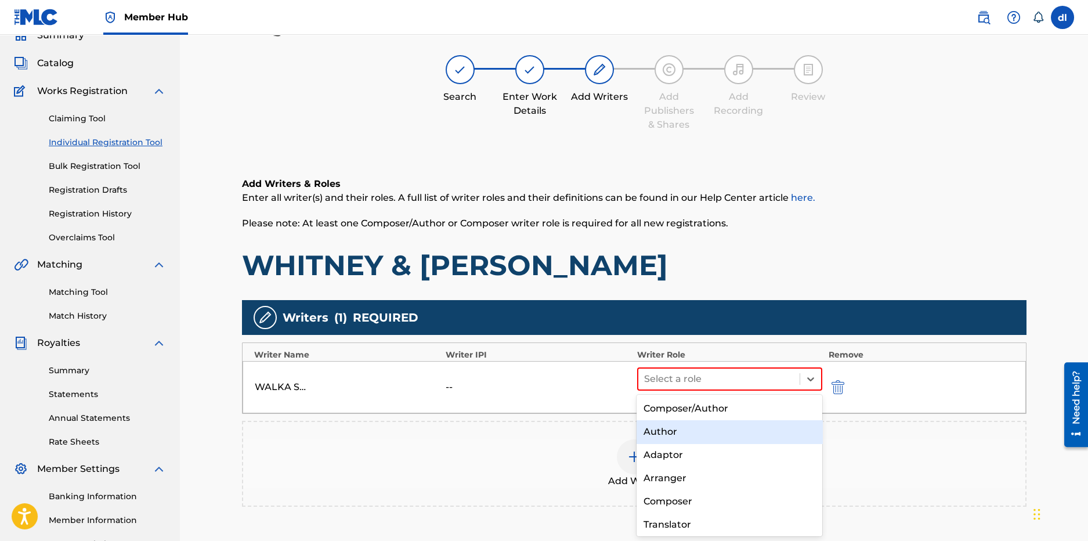
click at [693, 435] on div "Author" at bounding box center [730, 431] width 186 height 23
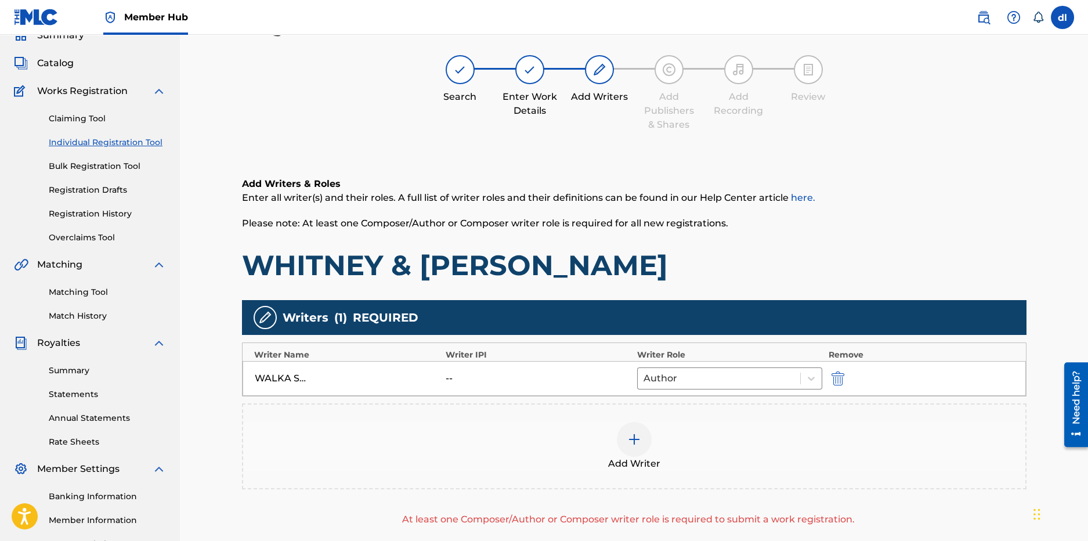
click at [620, 467] on span "Add Writer" at bounding box center [634, 464] width 52 height 14
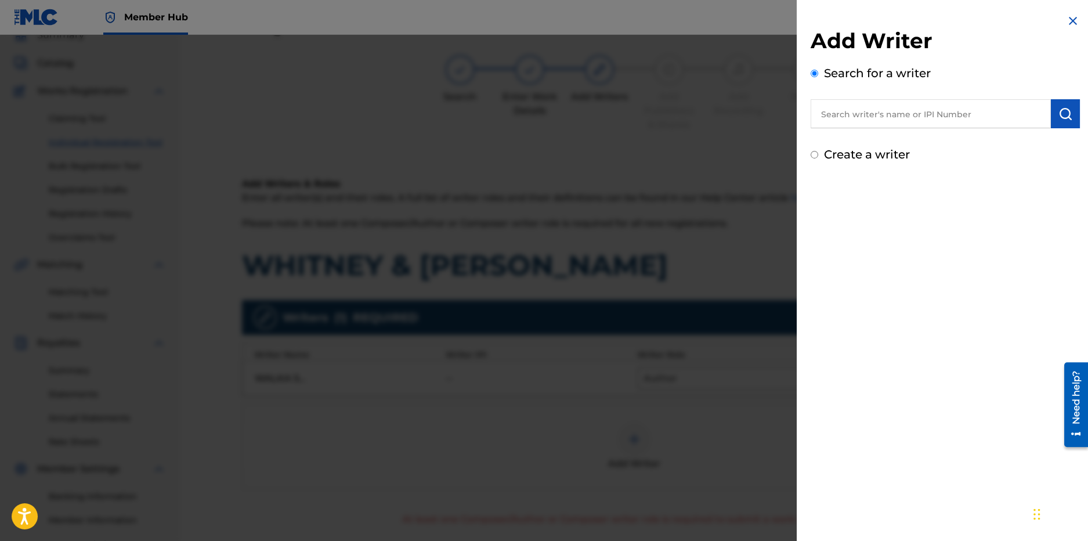
click at [896, 117] on input "text" at bounding box center [931, 113] width 240 height 29
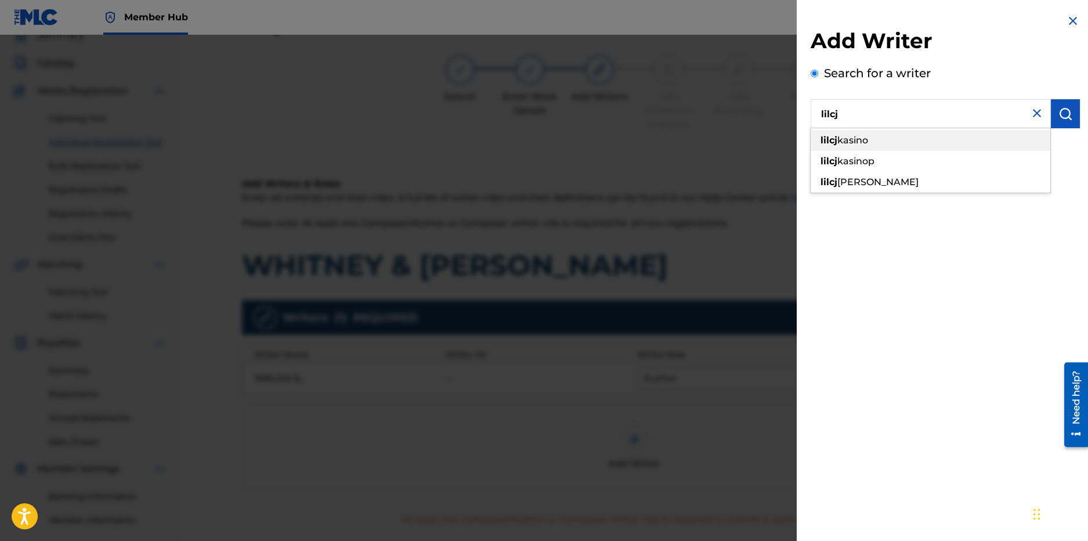
click at [878, 139] on div "[PERSON_NAME]" at bounding box center [931, 140] width 240 height 21
type input "[PERSON_NAME]"
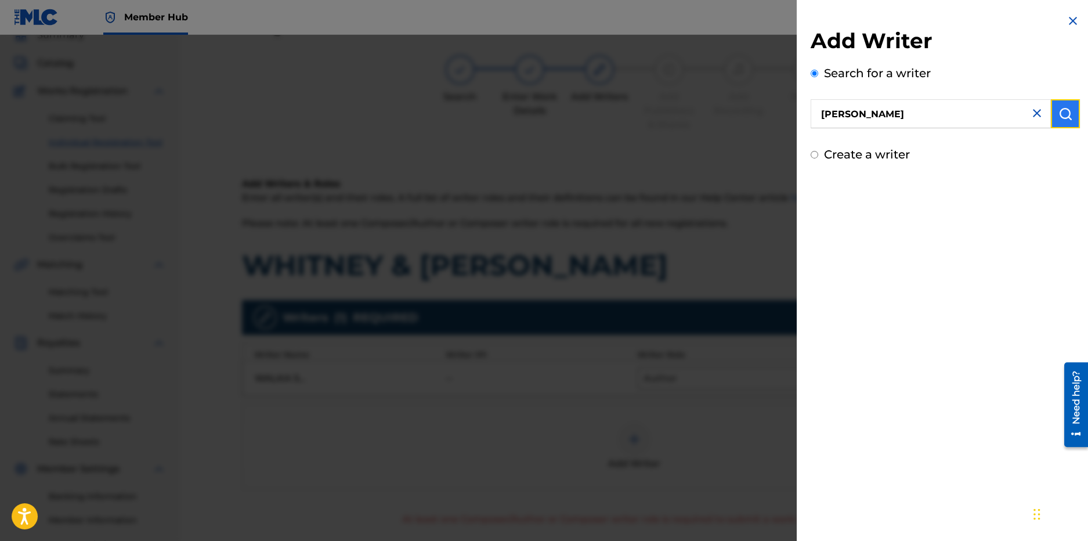
click at [1060, 113] on img "submit" at bounding box center [1065, 114] width 14 height 14
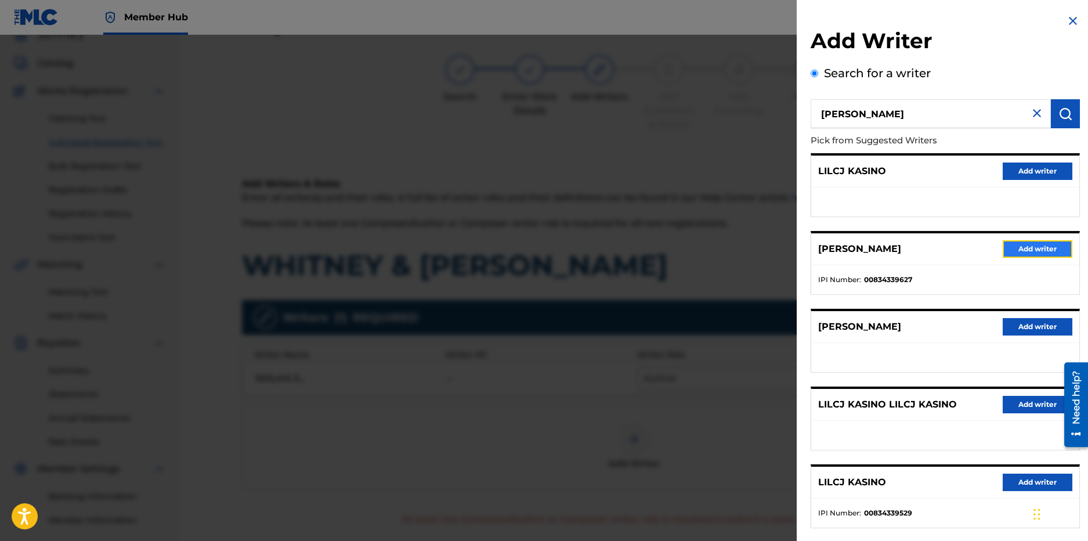
click at [1024, 253] on button "Add writer" at bounding box center [1038, 248] width 70 height 17
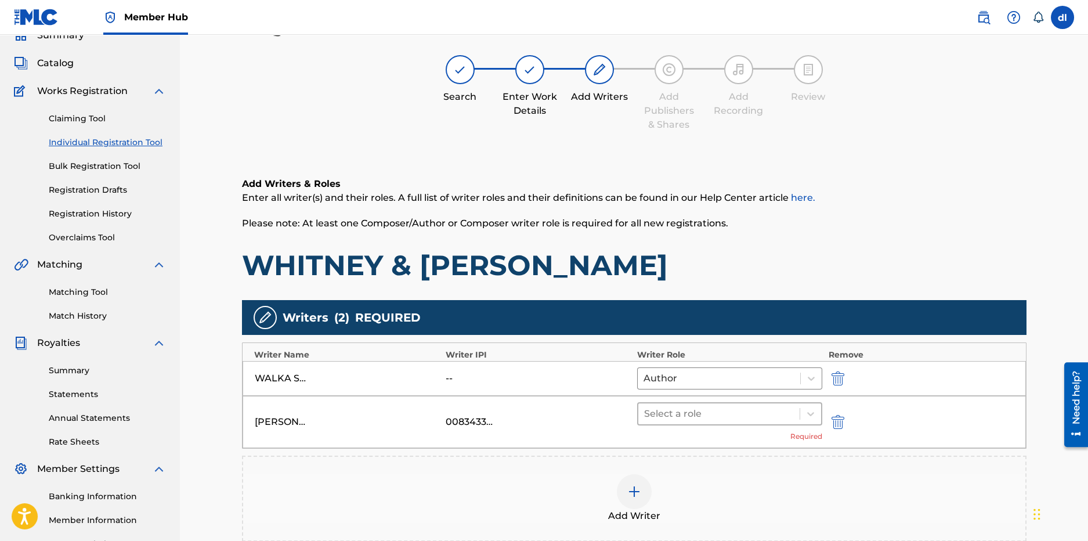
click at [761, 419] on div at bounding box center [719, 414] width 150 height 16
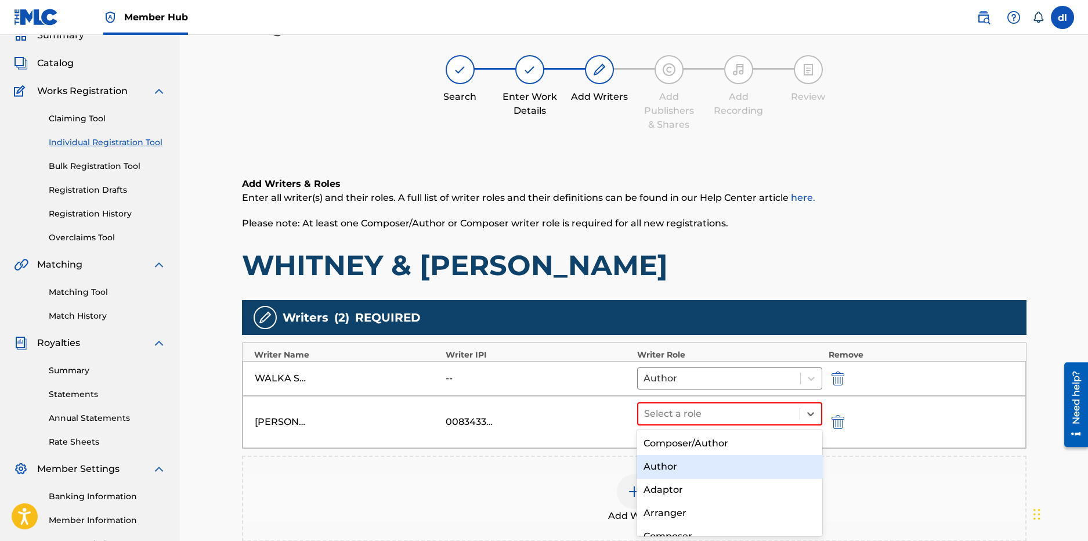
click at [673, 472] on div "Author" at bounding box center [730, 466] width 186 height 23
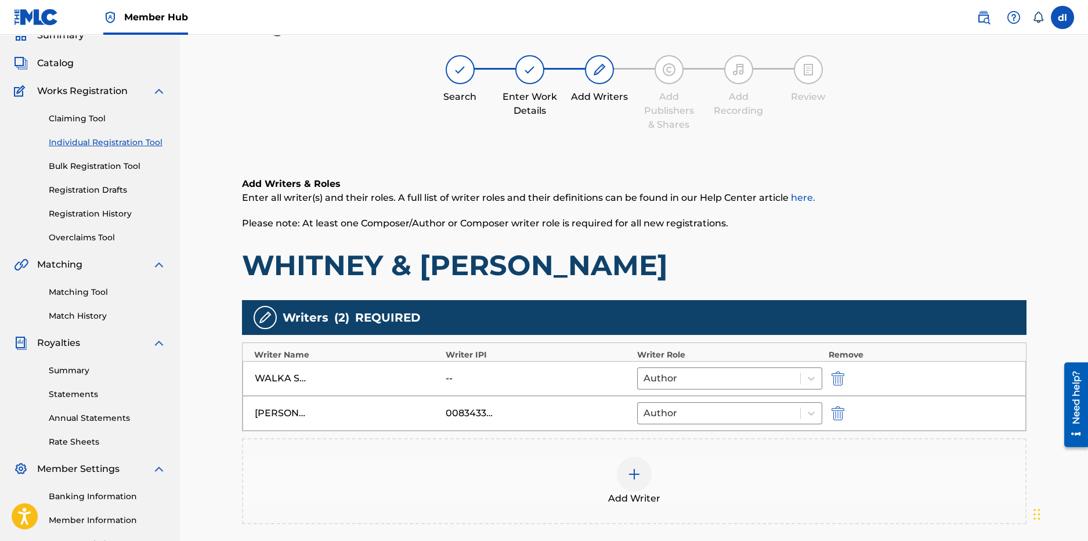
click at [627, 492] on span "Add Writer" at bounding box center [634, 499] width 52 height 14
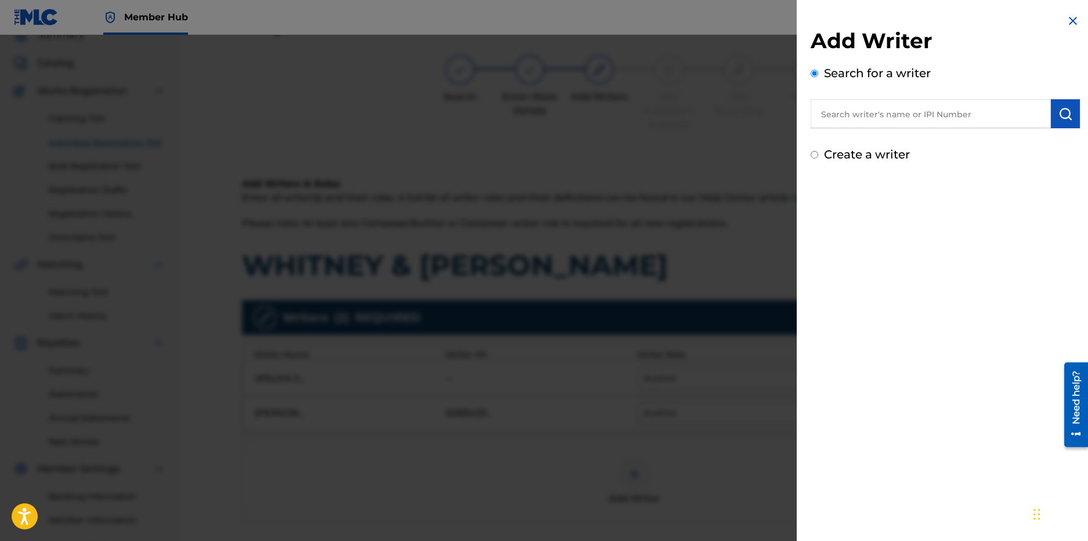
click at [890, 114] on input "text" at bounding box center [931, 113] width 240 height 29
type input "i"
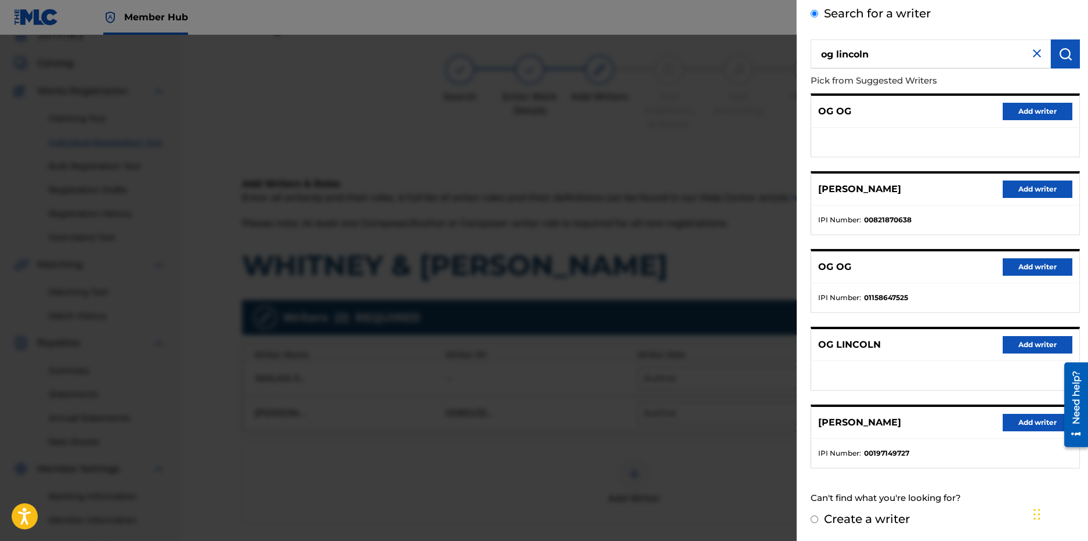
drag, startPoint x: 894, startPoint y: 57, endPoint x: 787, endPoint y: 53, distance: 106.9
click at [787, 55] on div "Add Writer Search for a writer [PERSON_NAME] from Suggested Writers OG OG Add w…" at bounding box center [544, 288] width 1088 height 506
type input "[PERSON_NAME]"
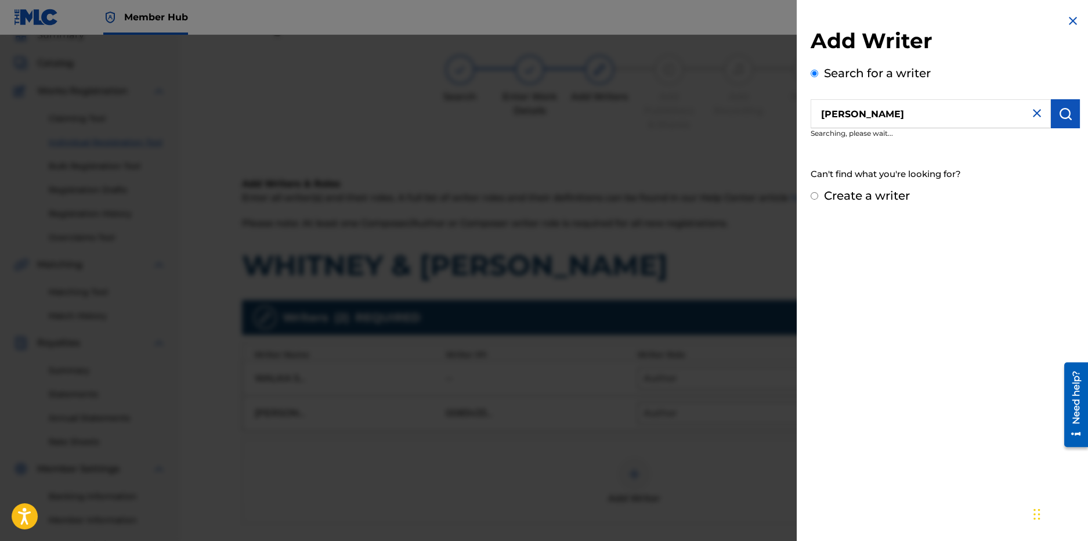
scroll to position [0, 0]
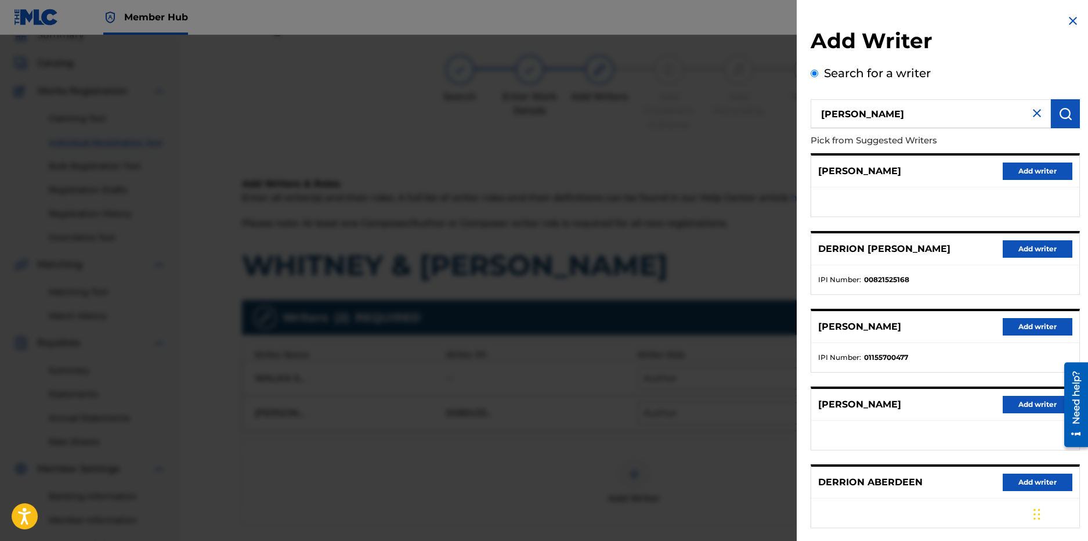
click at [1008, 258] on div "DERRION [PERSON_NAME] Add writer" at bounding box center [945, 249] width 268 height 32
click at [1014, 249] on button "Add writer" at bounding box center [1038, 248] width 70 height 17
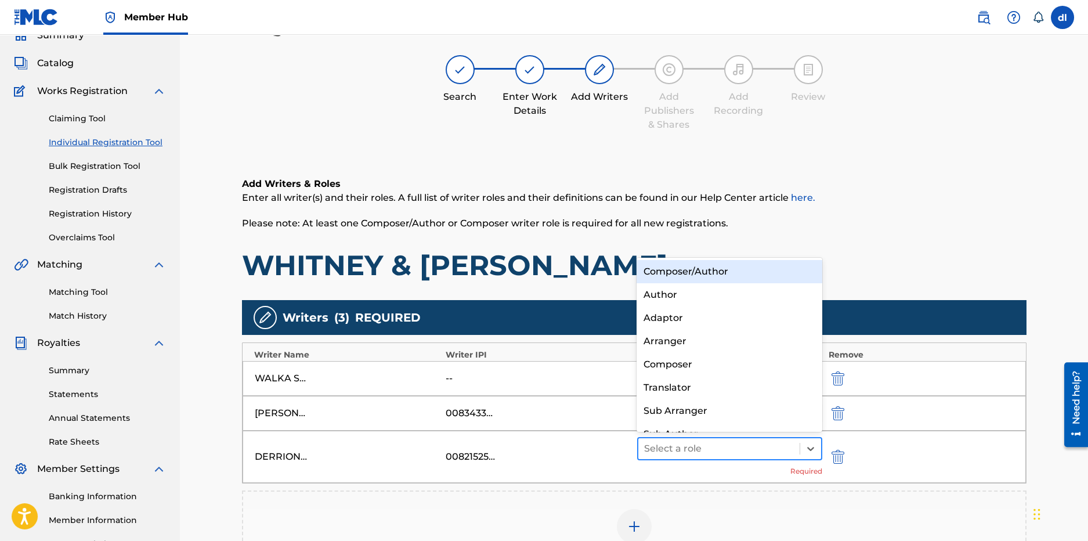
click at [722, 450] on div at bounding box center [719, 448] width 150 height 16
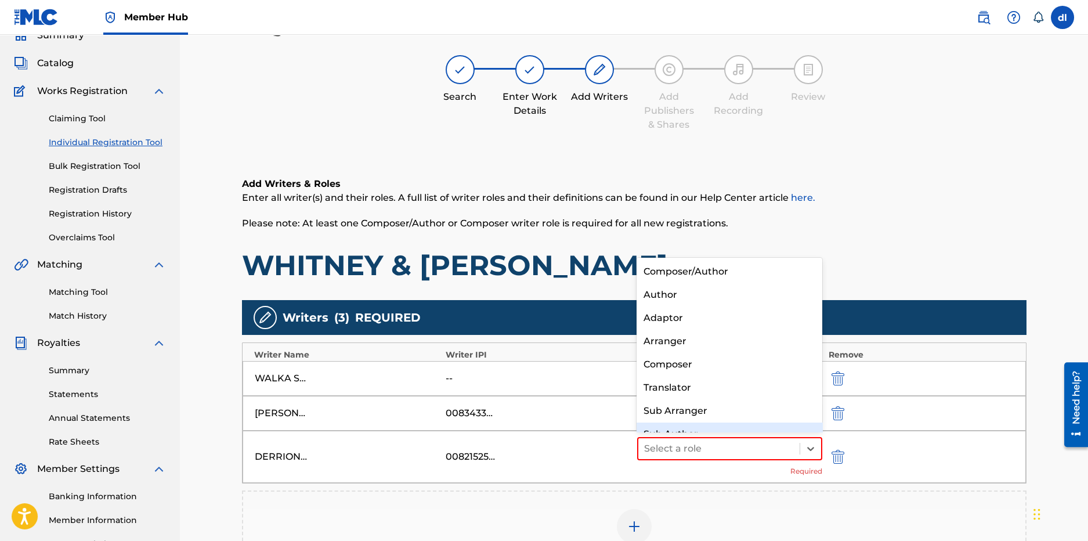
scroll to position [16, 0]
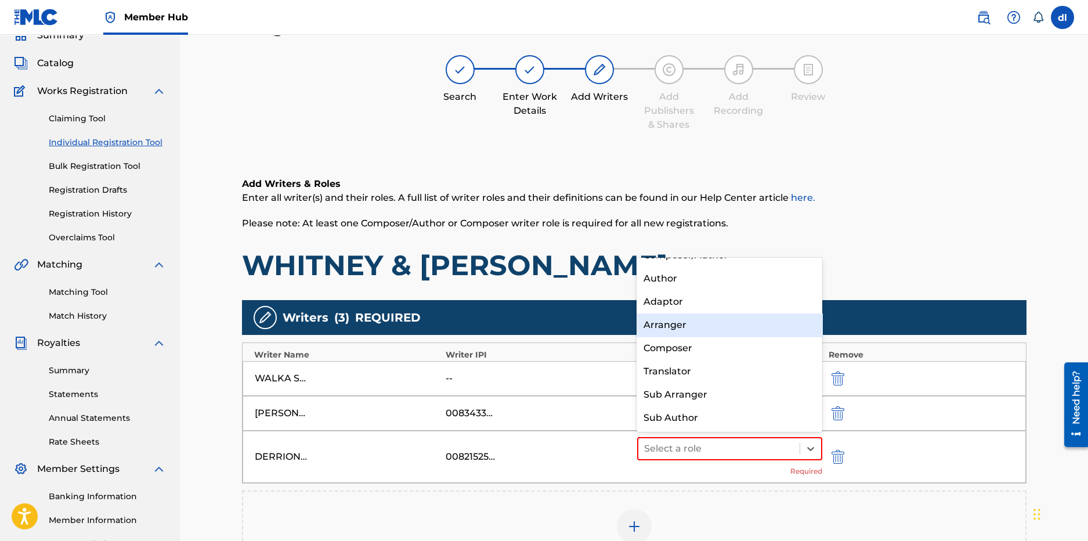
click at [694, 331] on div "Arranger" at bounding box center [730, 324] width 186 height 23
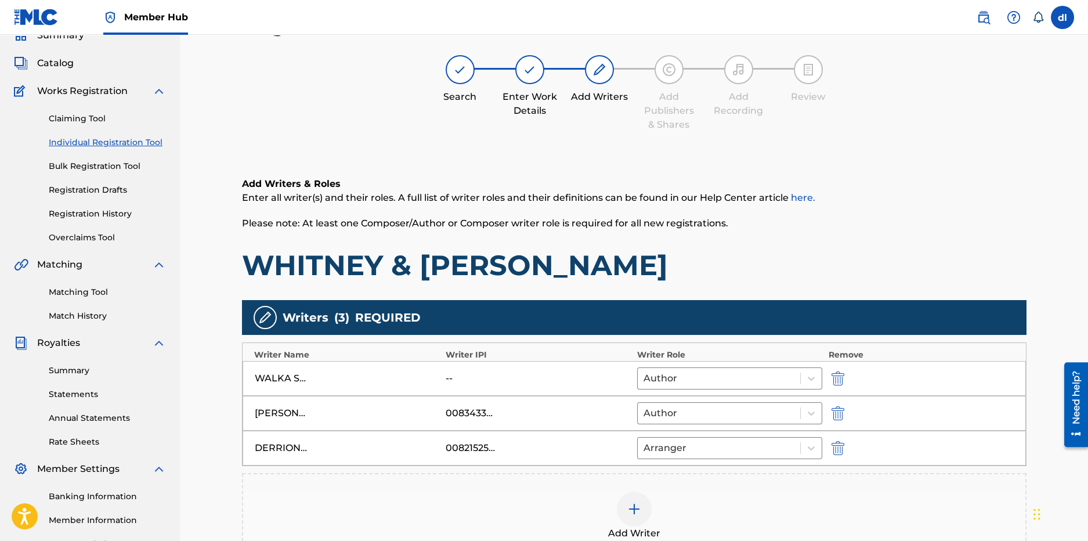
click at [626, 508] on div at bounding box center [634, 509] width 35 height 35
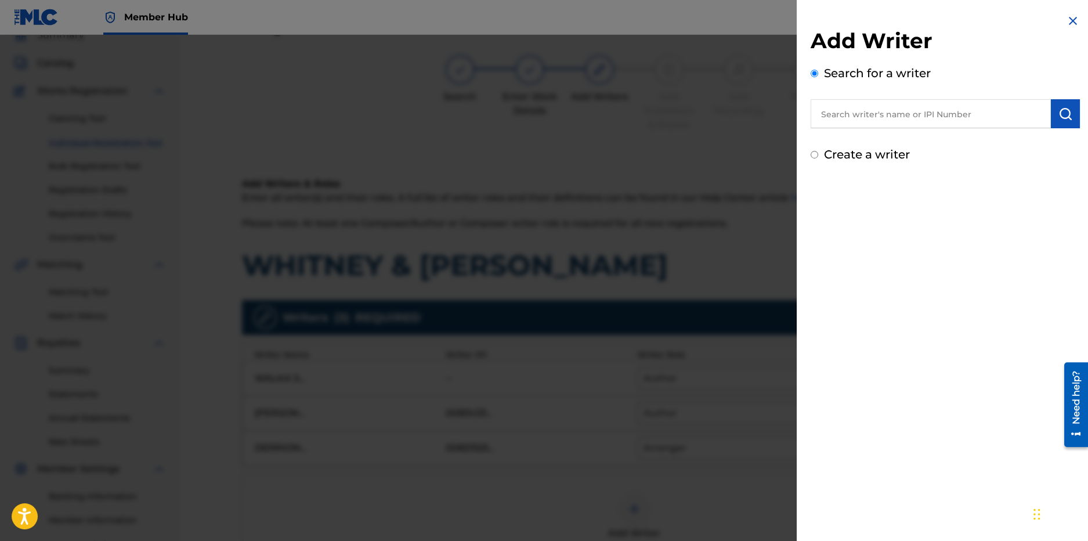
click at [906, 89] on div "Search for a writer" at bounding box center [945, 96] width 269 height 64
click at [882, 117] on input "text" at bounding box center [931, 113] width 240 height 29
type input "s"
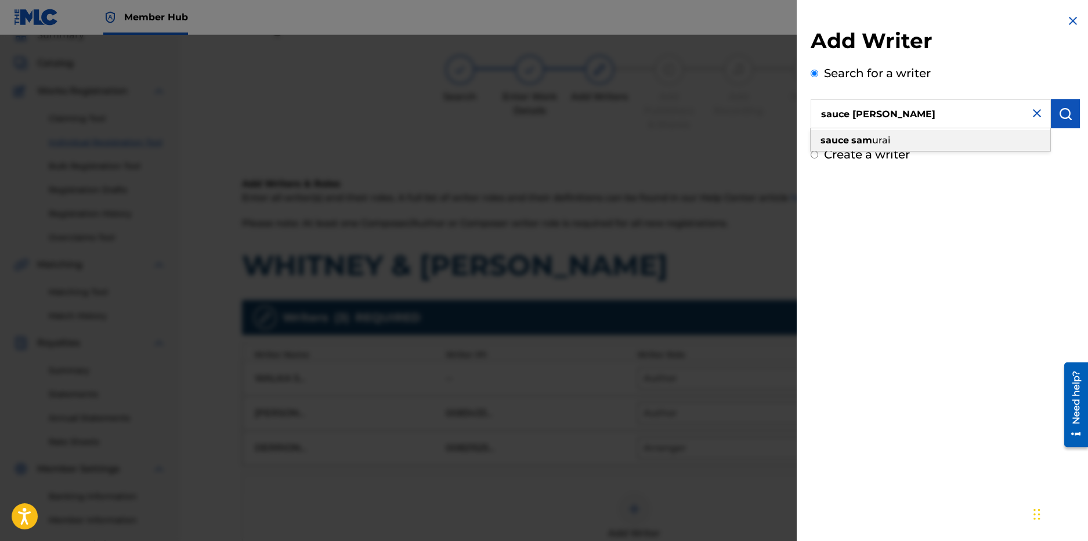
click at [869, 133] on div "sauce [PERSON_NAME]" at bounding box center [931, 140] width 240 height 21
type input "sauce samurai"
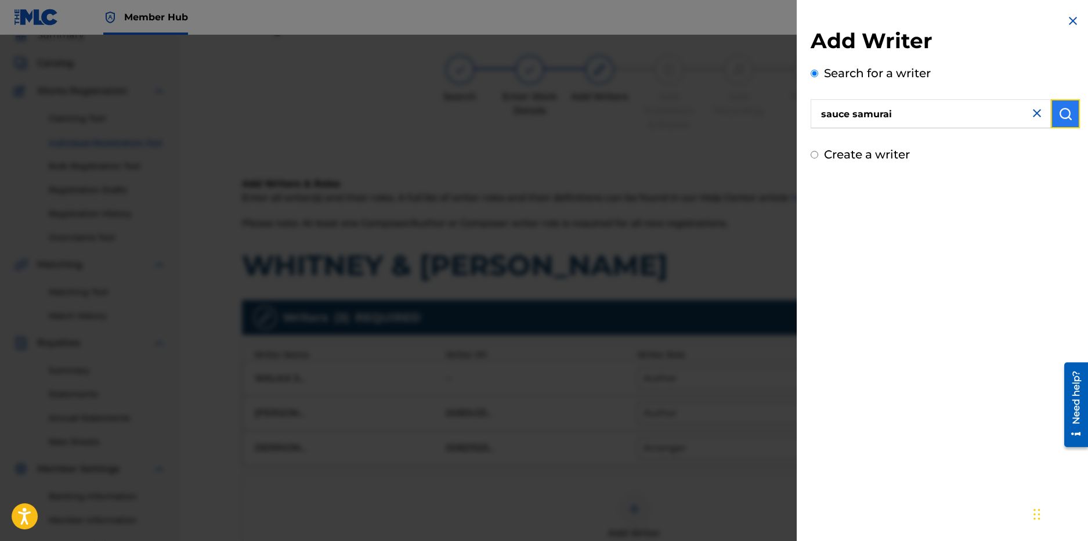
click at [1067, 117] on img "submit" at bounding box center [1065, 114] width 14 height 14
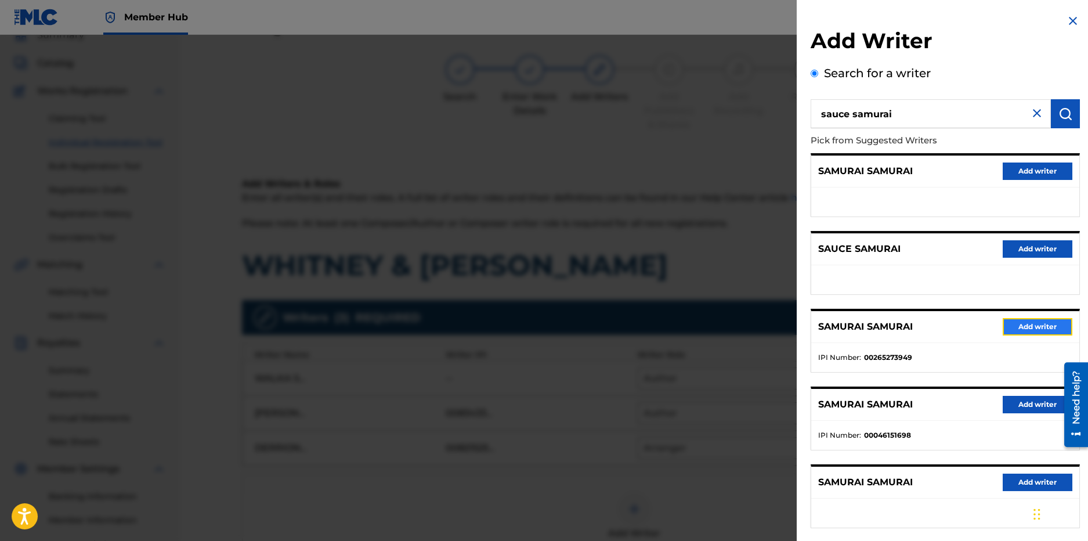
click at [1004, 324] on button "Add writer" at bounding box center [1038, 326] width 70 height 17
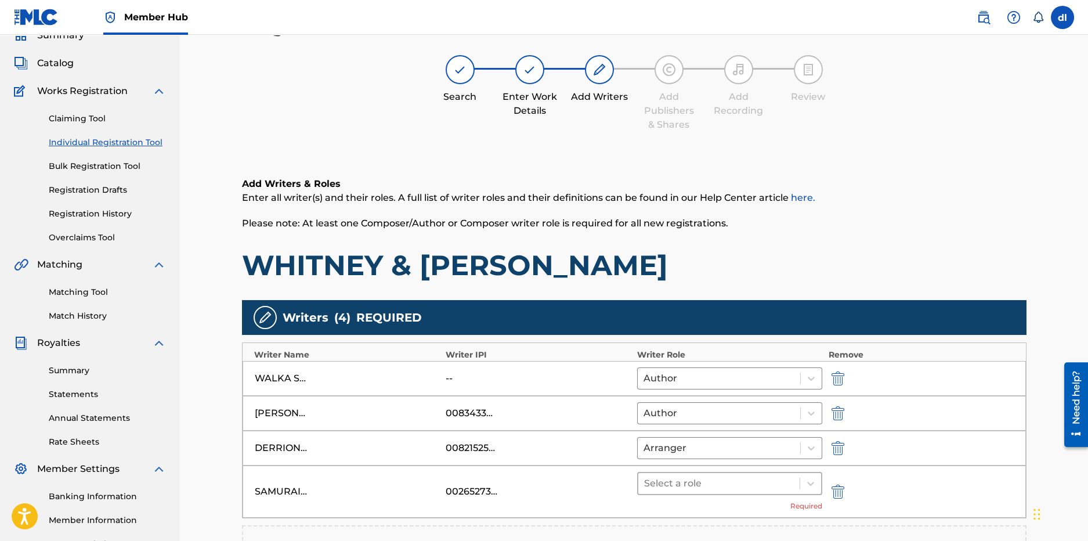
click at [660, 489] on div at bounding box center [719, 483] width 150 height 16
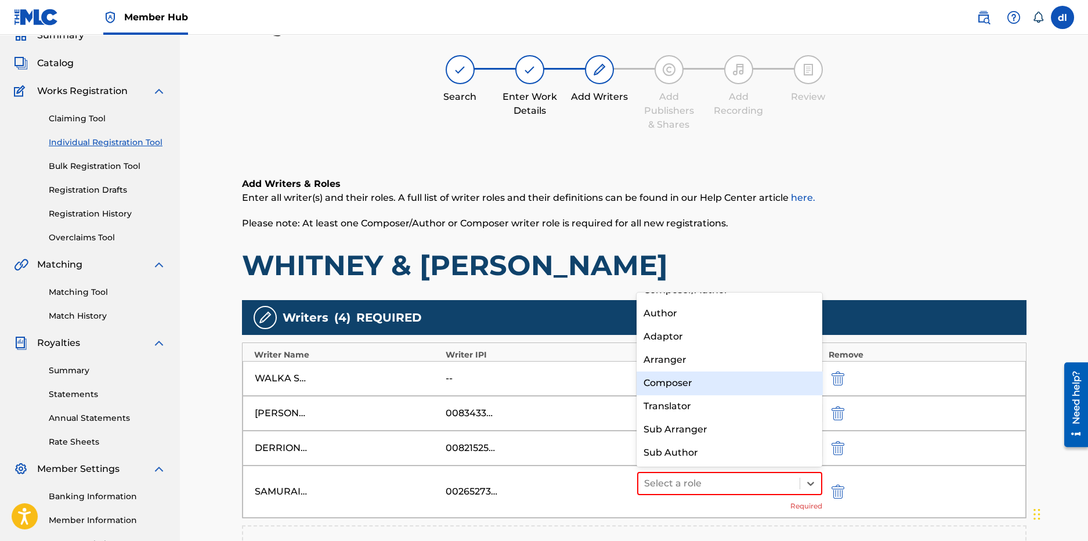
click at [680, 377] on div "Composer" at bounding box center [730, 382] width 186 height 23
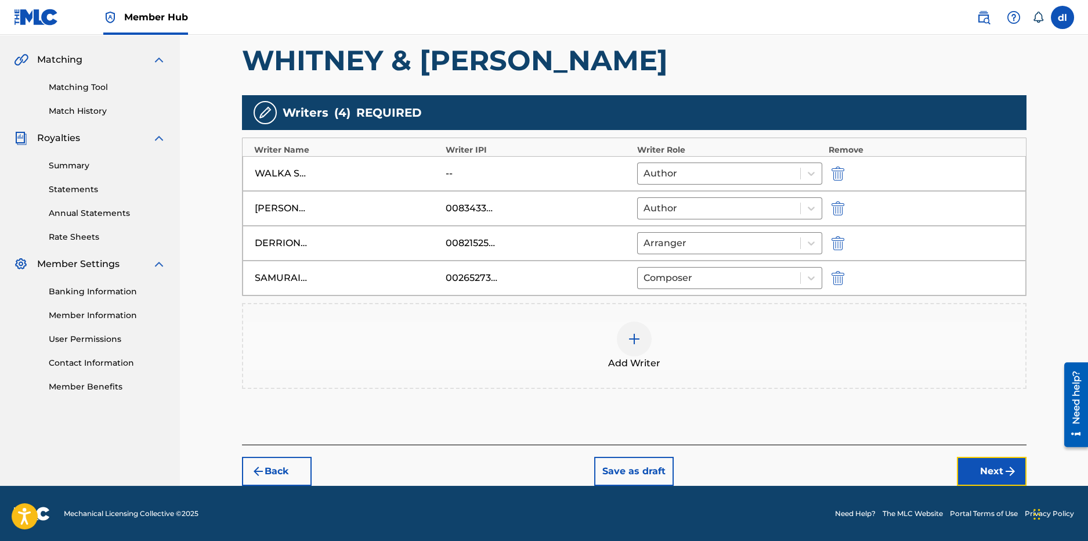
click at [963, 463] on button "Next" at bounding box center [992, 471] width 70 height 29
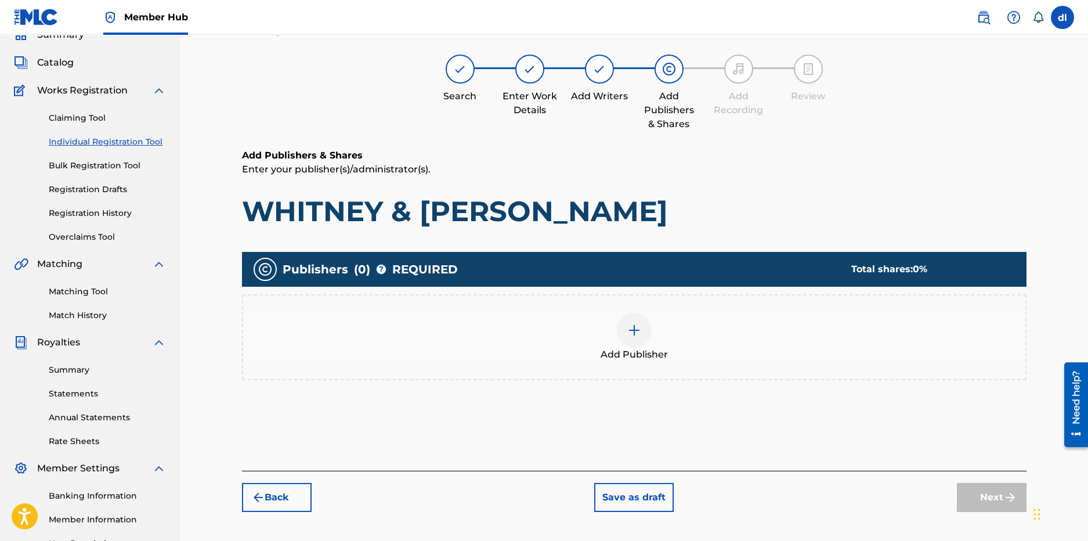
scroll to position [52, 0]
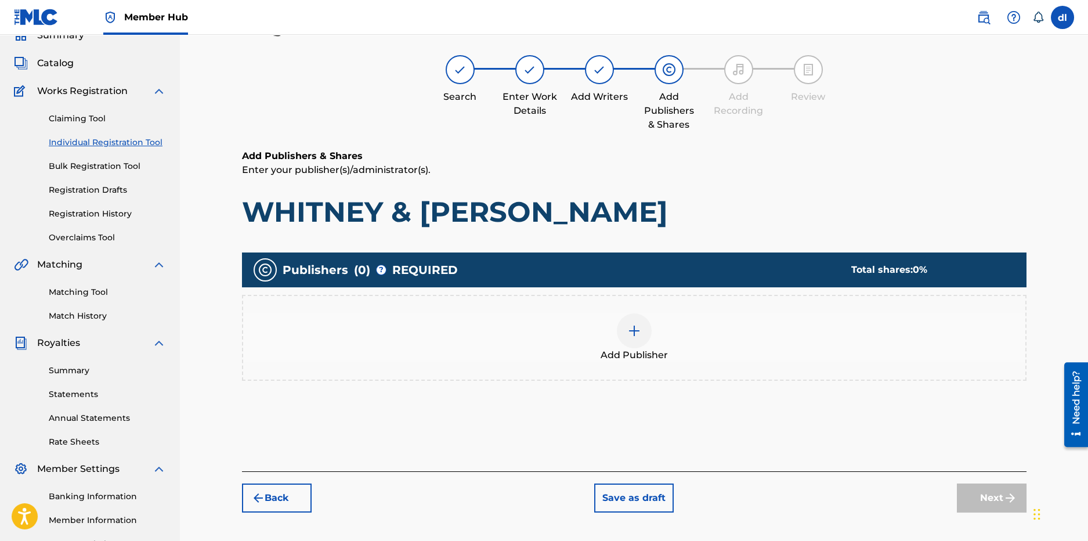
click at [635, 337] on img at bounding box center [634, 331] width 14 height 14
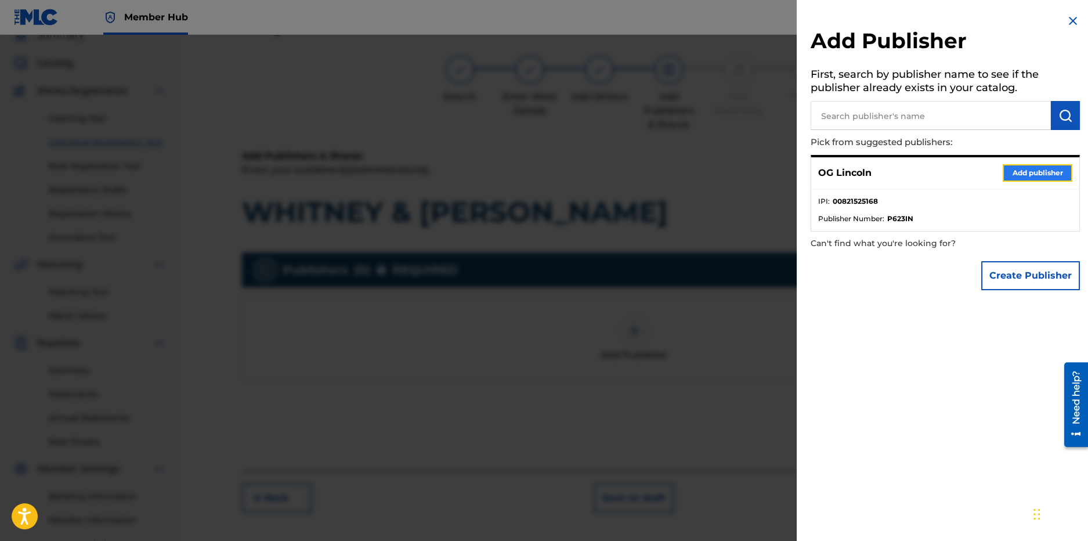
click at [1034, 174] on button "Add publisher" at bounding box center [1038, 172] width 70 height 17
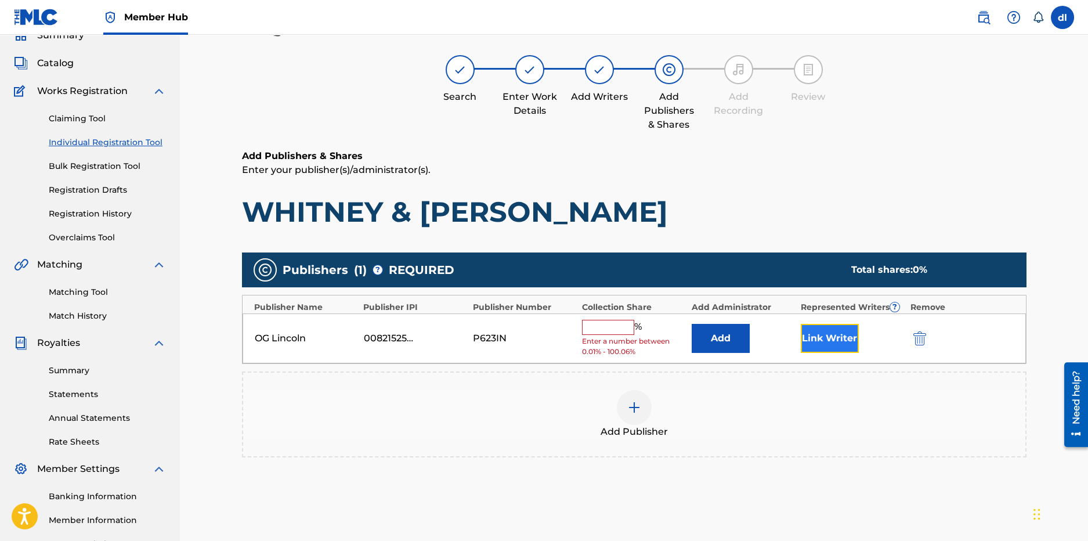
click at [821, 344] on button "Link Writer" at bounding box center [830, 338] width 58 height 29
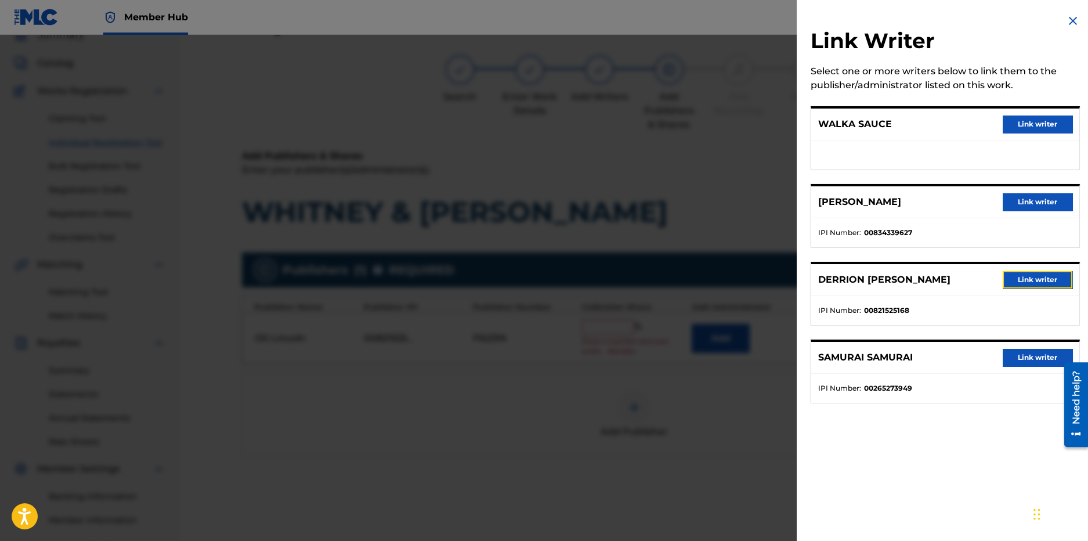
click at [1025, 279] on button "Link writer" at bounding box center [1038, 279] width 70 height 17
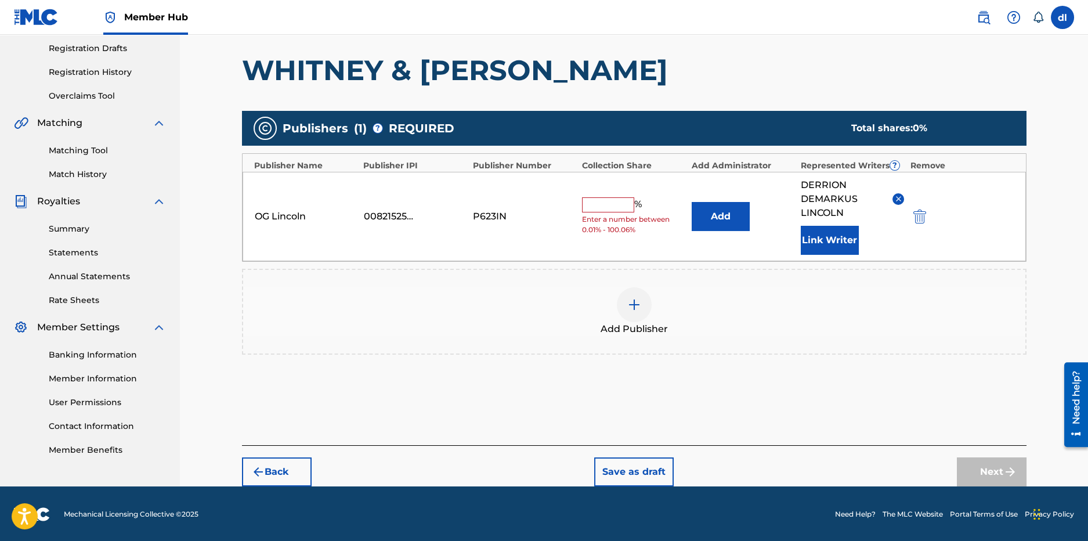
scroll to position [195, 0]
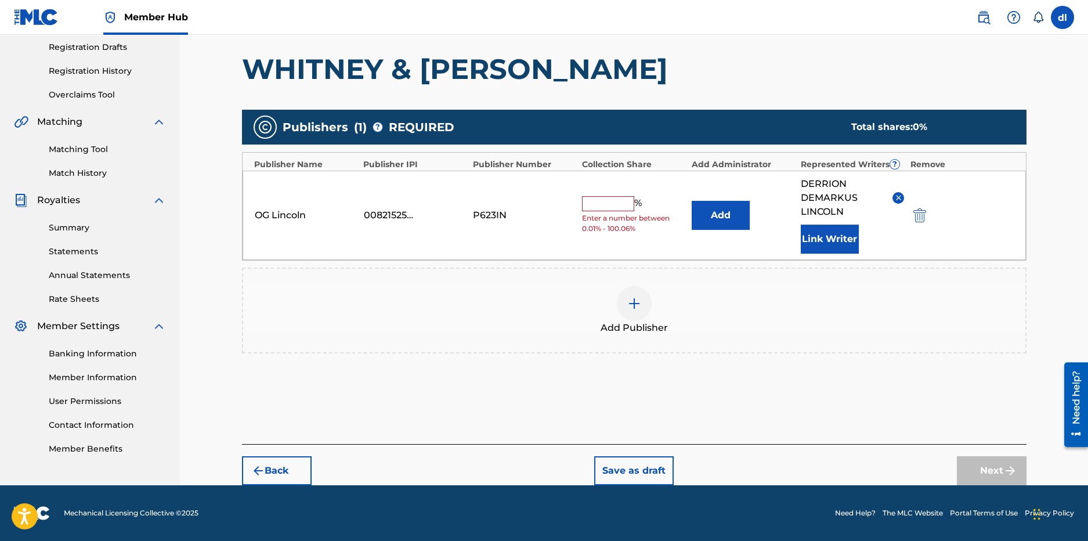
click at [967, 469] on div "Next" at bounding box center [992, 470] width 70 height 29
click at [617, 192] on div "OG Lincoln 00821525168 P623IN % Enter a number between 0.01% - 100.06% Add DERR…" at bounding box center [634, 215] width 783 height 89
click at [613, 207] on input "text" at bounding box center [608, 203] width 52 height 15
type input "5"
click at [981, 478] on button "Next" at bounding box center [992, 470] width 70 height 29
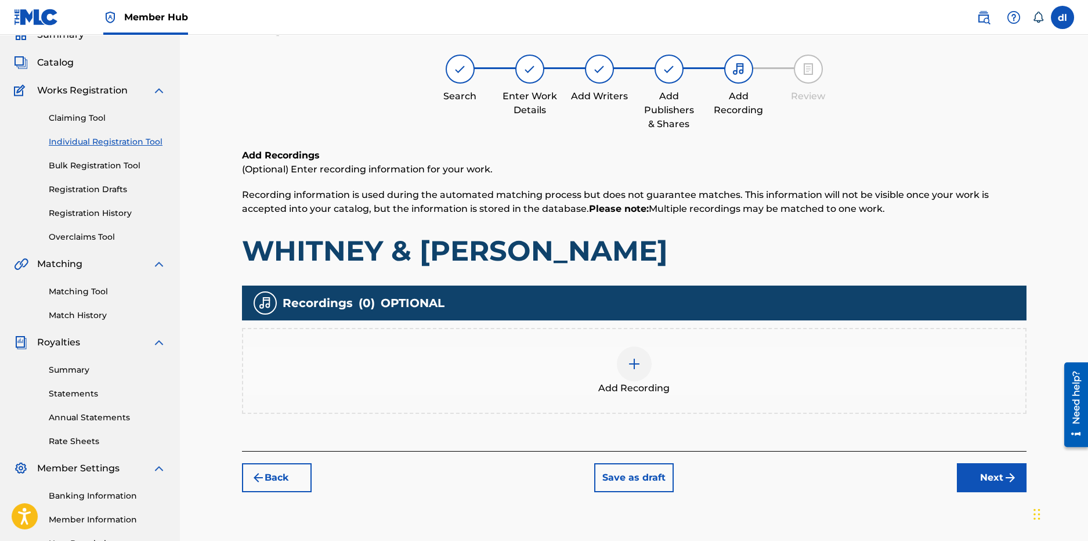
scroll to position [52, 0]
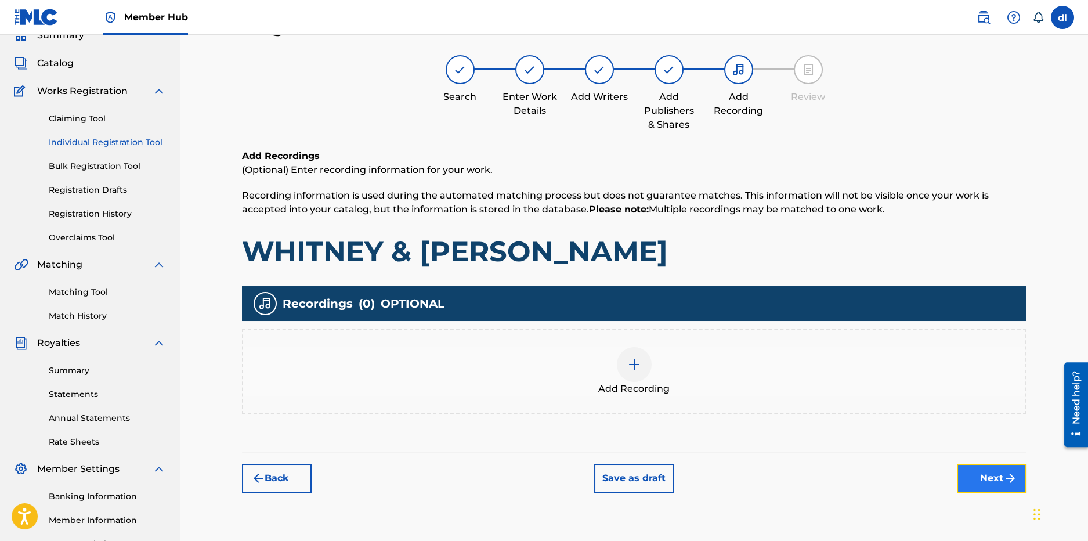
click at [962, 486] on button "Next" at bounding box center [992, 478] width 70 height 29
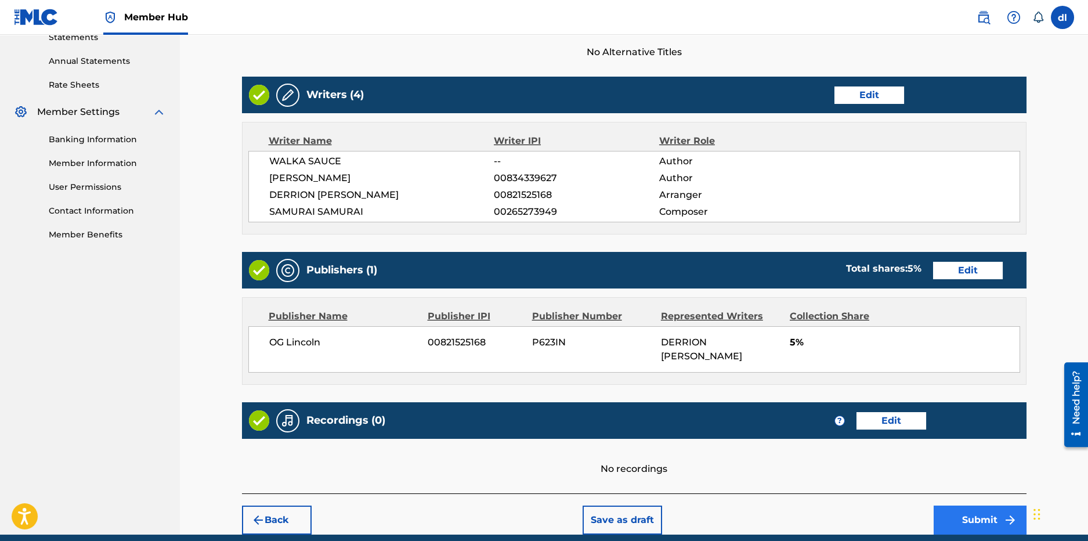
scroll to position [458, 0]
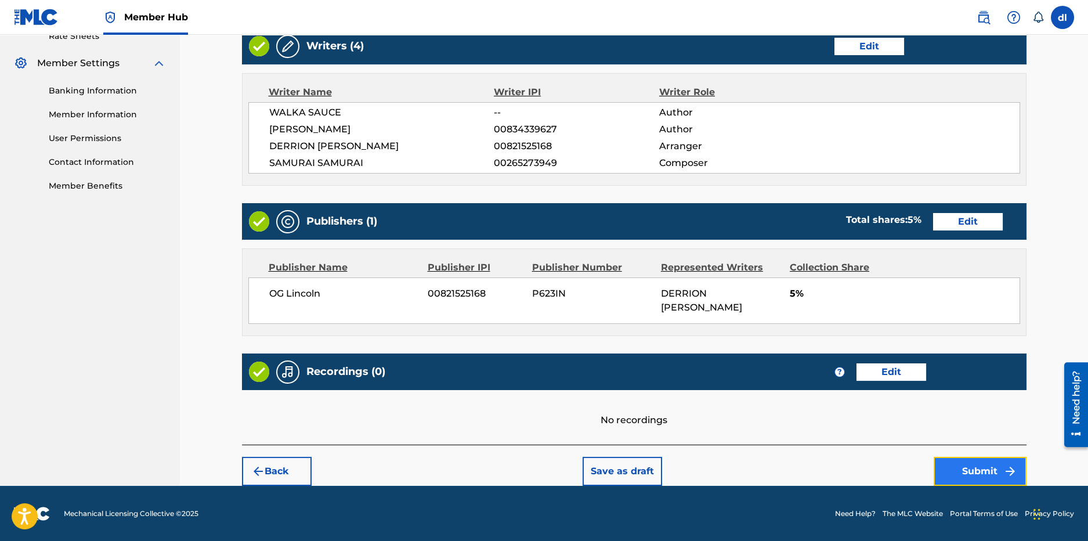
click at [984, 465] on button "Submit" at bounding box center [980, 471] width 93 height 29
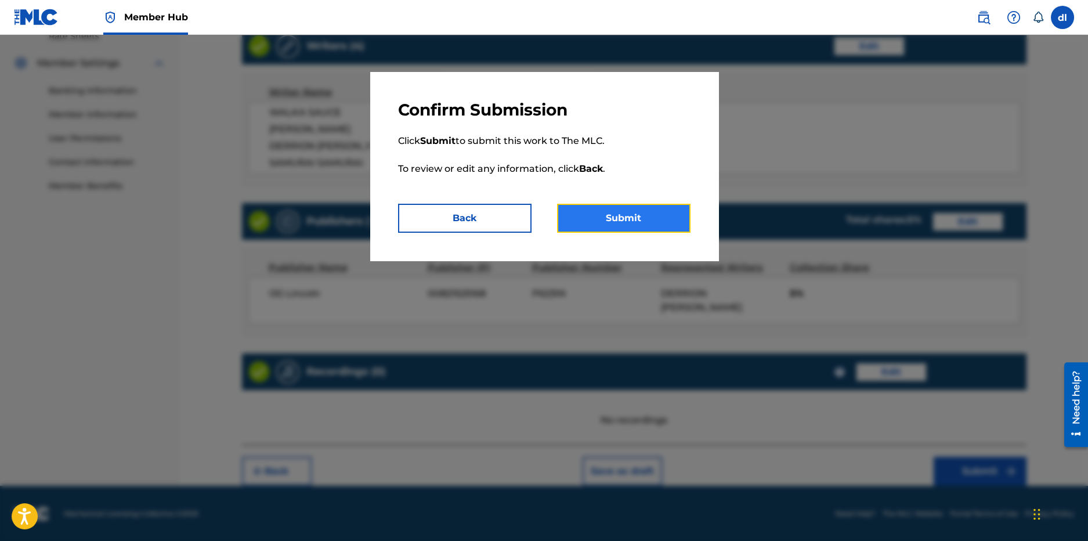
click at [657, 214] on button "Submit" at bounding box center [623, 218] width 133 height 29
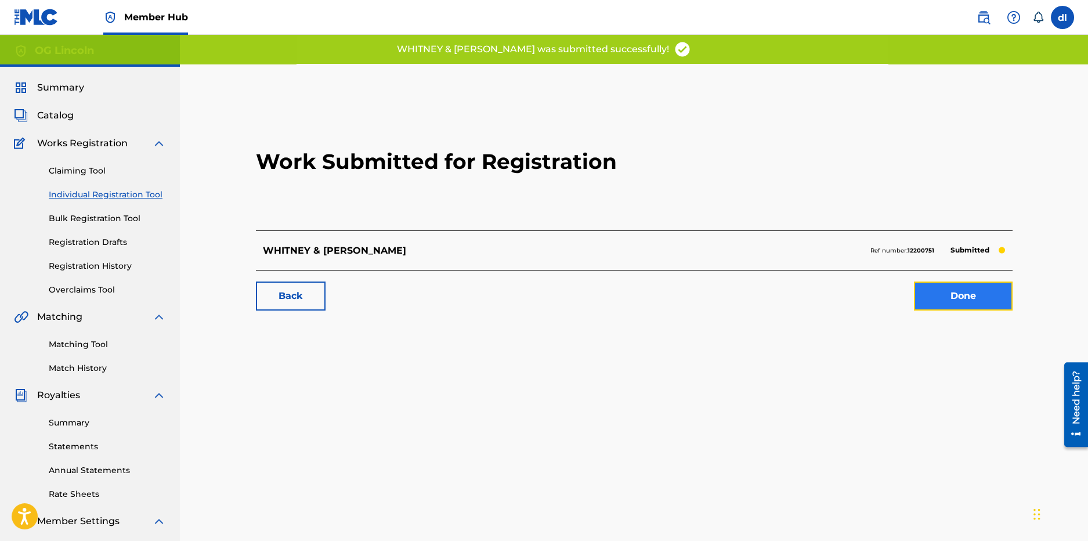
click at [974, 294] on link "Done" at bounding box center [963, 295] width 99 height 29
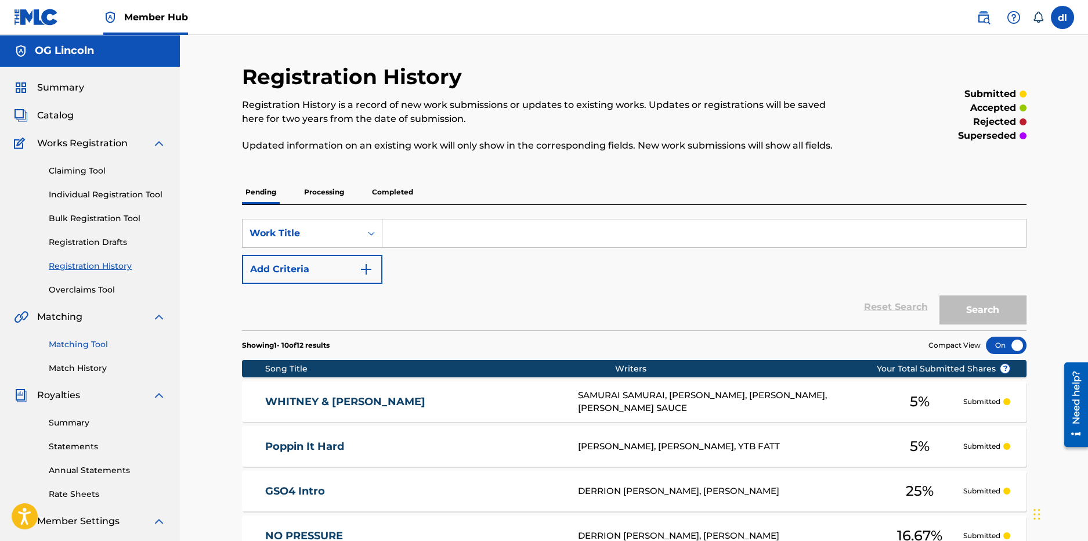
click at [59, 346] on link "Matching Tool" at bounding box center [107, 344] width 117 height 12
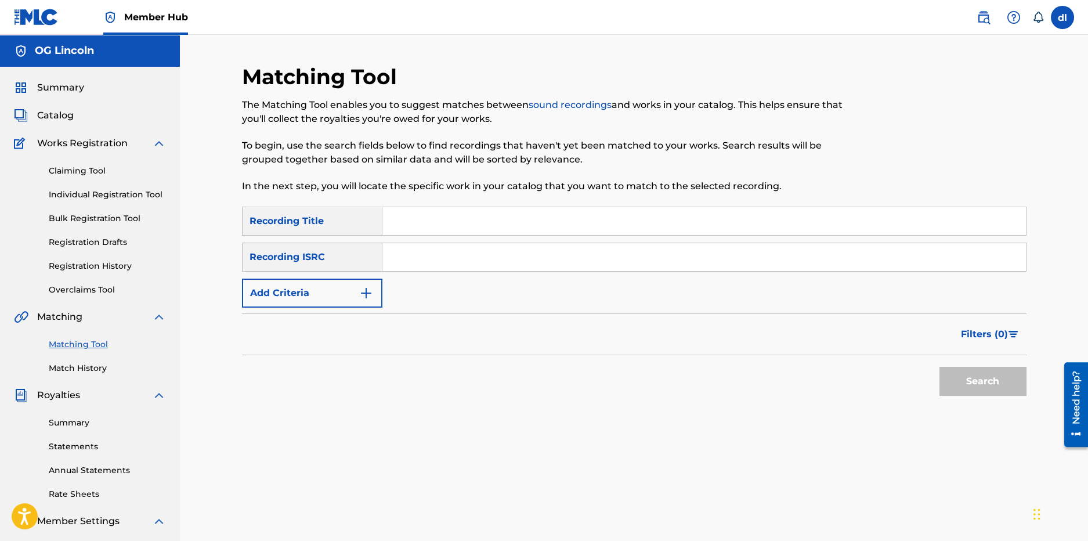
click at [501, 236] on div "SearchWithCriteria044f3cfb-0ac1-4575-afd7-27d70a1aa333 Recording Title SearchWi…" at bounding box center [634, 257] width 785 height 101
click at [470, 210] on input "Search Form" at bounding box center [704, 221] width 644 height 28
paste input "USUYG1368140"
type input "USUYG1368140"
drag, startPoint x: 517, startPoint y: 227, endPoint x: 361, endPoint y: 205, distance: 157.7
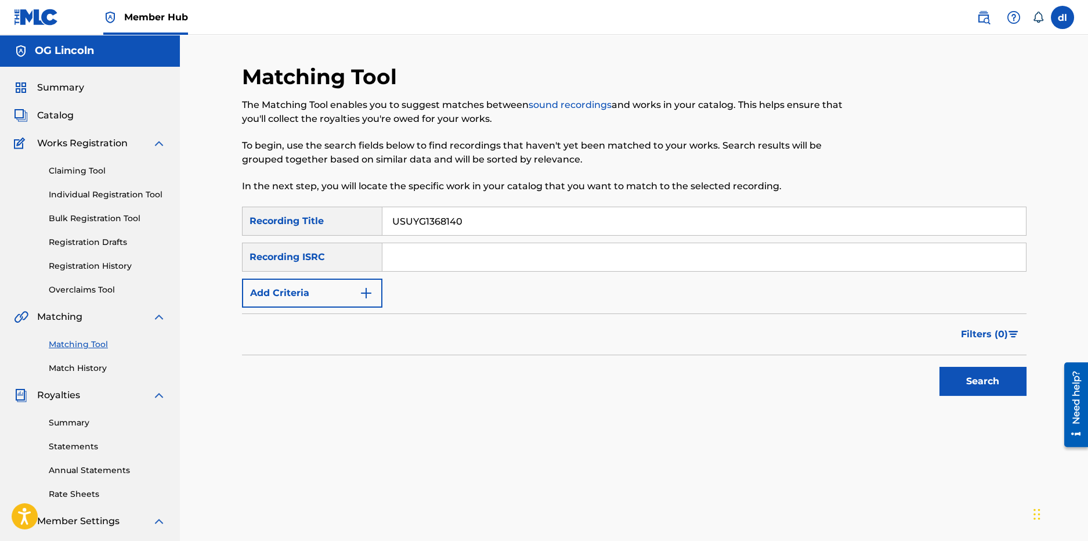
click at [362, 204] on div "Matching Tool The Matching Tool enables you to suggest matches between sound re…" at bounding box center [634, 364] width 785 height 600
click at [478, 261] on input "Search Form" at bounding box center [704, 257] width 644 height 28
paste input "USUYG1368140"
type input "USUYG1368140"
click at [959, 382] on button "Search" at bounding box center [983, 381] width 87 height 29
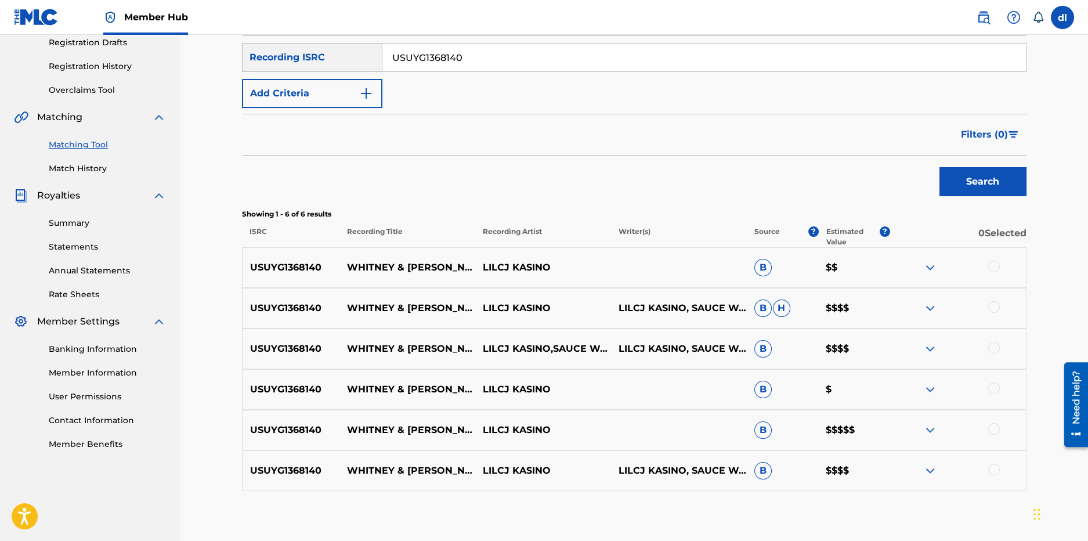
scroll to position [89, 0]
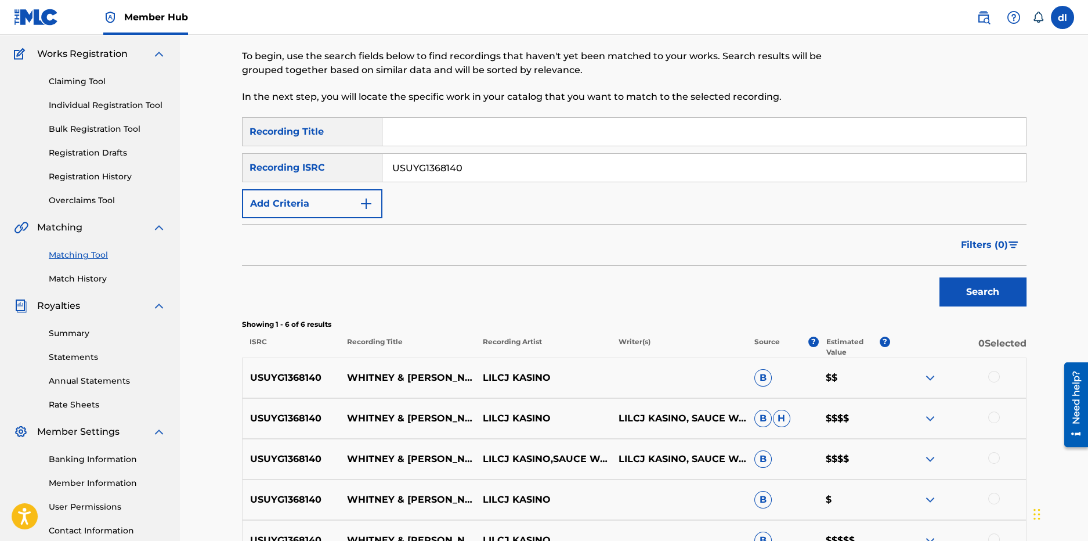
drag, startPoint x: 468, startPoint y: 162, endPoint x: 331, endPoint y: 165, distance: 137.6
click at [331, 167] on div "SearchWithCriteria043b597b-f171-40f2-bd86-d81a456064a9 Recording ISRC USUYG1368…" at bounding box center [634, 167] width 785 height 29
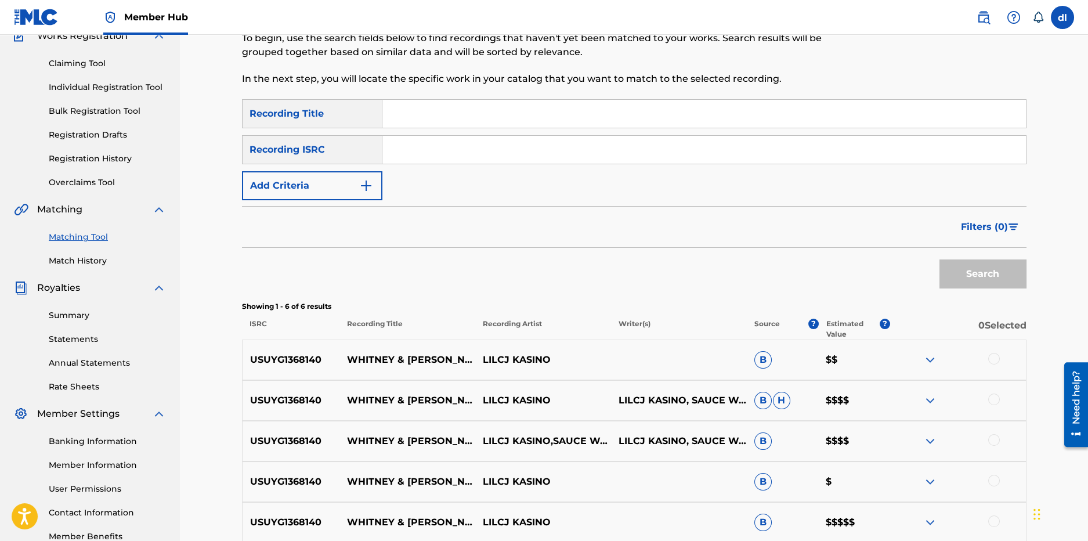
scroll to position [31, 0]
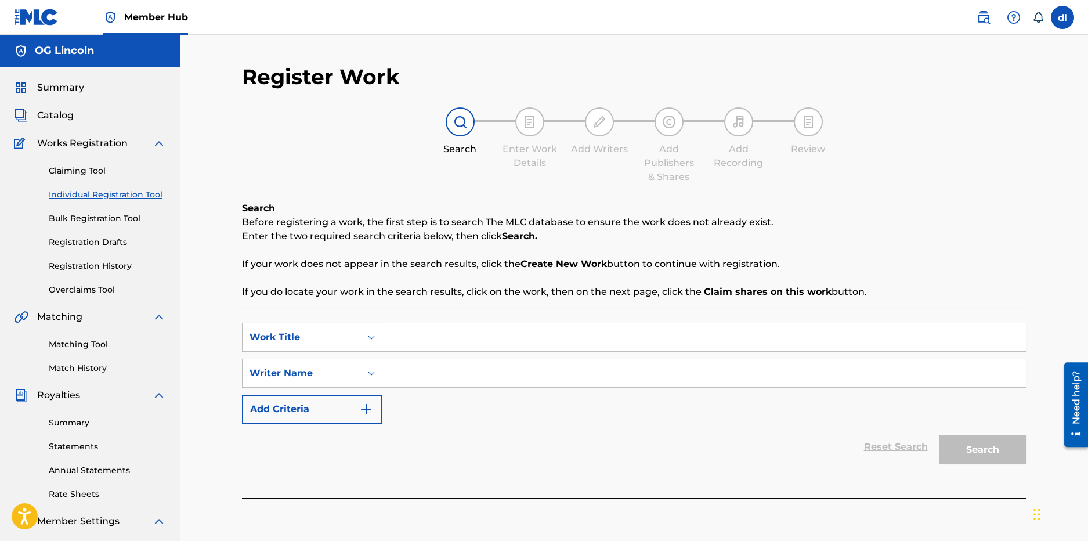
scroll to position [179, 0]
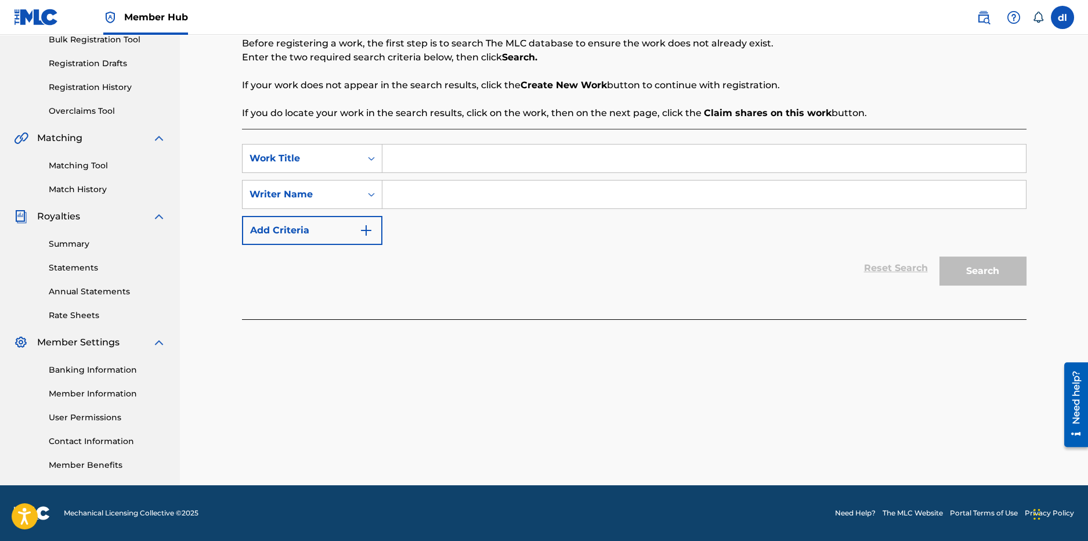
click at [397, 157] on input "Search Form" at bounding box center [704, 158] width 644 height 28
click at [106, 160] on link "Matching Tool" at bounding box center [107, 166] width 117 height 12
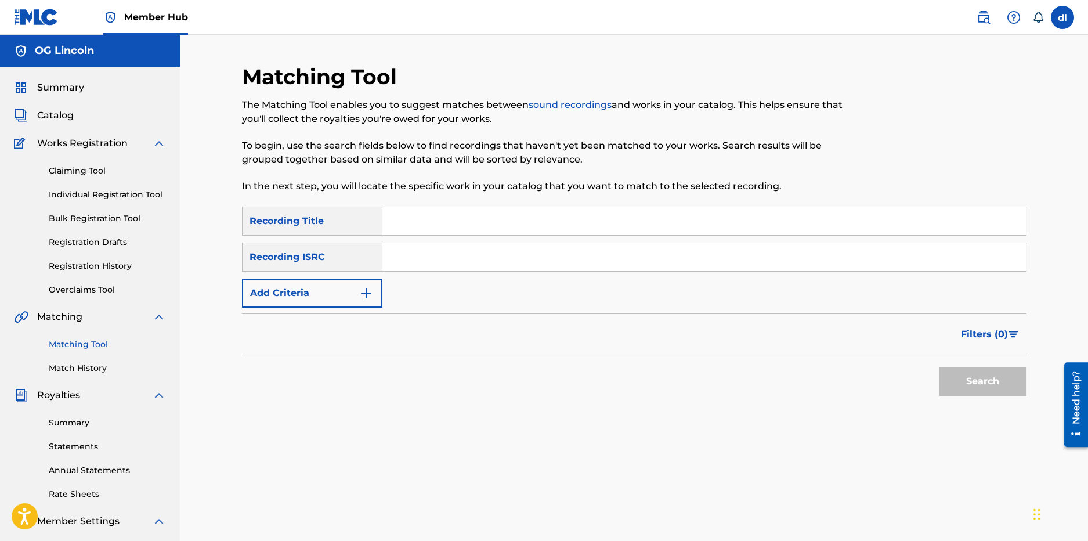
click at [406, 219] on input "Search Form" at bounding box center [704, 221] width 644 height 28
type input "pandemic"
click at [940, 367] on button "Search" at bounding box center [983, 381] width 87 height 29
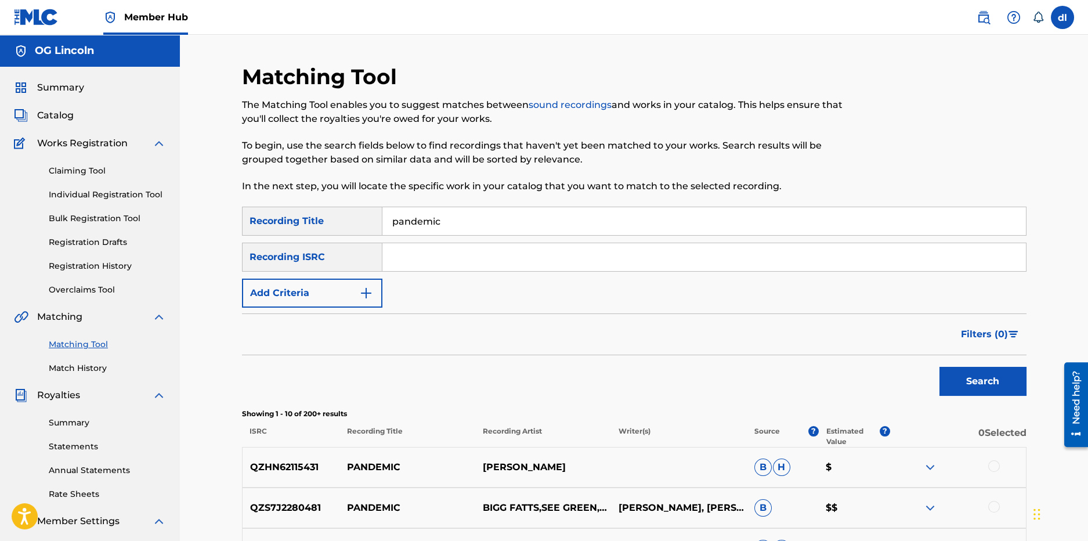
click at [417, 241] on div "SearchWithCriteria044f3cfb-0ac1-4575-afd7-27d70a1aa333 Recording Title pandemic…" at bounding box center [634, 257] width 785 height 101
click at [409, 256] on input "Search Form" at bounding box center [704, 257] width 644 height 28
drag, startPoint x: 366, startPoint y: 302, endPoint x: 359, endPoint y: 309, distance: 9.8
click at [366, 302] on button "Add Criteria" at bounding box center [312, 293] width 140 height 29
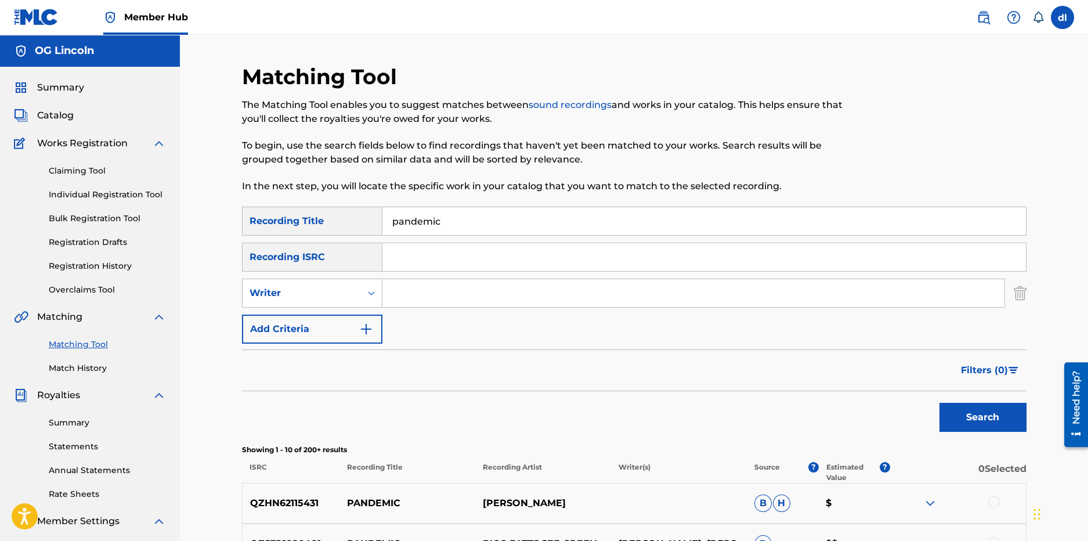
click at [314, 308] on div "SearchWithCriteria044f3cfb-0ac1-4575-afd7-27d70a1aa333 Recording Title pandemic…" at bounding box center [634, 275] width 785 height 137
click at [315, 299] on div "Writer" at bounding box center [302, 293] width 104 height 14
click at [330, 320] on div "Recording Artist" at bounding box center [312, 322] width 139 height 29
click at [392, 292] on input "Search Form" at bounding box center [693, 293] width 622 height 28
type input "[PERSON_NAME]"
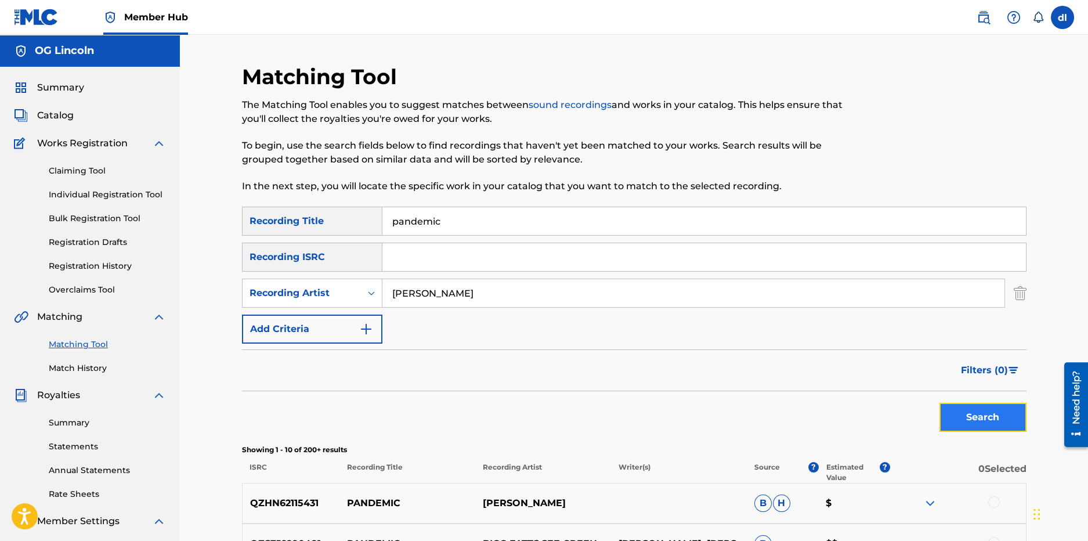
click at [964, 423] on button "Search" at bounding box center [983, 417] width 87 height 29
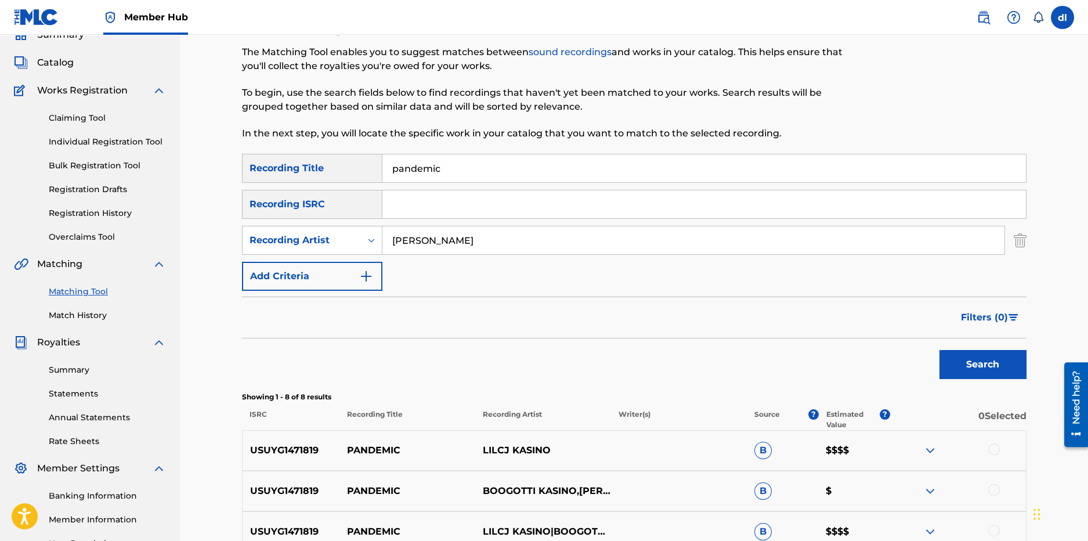
scroll to position [290, 0]
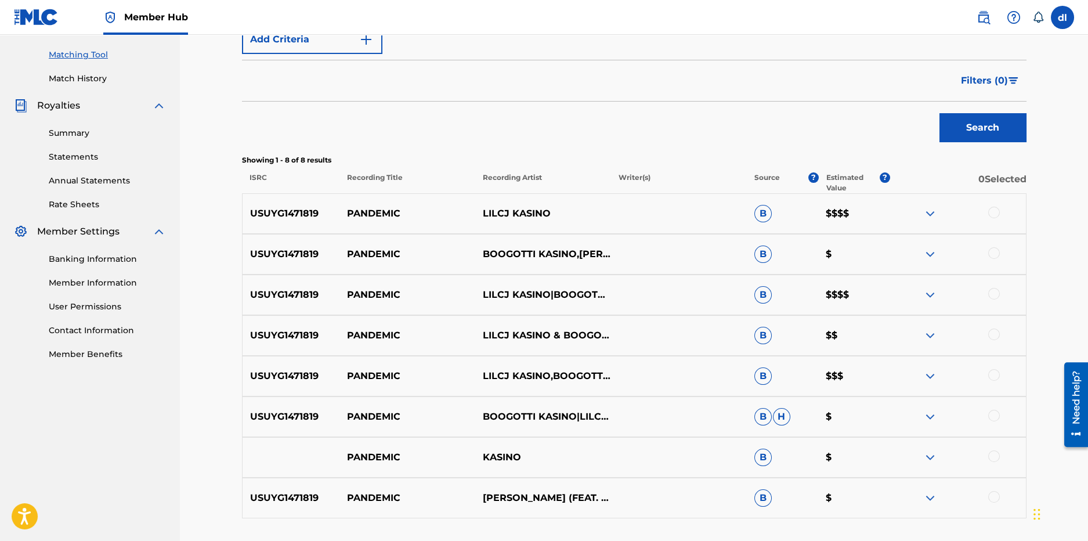
click at [994, 213] on div at bounding box center [994, 213] width 12 height 12
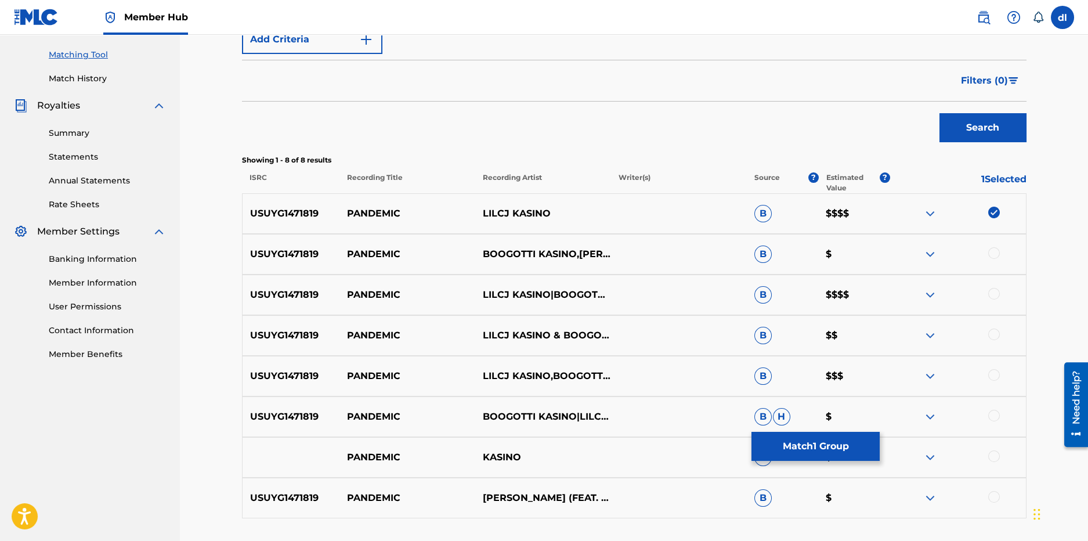
click at [994, 255] on div at bounding box center [994, 253] width 12 height 12
drag, startPoint x: 996, startPoint y: 292, endPoint x: 1000, endPoint y: 319, distance: 26.5
click at [996, 301] on div at bounding box center [958, 295] width 136 height 14
click at [998, 291] on div at bounding box center [994, 294] width 12 height 12
drag, startPoint x: 995, startPoint y: 335, endPoint x: 991, endPoint y: 356, distance: 20.7
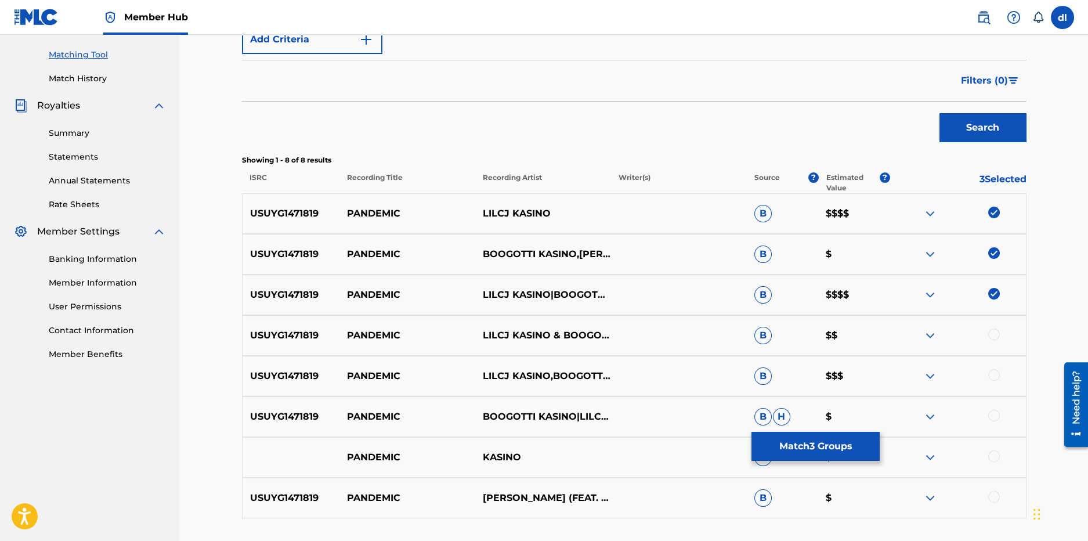
click at [992, 337] on div at bounding box center [994, 334] width 12 height 12
click at [991, 371] on div at bounding box center [994, 375] width 12 height 12
click at [995, 415] on div at bounding box center [994, 416] width 12 height 12
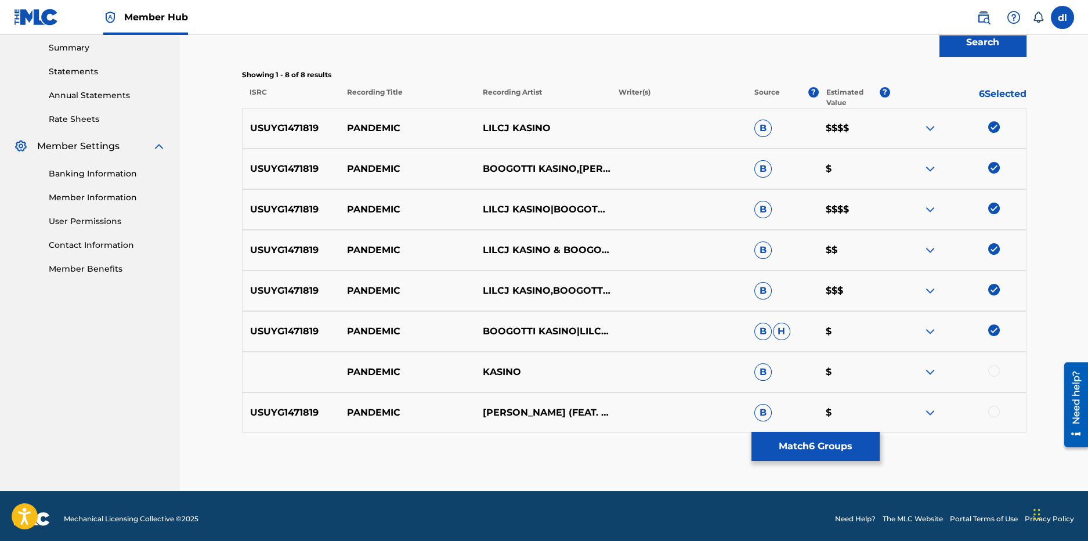
scroll to position [381, 0]
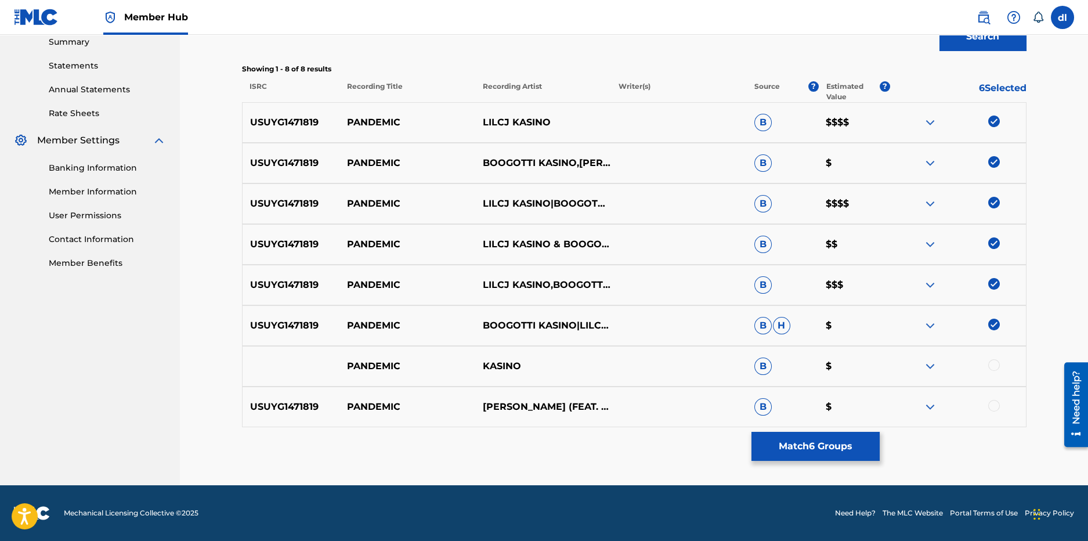
click at [993, 404] on div at bounding box center [994, 406] width 12 height 12
click at [993, 361] on div at bounding box center [994, 365] width 12 height 12
click at [831, 445] on button "Match 8 Groups" at bounding box center [816, 446] width 128 height 29
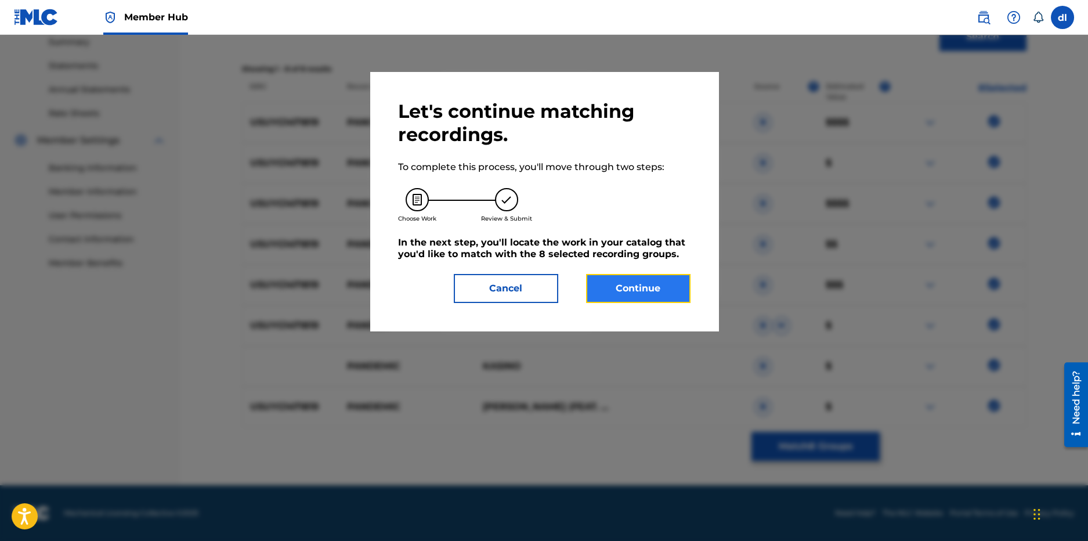
click at [599, 281] on button "Continue" at bounding box center [638, 288] width 104 height 29
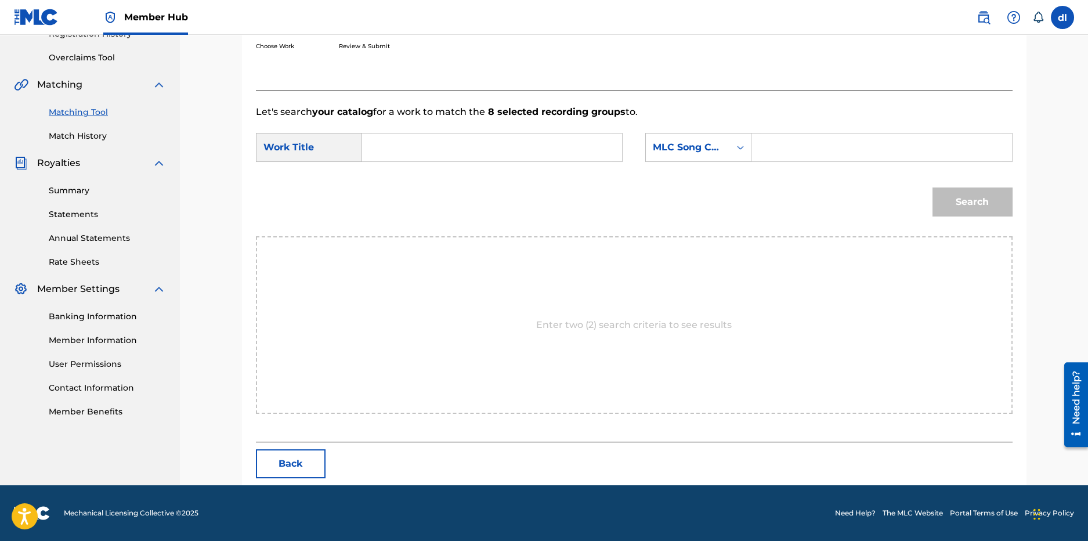
scroll to position [232, 0]
click at [532, 156] on input "Search Form" at bounding box center [492, 148] width 240 height 28
type input "pandemic"
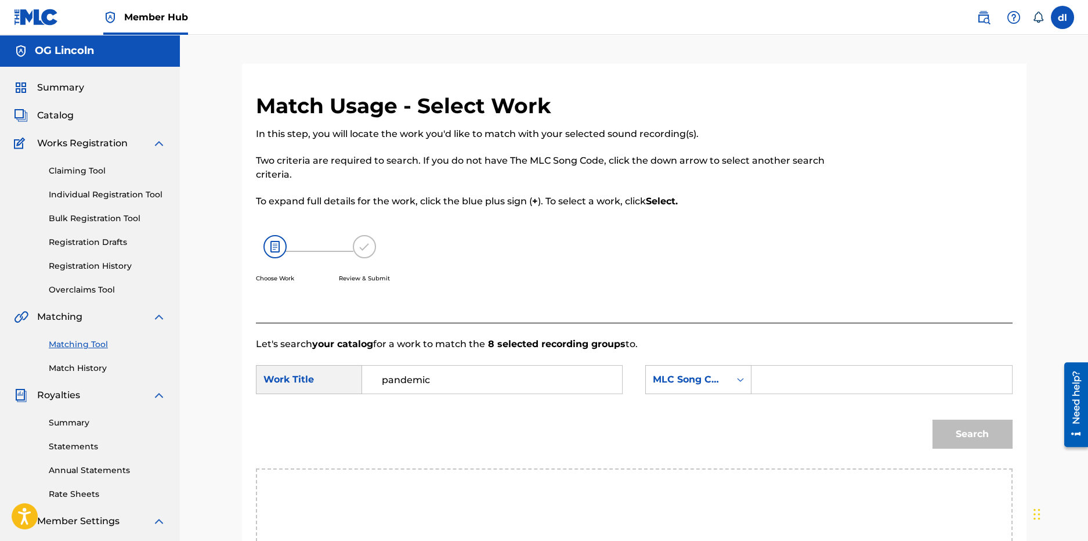
scroll to position [179, 0]
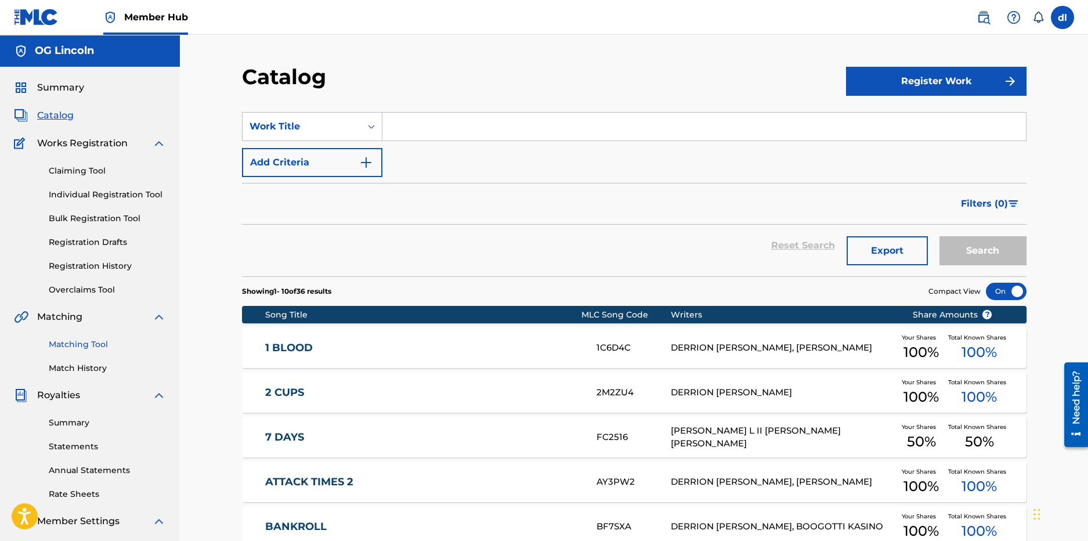
click at [71, 341] on link "Matching Tool" at bounding box center [107, 344] width 117 height 12
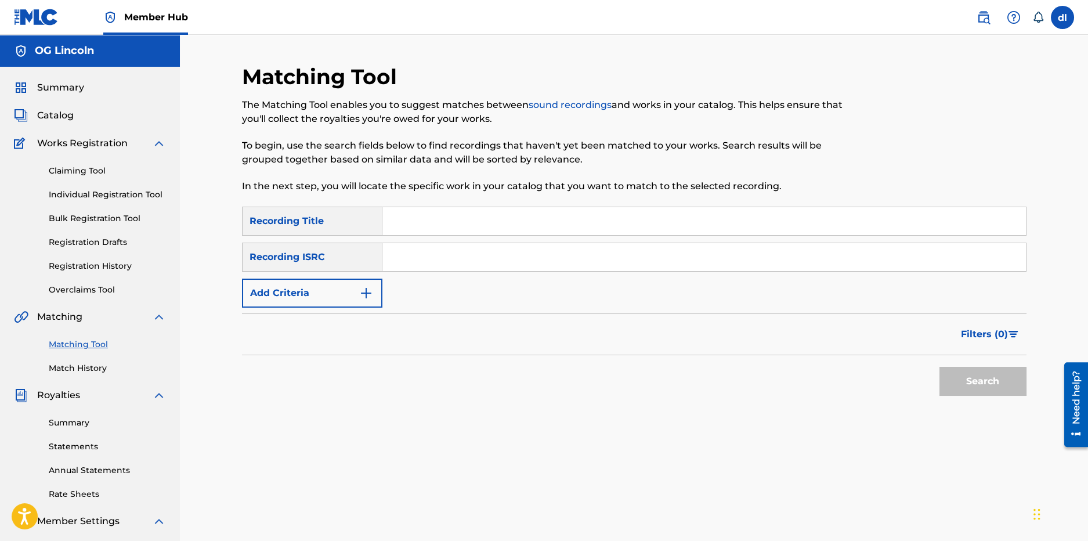
click at [417, 226] on input "Search Form" at bounding box center [704, 221] width 644 height 28
type input "wanna be a baller"
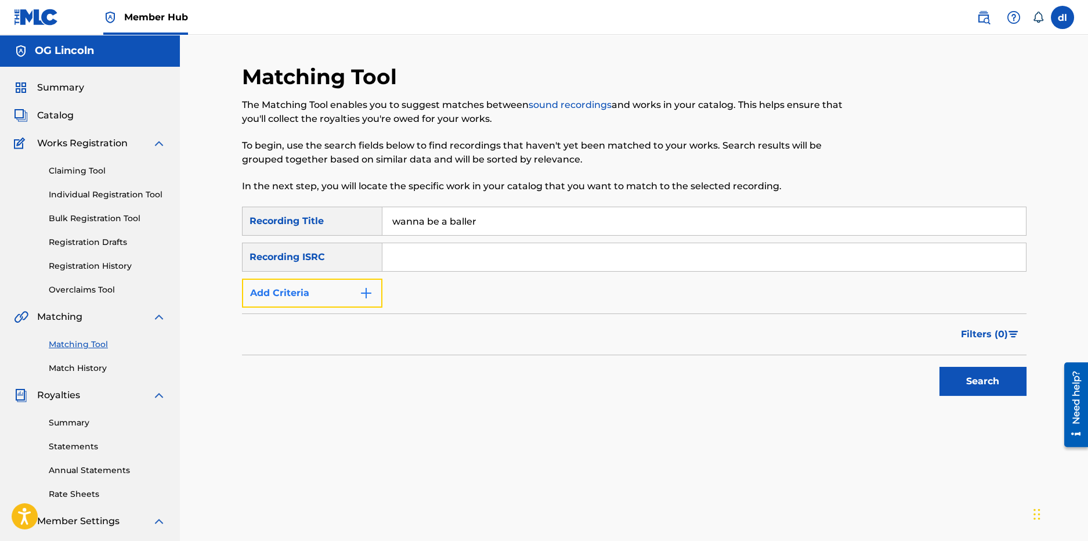
click at [357, 298] on button "Add Criteria" at bounding box center [312, 293] width 140 height 29
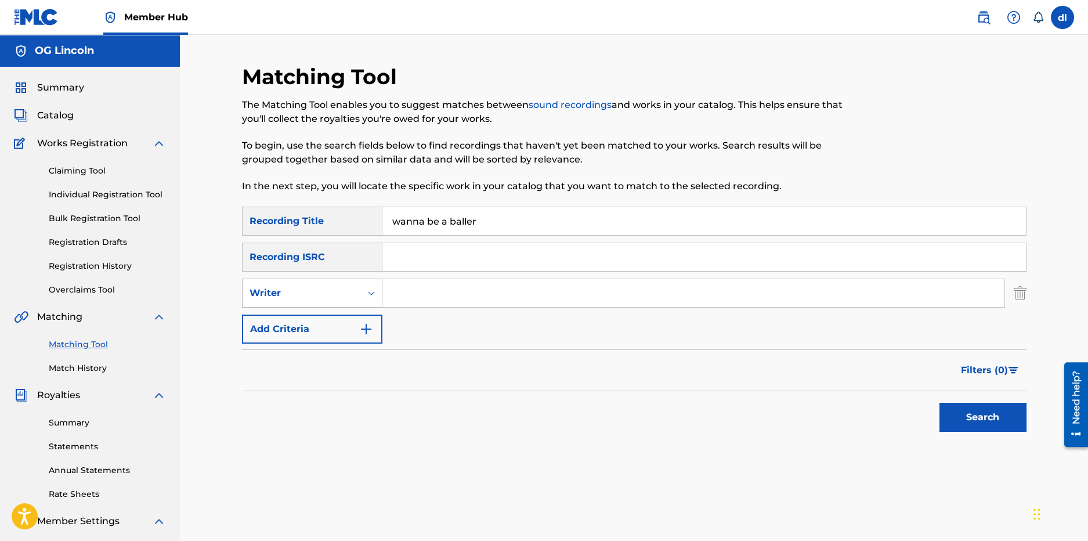
click at [323, 296] on div "Writer" at bounding box center [302, 293] width 104 height 14
click at [325, 326] on div "Recording Artist" at bounding box center [312, 322] width 139 height 29
click at [413, 299] on input "Search Form" at bounding box center [693, 293] width 622 height 28
click at [940, 403] on button "Search" at bounding box center [983, 417] width 87 height 29
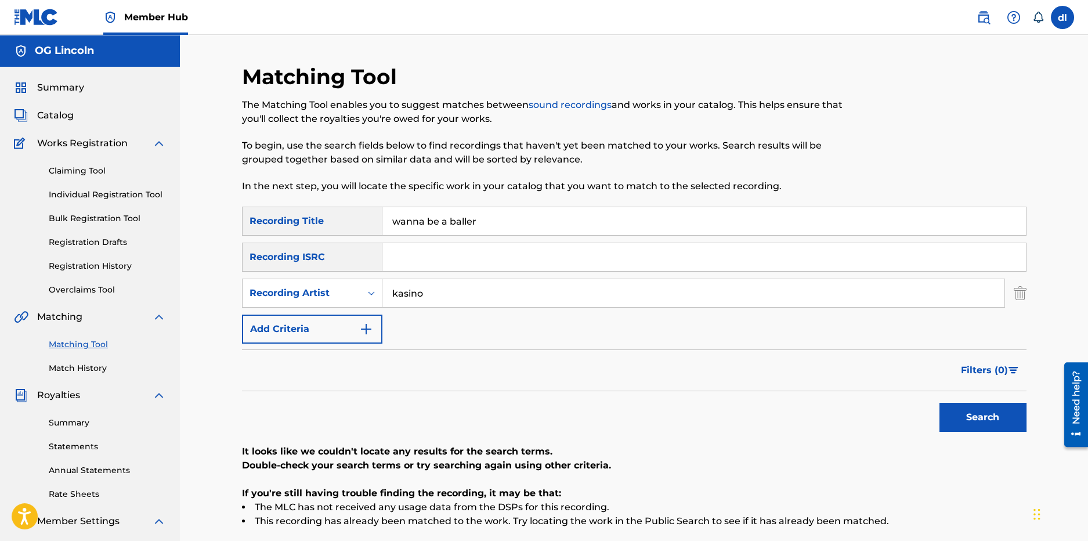
type input "kasino"
click at [940, 403] on button "Search" at bounding box center [983, 417] width 87 height 29
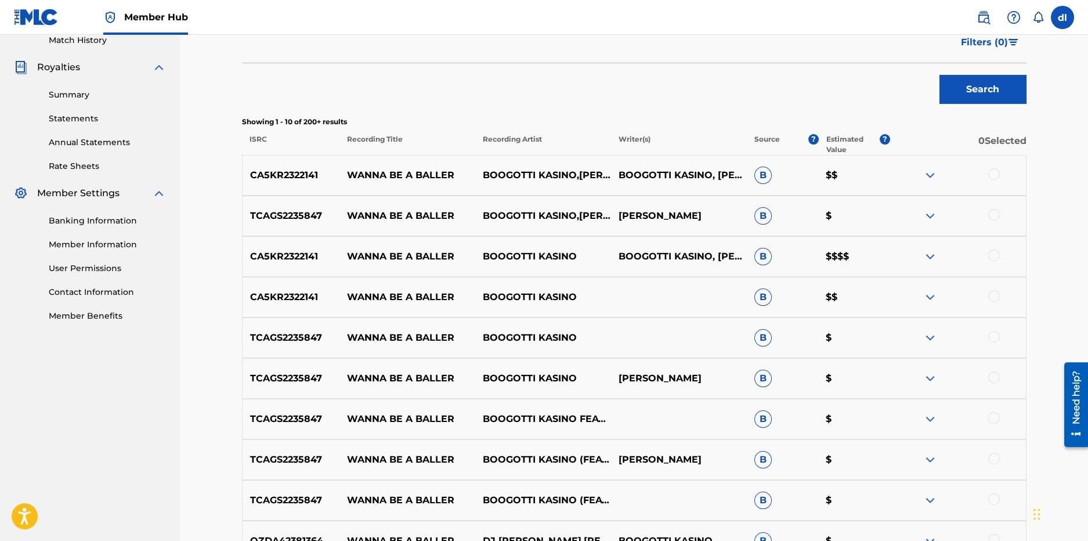
scroll to position [464, 0]
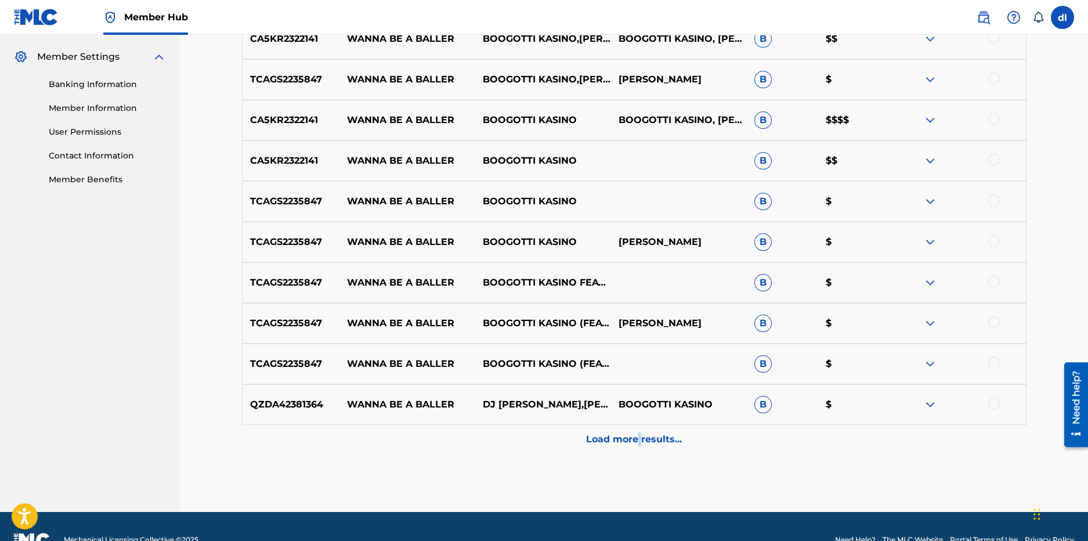
click at [640, 441] on p "Load more results..." at bounding box center [634, 439] width 96 height 14
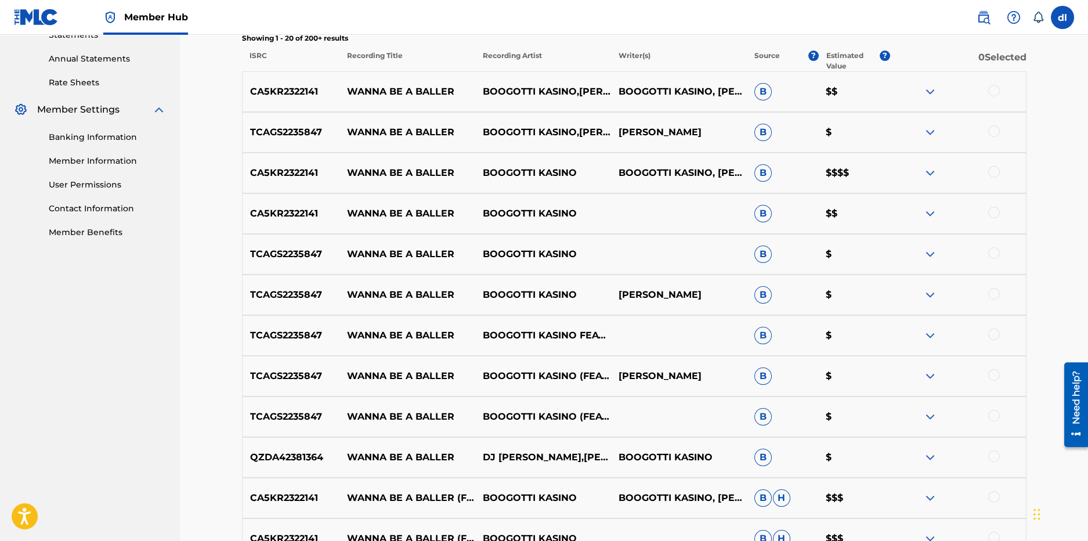
scroll to position [406, 0]
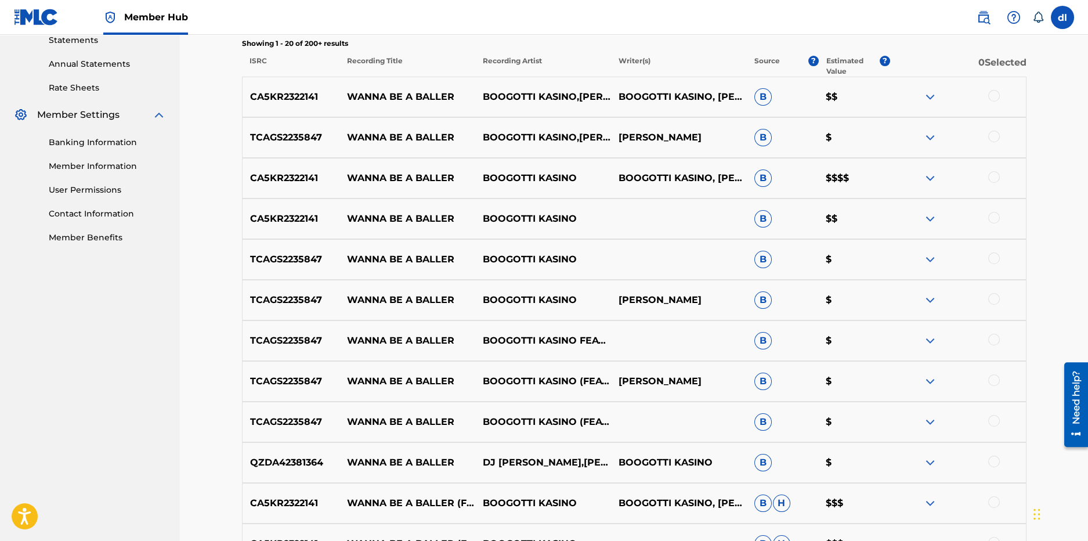
click at [995, 94] on div at bounding box center [994, 96] width 12 height 12
click at [994, 136] on div at bounding box center [994, 137] width 12 height 12
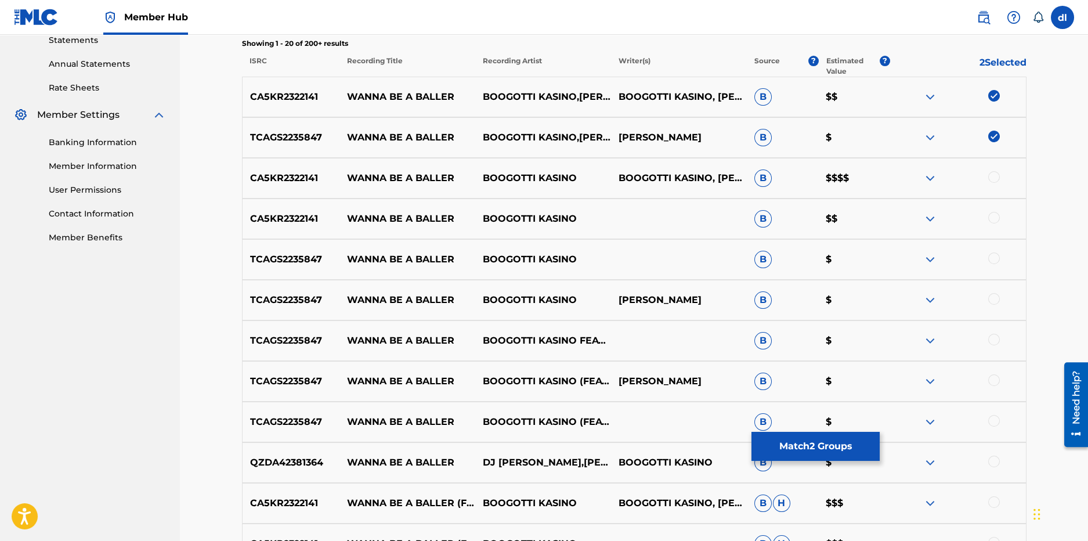
click at [992, 182] on div at bounding box center [994, 177] width 12 height 12
drag, startPoint x: 990, startPoint y: 217, endPoint x: 998, endPoint y: 248, distance: 32.2
click at [991, 218] on div at bounding box center [994, 218] width 12 height 12
click at [995, 262] on div at bounding box center [994, 258] width 12 height 12
click at [993, 293] on div at bounding box center [994, 299] width 12 height 12
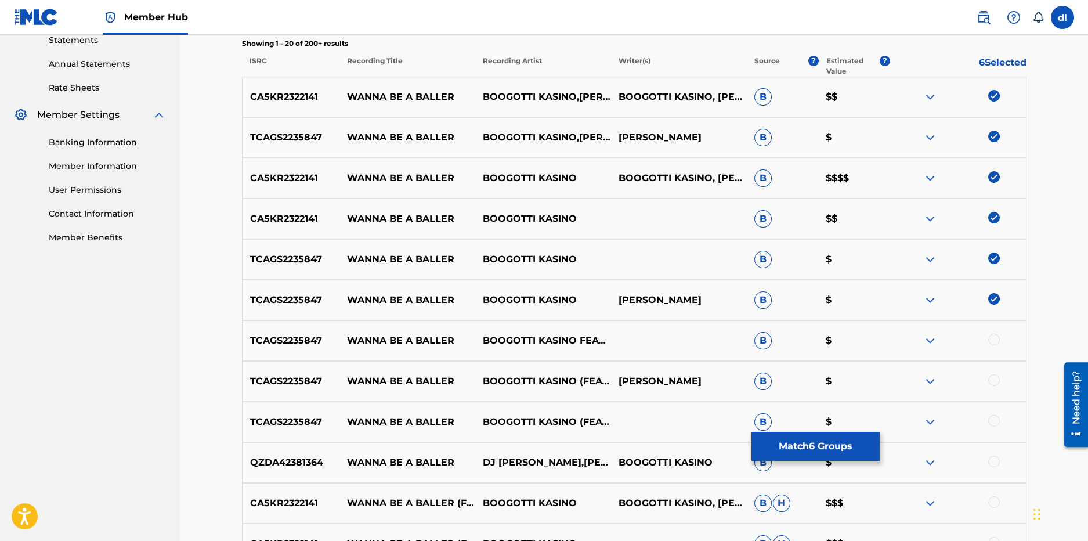
click at [990, 337] on div at bounding box center [994, 340] width 12 height 12
click at [991, 379] on div at bounding box center [994, 380] width 12 height 12
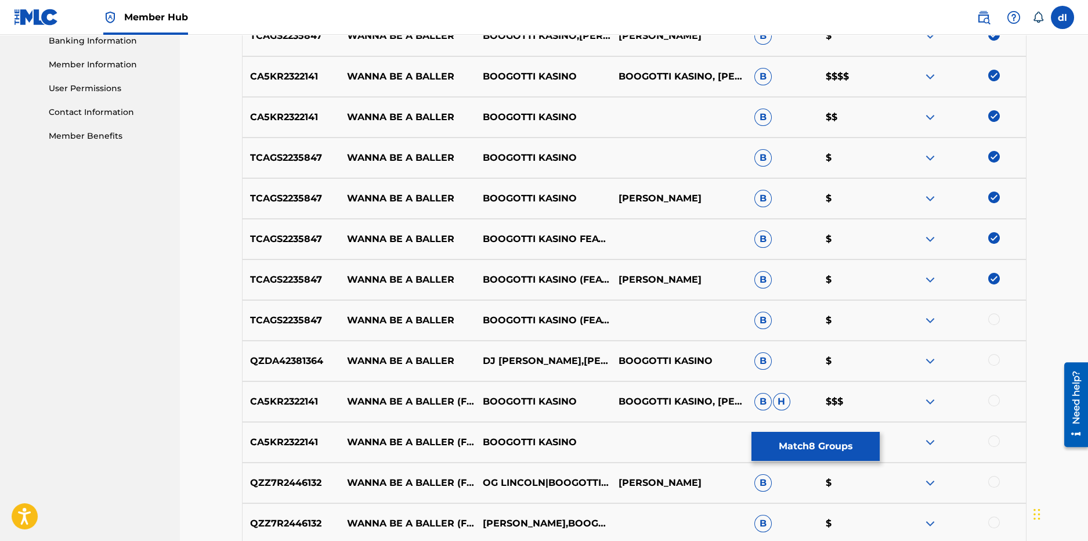
scroll to position [522, 0]
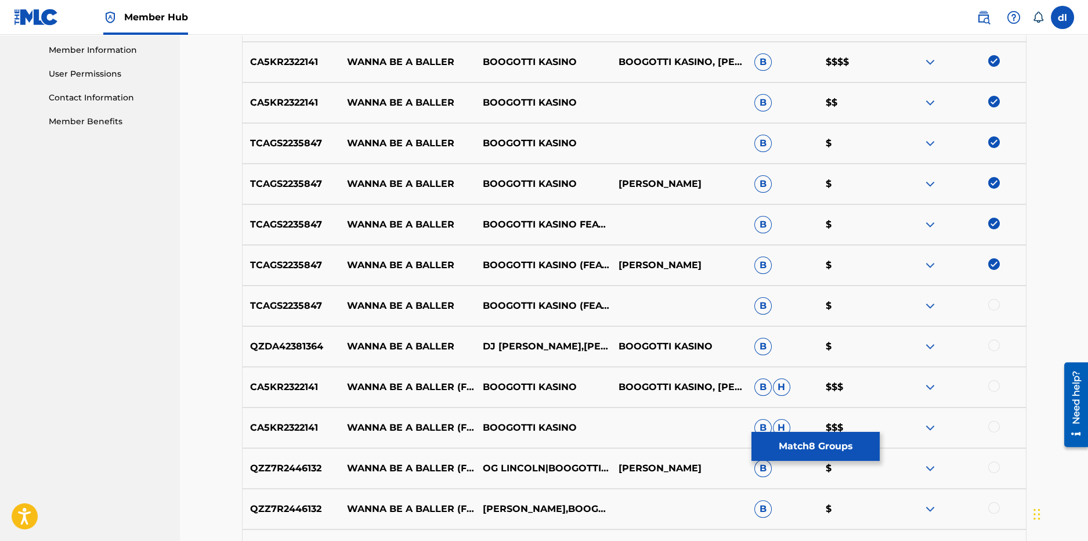
drag, startPoint x: 998, startPoint y: 346, endPoint x: 995, endPoint y: 335, distance: 11.4
click at [996, 342] on div at bounding box center [994, 345] width 12 height 12
click at [994, 306] on div at bounding box center [994, 305] width 12 height 12
click at [996, 388] on div at bounding box center [994, 386] width 12 height 12
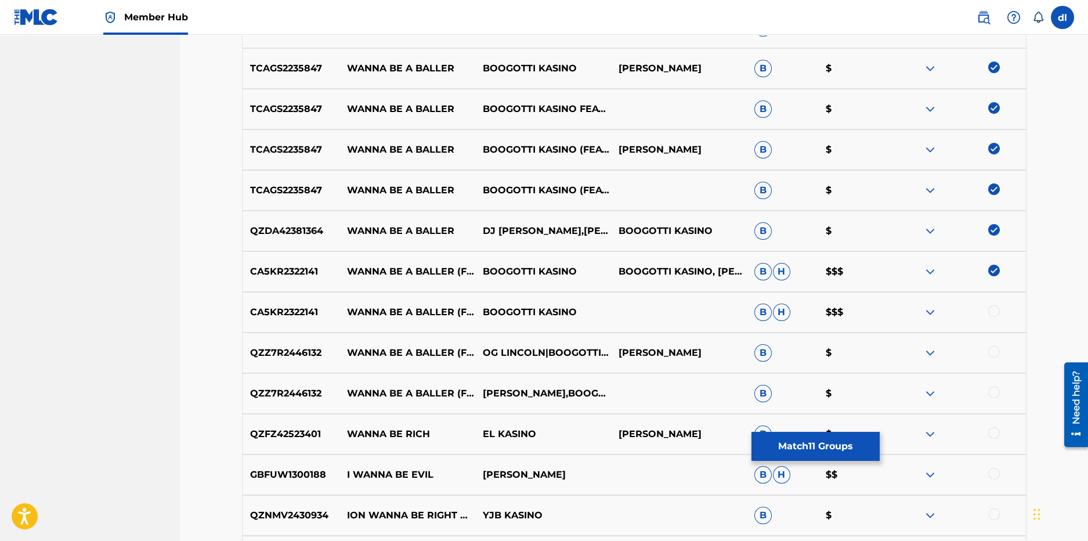
scroll to position [638, 0]
click at [993, 317] on div at bounding box center [958, 312] width 136 height 14
click at [992, 351] on div at bounding box center [994, 351] width 12 height 12
click at [995, 314] on div at bounding box center [994, 311] width 12 height 12
click at [993, 398] on div at bounding box center [958, 393] width 136 height 14
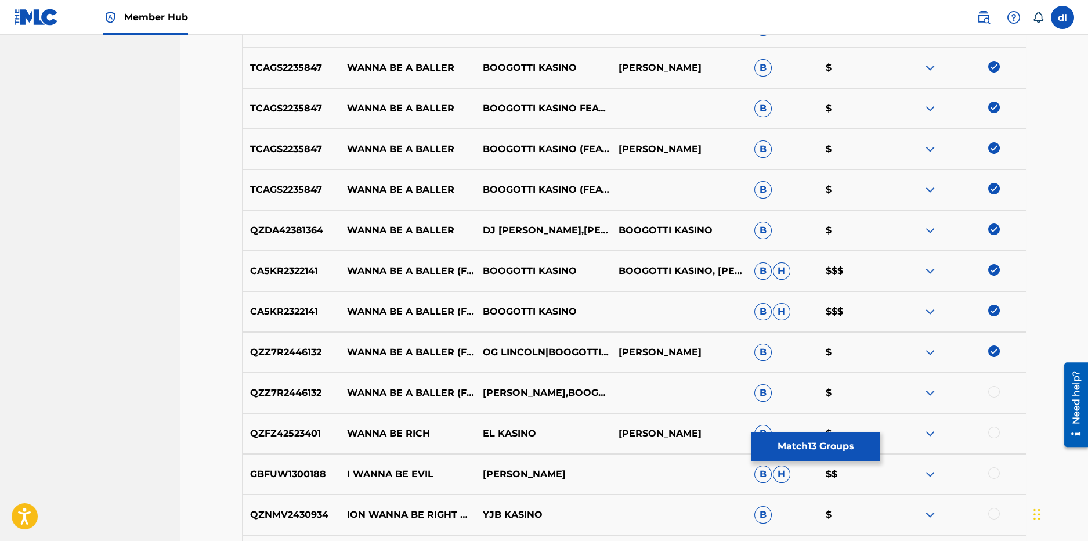
click at [994, 392] on div at bounding box center [994, 392] width 12 height 12
click at [848, 443] on button "Match 14 Groups" at bounding box center [816, 446] width 128 height 29
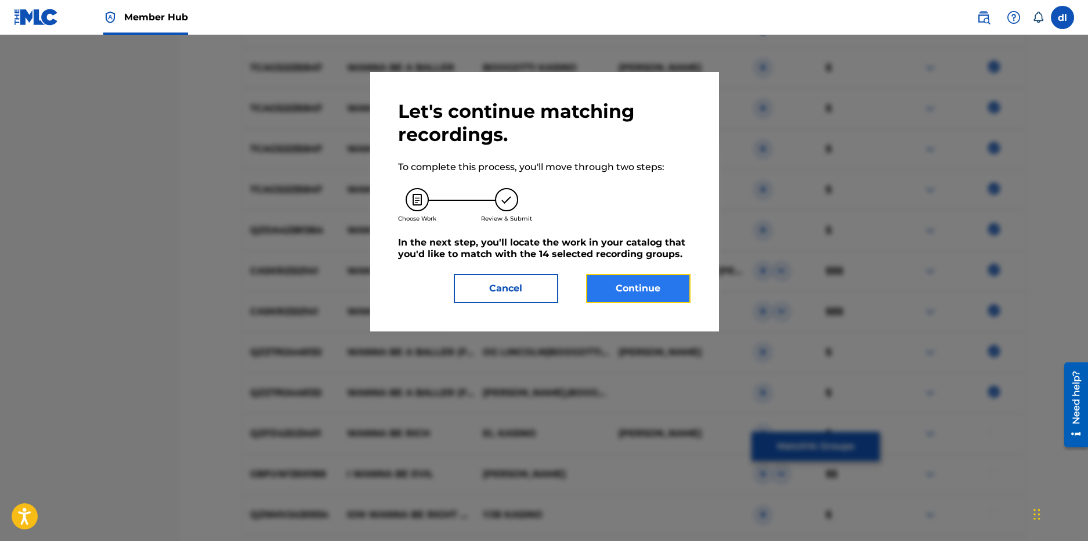
click at [637, 284] on button "Continue" at bounding box center [638, 288] width 104 height 29
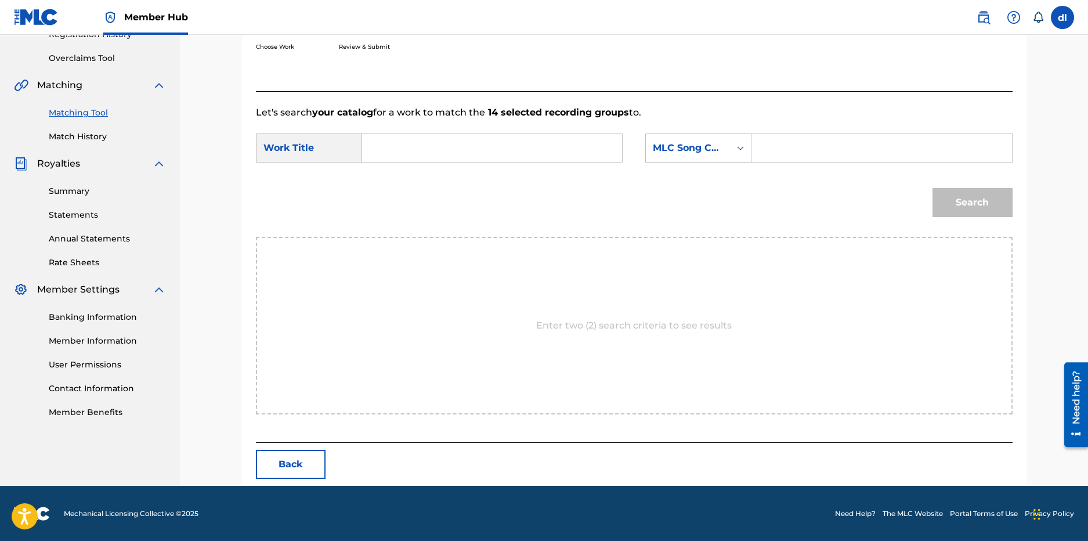
drag, startPoint x: 384, startPoint y: 132, endPoint x: 388, endPoint y: 142, distance: 10.7
click at [384, 134] on div "Search Form" at bounding box center [492, 147] width 261 height 29
click at [389, 144] on input "Search Form" at bounding box center [492, 148] width 240 height 28
click at [384, 194] on div "wanna be a baller" at bounding box center [405, 181] width 66 height 35
type input "wanna be a baller"
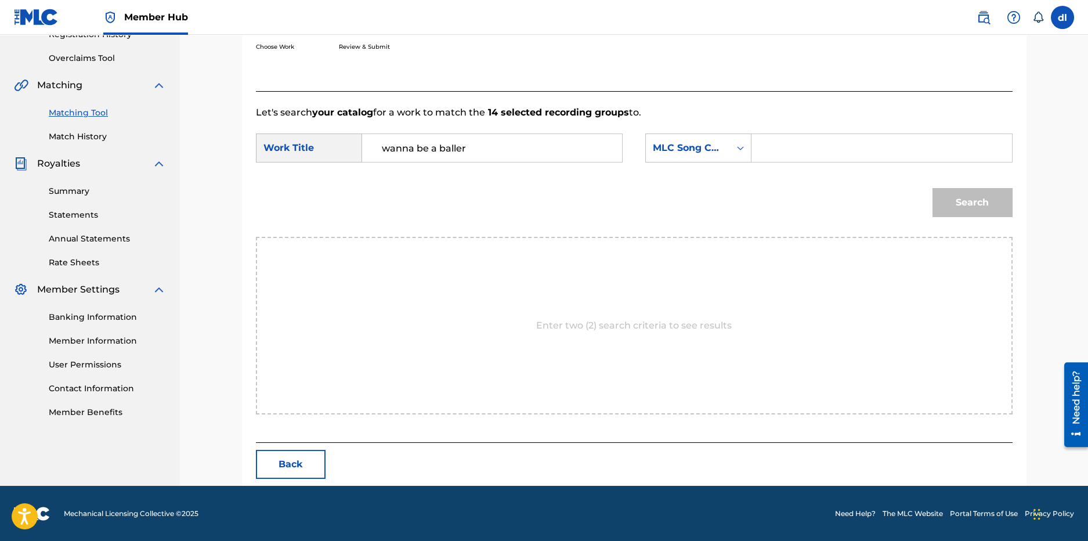
click at [789, 151] on input "Search Form" at bounding box center [881, 148] width 240 height 28
click at [745, 150] on icon "Search Form" at bounding box center [741, 148] width 12 height 12
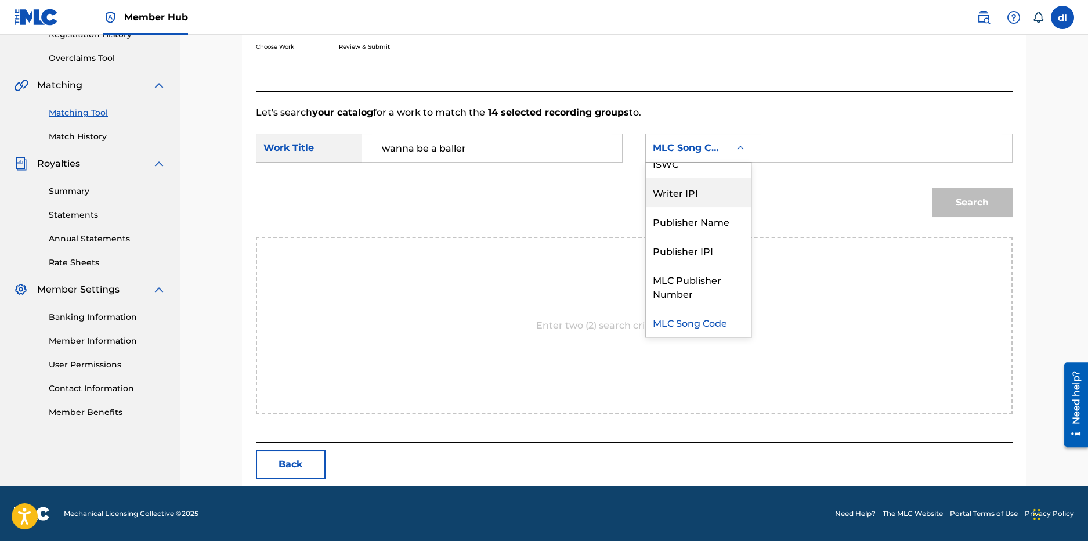
scroll to position [0, 0]
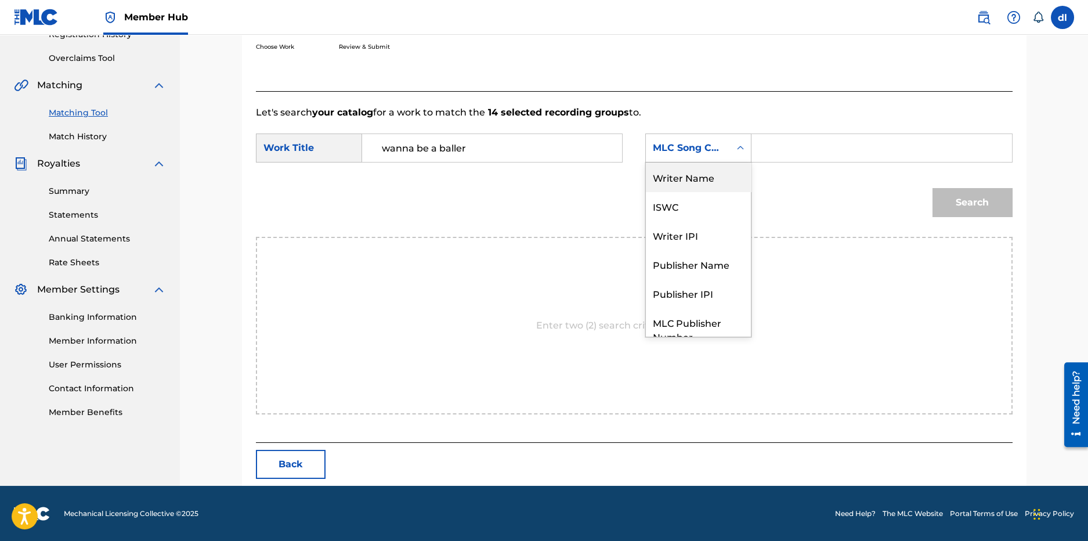
click at [698, 185] on div "Writer Name" at bounding box center [698, 176] width 105 height 29
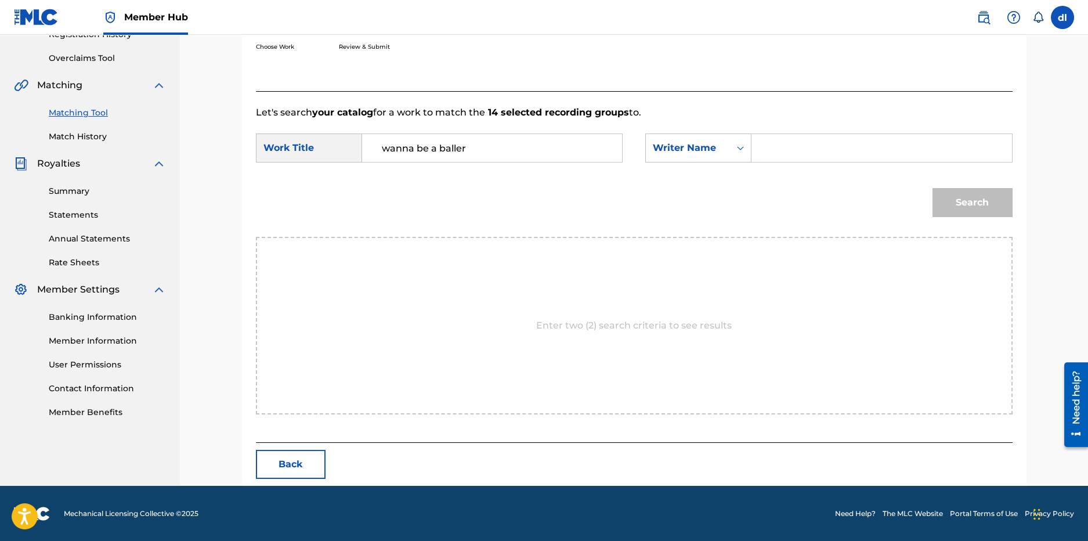
drag, startPoint x: 771, startPoint y: 132, endPoint x: 772, endPoint y: 141, distance: 9.4
click at [772, 132] on form "SearchWithCriteriaeac3b1ec-8668-4a70-8e33-73dc685b5747 Work Title wanna be a ba…" at bounding box center [634, 178] width 757 height 117
click at [771, 144] on input "Search Form" at bounding box center [881, 148] width 240 height 28
click at [770, 144] on input "Search Form" at bounding box center [881, 148] width 240 height 28
click at [760, 151] on div "boogo" at bounding box center [882, 147] width 261 height 29
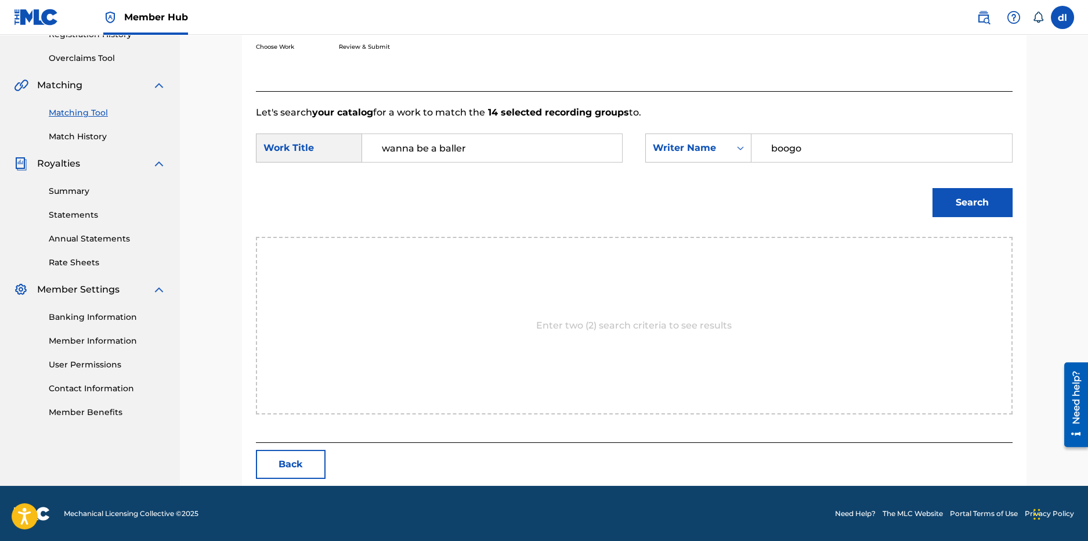
click at [829, 139] on input "boogo" at bounding box center [881, 148] width 240 height 28
type input "boogotti"
click at [933, 188] on button "Search" at bounding box center [973, 202] width 80 height 29
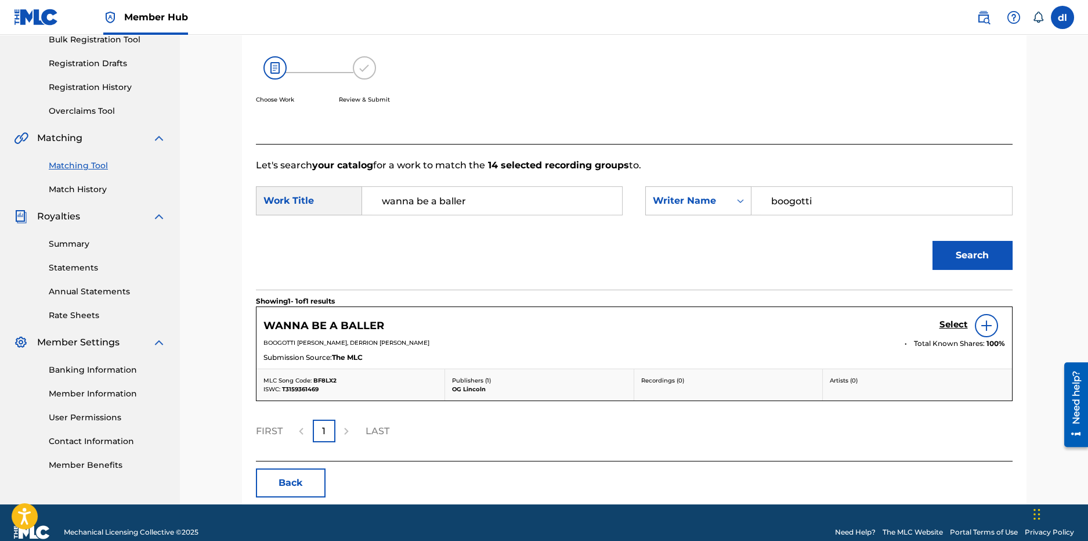
scroll to position [197, 0]
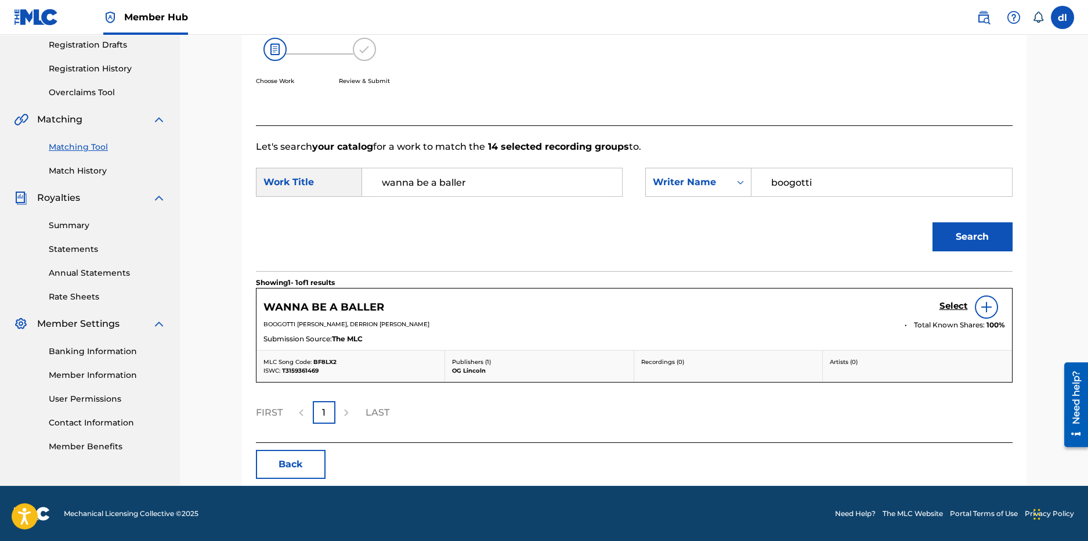
click at [938, 308] on div "WANNA BE A BALLER Select" at bounding box center [634, 306] width 742 height 23
click at [948, 302] on h5 "Select" at bounding box center [954, 306] width 28 height 11
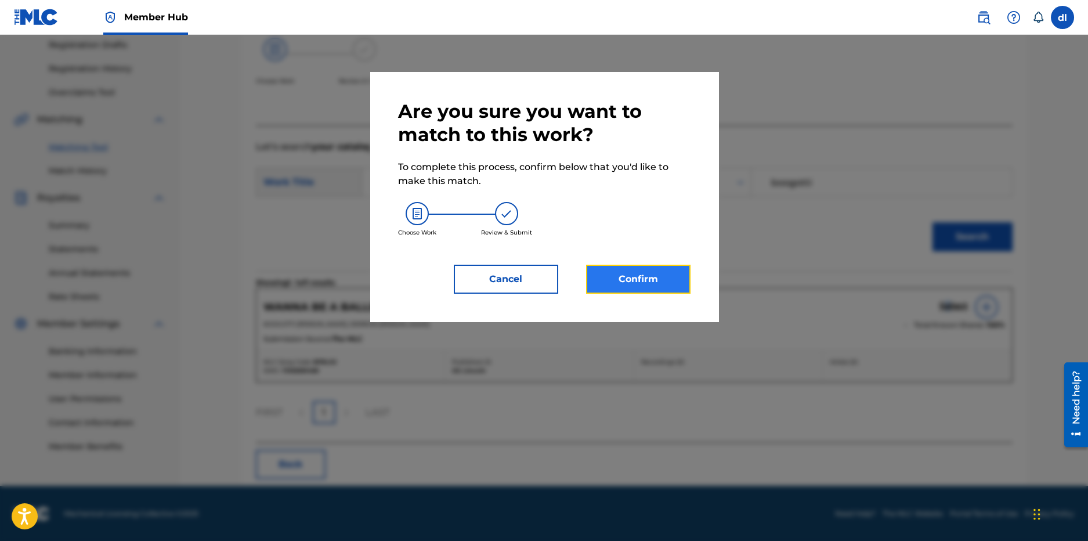
click at [642, 276] on button "Confirm" at bounding box center [638, 279] width 104 height 29
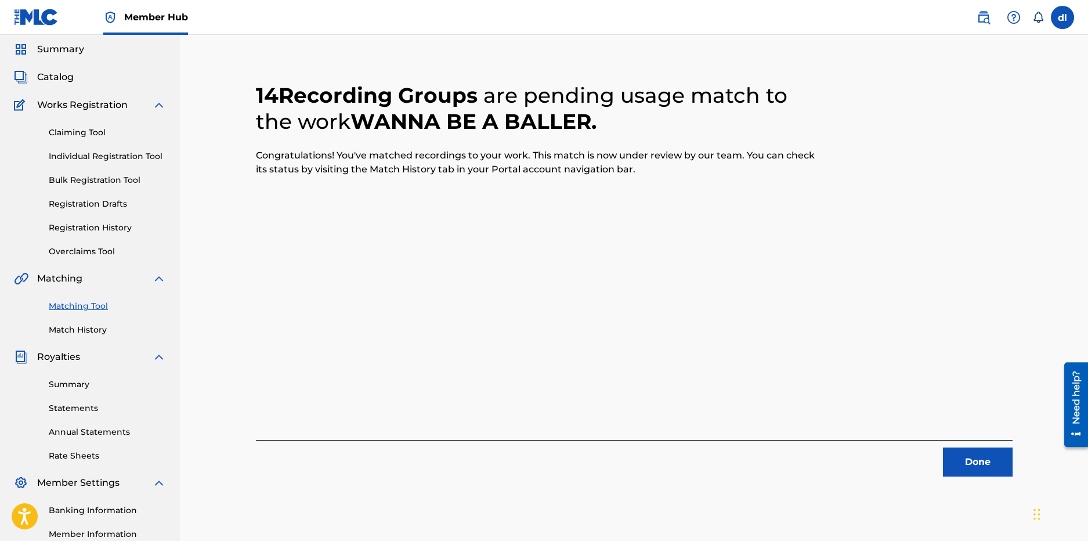
scroll to position [0, 0]
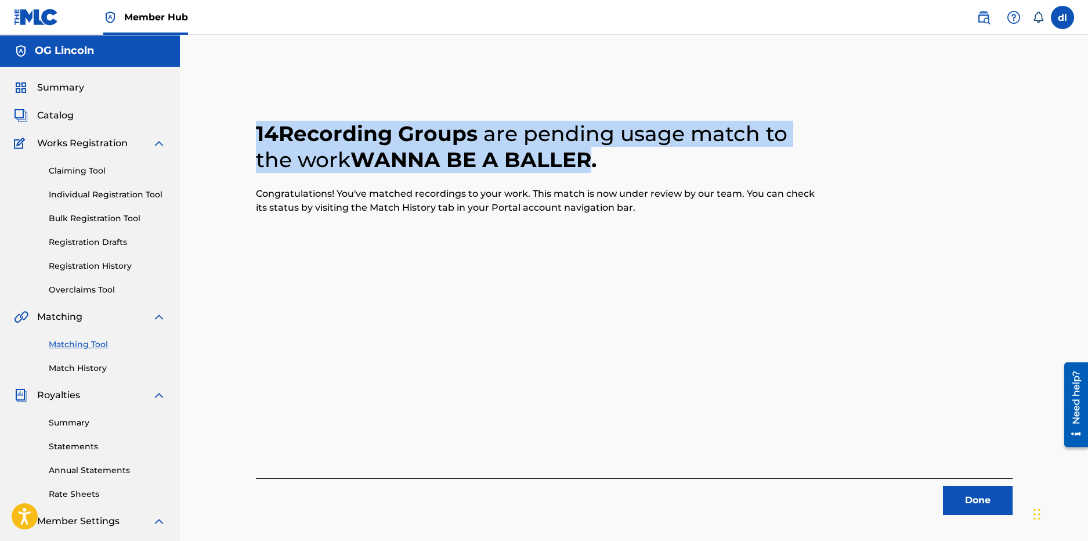
drag, startPoint x: 254, startPoint y: 129, endPoint x: 586, endPoint y: 157, distance: 333.6
click at [592, 149] on div "14 Recording Groups are pending usage match to the work WANNA BE A BALLER . Con…" at bounding box center [634, 304] width 785 height 422
click at [65, 120] on span "Catalog" at bounding box center [55, 116] width 37 height 14
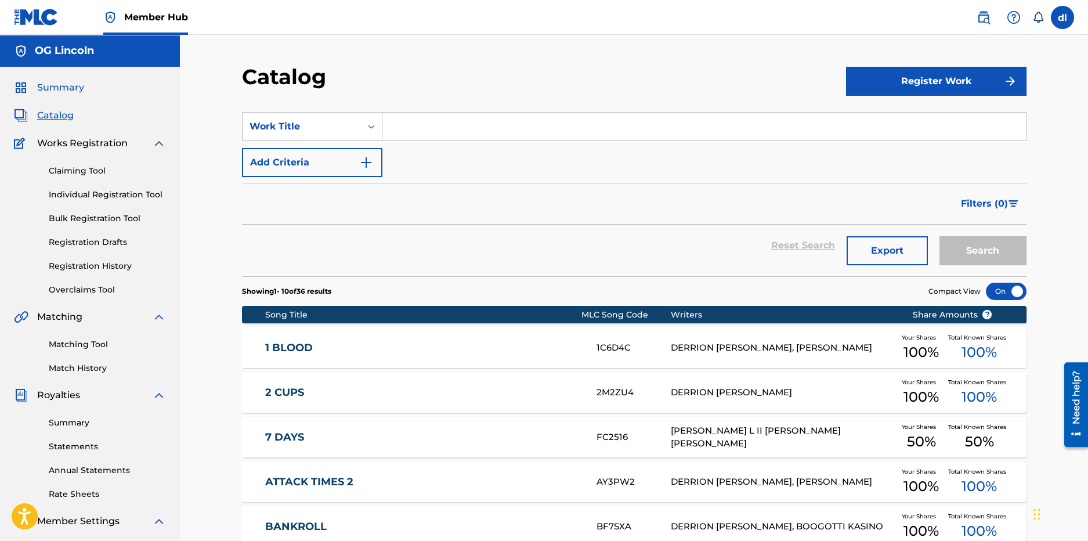
click at [36, 85] on link "Summary" at bounding box center [49, 88] width 70 height 14
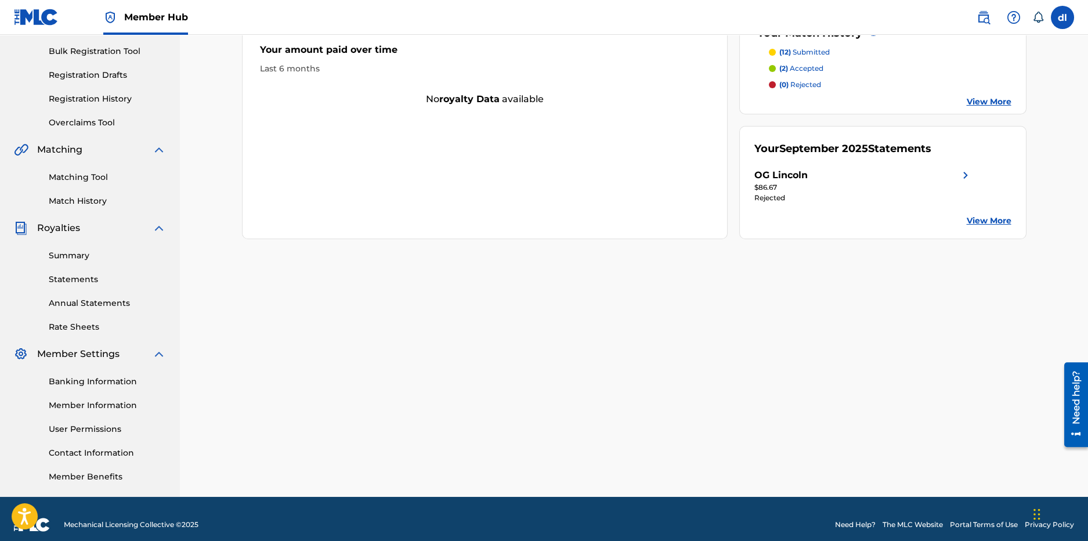
scroll to position [179, 0]
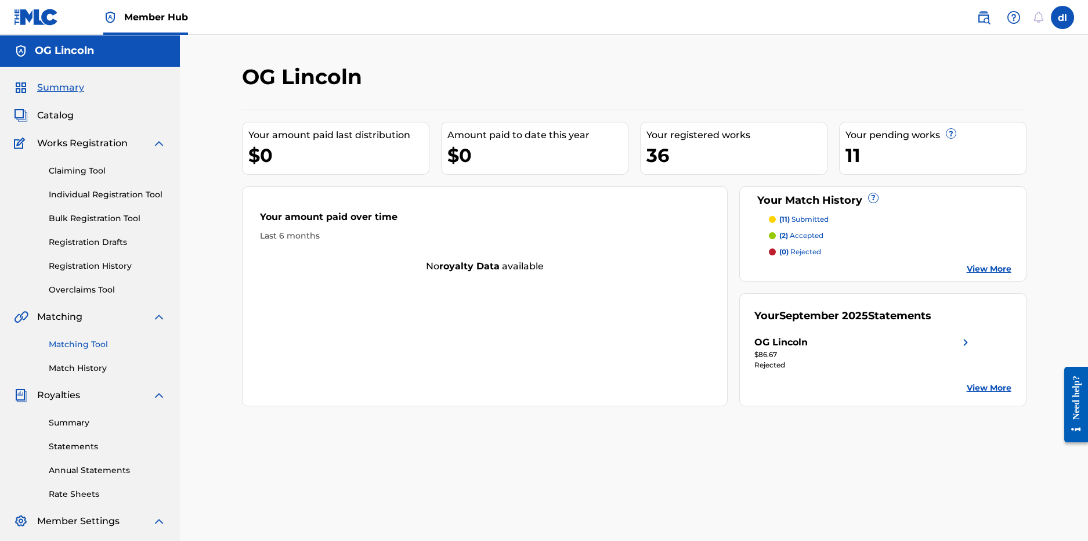
click at [75, 349] on link "Matching Tool" at bounding box center [107, 344] width 117 height 12
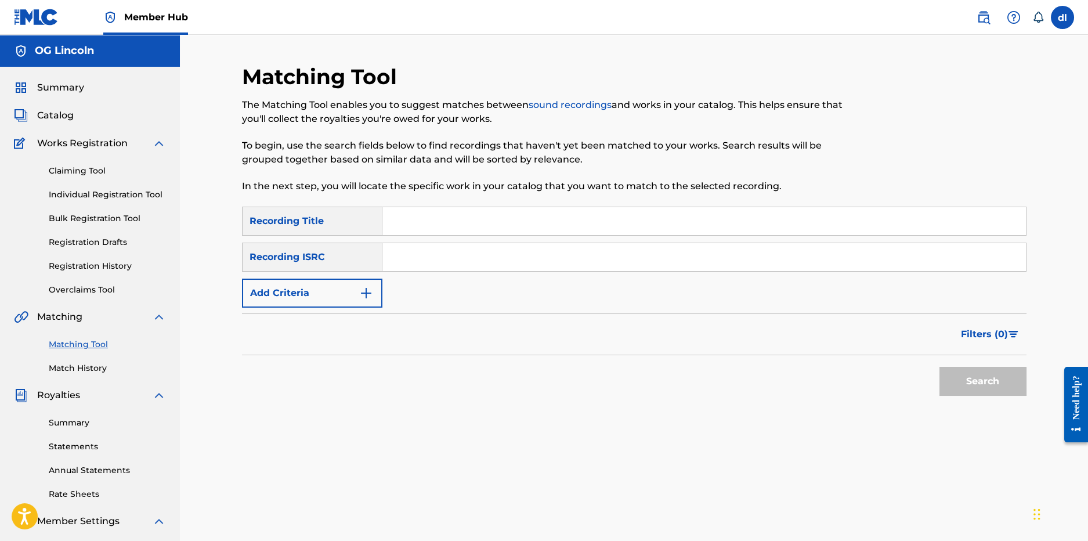
click at [412, 231] on input "Search Form" at bounding box center [704, 221] width 644 height 28
click at [349, 297] on button "Add Criteria" at bounding box center [312, 293] width 140 height 29
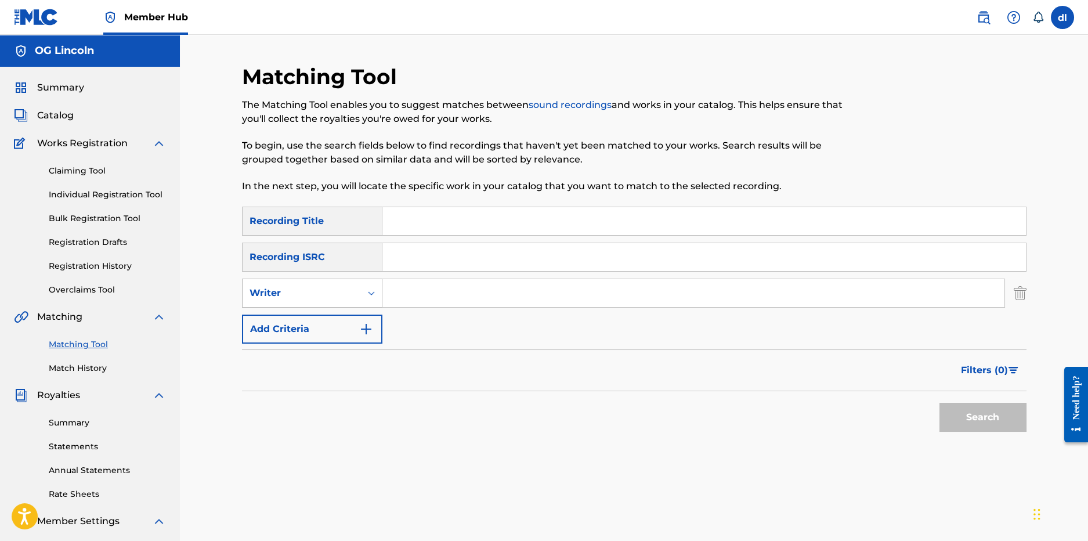
click at [306, 294] on div "Writer" at bounding box center [302, 293] width 104 height 14
click at [314, 351] on div "Writer" at bounding box center [312, 351] width 139 height 29
click at [391, 291] on input "Search Form" at bounding box center [693, 293] width 622 height 28
paste input "DAVIS JR CLEONARD JEROME"
type input "DAVIS JR CLEONARD JEROME"
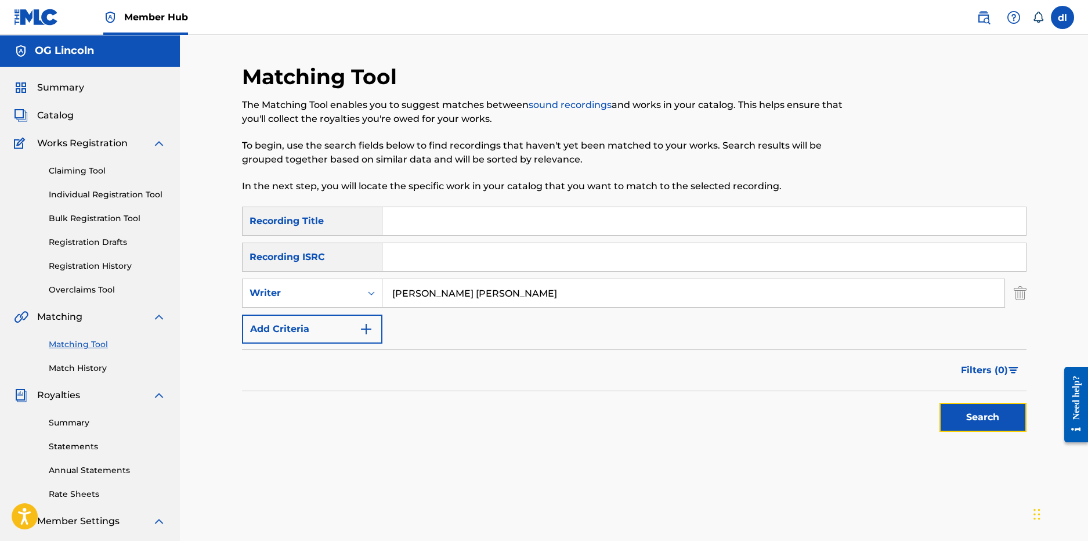
click at [941, 410] on button "Search" at bounding box center [983, 417] width 87 height 29
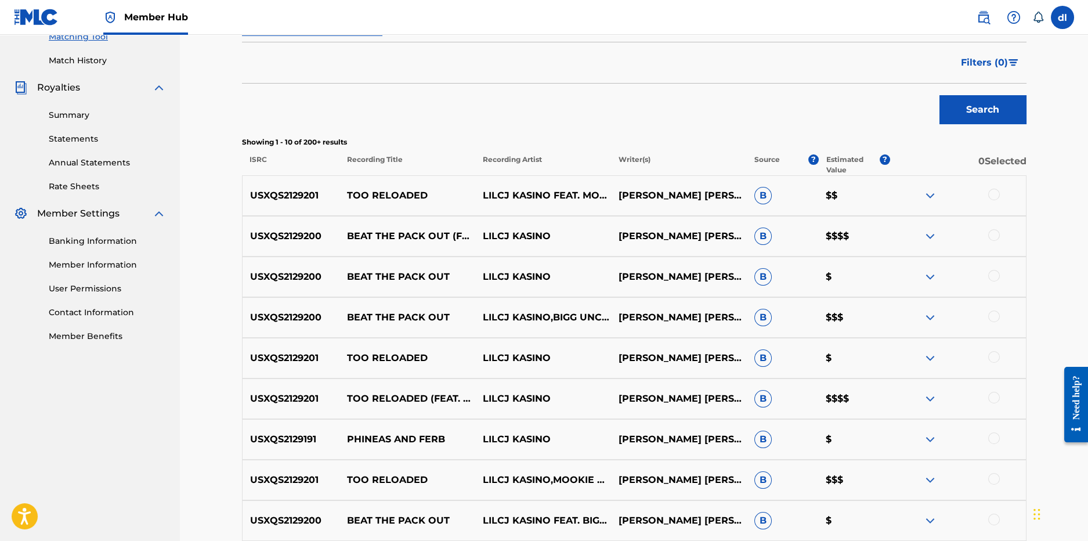
scroll to position [464, 0]
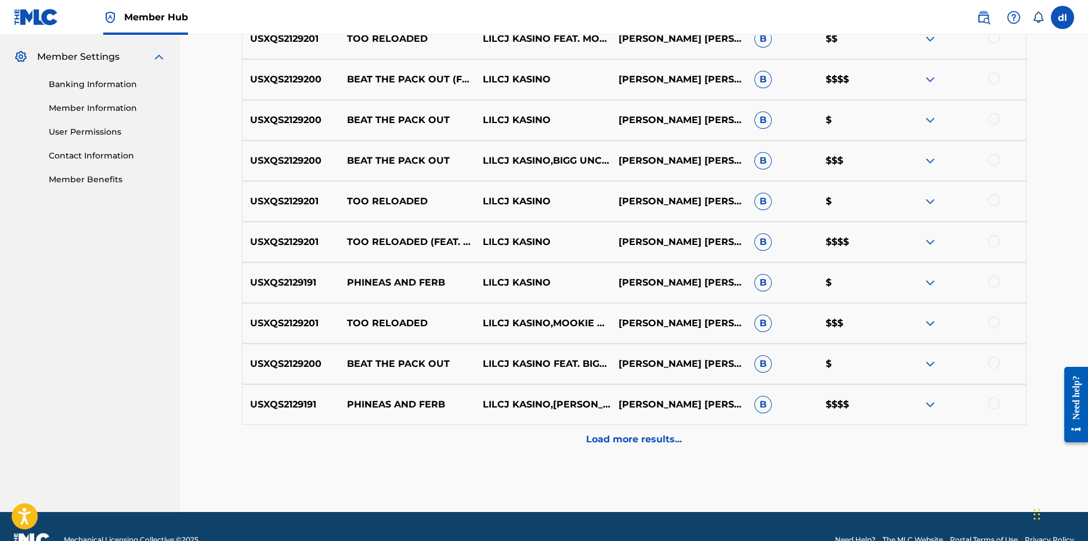
click at [559, 440] on div "Load more results..." at bounding box center [634, 439] width 785 height 29
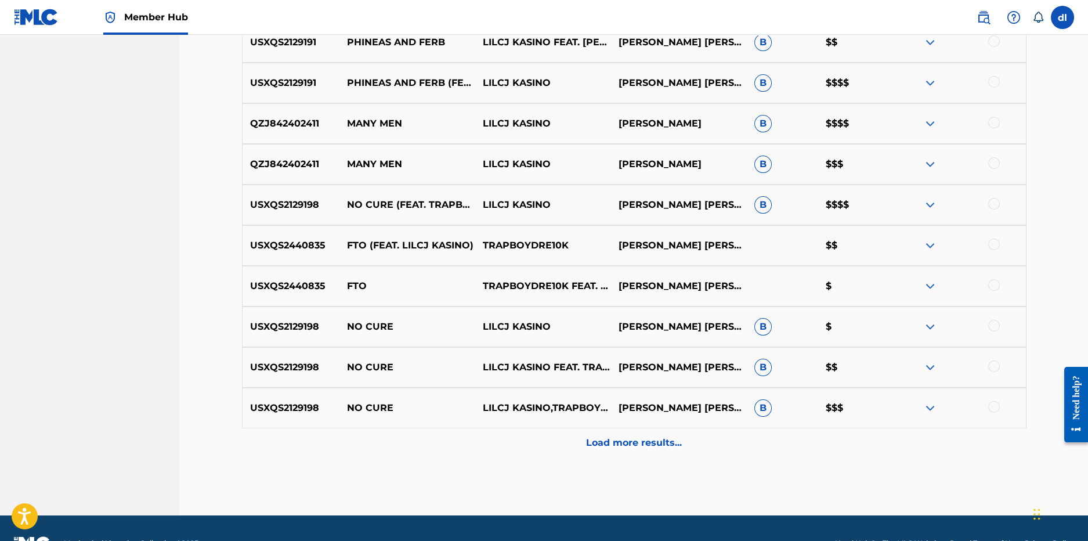
scroll to position [870, 0]
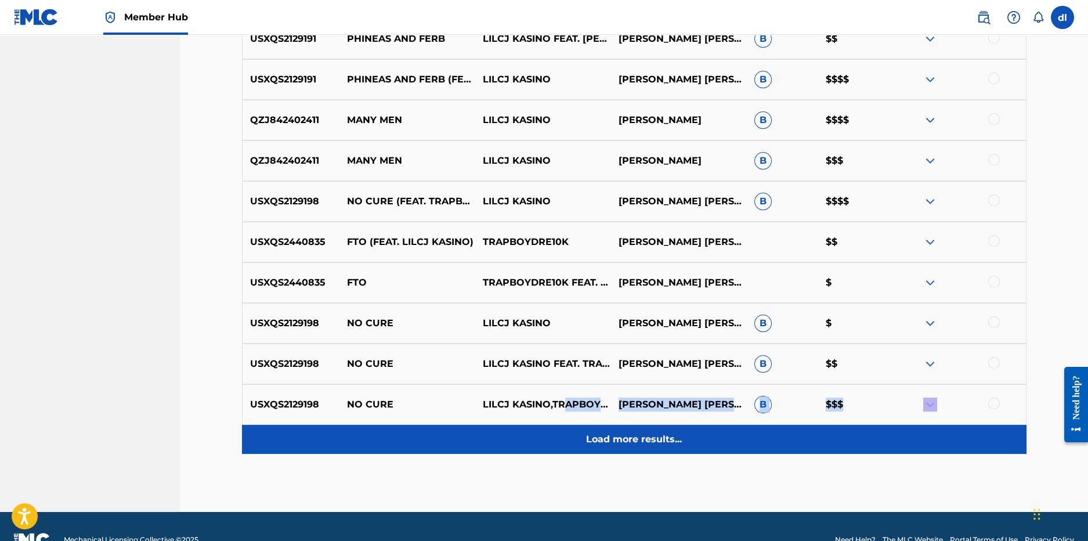
click at [563, 424] on div "USXQS2129201 TOO RELOADED LILCJ KASINO FEAT. MOOKIE RELOADED CLEONARD JEROME DA…" at bounding box center [634, 32] width 785 height 841
click at [560, 434] on div "Load more results..." at bounding box center [634, 439] width 785 height 29
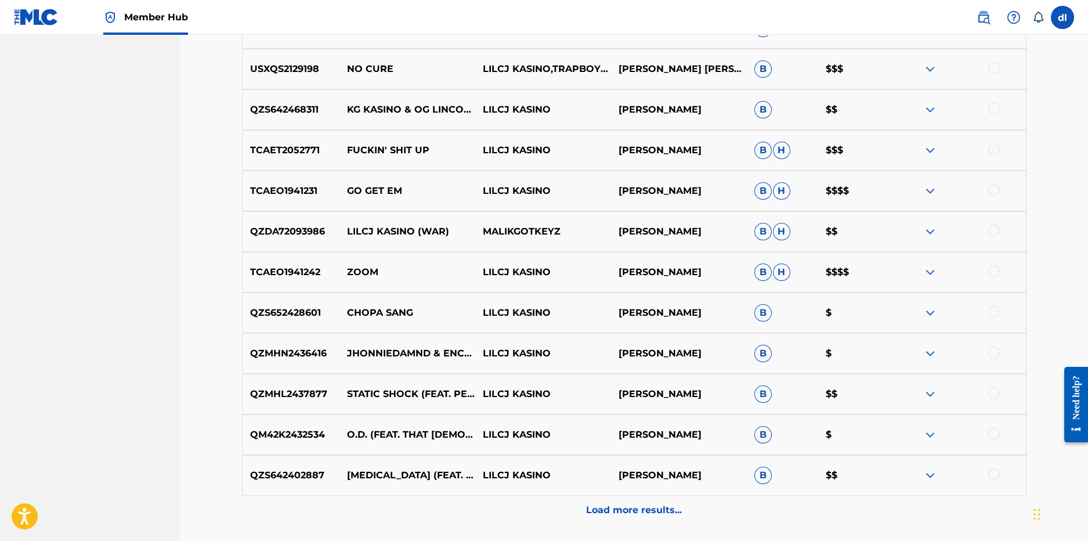
scroll to position [1219, 0]
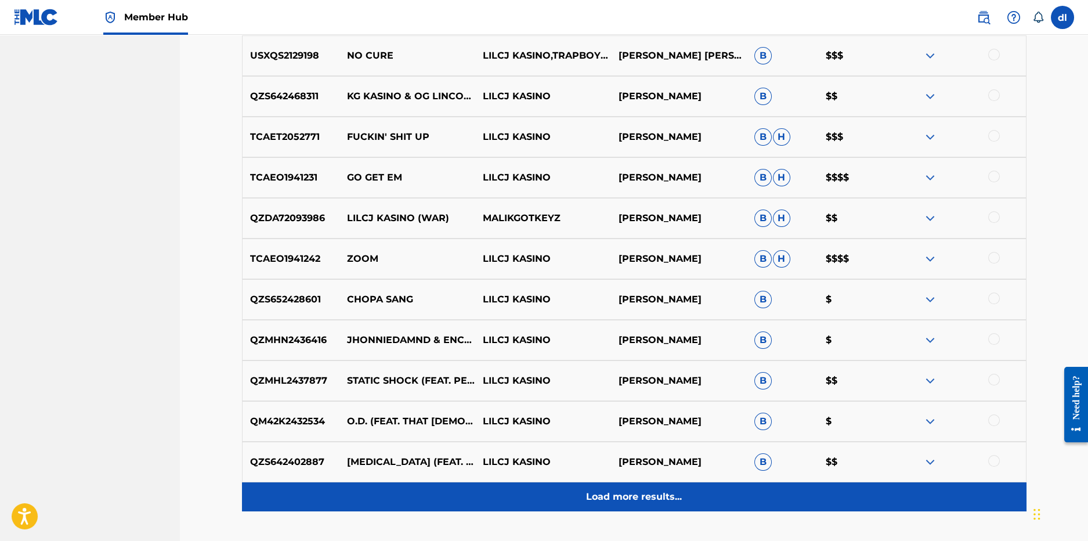
click at [500, 501] on div "Load more results..." at bounding box center [634, 496] width 785 height 29
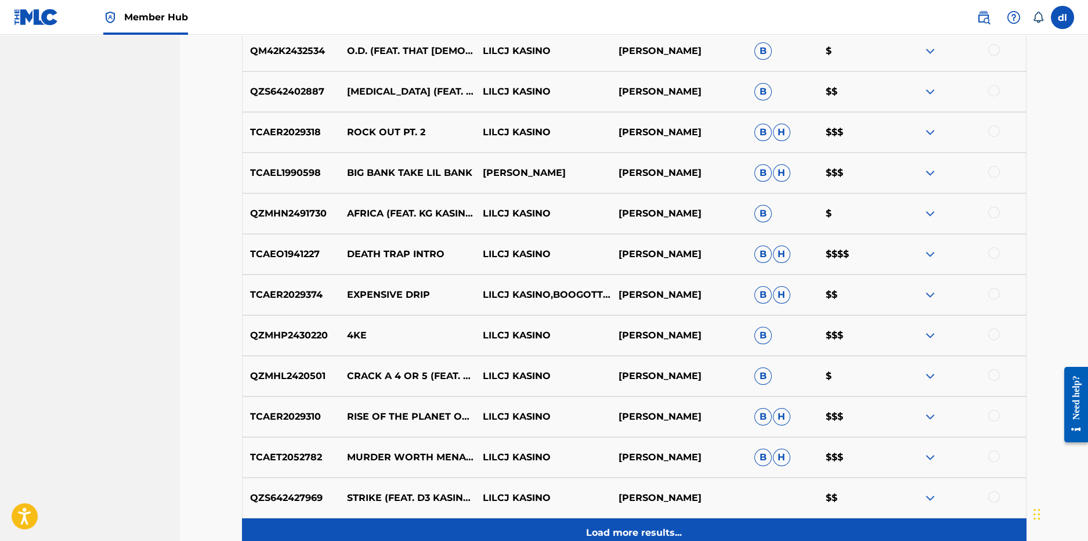
scroll to position [1709, 0]
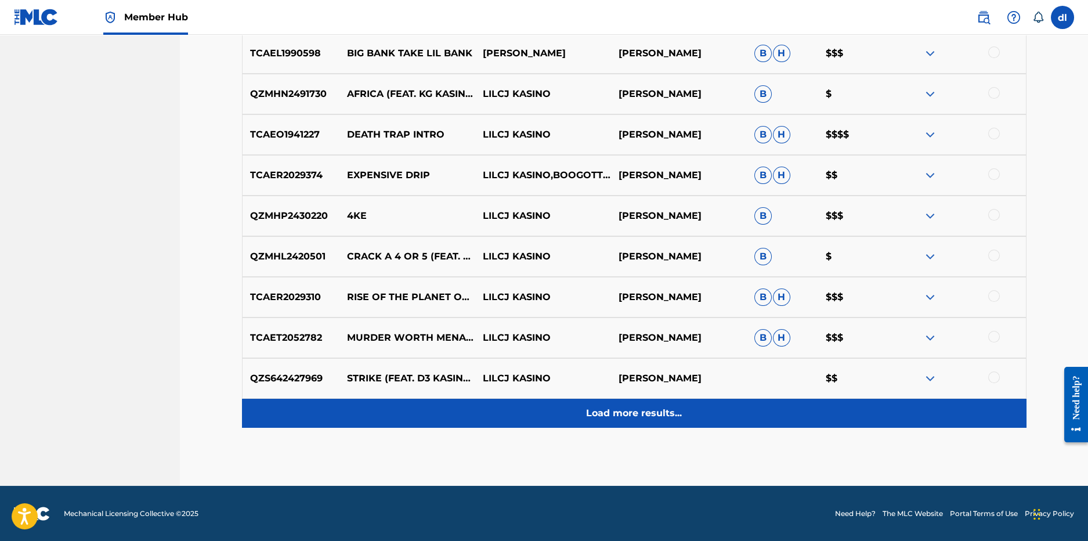
click at [605, 410] on p "Load more results..." at bounding box center [634, 413] width 96 height 14
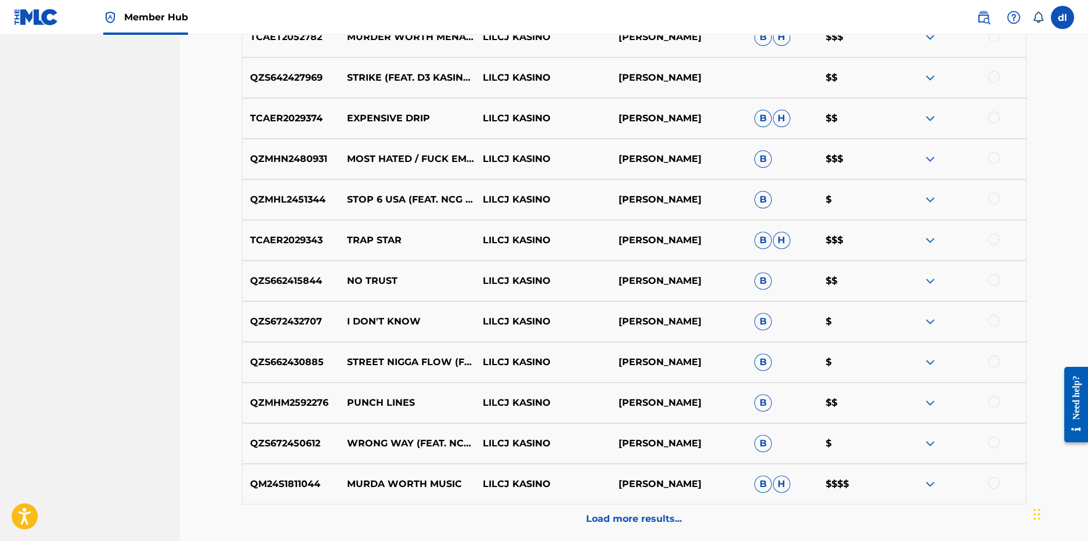
scroll to position [2116, 0]
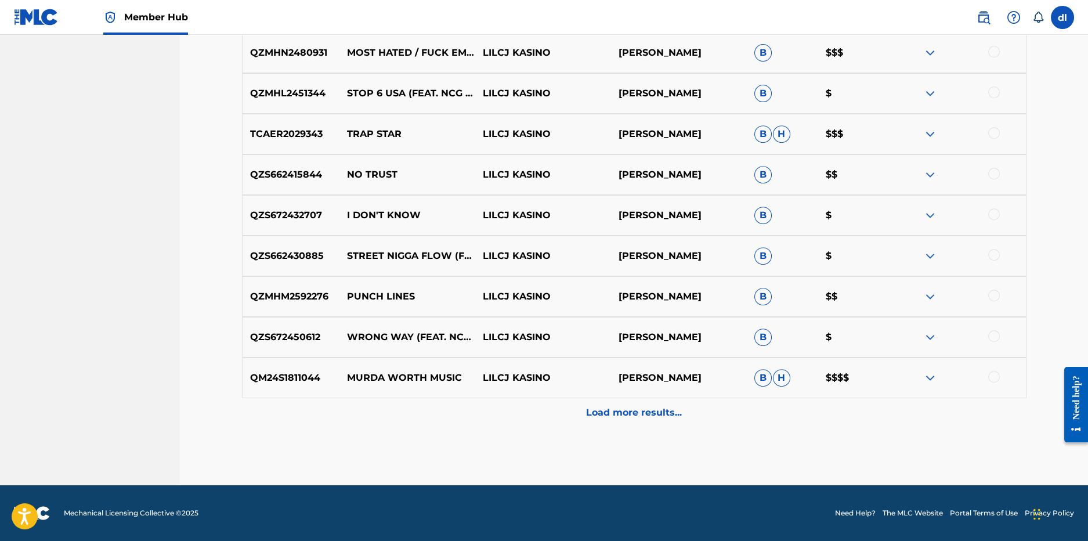
click at [550, 418] on div "Load more results..." at bounding box center [634, 412] width 785 height 29
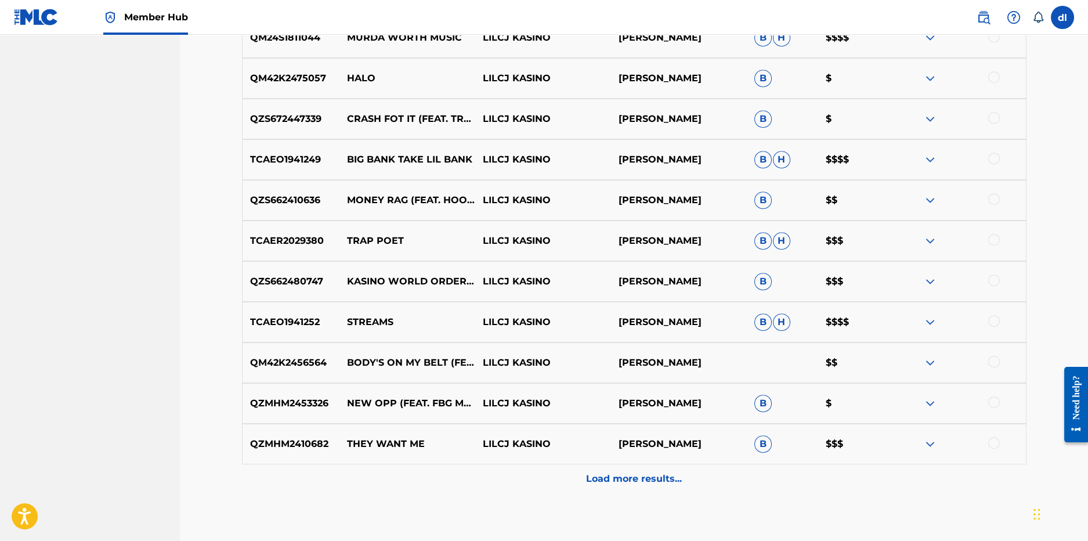
scroll to position [2521, 0]
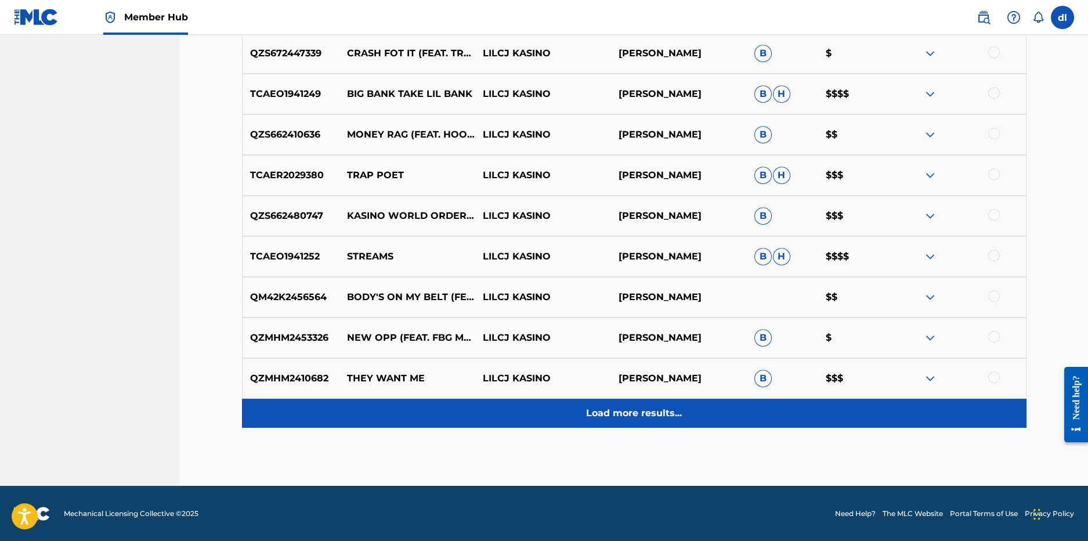
click at [509, 417] on div "Load more results..." at bounding box center [634, 413] width 785 height 29
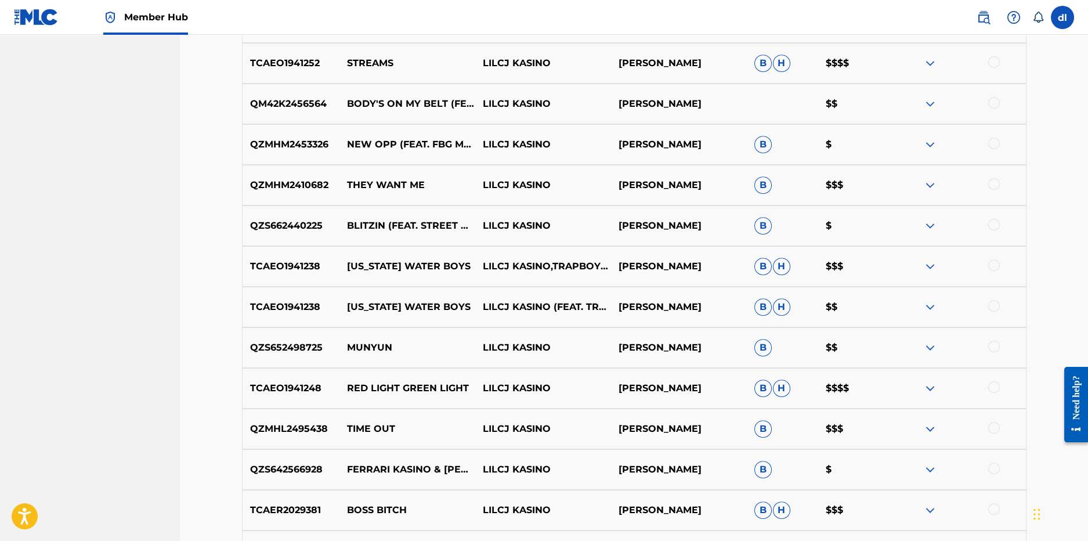
scroll to position [2812, 0]
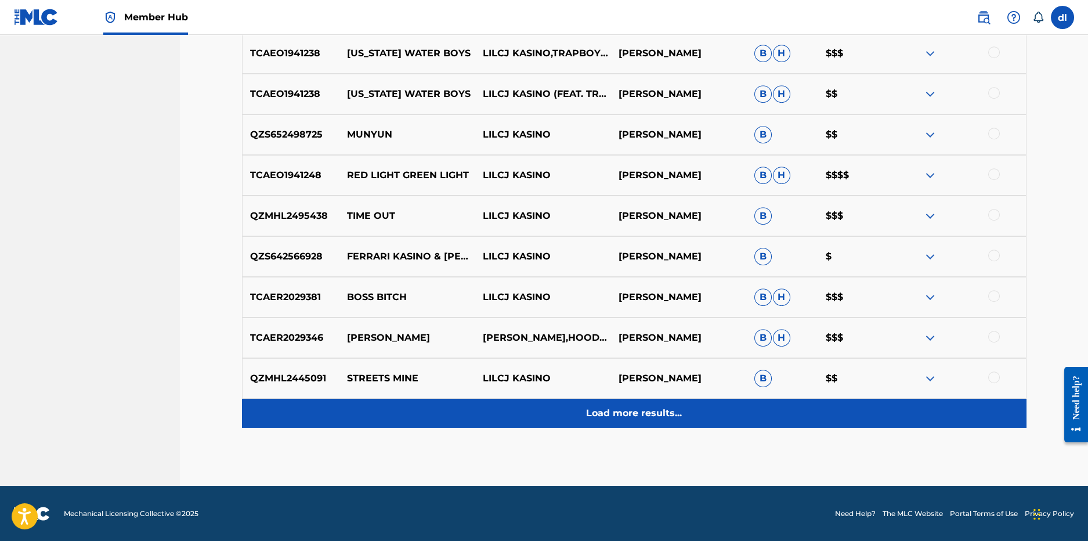
click at [521, 411] on div "Load more results..." at bounding box center [634, 413] width 785 height 29
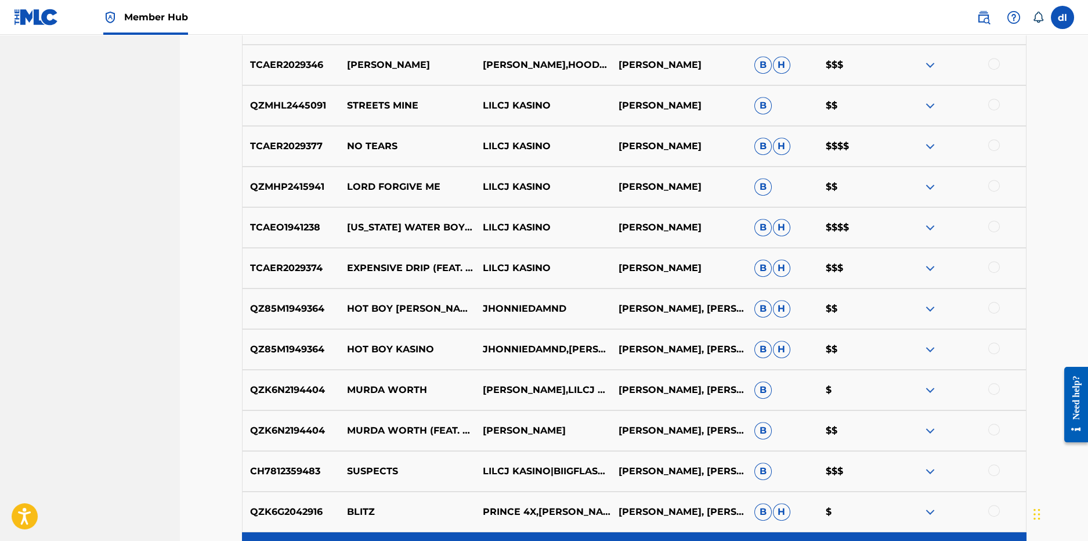
scroll to position [3334, 0]
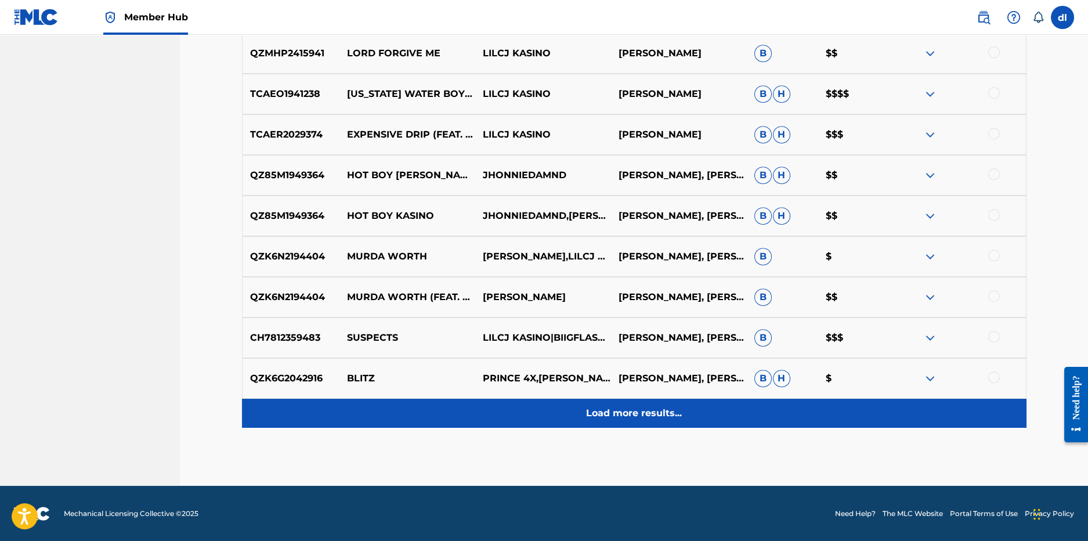
click at [408, 406] on div "Load more results..." at bounding box center [634, 413] width 785 height 29
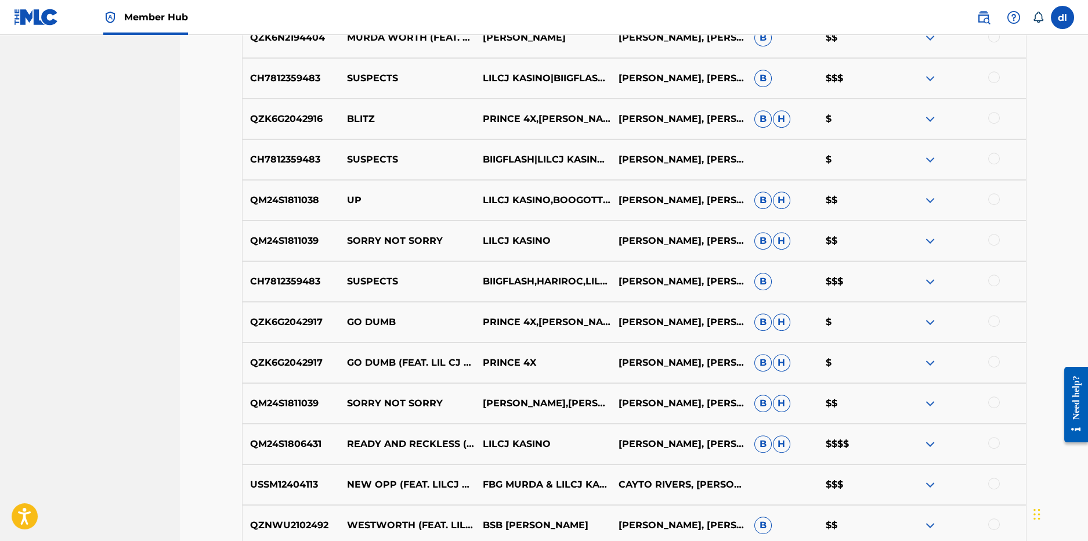
scroll to position [3682, 0]
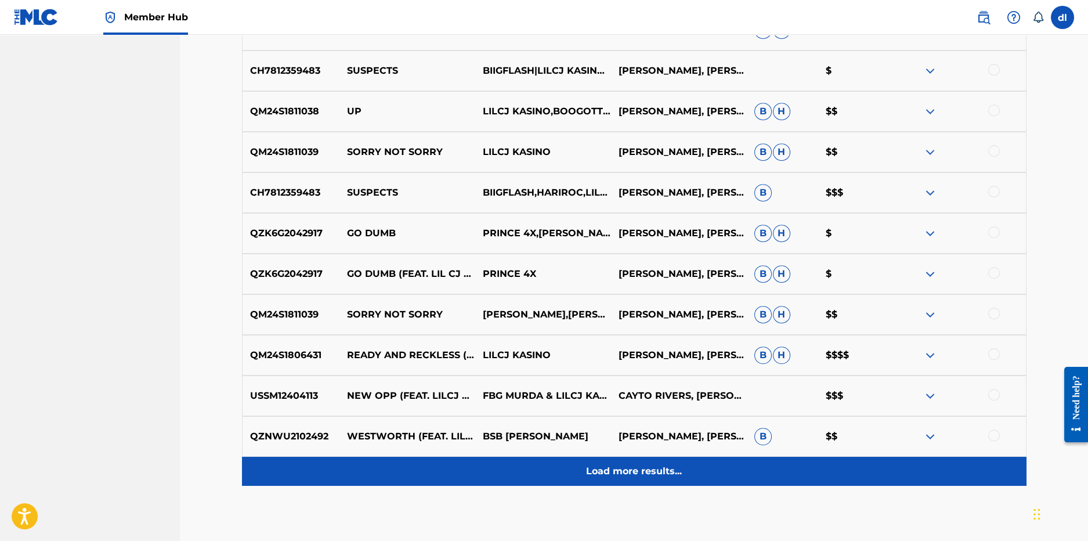
click at [463, 475] on div "Load more results..." at bounding box center [634, 471] width 785 height 29
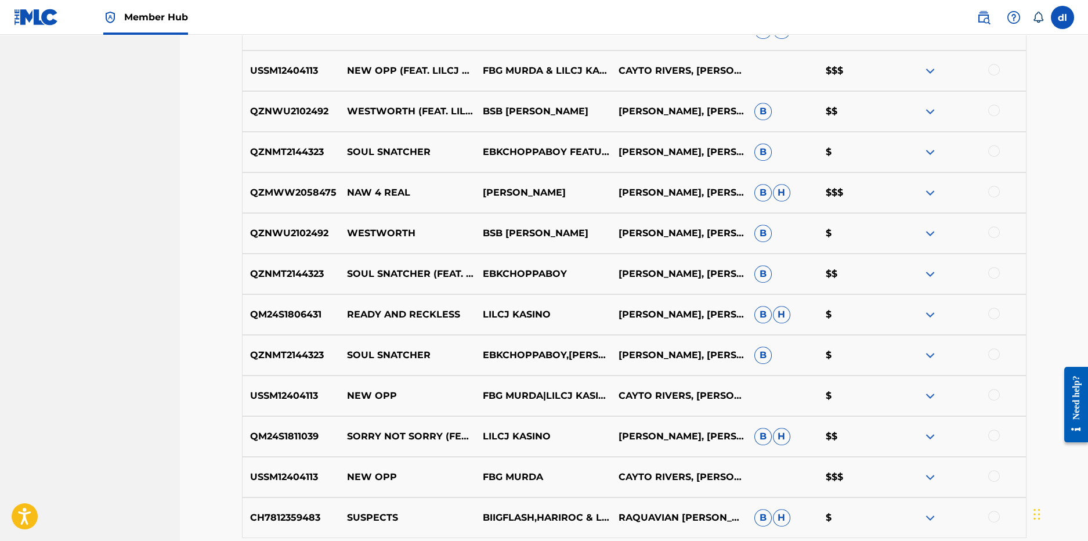
scroll to position [4030, 0]
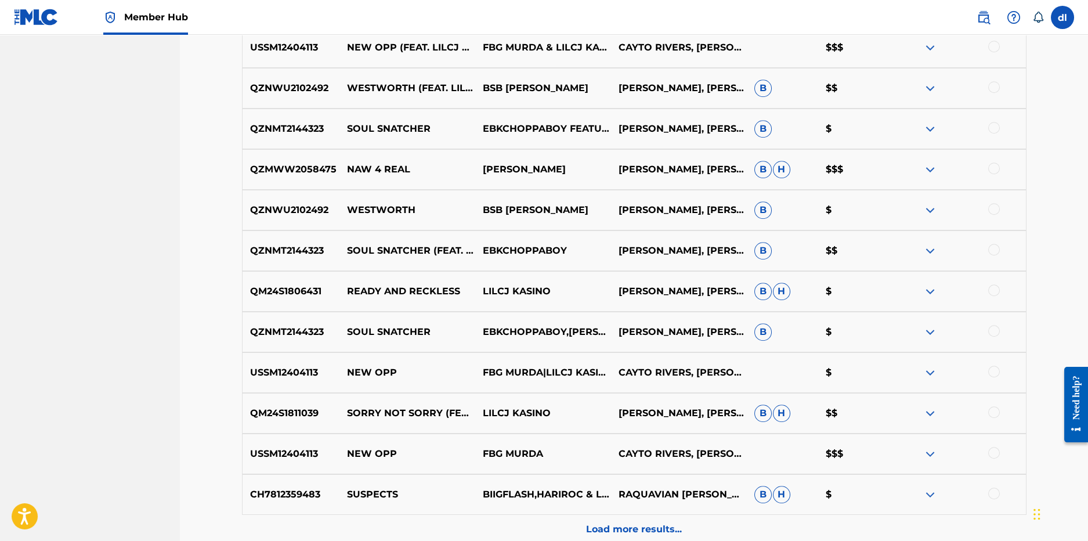
click at [440, 516] on div "Load more results..." at bounding box center [634, 529] width 785 height 29
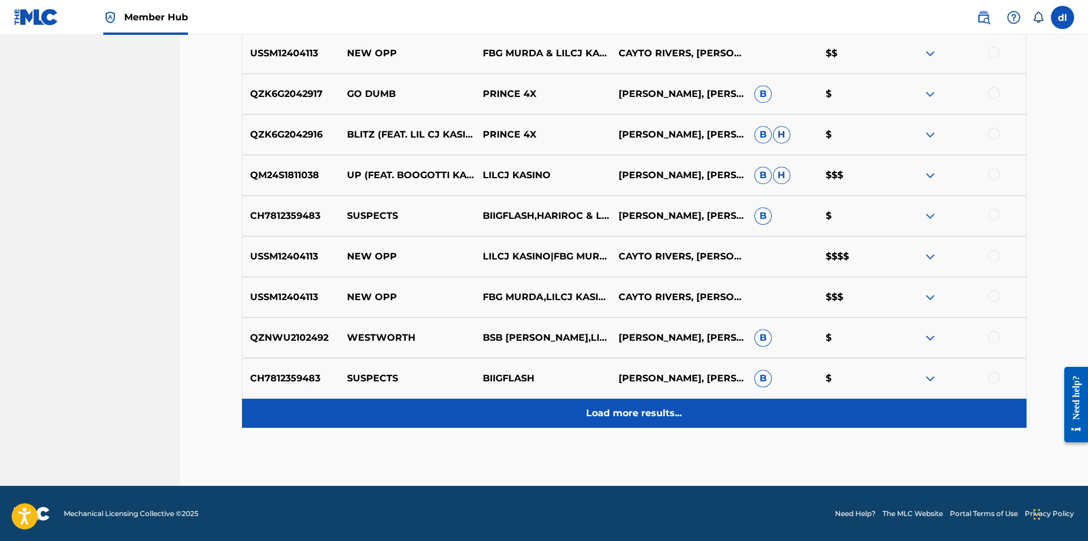
click at [530, 424] on div "Load more results..." at bounding box center [634, 413] width 785 height 29
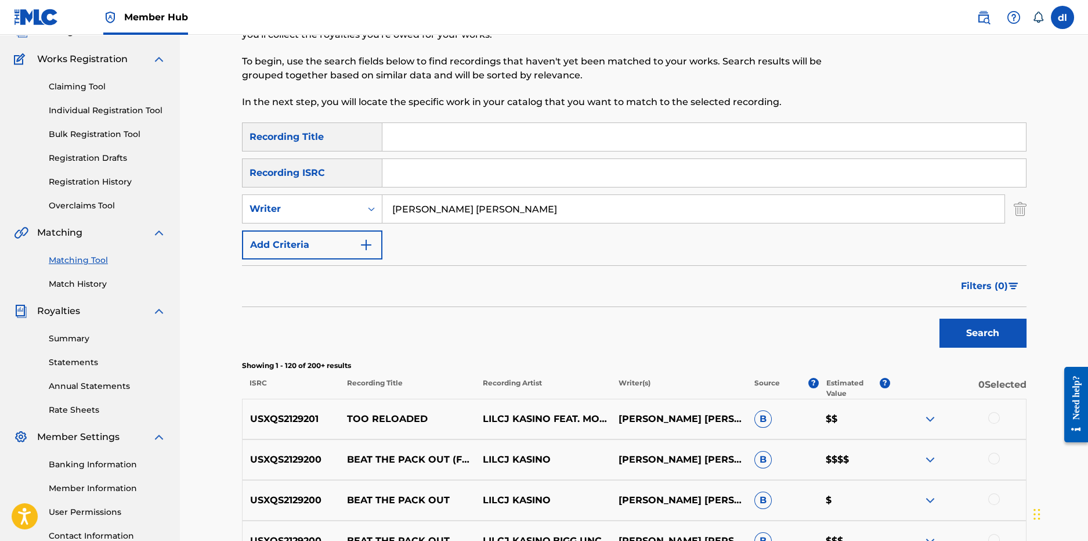
scroll to position [0, 0]
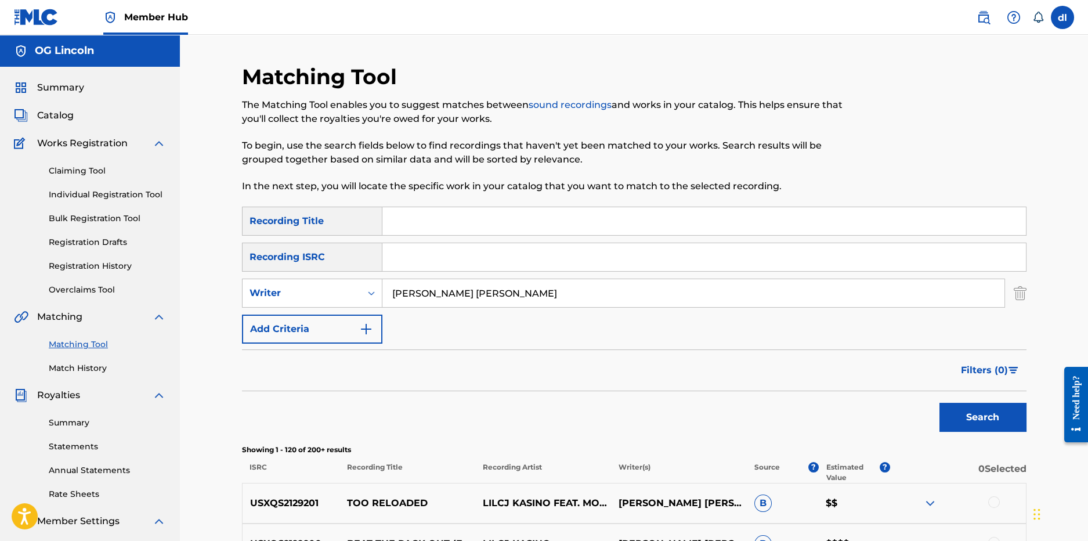
drag, startPoint x: 560, startPoint y: 295, endPoint x: 402, endPoint y: 297, distance: 157.9
click at [403, 297] on input "DAVIS JR CLEONARD JEROME" at bounding box center [693, 293] width 622 height 28
click at [532, 292] on input "DAVIS JR CLEONARD JEROME" at bounding box center [693, 293] width 622 height 28
click at [269, 276] on div "SearchWithCriteria9c3e5c87-b2cf-4827-b357-f2e99096db22 Recording Title SearchWi…" at bounding box center [634, 275] width 785 height 137
click at [266, 300] on div "Writer" at bounding box center [302, 293] width 118 height 22
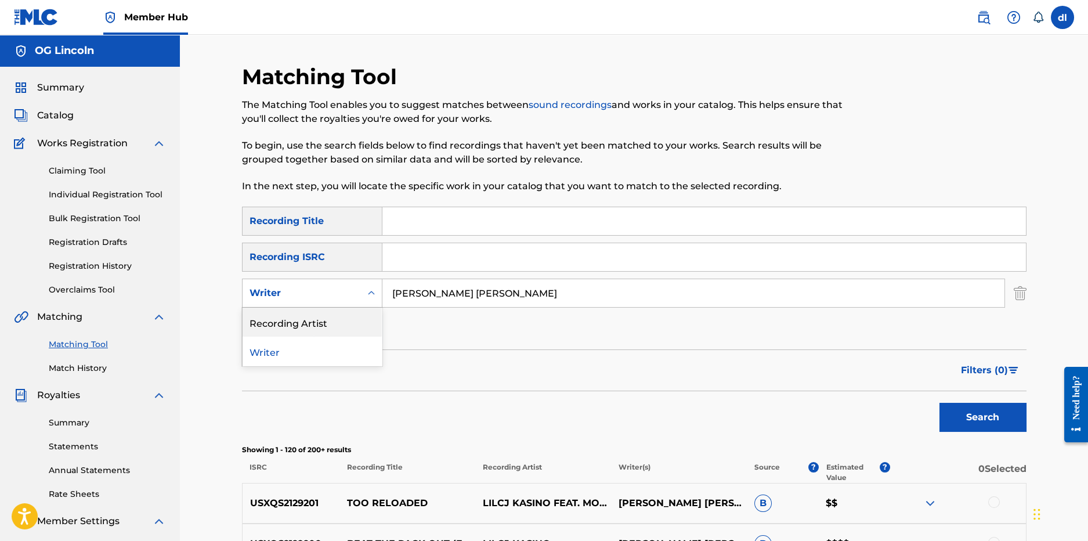
click at [284, 320] on div "Recording Artist" at bounding box center [312, 322] width 139 height 29
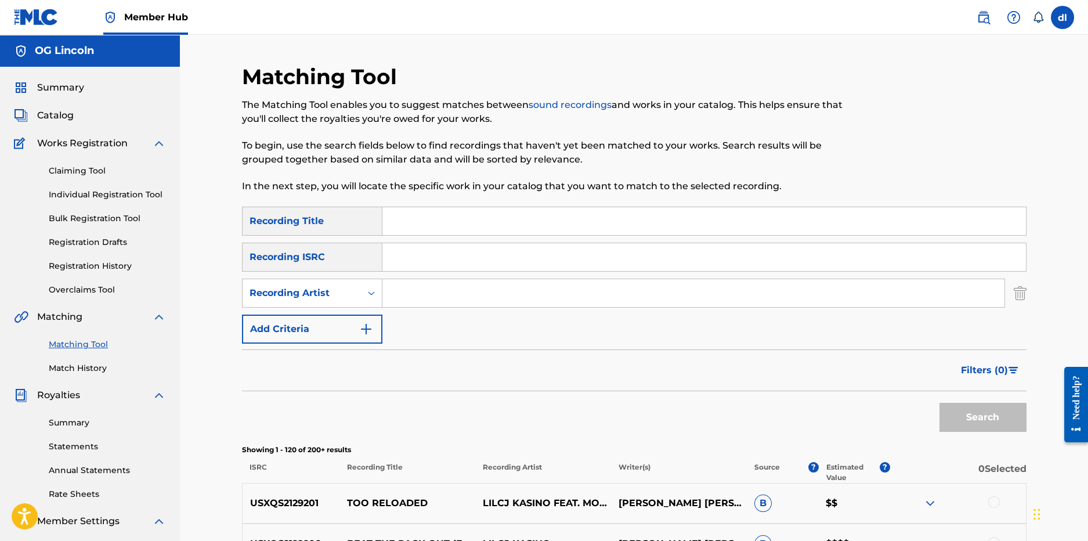
click at [530, 294] on input "Search Form" at bounding box center [693, 293] width 622 height 28
click at [940, 403] on button "Search" at bounding box center [983, 417] width 87 height 29
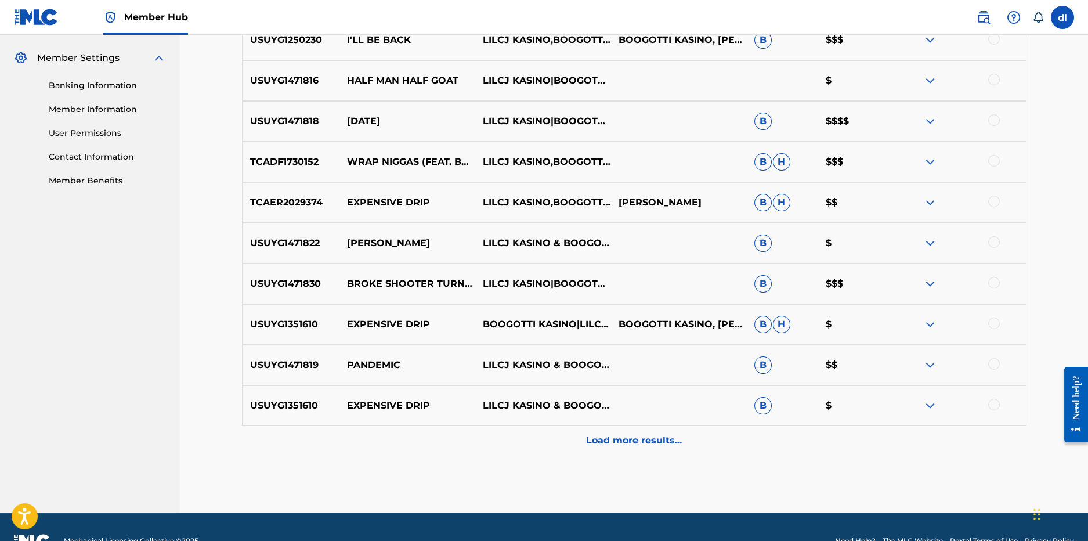
scroll to position [464, 0]
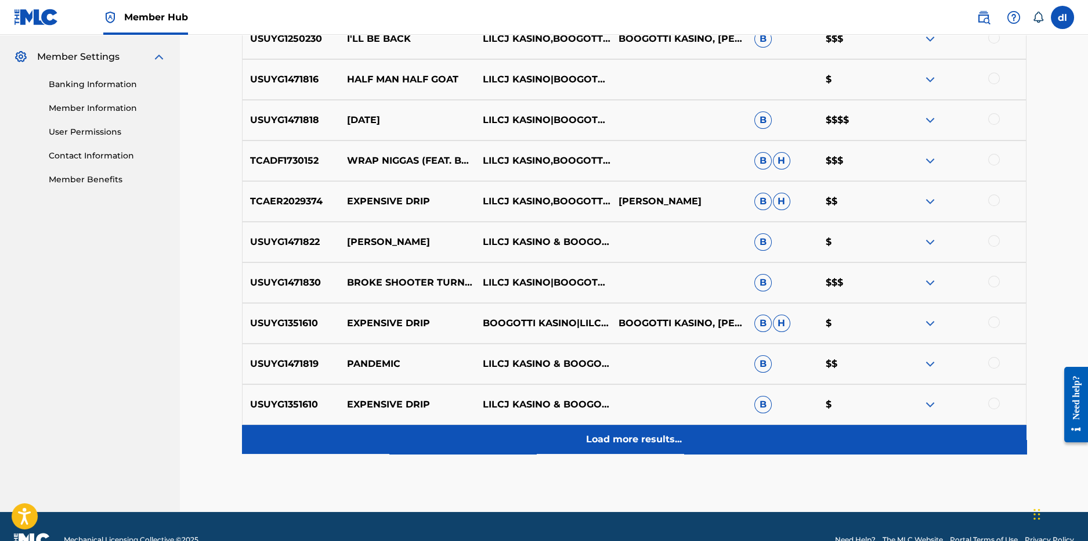
click at [580, 445] on div "Load more results..." at bounding box center [634, 439] width 785 height 29
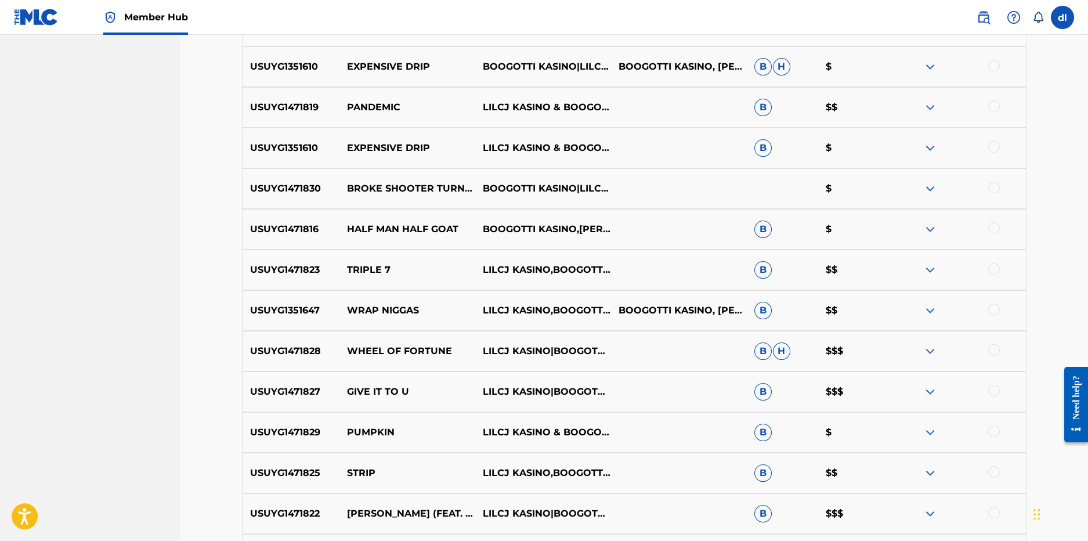
scroll to position [754, 0]
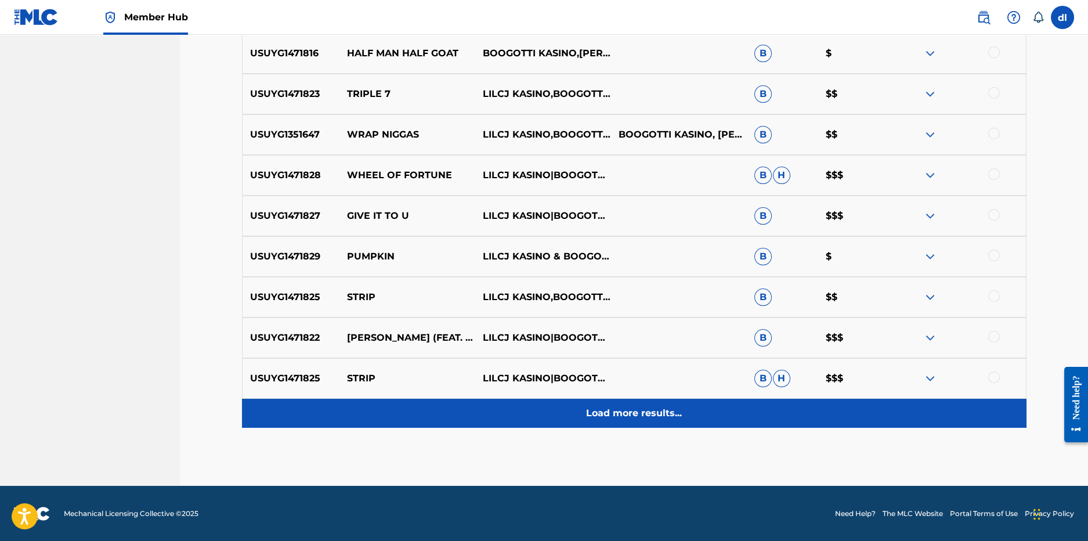
click at [605, 418] on p "Load more results..." at bounding box center [634, 413] width 96 height 14
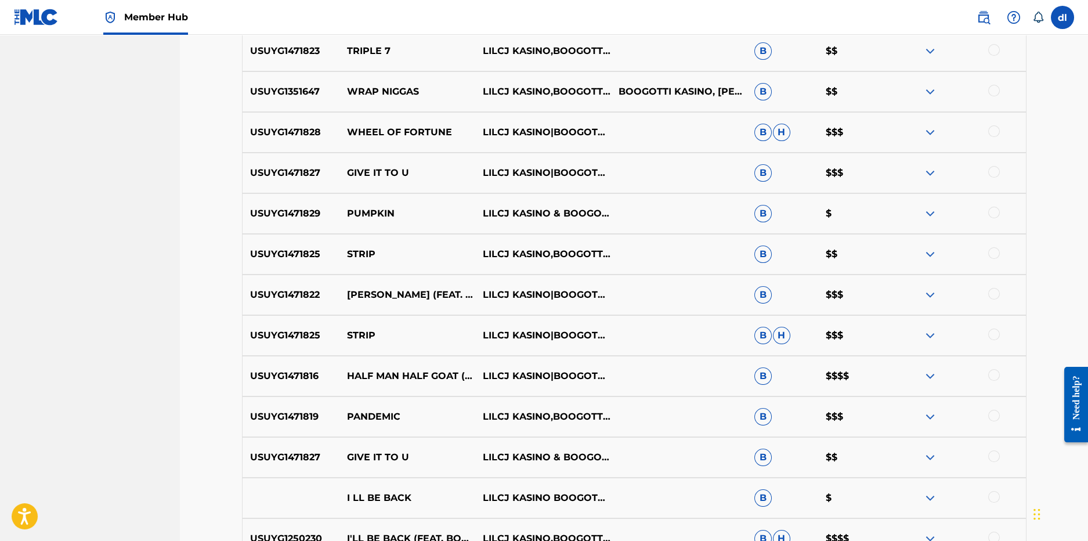
scroll to position [839, 0]
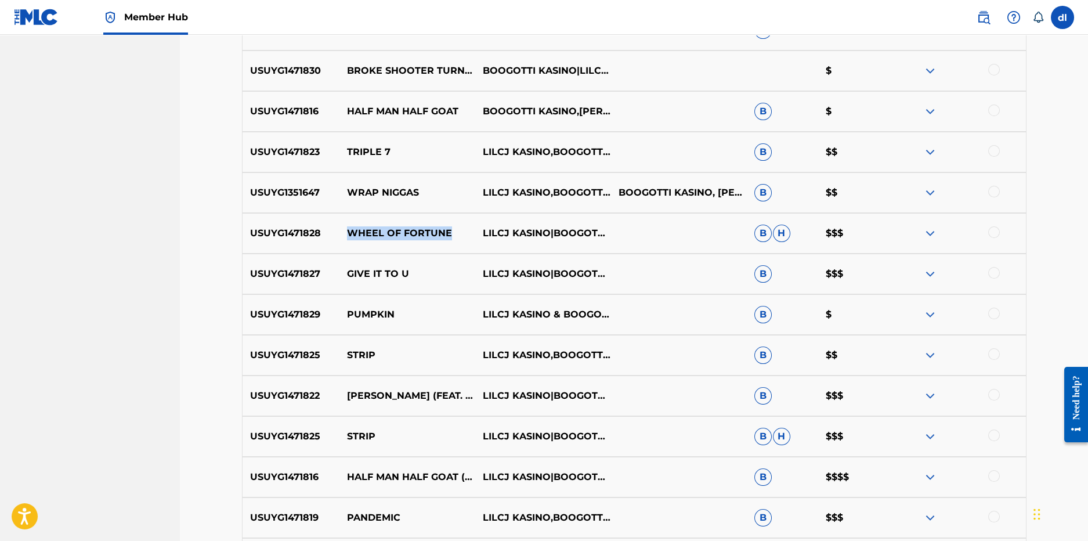
drag, startPoint x: 455, startPoint y: 235, endPoint x: 345, endPoint y: 235, distance: 109.7
click at [345, 235] on p "WHEEL OF FORTUNE" at bounding box center [407, 233] width 136 height 14
copy p "WHEEL OF FORTUNE"
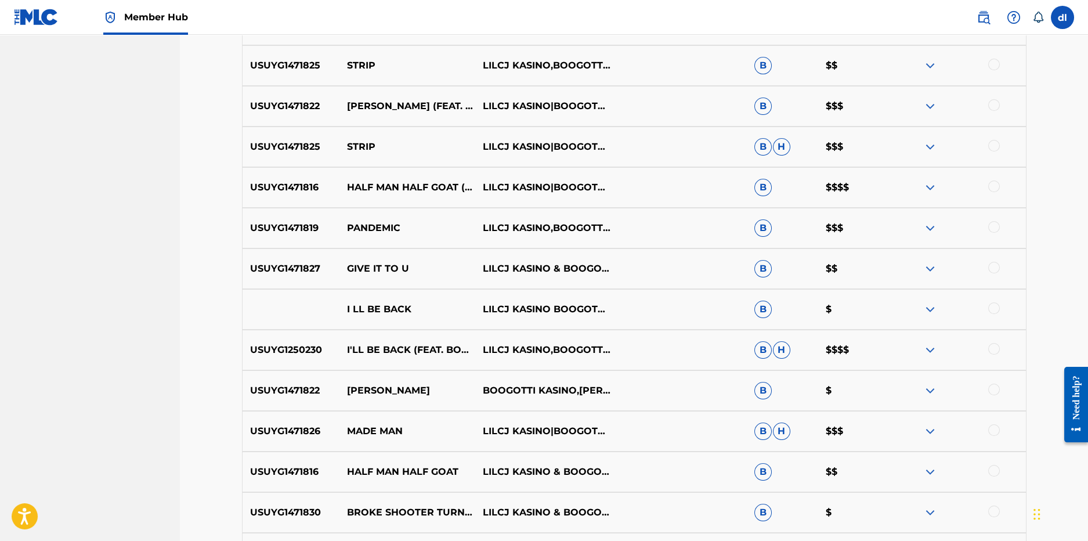
scroll to position [1303, 0]
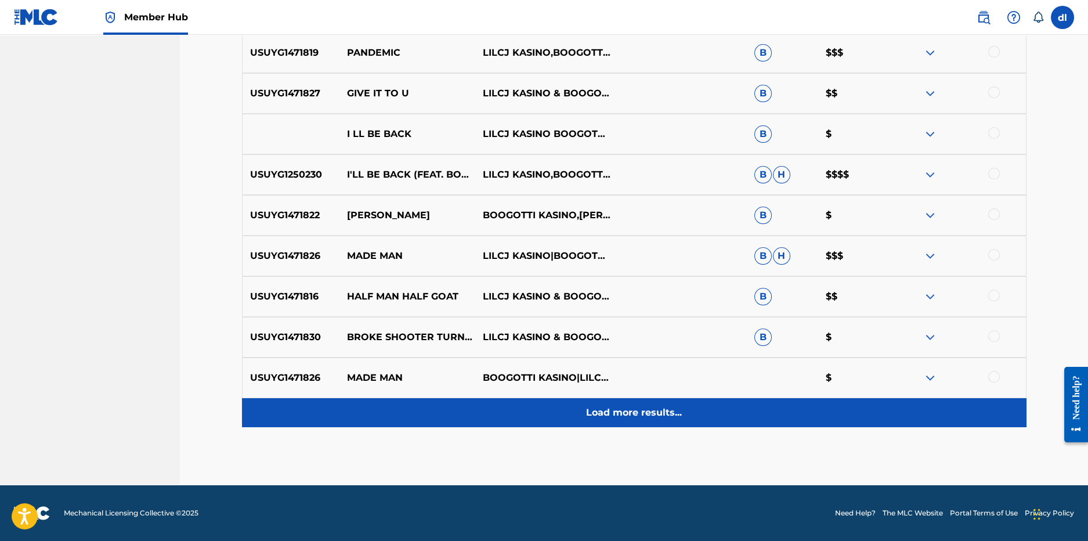
click at [518, 421] on div "Load more results..." at bounding box center [634, 412] width 785 height 29
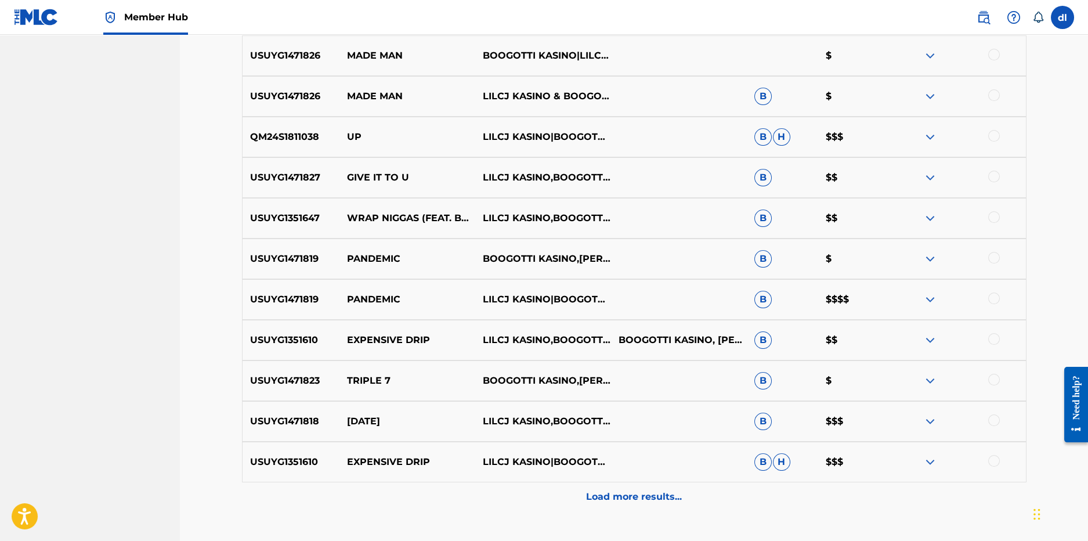
scroll to position [1651, 0]
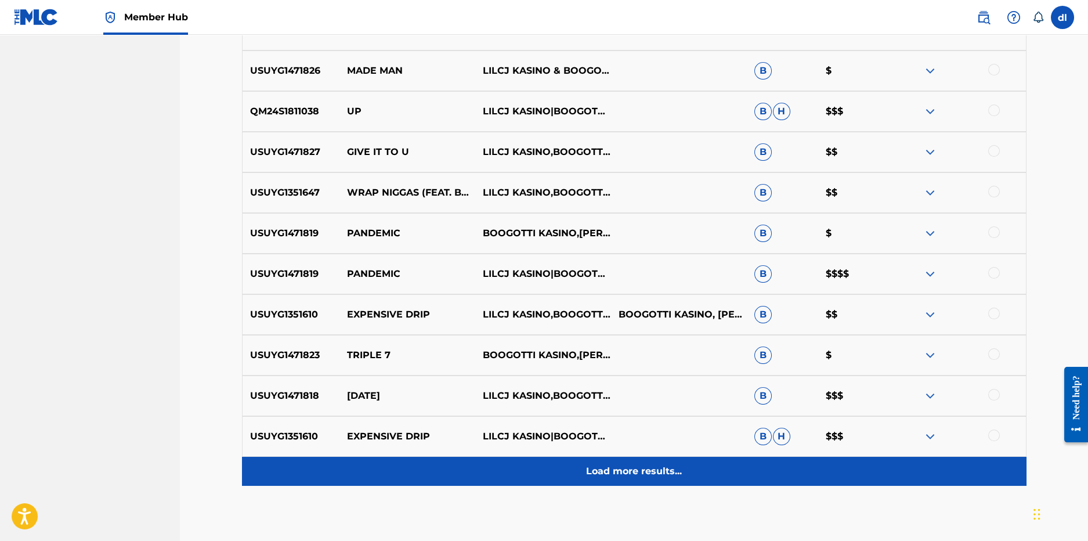
click at [472, 461] on div "Load more results..." at bounding box center [634, 471] width 785 height 29
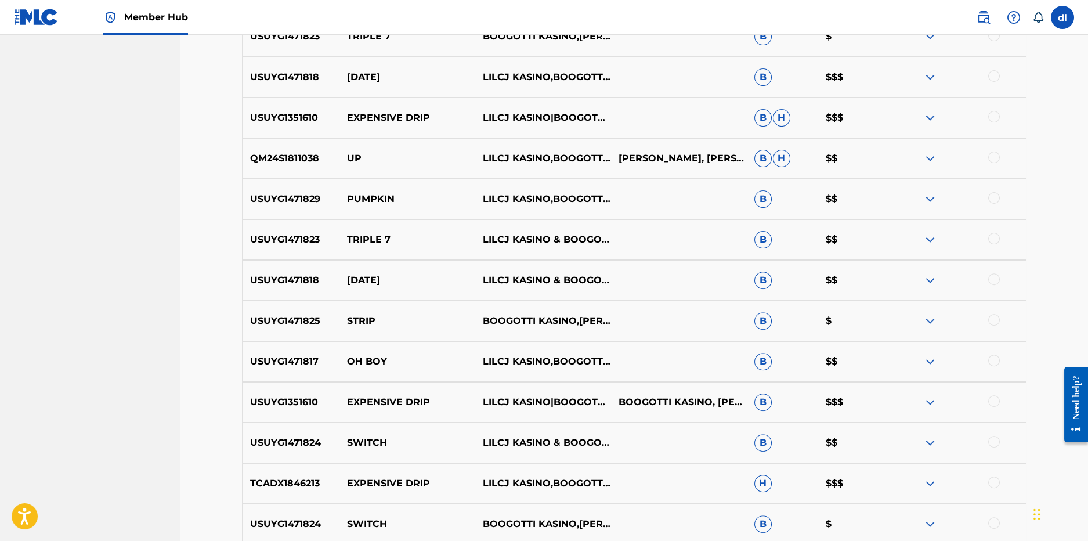
scroll to position [1999, 0]
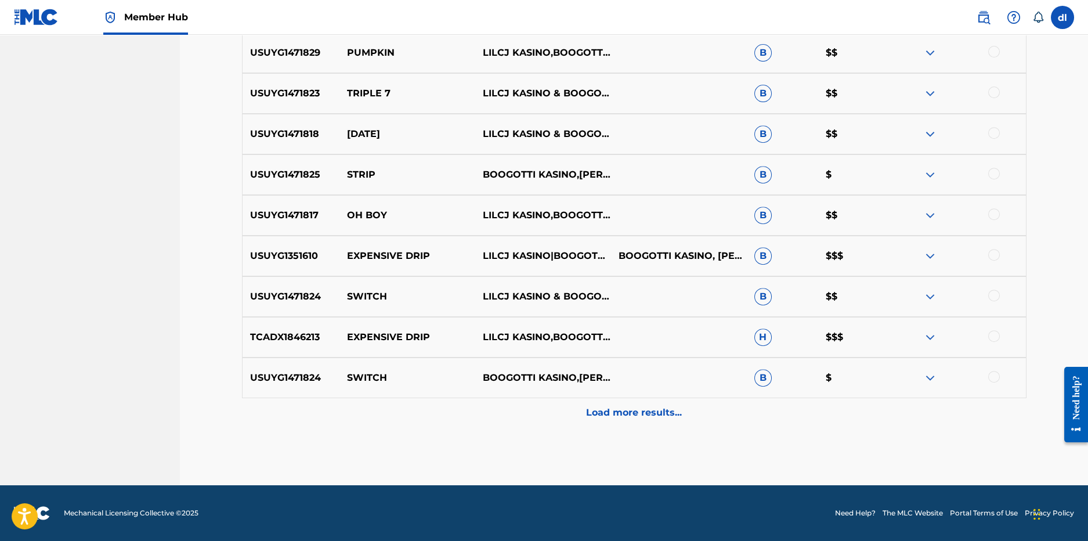
click at [476, 407] on div "Load more results..." at bounding box center [634, 412] width 785 height 29
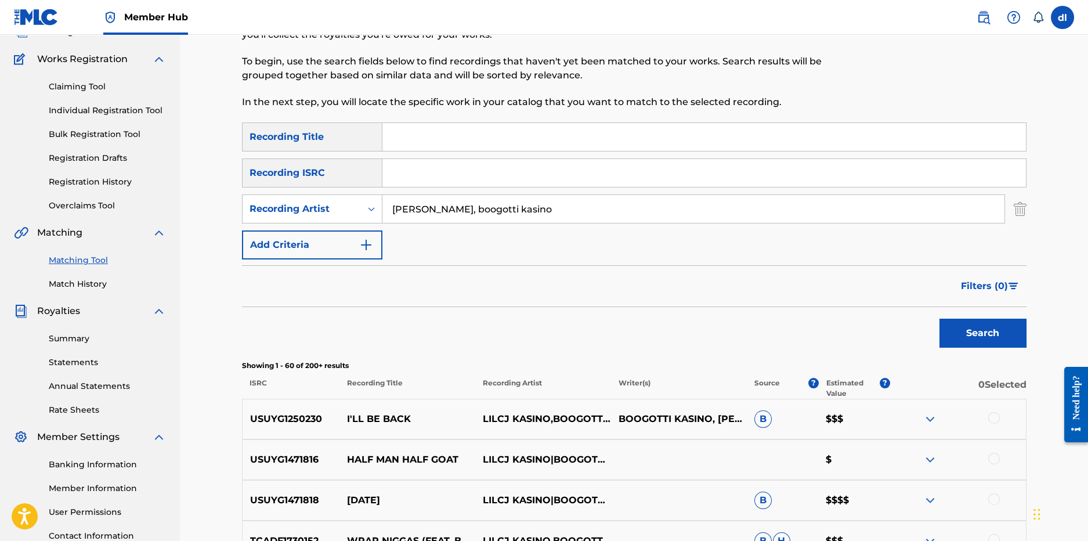
scroll to position [0, 0]
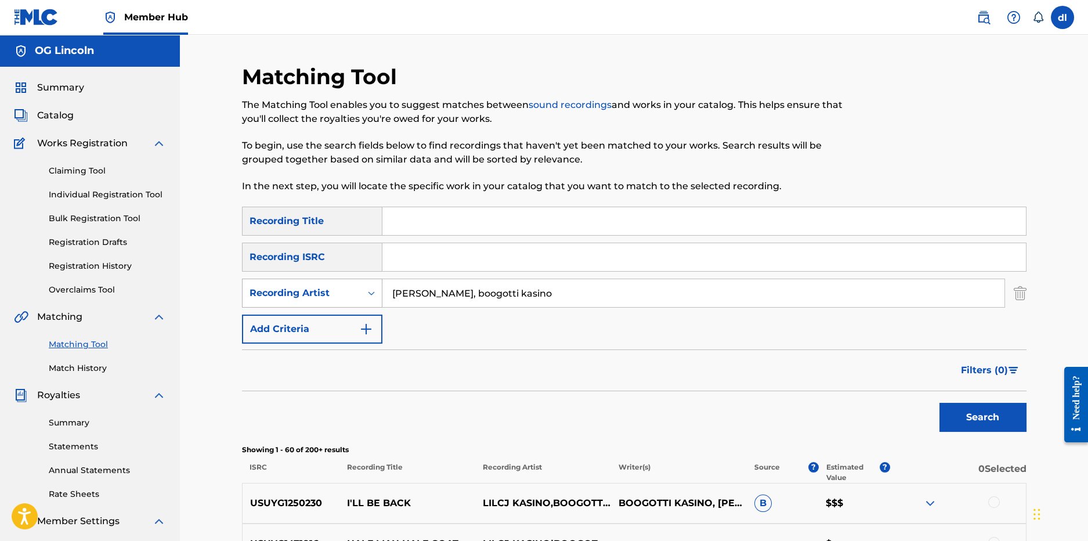
drag, startPoint x: 545, startPoint y: 298, endPoint x: 358, endPoint y: 298, distance: 186.9
click at [358, 298] on div "SearchWithCriteriad156a054-8d44-4963-bd72-b45c76af9f88 Recording Artist lilcj k…" at bounding box center [634, 293] width 785 height 29
type input "levi cartier"
click at [940, 403] on button "Search" at bounding box center [983, 417] width 87 height 29
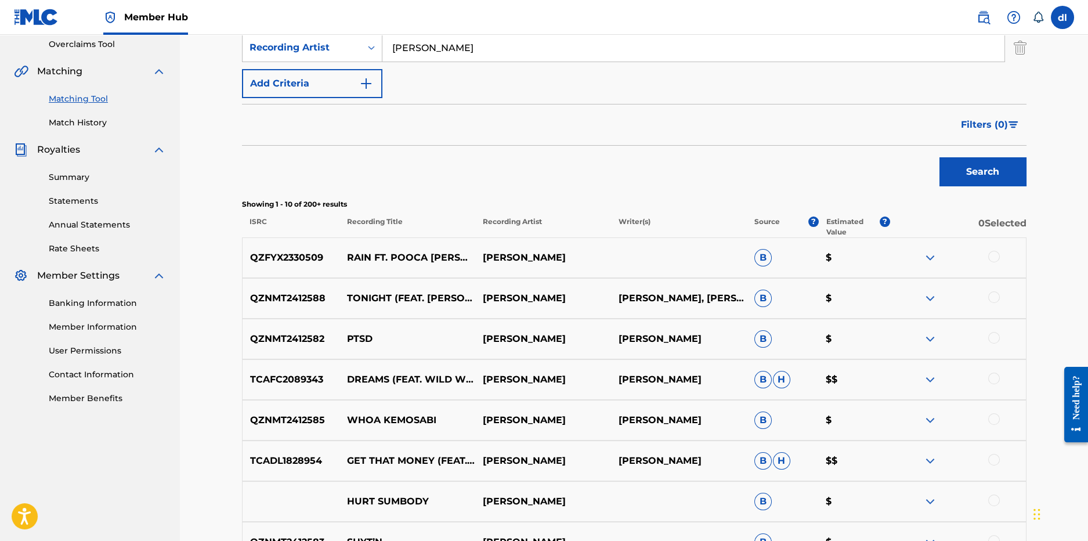
scroll to position [406, 0]
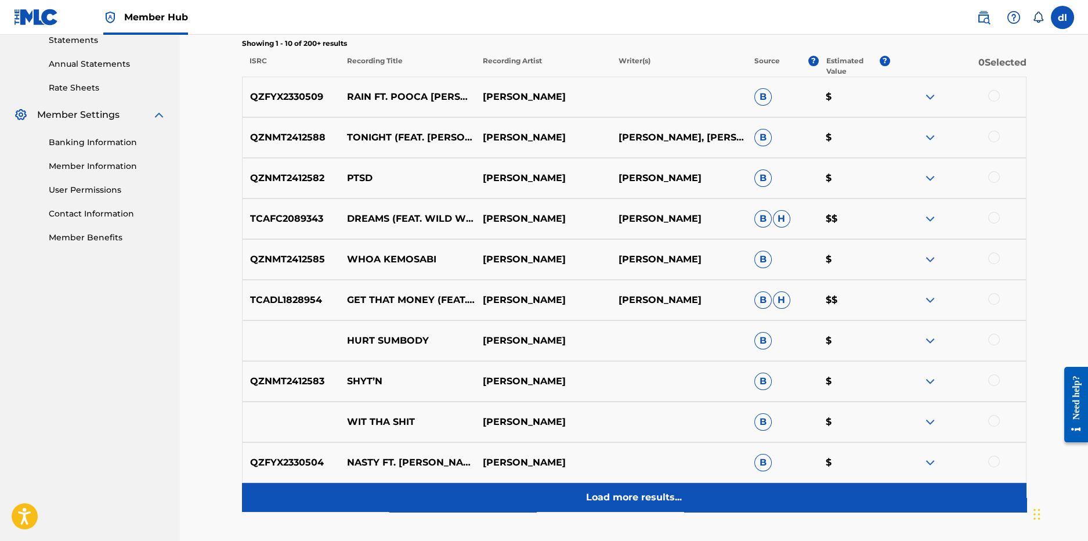
click at [613, 493] on p "Load more results..." at bounding box center [634, 497] width 96 height 14
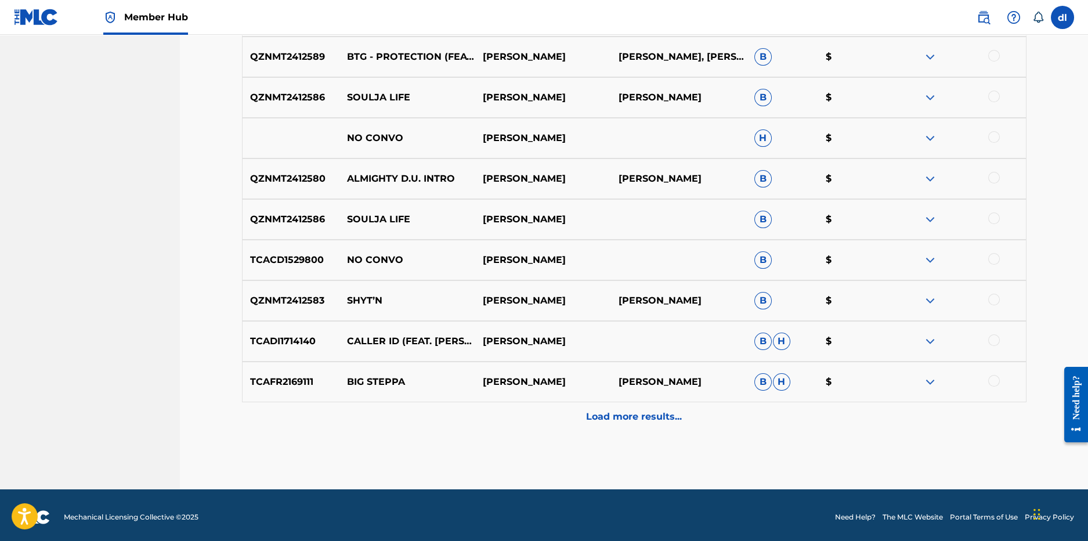
scroll to position [897, 0]
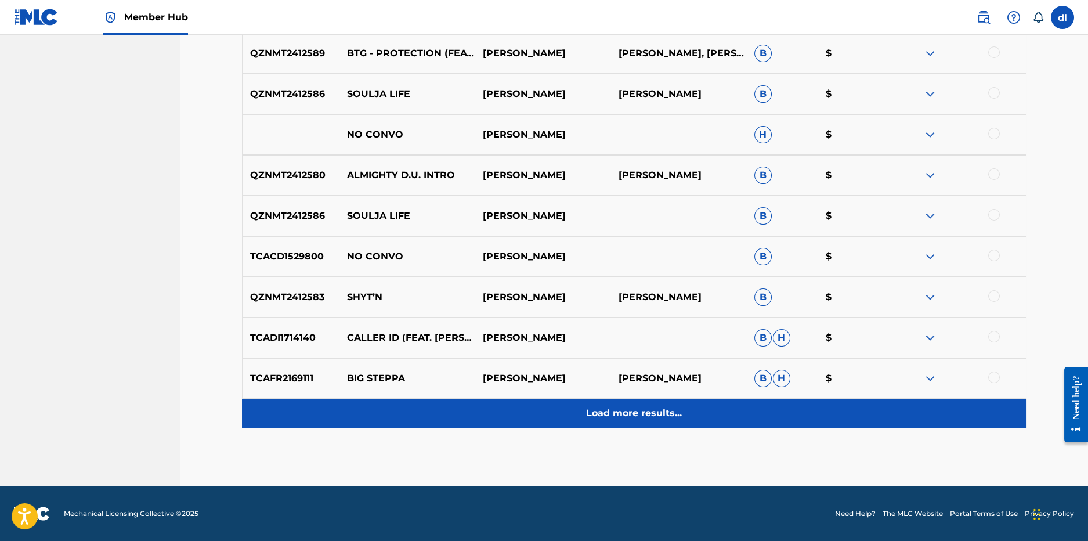
click at [509, 407] on div "Load more results..." at bounding box center [634, 413] width 785 height 29
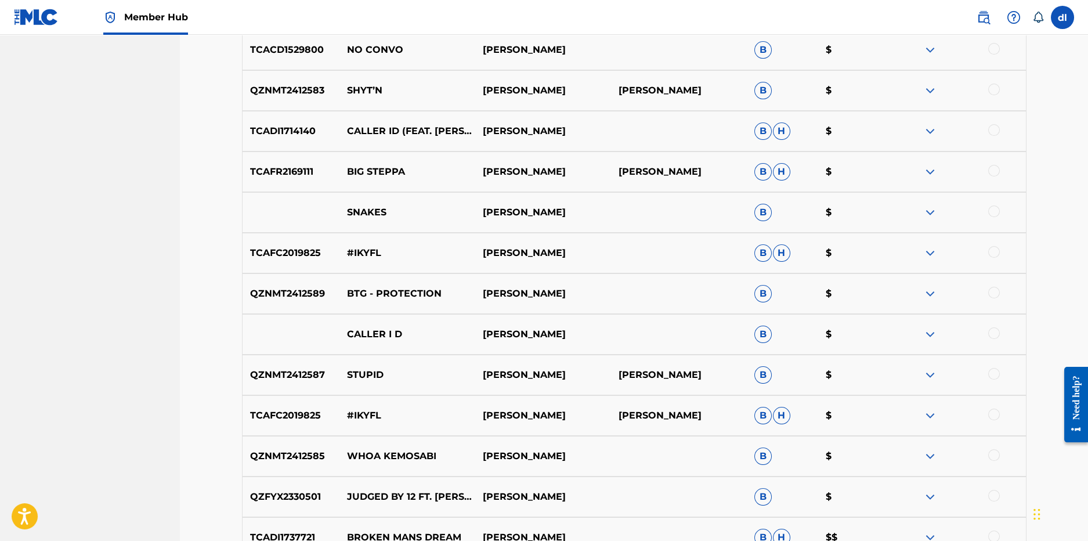
scroll to position [1245, 0]
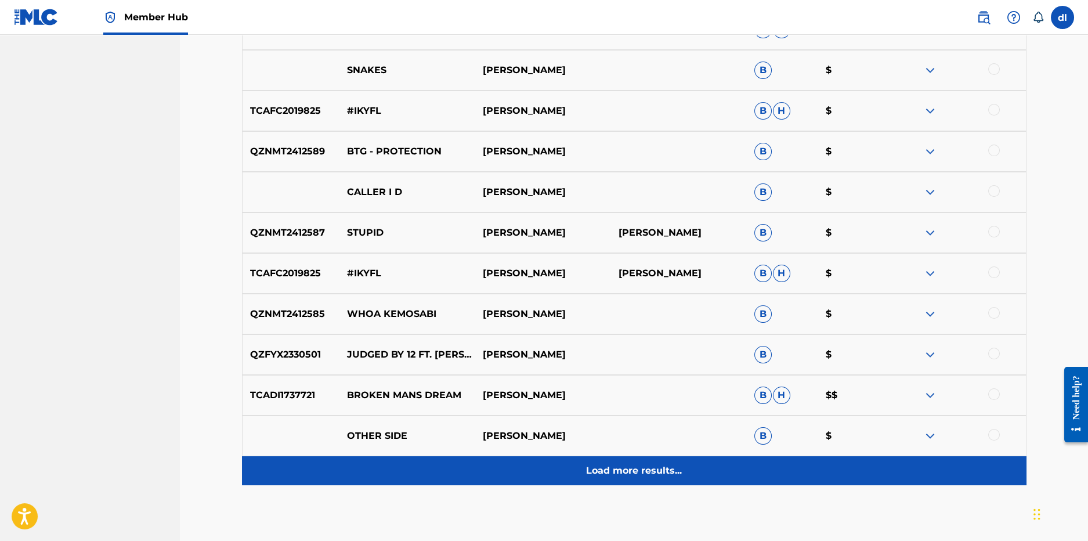
click at [490, 457] on div "Load more results..." at bounding box center [634, 470] width 785 height 29
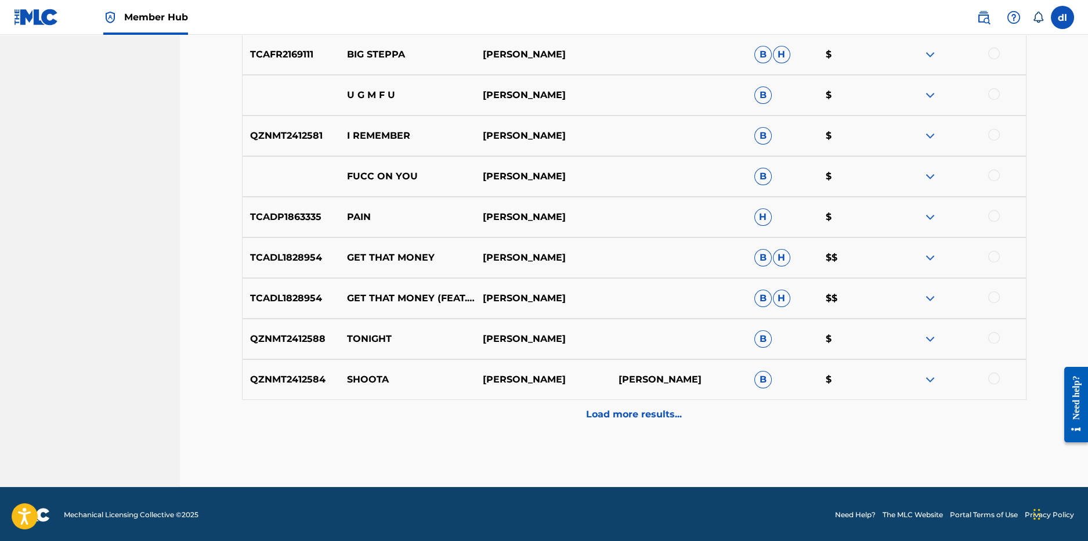
scroll to position [1709, 0]
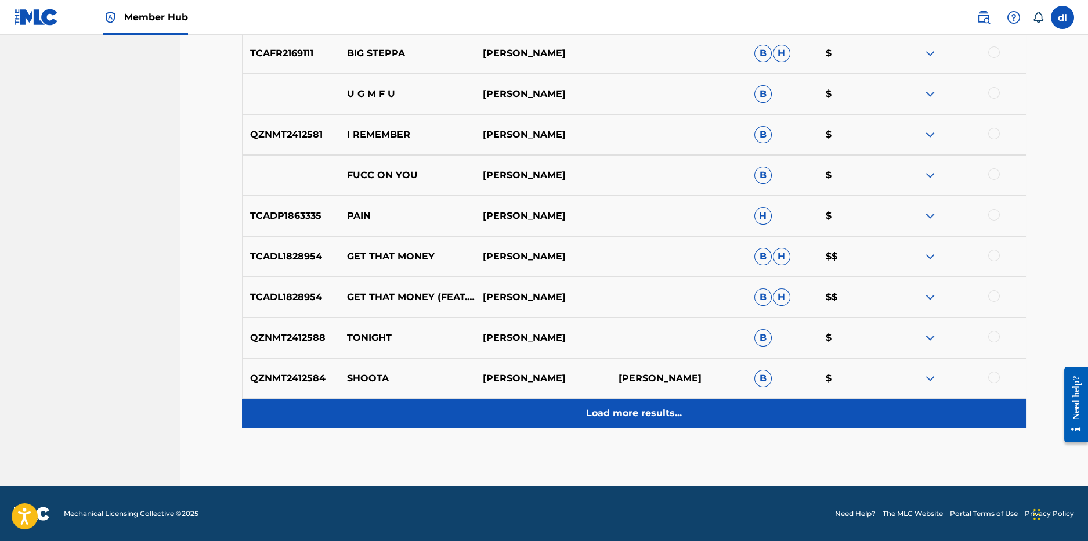
click at [450, 411] on div "Load more results..." at bounding box center [634, 413] width 785 height 29
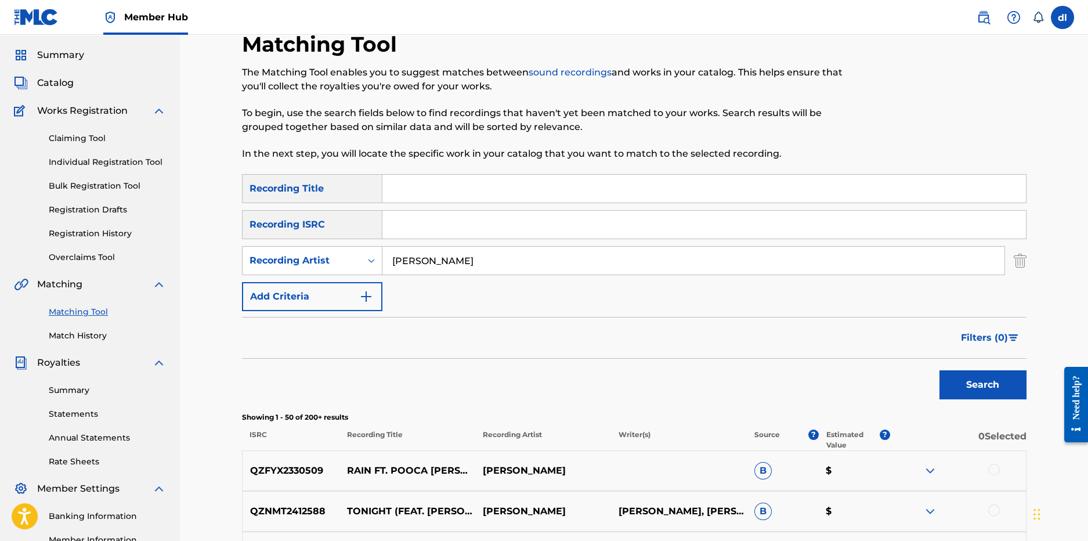
scroll to position [0, 0]
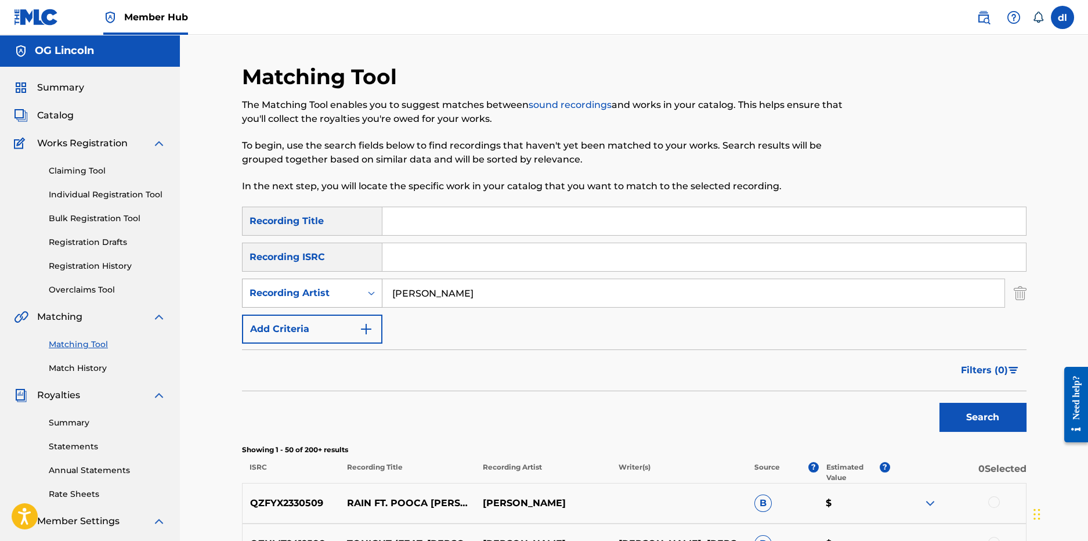
drag, startPoint x: 449, startPoint y: 295, endPoint x: 366, endPoint y: 292, distance: 83.0
click at [367, 292] on div "SearchWithCriteriad156a054-8d44-4963-bd72-b45c76af9f88 Recording Artist levi ca…" at bounding box center [634, 293] width 785 height 29
type input "headhuncho amir"
click at [940, 403] on button "Search" at bounding box center [983, 417] width 87 height 29
click at [458, 215] on input "Search Form" at bounding box center [704, 221] width 644 height 28
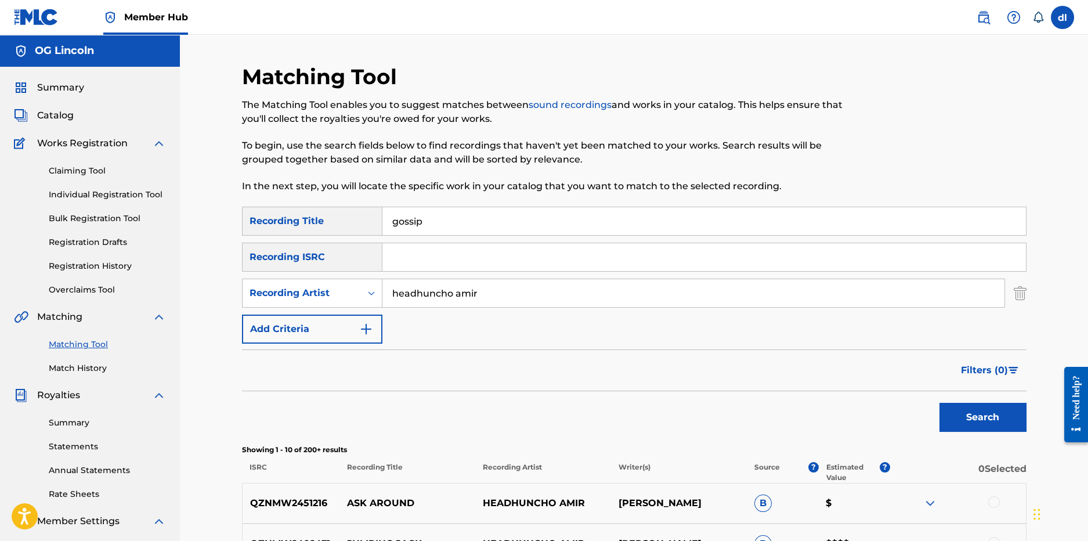
type input "gossip"
click at [940, 403] on button "Search" at bounding box center [983, 417] width 87 height 29
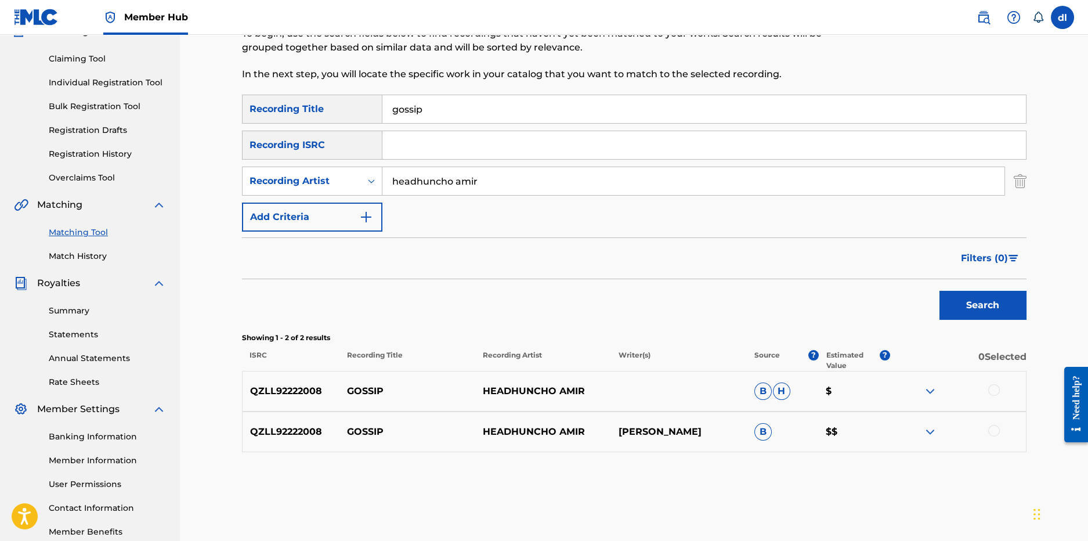
scroll to position [174, 0]
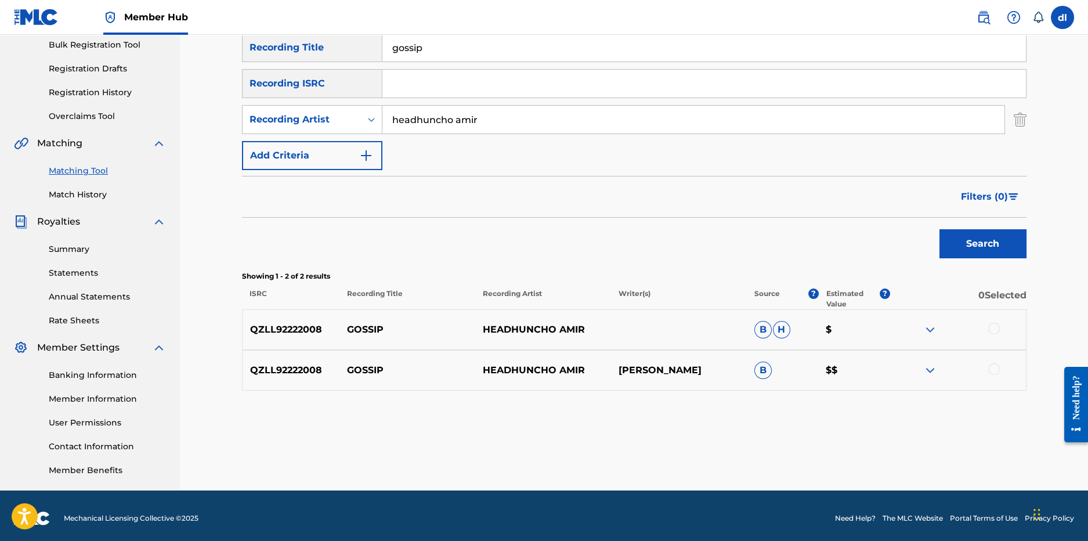
click at [586, 375] on p "HEADHUNCHO AMIR" at bounding box center [543, 370] width 136 height 14
click at [925, 371] on img at bounding box center [930, 370] width 14 height 14
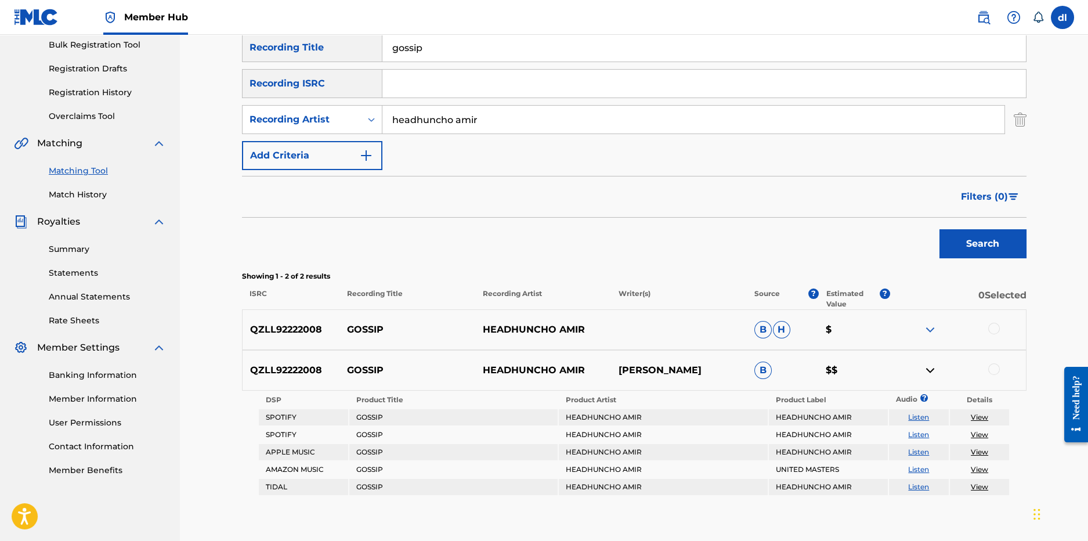
scroll to position [57, 0]
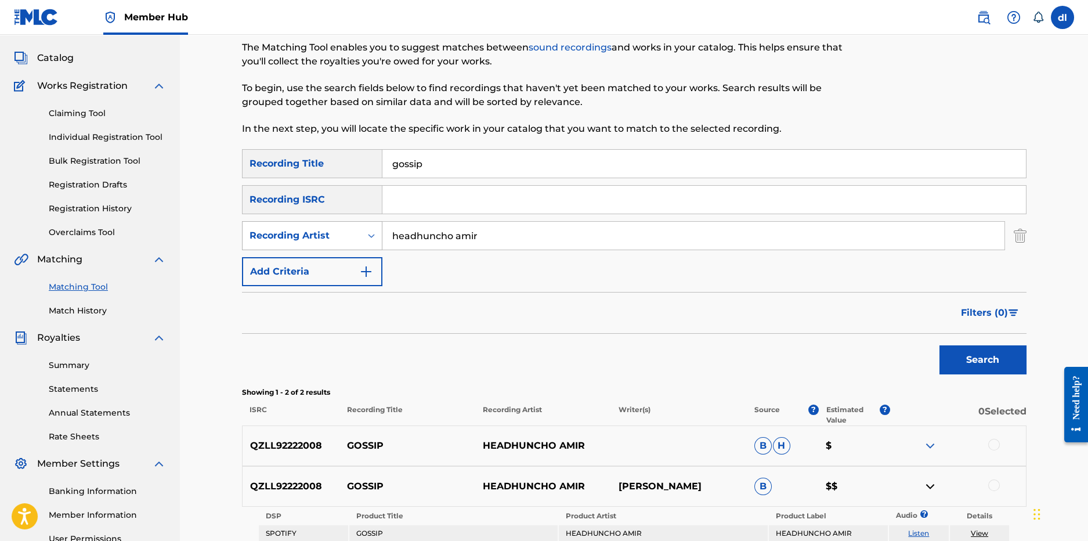
drag, startPoint x: 517, startPoint y: 233, endPoint x: 377, endPoint y: 223, distance: 140.8
click at [376, 225] on div "SearchWithCriteriad156a054-8d44-4963-bd72-b45c76af9f88 Recording Artist headhun…" at bounding box center [634, 235] width 785 height 29
drag, startPoint x: 445, startPoint y: 166, endPoint x: 321, endPoint y: 158, distance: 124.4
click at [321, 160] on div "SearchWithCriteria9c3e5c87-b2cf-4827-b357-f2e99096db22 Recording Title gossip" at bounding box center [634, 163] width 785 height 29
type input "freaky dancer"
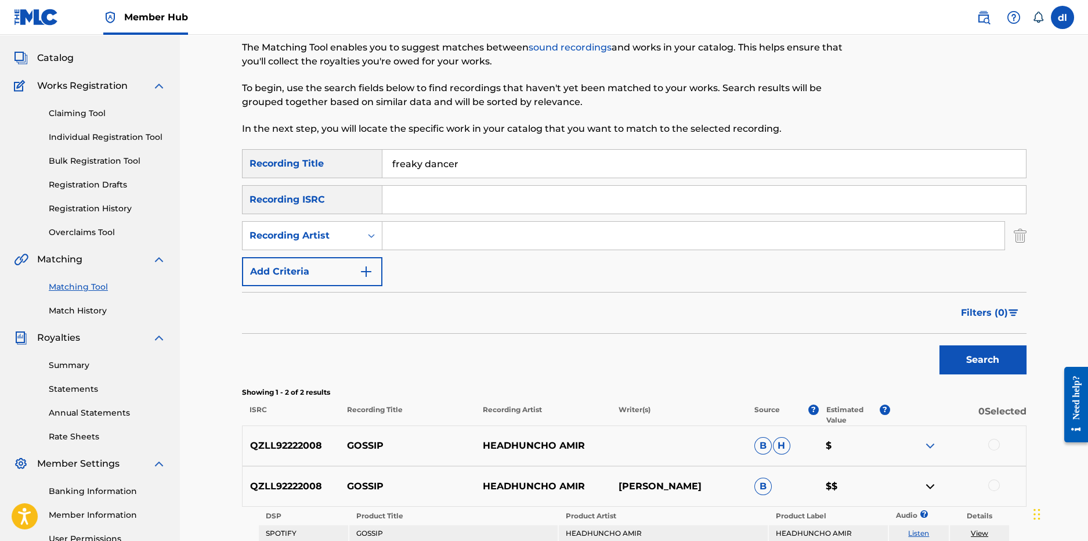
click at [940, 345] on button "Search" at bounding box center [983, 359] width 87 height 29
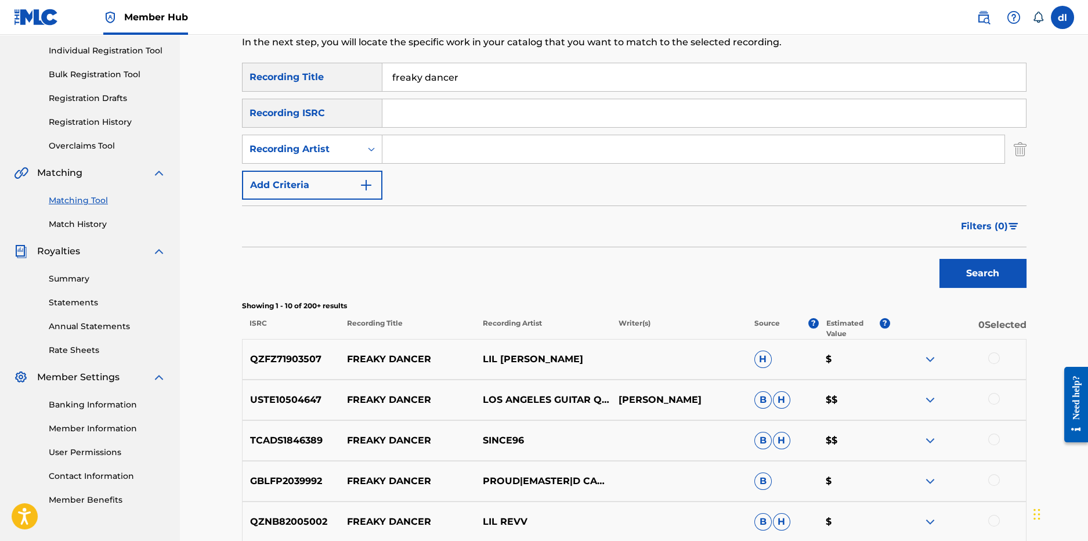
scroll to position [143, 0]
click at [425, 120] on input "Search Form" at bounding box center [704, 114] width 644 height 28
type input "LILCJ KASINO"
click at [1003, 269] on button "Search" at bounding box center [983, 274] width 87 height 29
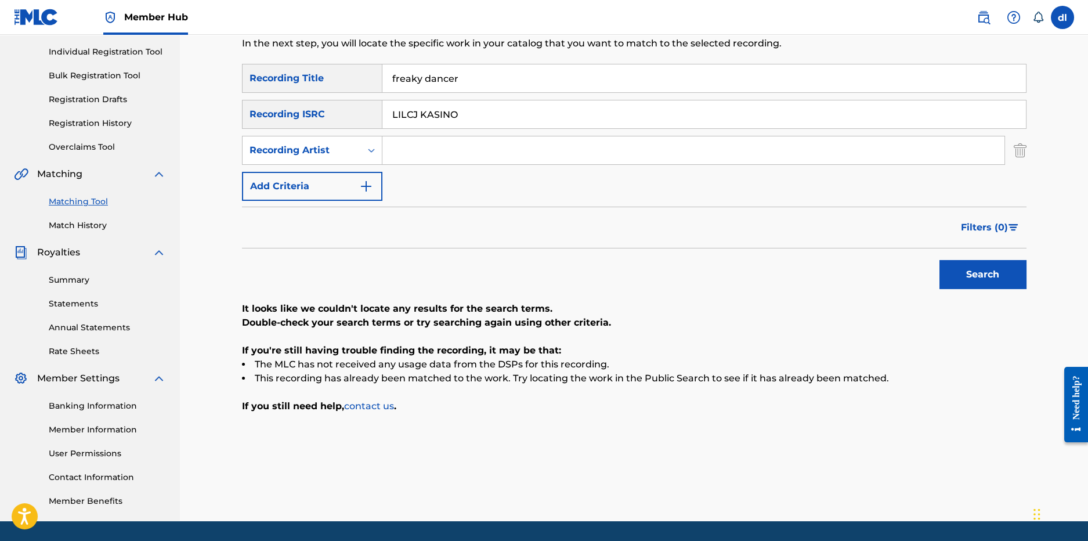
drag, startPoint x: 471, startPoint y: 113, endPoint x: 336, endPoint y: 108, distance: 134.7
click at [334, 110] on div "SearchWithCriteriaccb1e116-8e26-42c5-a37f-7a3bf063605c Recording ISRC LILCJ KAS…" at bounding box center [634, 114] width 785 height 29
click at [433, 149] on input "Search Form" at bounding box center [693, 150] width 622 height 28
click at [988, 283] on button "Search" at bounding box center [983, 274] width 87 height 29
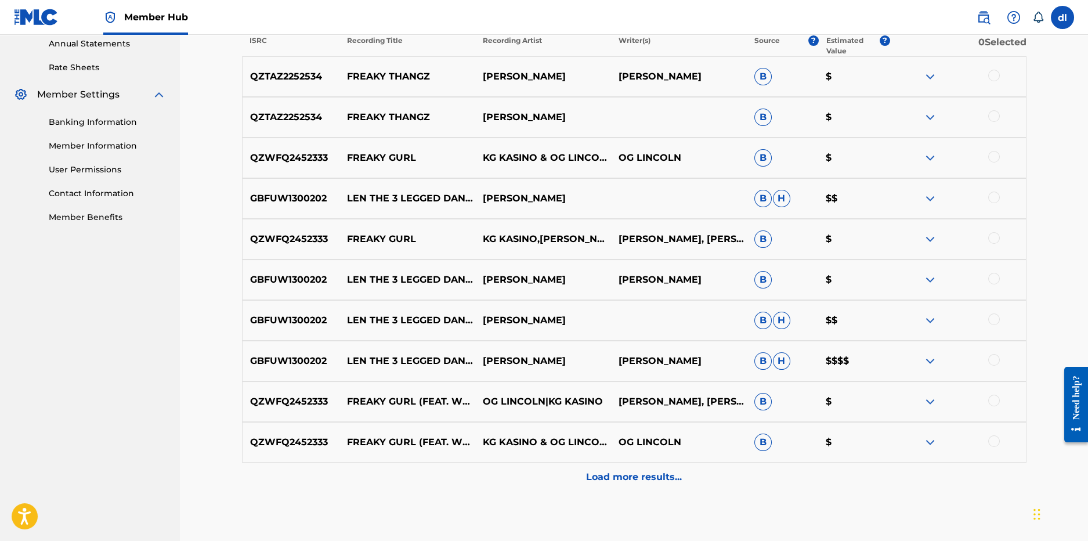
scroll to position [433, 0]
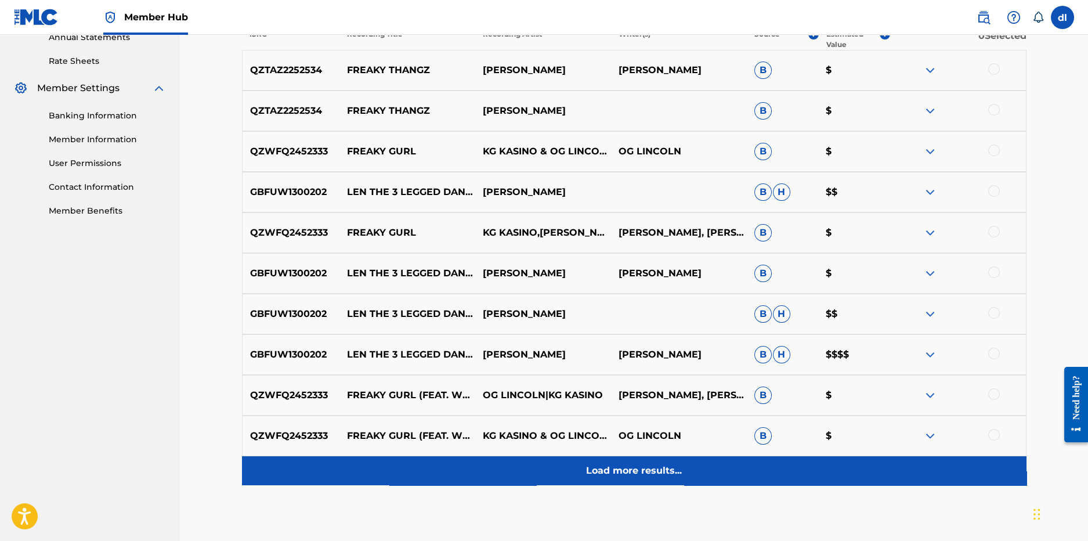
click at [528, 469] on div "Load more results..." at bounding box center [634, 470] width 785 height 29
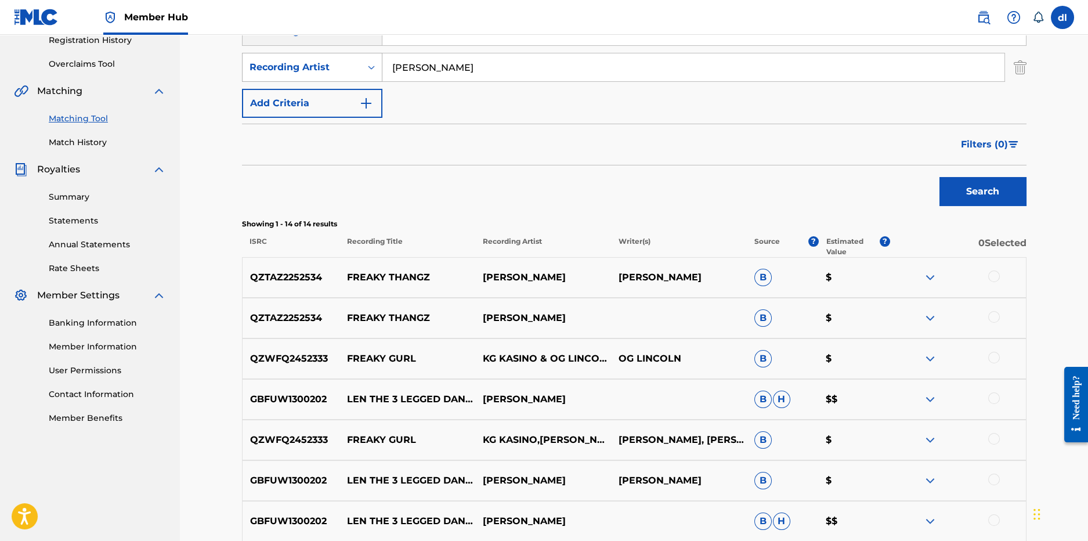
scroll to position [102, 0]
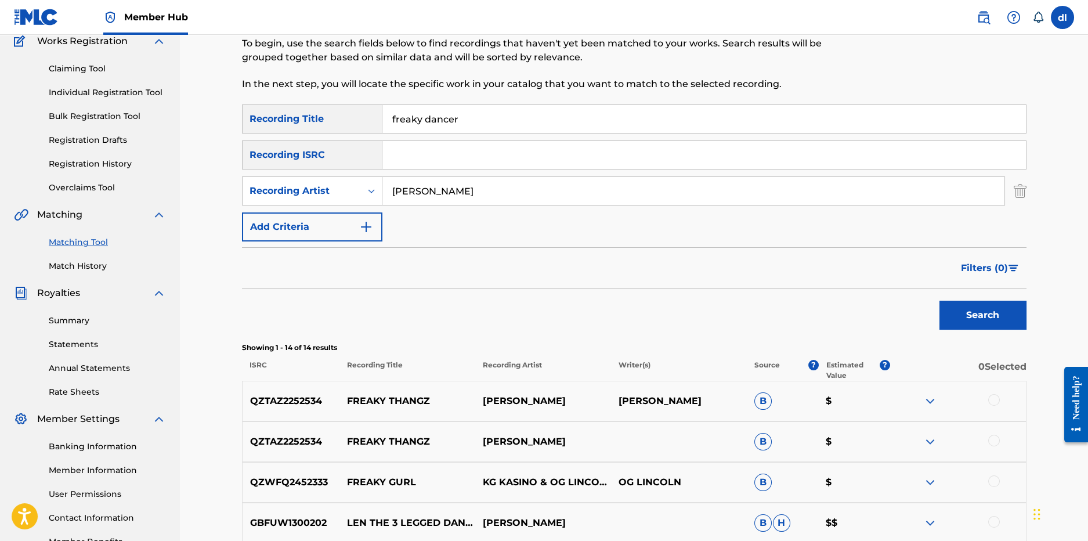
drag, startPoint x: 461, startPoint y: 189, endPoint x: 302, endPoint y: 174, distance: 159.7
click at [305, 176] on div "SearchWithCriteriad156a054-8d44-4963-bd72-b45c76af9f88 Recording Artist lilcj k…" at bounding box center [634, 190] width 785 height 29
type input "k"
type input "lilcj kasino og lincoln"
click at [940, 301] on button "Search" at bounding box center [983, 315] width 87 height 29
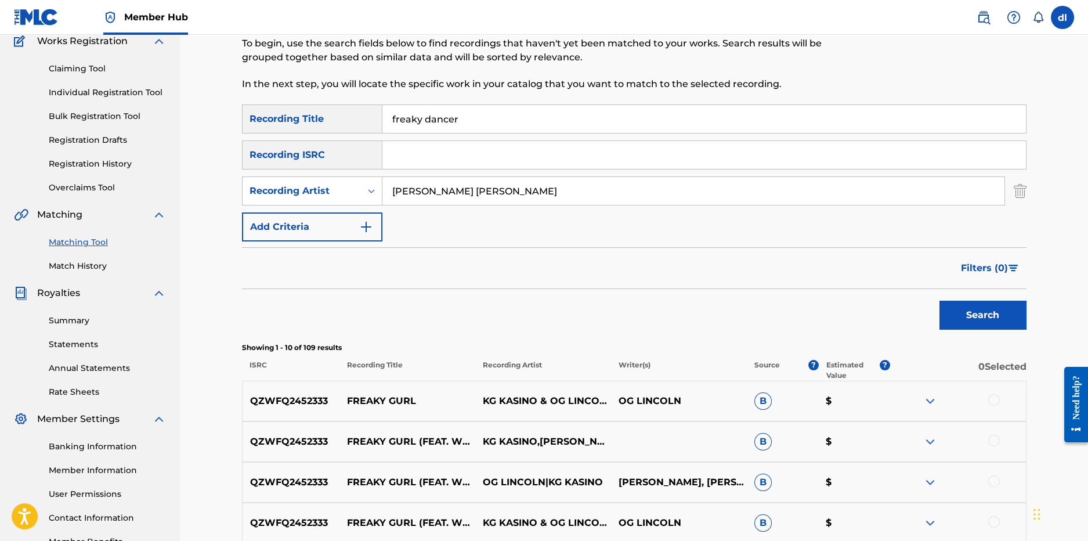
drag, startPoint x: 510, startPoint y: 122, endPoint x: 304, endPoint y: 102, distance: 207.6
click at [304, 103] on div "Matching Tool The Matching Tool enables you to suggest matches between sound re…" at bounding box center [634, 418] width 785 height 912
click at [940, 301] on button "Search" at bounding box center [983, 315] width 87 height 29
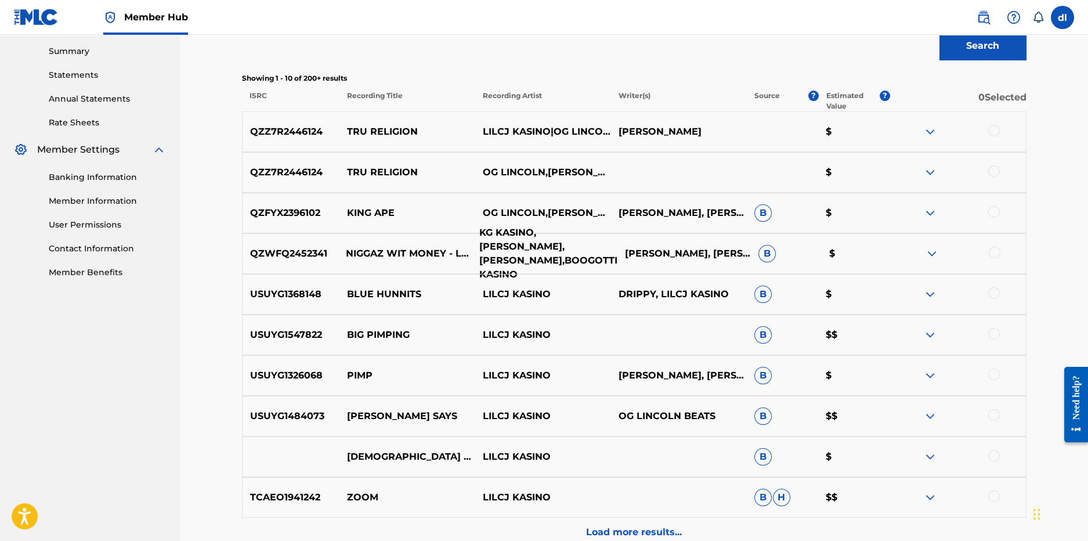
scroll to position [392, 0]
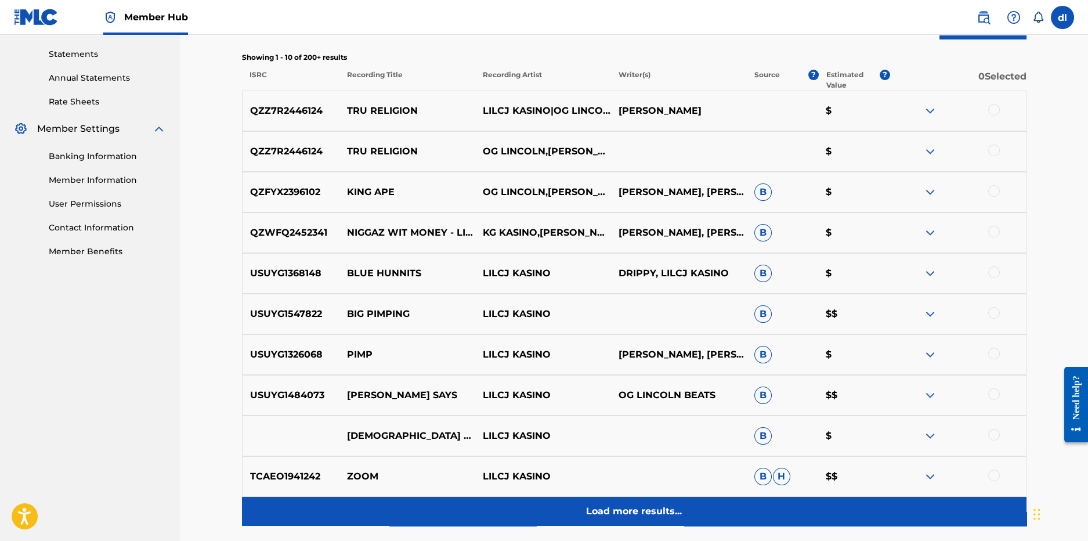
click at [573, 508] on div "Load more results..." at bounding box center [634, 511] width 785 height 29
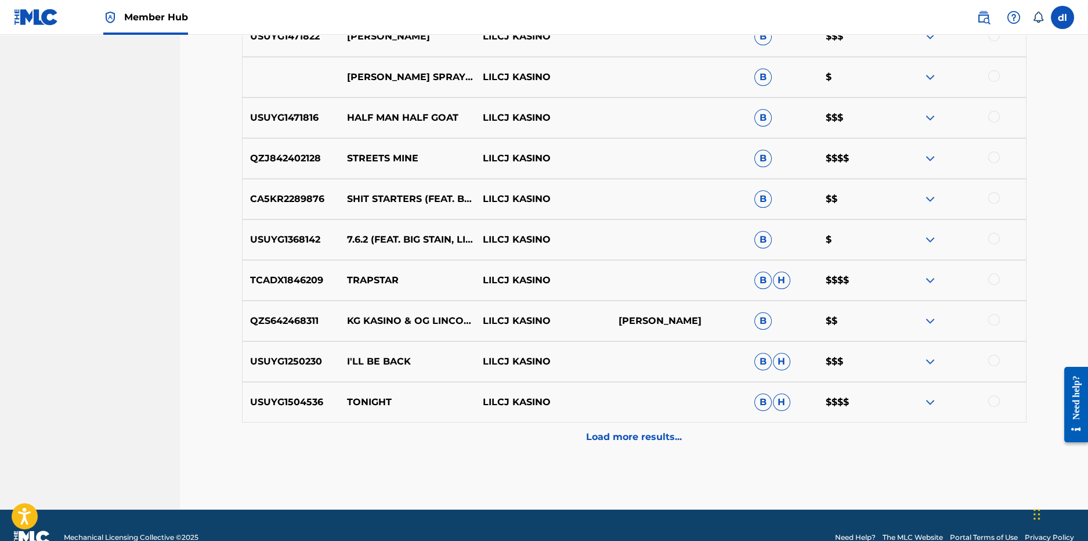
scroll to position [897, 0]
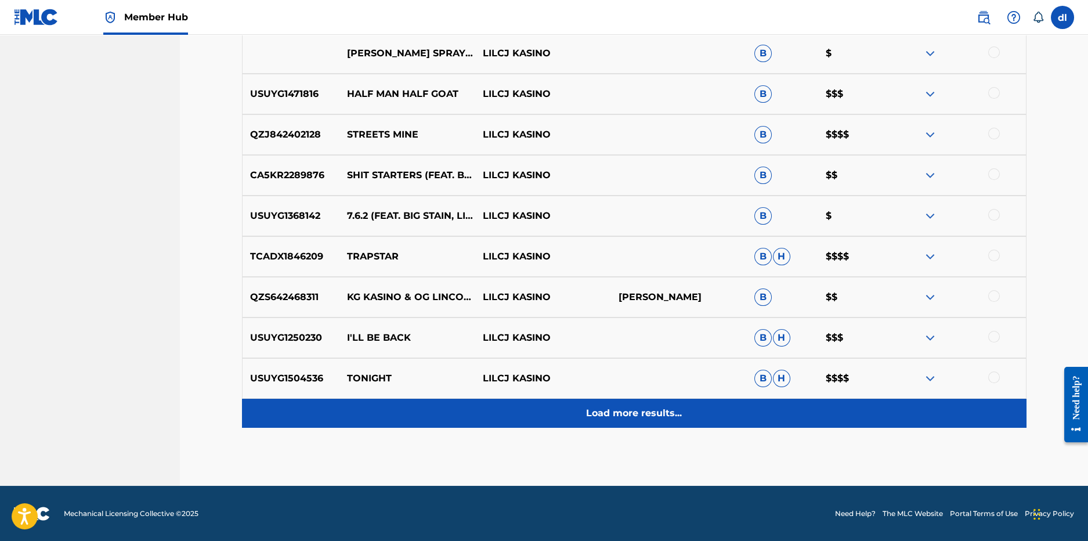
click at [531, 413] on div "Load more results..." at bounding box center [634, 413] width 785 height 29
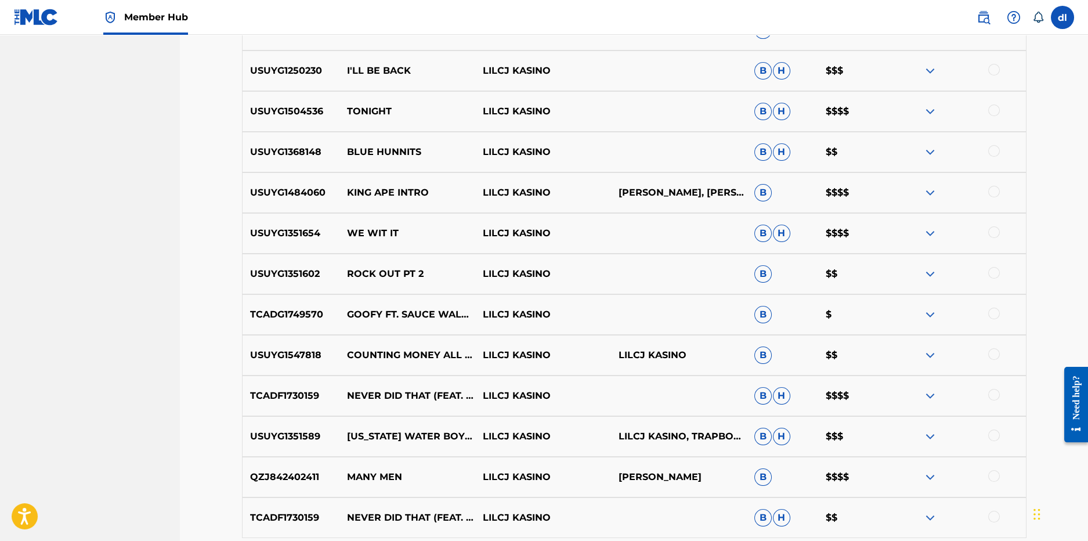
scroll to position [1245, 0]
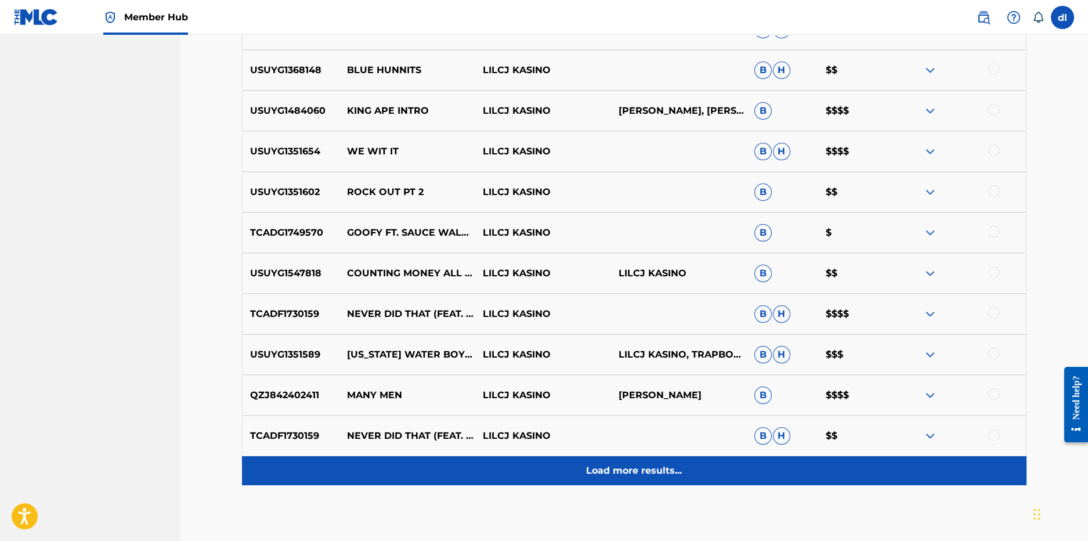
click at [474, 456] on div "Load more results..." at bounding box center [634, 470] width 785 height 29
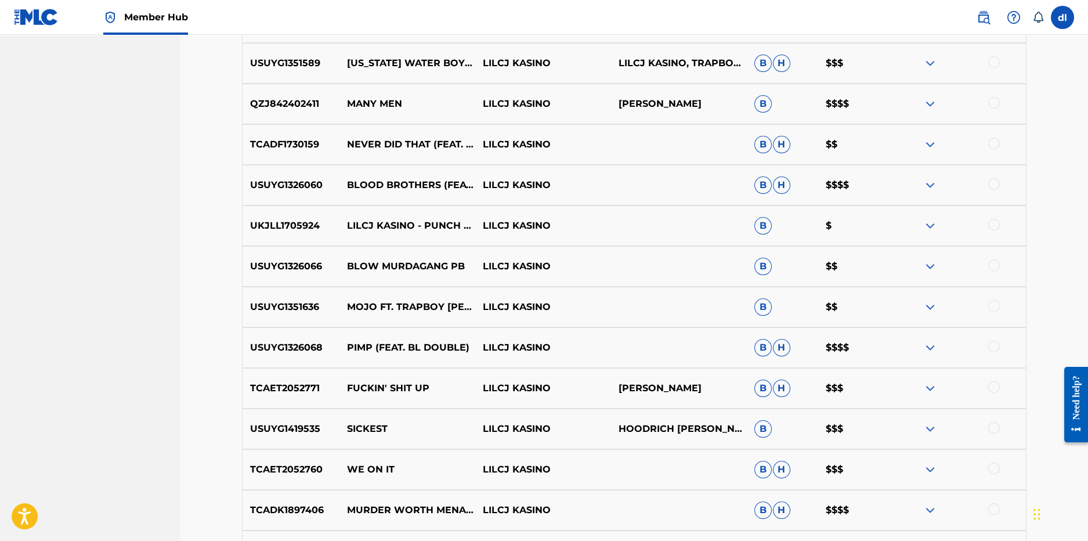
scroll to position [1651, 0]
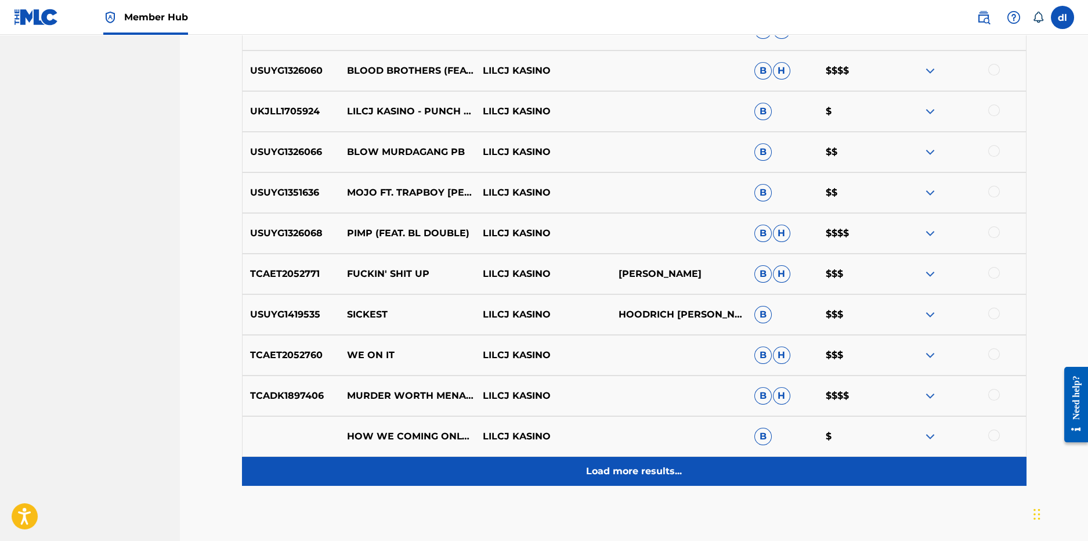
click at [428, 468] on div "Load more results..." at bounding box center [634, 471] width 785 height 29
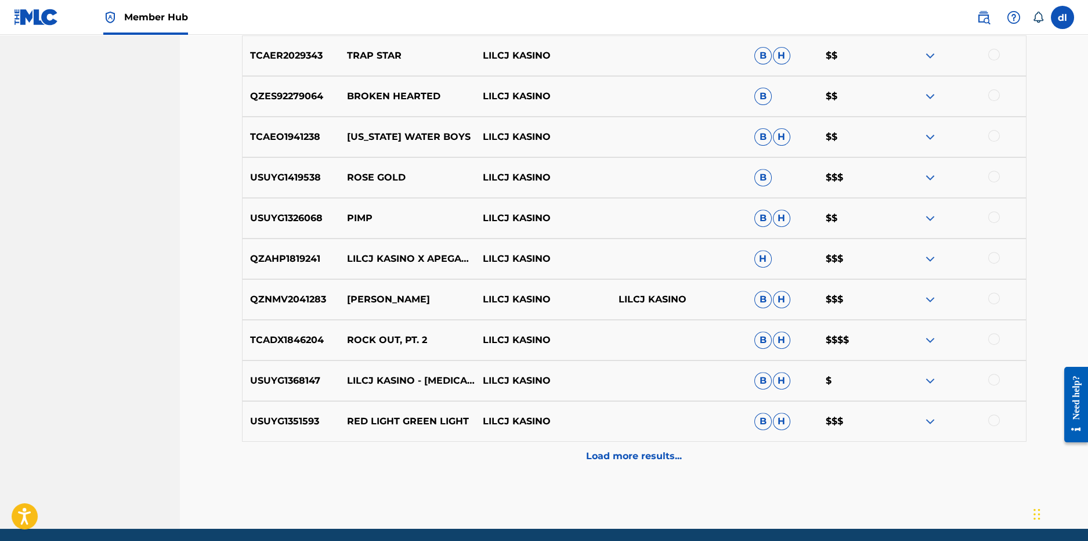
scroll to position [2116, 0]
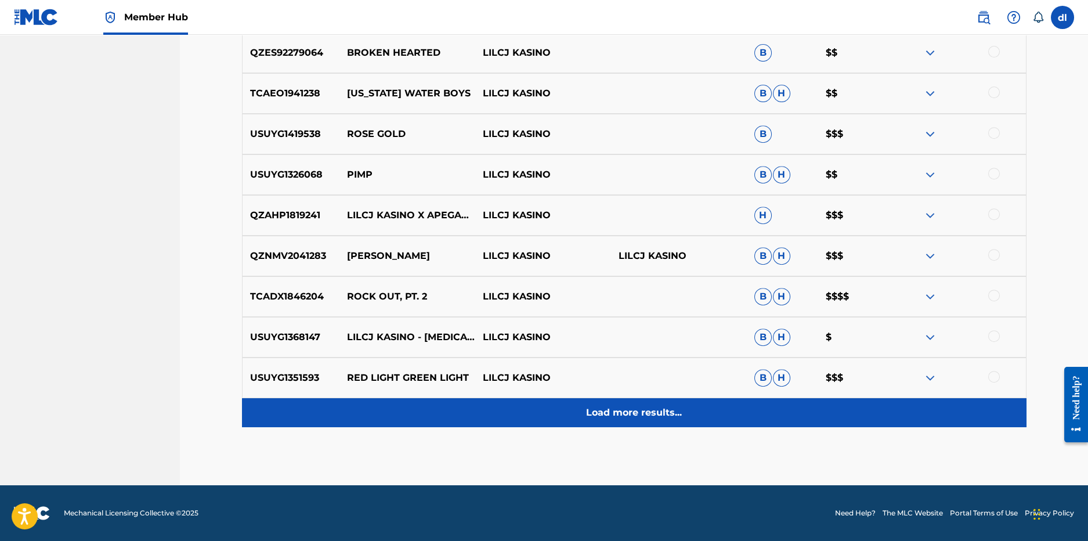
click at [586, 418] on p "Load more results..." at bounding box center [634, 413] width 96 height 14
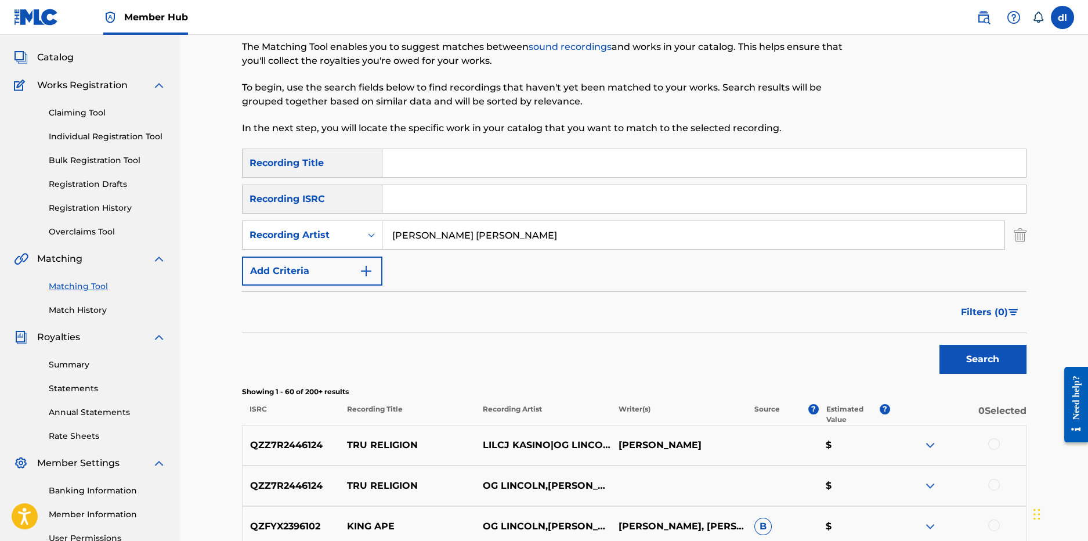
scroll to position [0, 0]
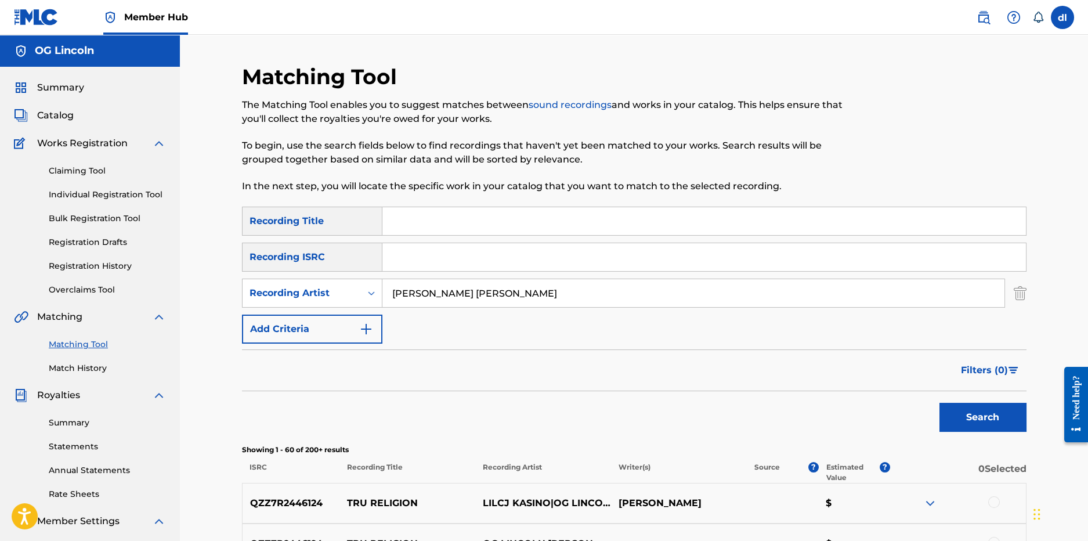
drag, startPoint x: 509, startPoint y: 298, endPoint x: 445, endPoint y: 285, distance: 65.8
click at [445, 285] on input "lilcj kasino og lincoln" at bounding box center [693, 293] width 622 height 28
type input "lilcj kasino sauce"
click at [940, 403] on button "Search" at bounding box center [983, 417] width 87 height 29
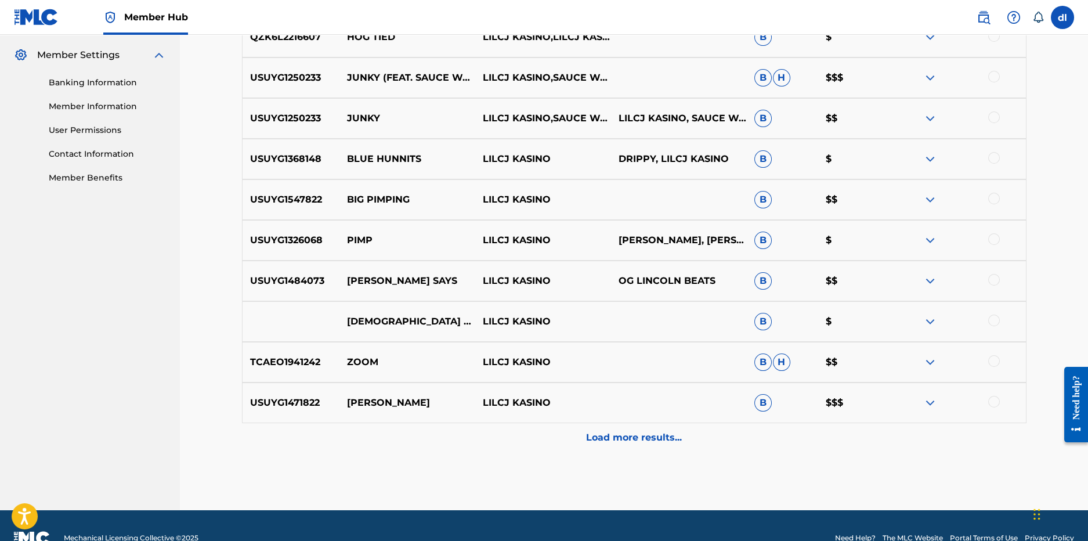
scroll to position [491, 0]
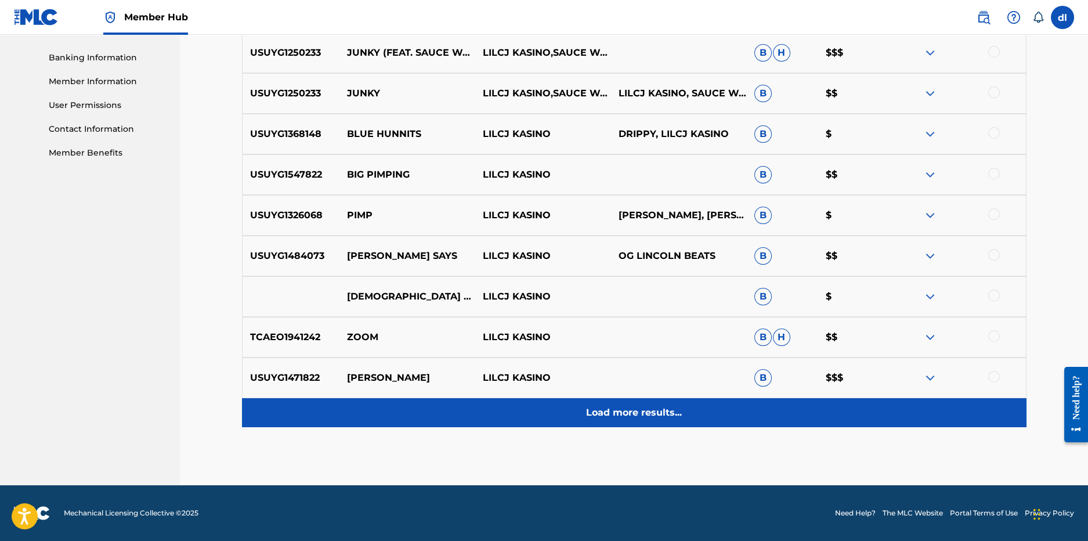
click at [566, 411] on div "Load more results..." at bounding box center [634, 412] width 785 height 29
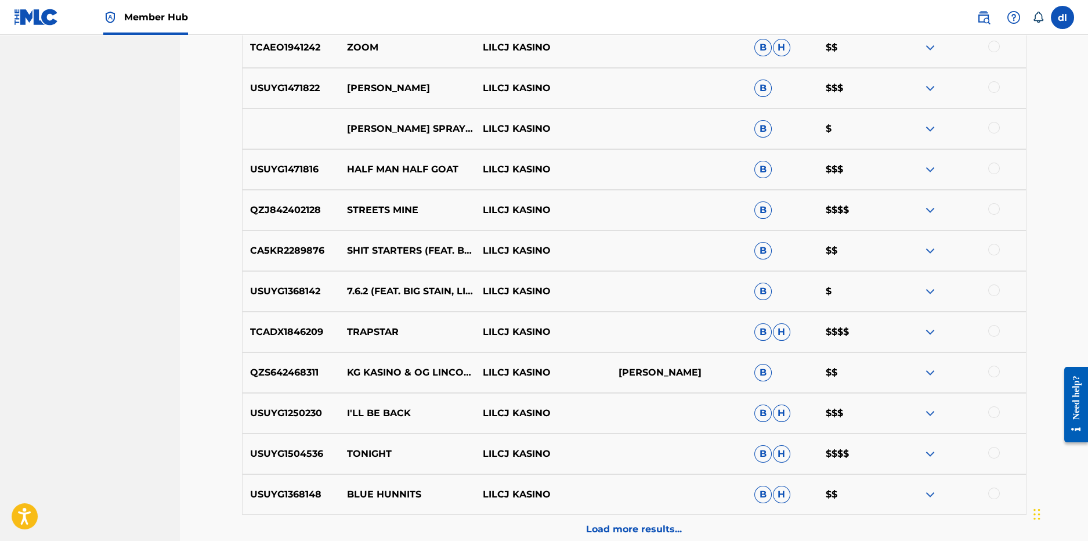
scroll to position [897, 0]
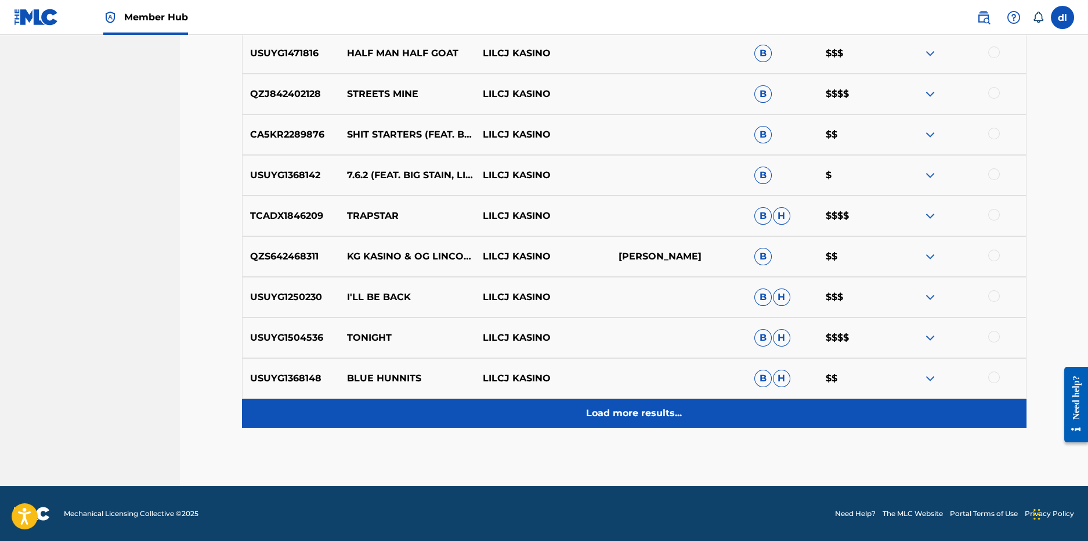
click at [617, 414] on p "Load more results..." at bounding box center [634, 413] width 96 height 14
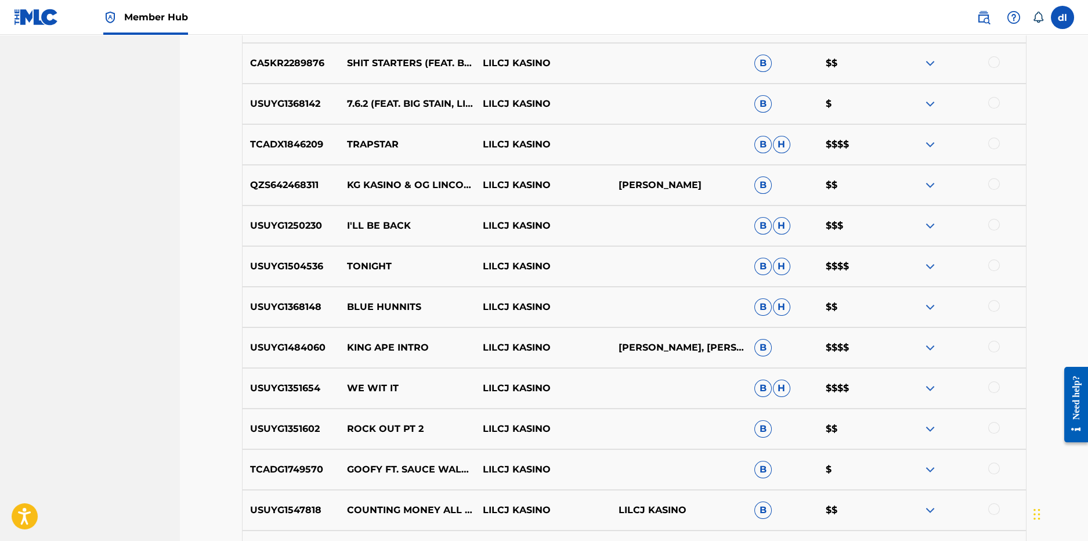
scroll to position [1187, 0]
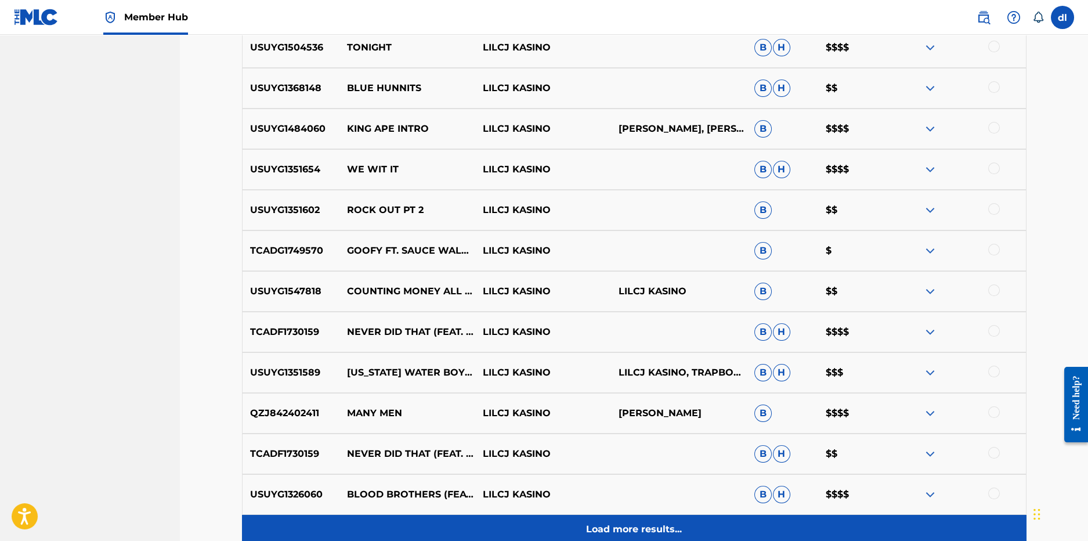
click at [462, 522] on div "Load more results..." at bounding box center [634, 529] width 785 height 29
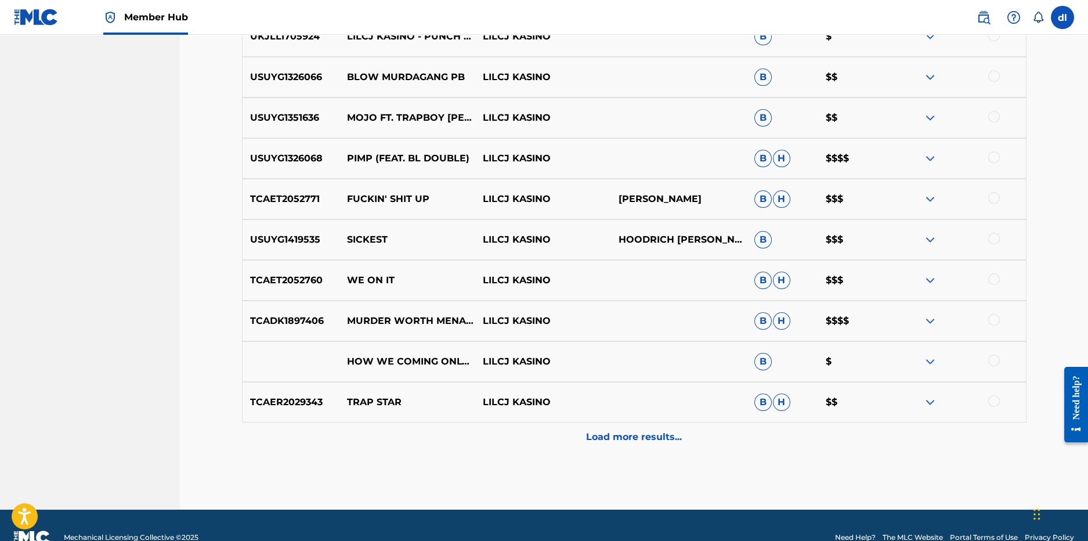
scroll to position [1709, 0]
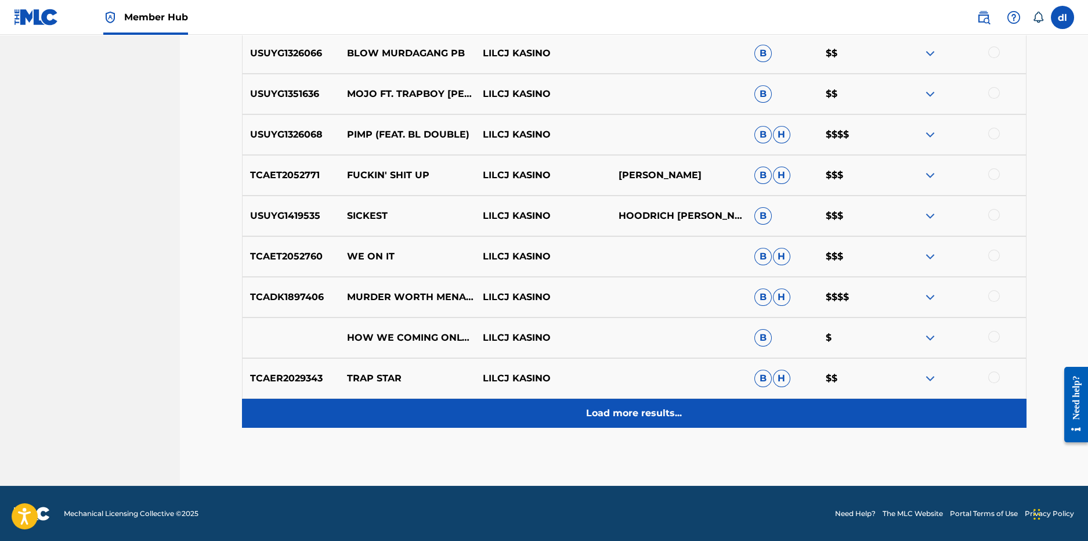
click at [494, 415] on div "Load more results..." at bounding box center [634, 413] width 785 height 29
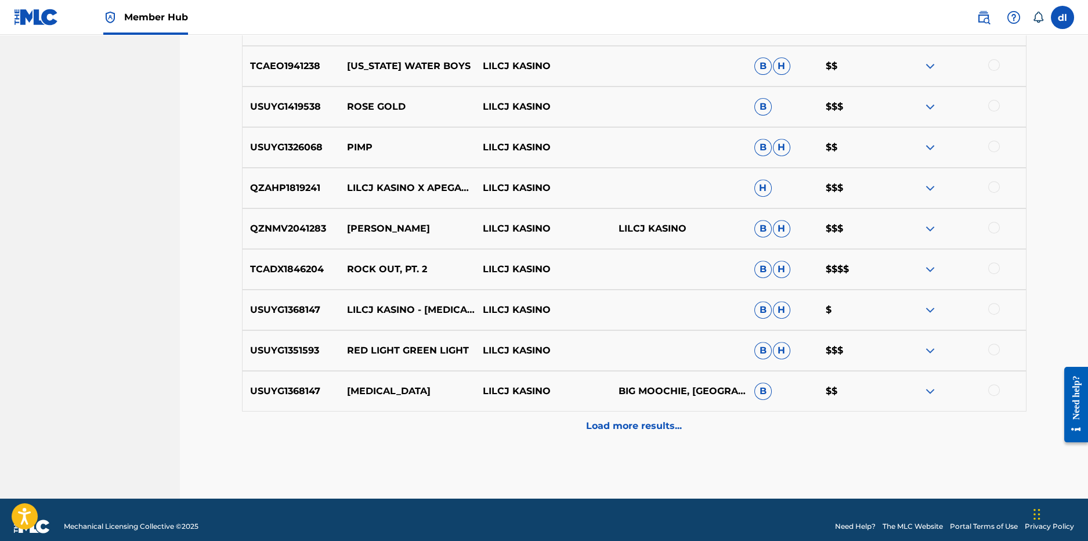
scroll to position [2115, 0]
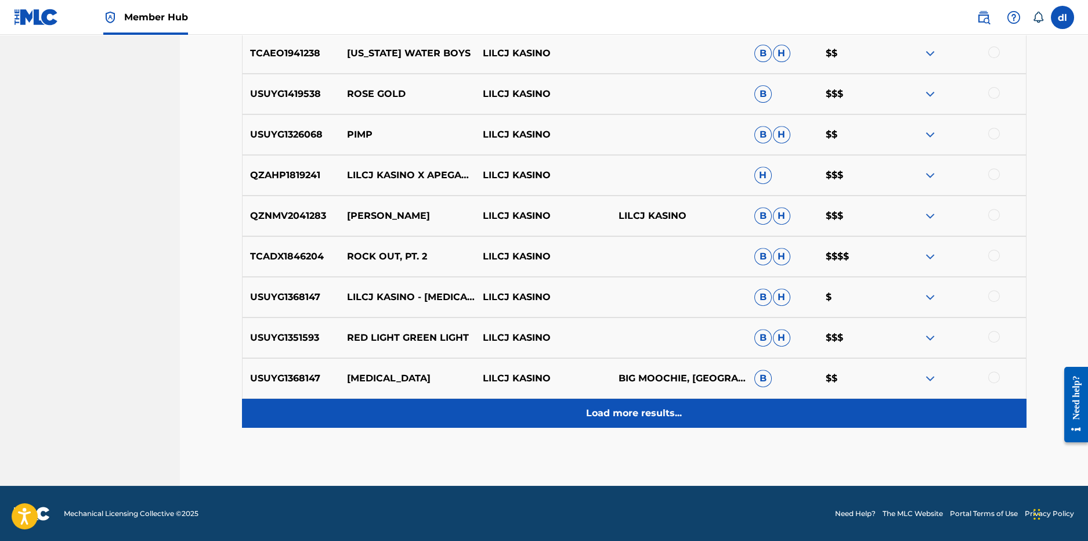
click at [493, 407] on div "Load more results..." at bounding box center [634, 413] width 785 height 29
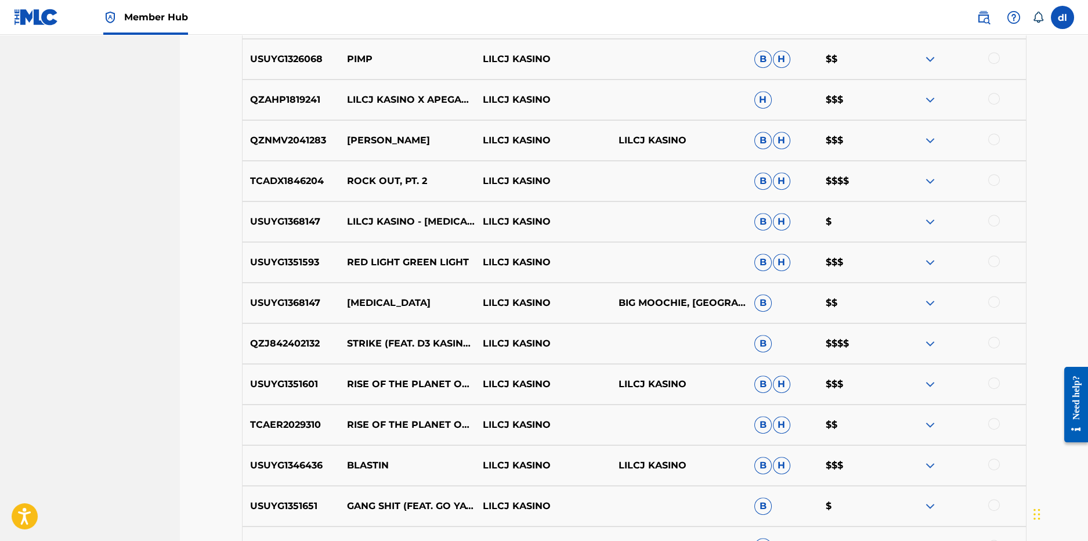
scroll to position [2405, 0]
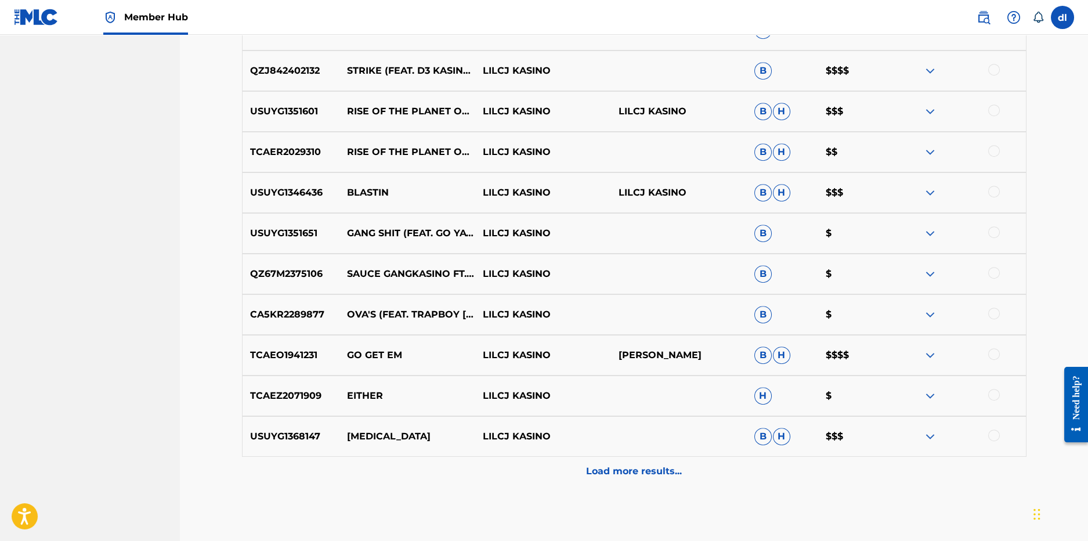
click at [537, 467] on div "Load more results..." at bounding box center [634, 471] width 785 height 29
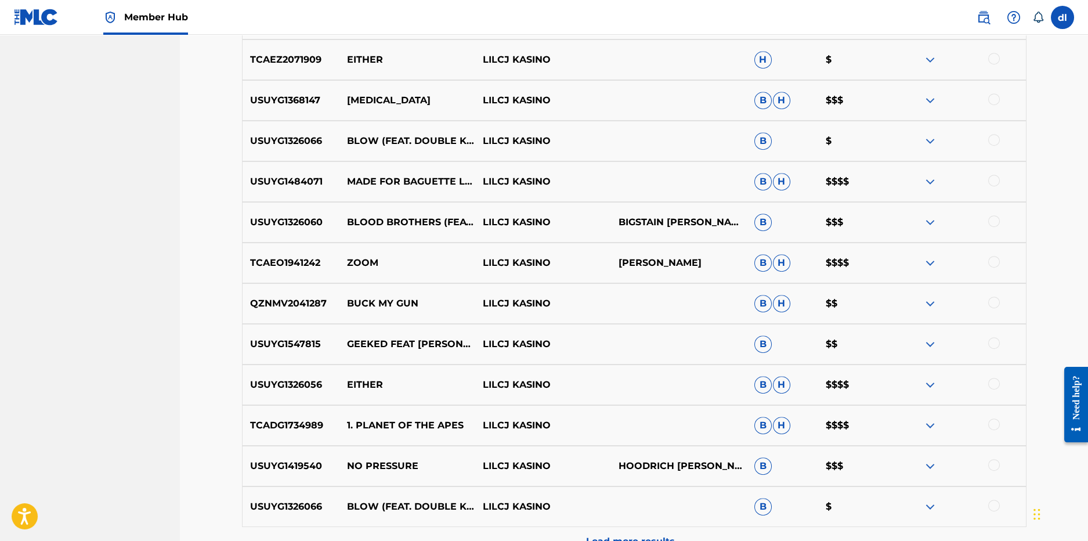
scroll to position [2869, 0]
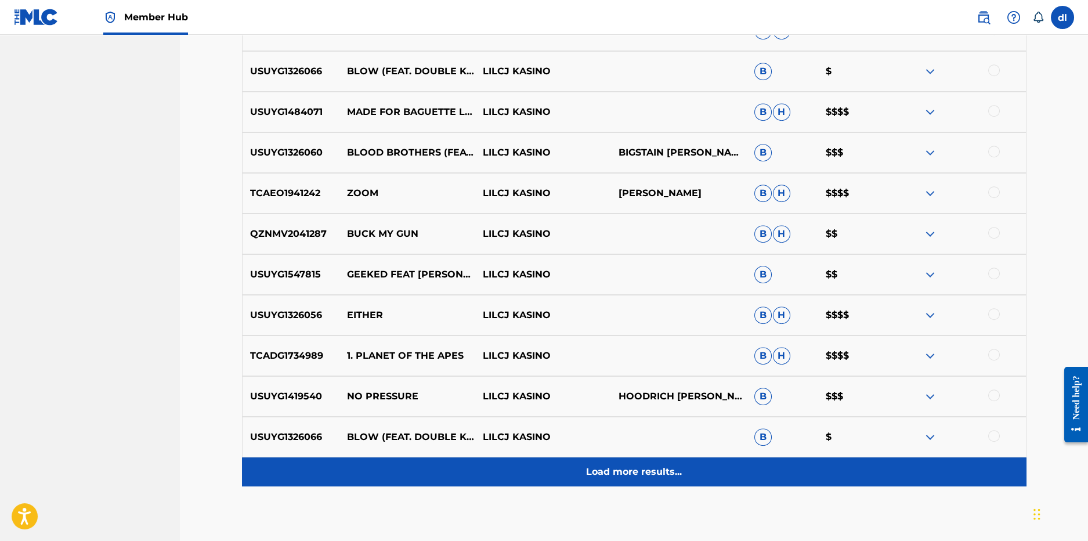
click at [503, 464] on div "Load more results..." at bounding box center [634, 471] width 785 height 29
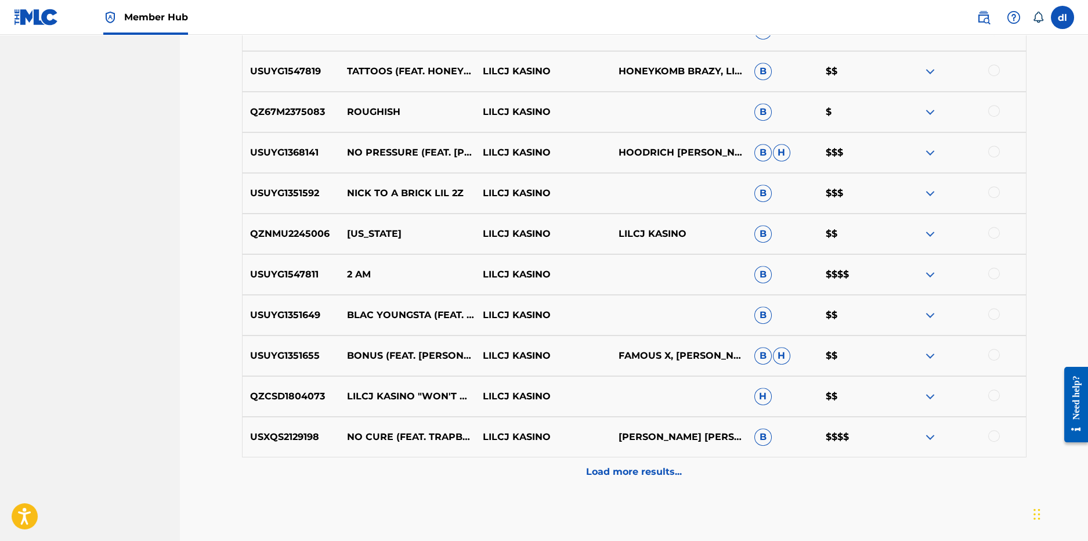
scroll to position [3276, 0]
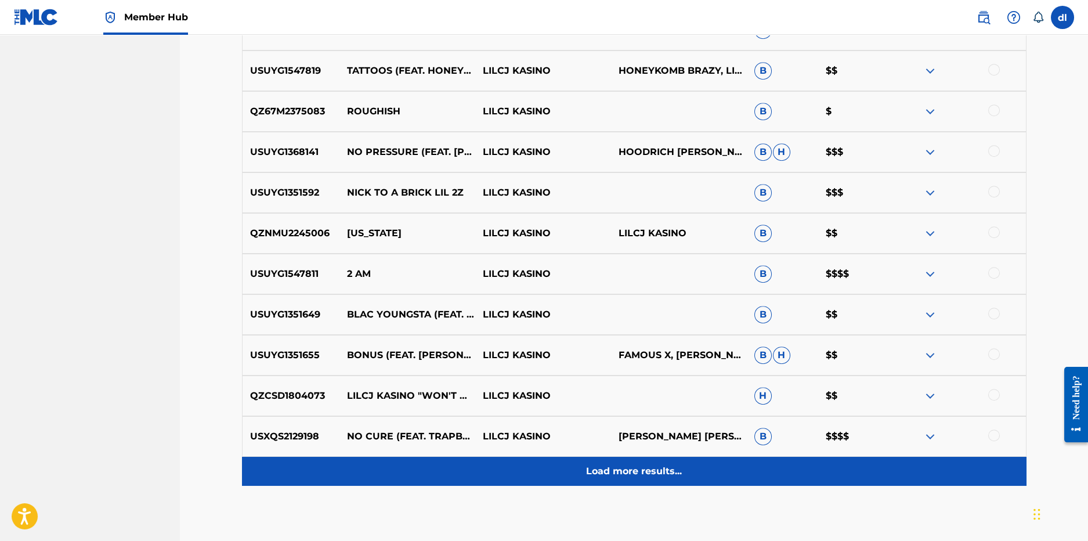
click at [496, 467] on div "Load more results..." at bounding box center [634, 471] width 785 height 29
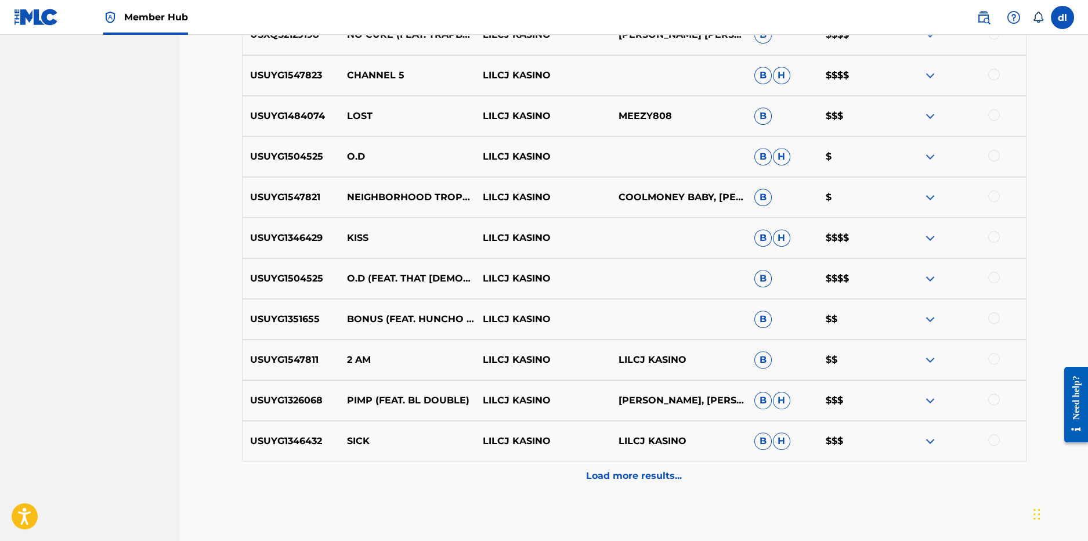
scroll to position [3682, 0]
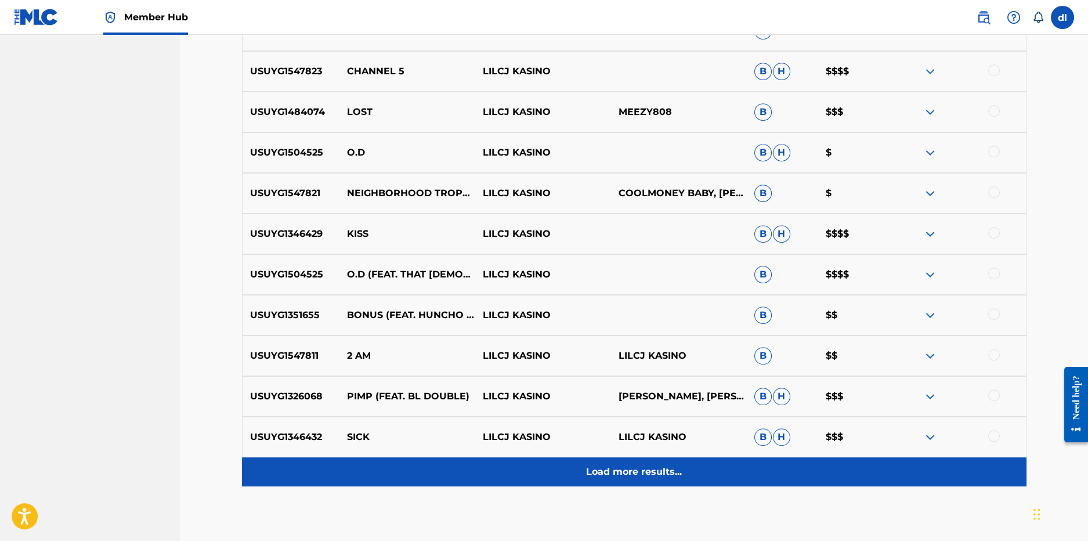
click at [457, 475] on div "Load more results..." at bounding box center [634, 471] width 785 height 29
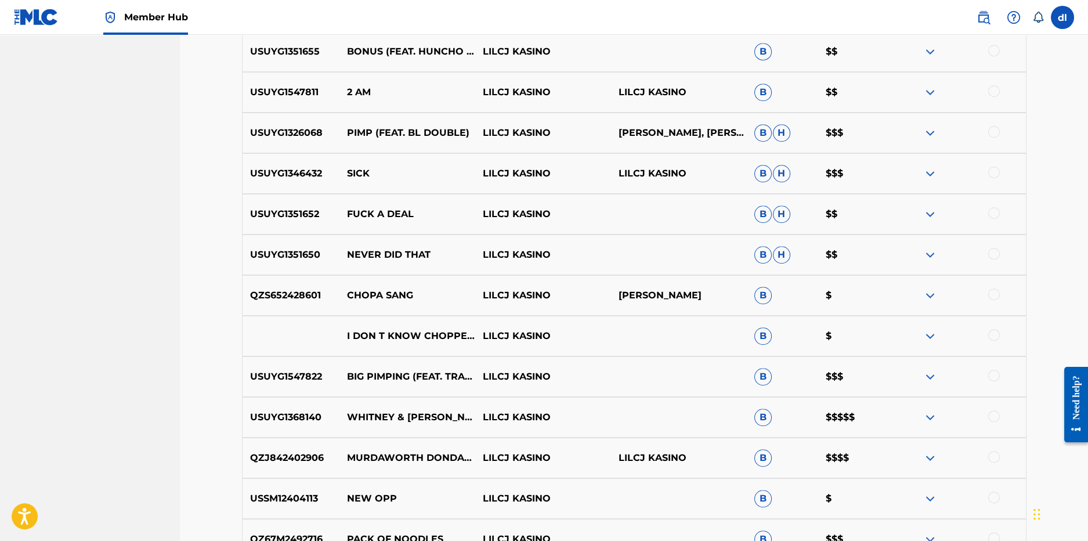
scroll to position [3972, 0]
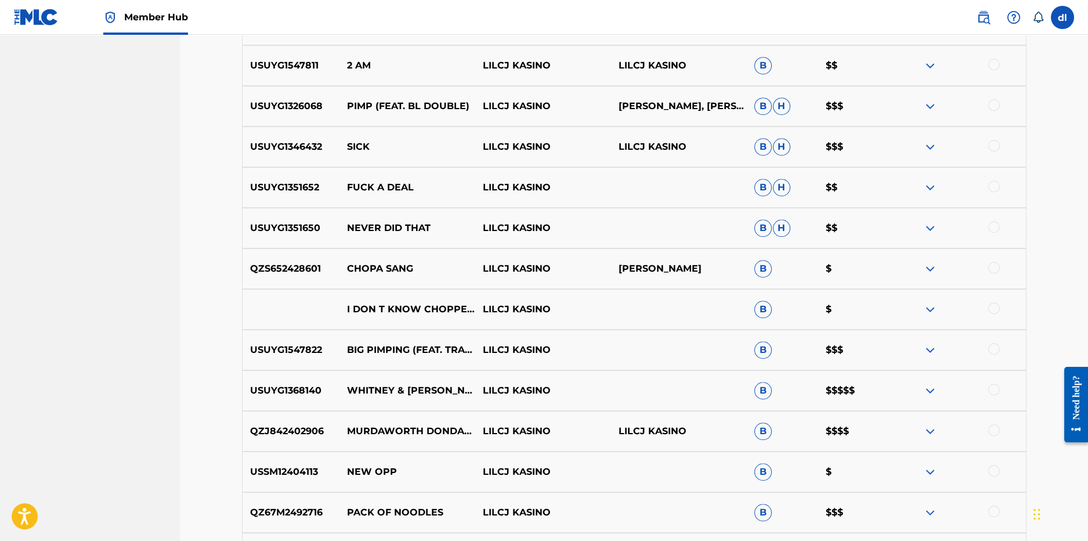
click at [929, 389] on img at bounding box center [930, 391] width 14 height 14
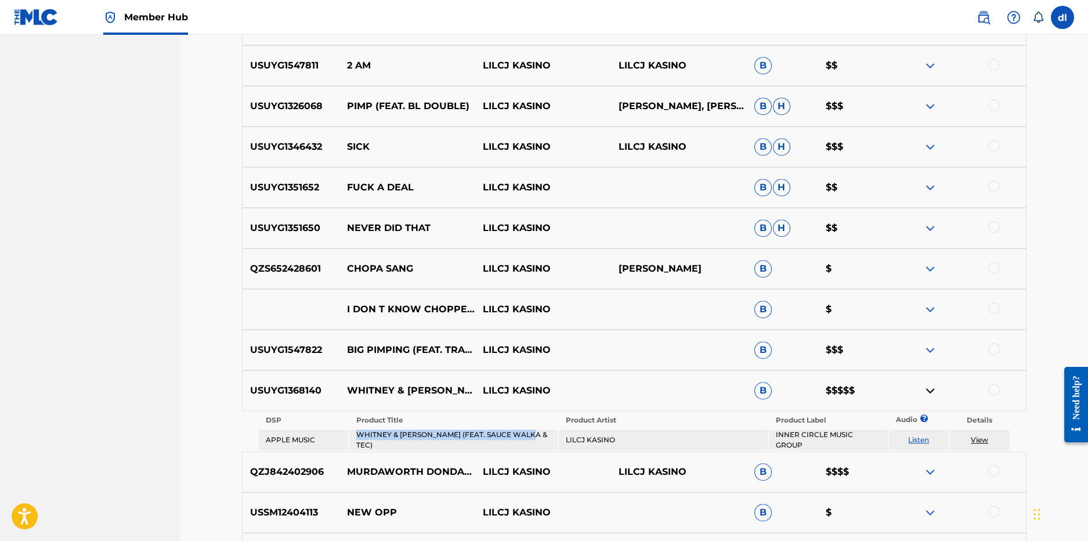
drag, startPoint x: 356, startPoint y: 436, endPoint x: 538, endPoint y: 438, distance: 182.2
click at [539, 438] on td "WHITNEY & [PERSON_NAME] (FEAT. SAUCE WALKA & TEC)" at bounding box center [453, 439] width 208 height 21
copy td "WHITNEY & [PERSON_NAME] (FEAT. SAUCE WALKA & TEC)"
click at [373, 392] on p "WHITNEY & [PERSON_NAME] (FEAT. SAUCE WALKA & TEC)" at bounding box center [407, 391] width 136 height 42
click at [935, 389] on img at bounding box center [930, 391] width 14 height 14
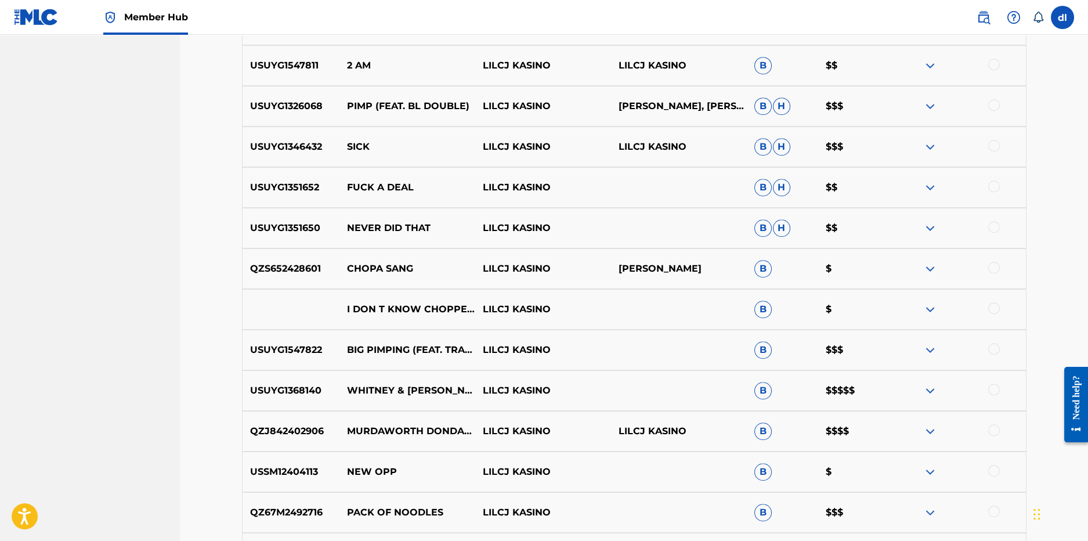
click at [927, 389] on img at bounding box center [930, 391] width 14 height 14
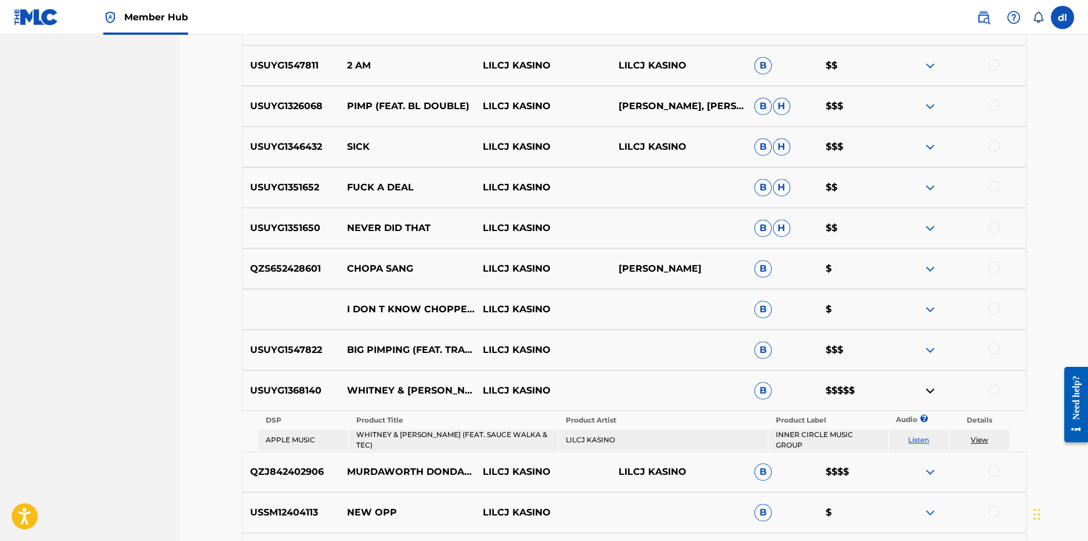
click at [289, 390] on p "USUYG1368140" at bounding box center [291, 391] width 97 height 14
copy p "USUYG1368140"
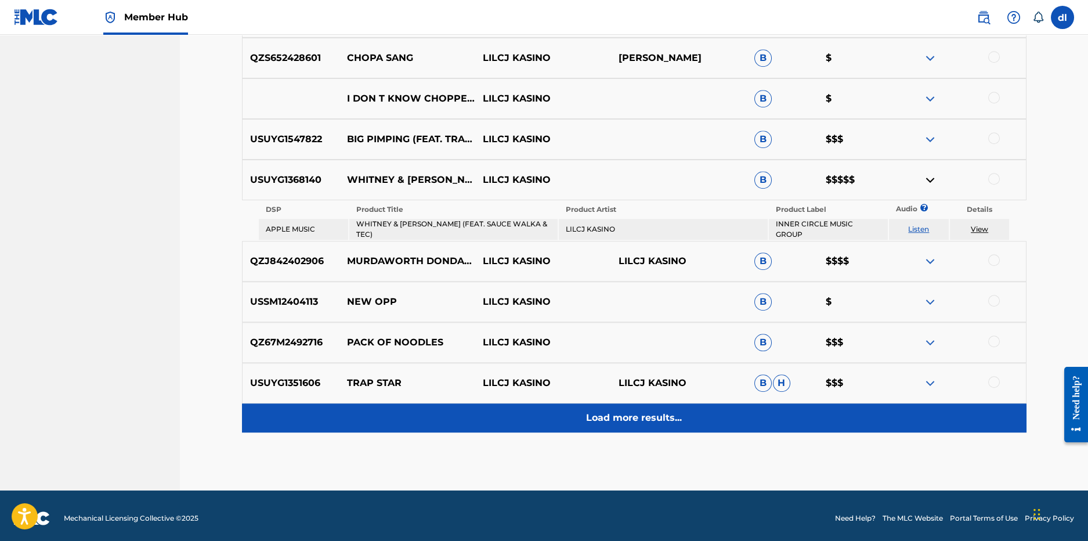
click at [652, 423] on div "Load more results..." at bounding box center [634, 417] width 785 height 29
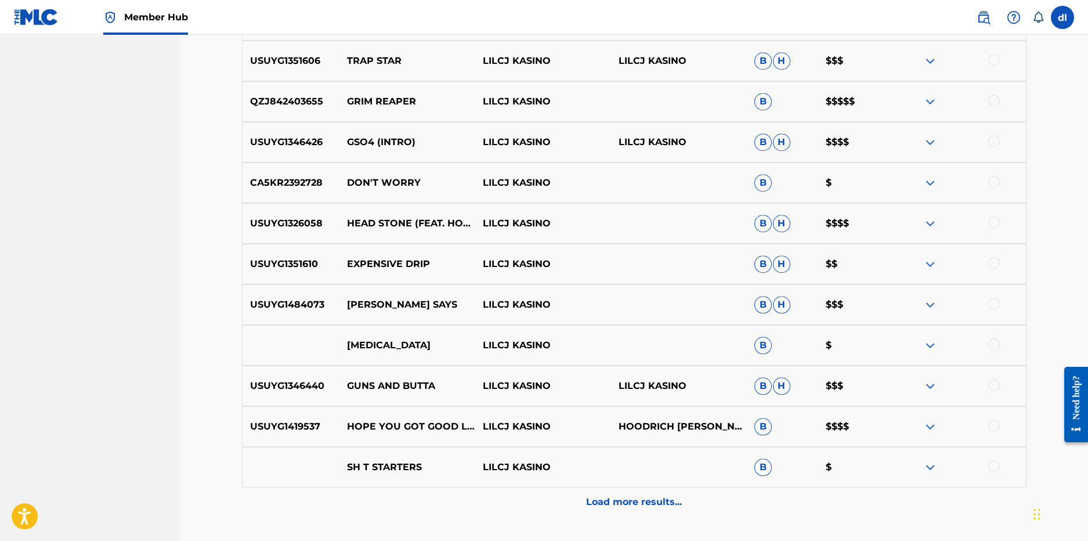
scroll to position [4531, 0]
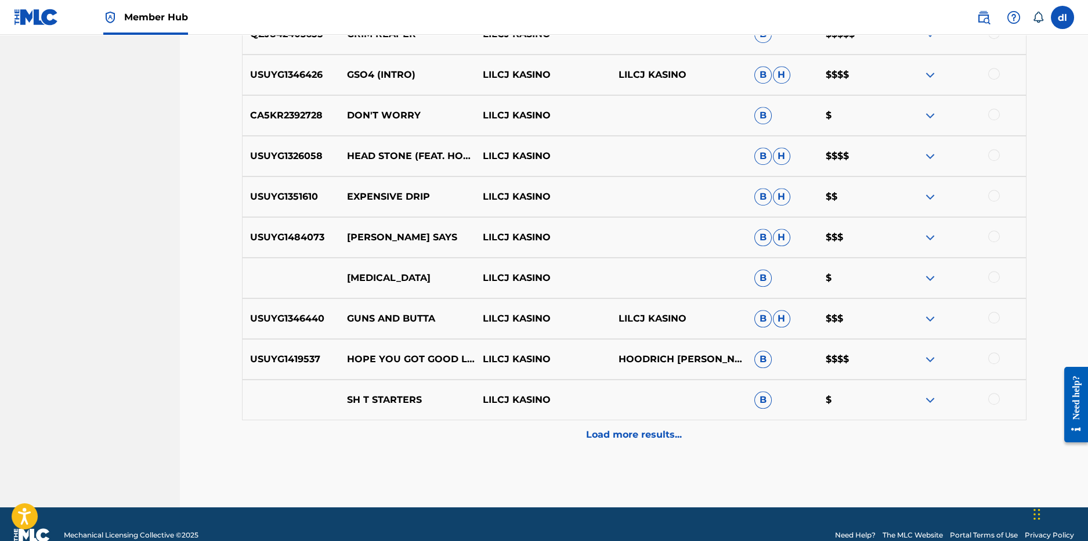
click at [613, 428] on p "Load more results..." at bounding box center [634, 435] width 96 height 14
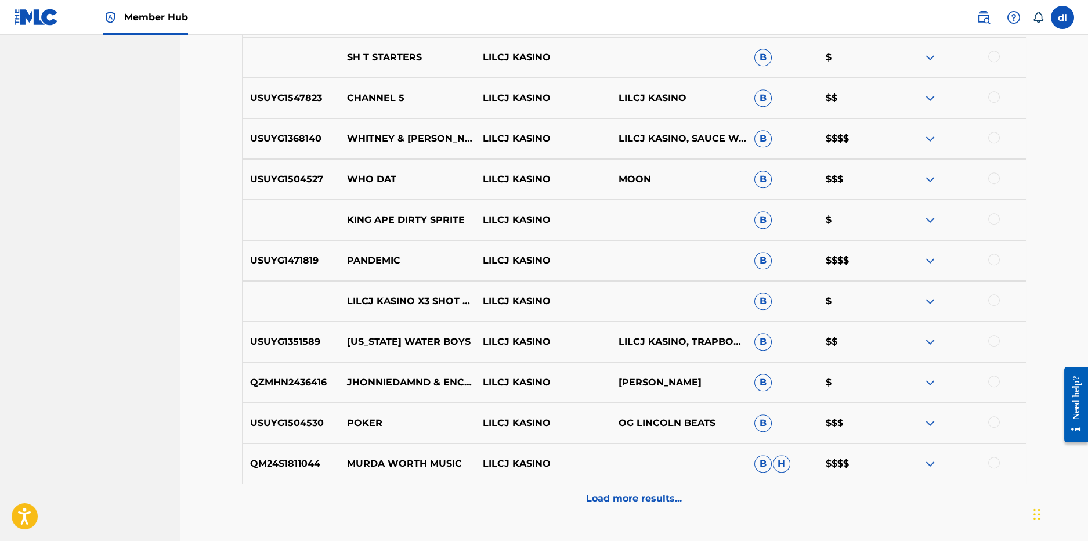
scroll to position [4879, 0]
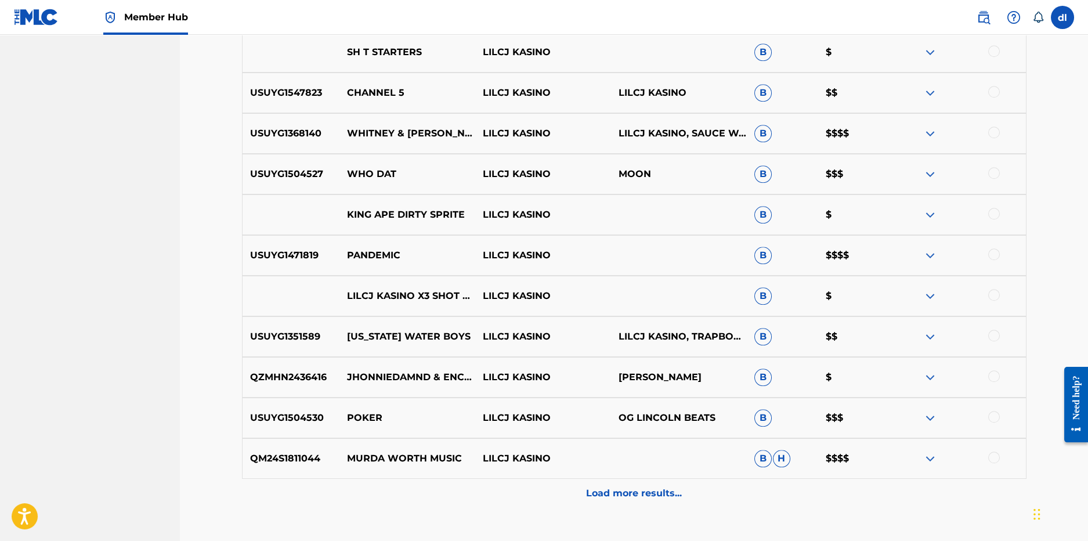
click at [375, 256] on p "PANDEMIC" at bounding box center [407, 255] width 136 height 14
click at [930, 251] on img at bounding box center [930, 255] width 14 height 14
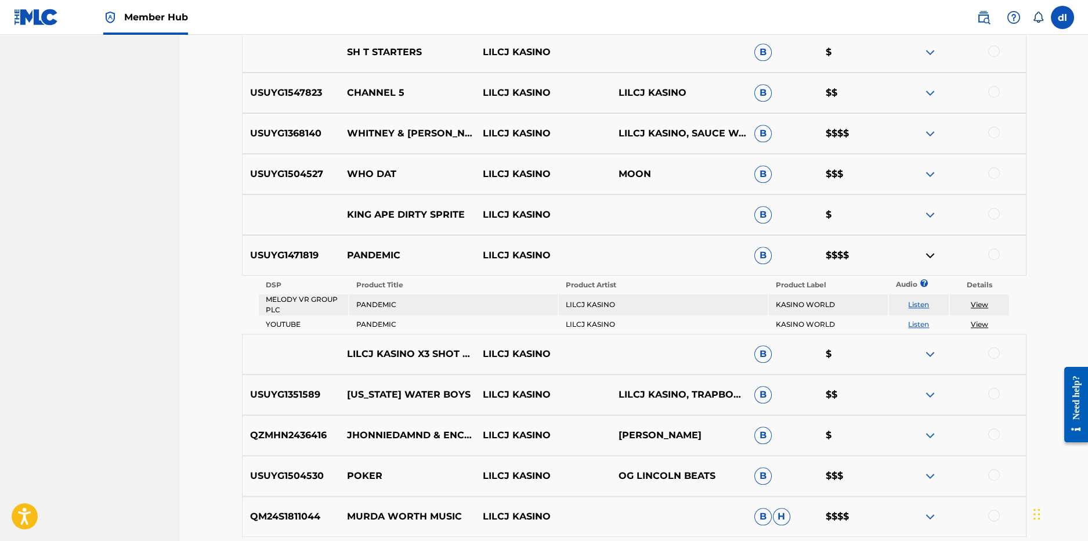
click at [1000, 256] on div at bounding box center [958, 255] width 136 height 14
click at [994, 256] on div at bounding box center [994, 254] width 12 height 12
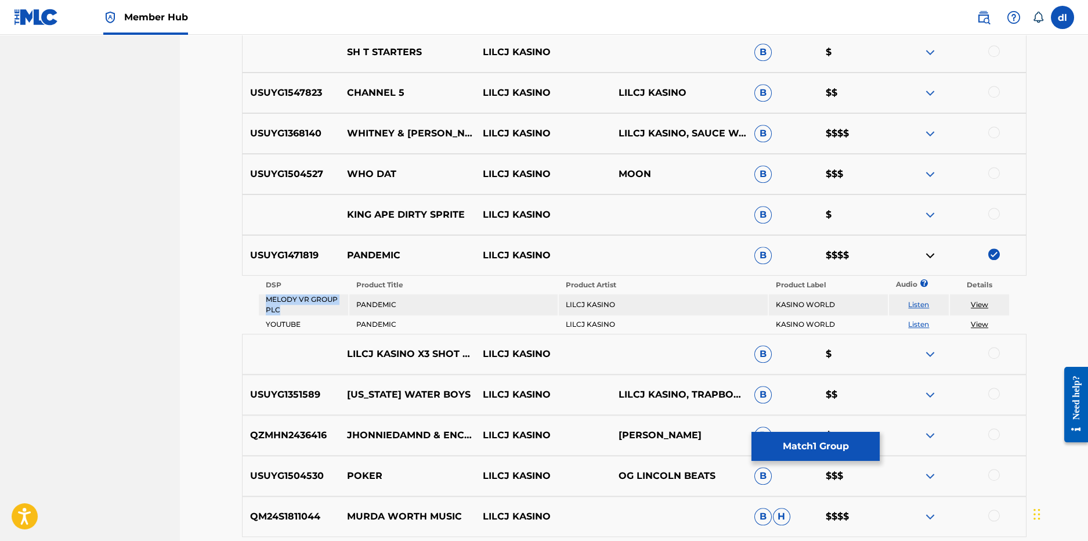
drag, startPoint x: 296, startPoint y: 309, endPoint x: 269, endPoint y: 298, distance: 29.1
click at [266, 299] on td "MELODY VR GROUP PLC" at bounding box center [303, 304] width 89 height 21
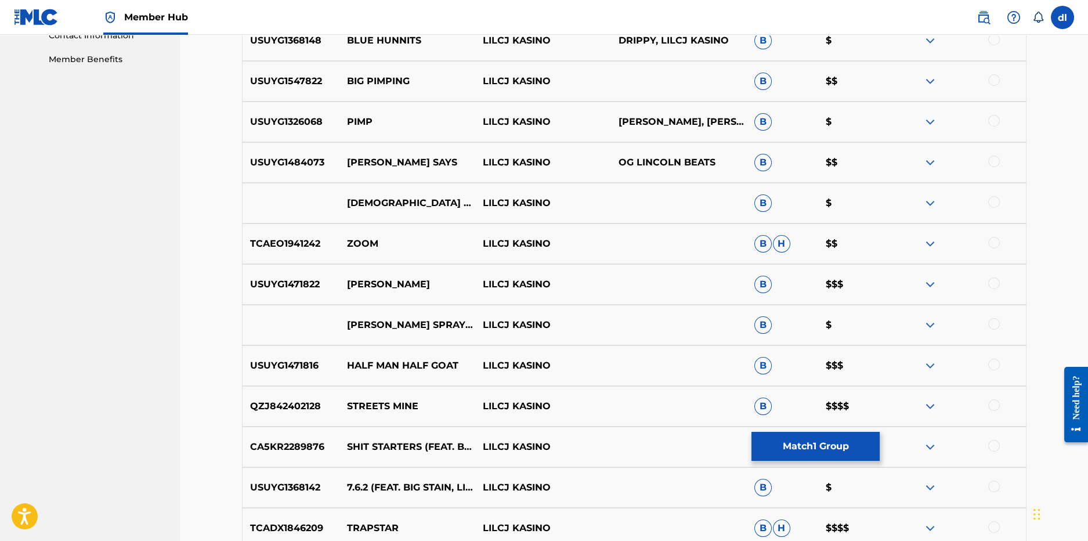
scroll to position [700, 0]
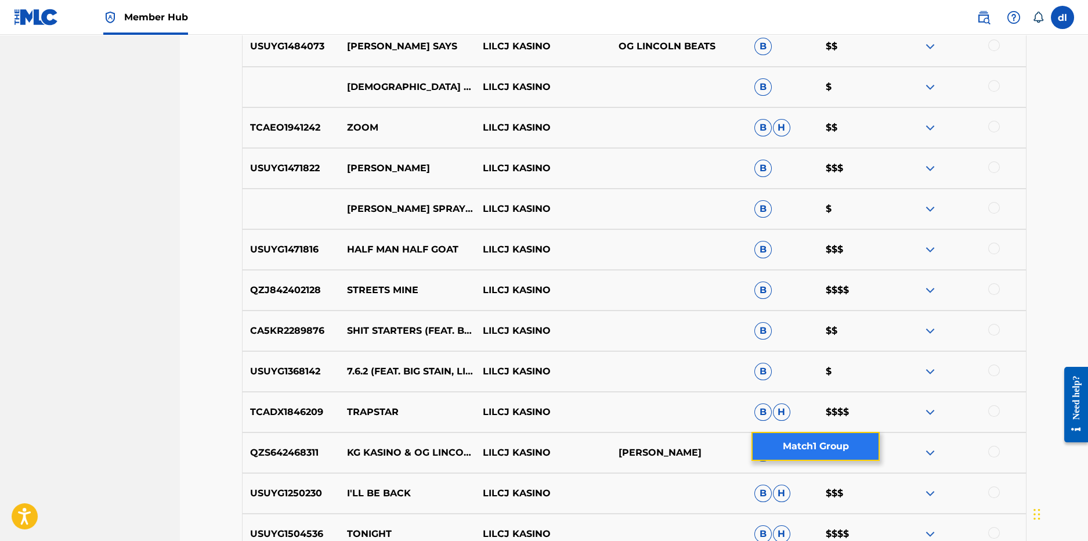
click at [808, 438] on button "Match 1 Group" at bounding box center [816, 446] width 128 height 29
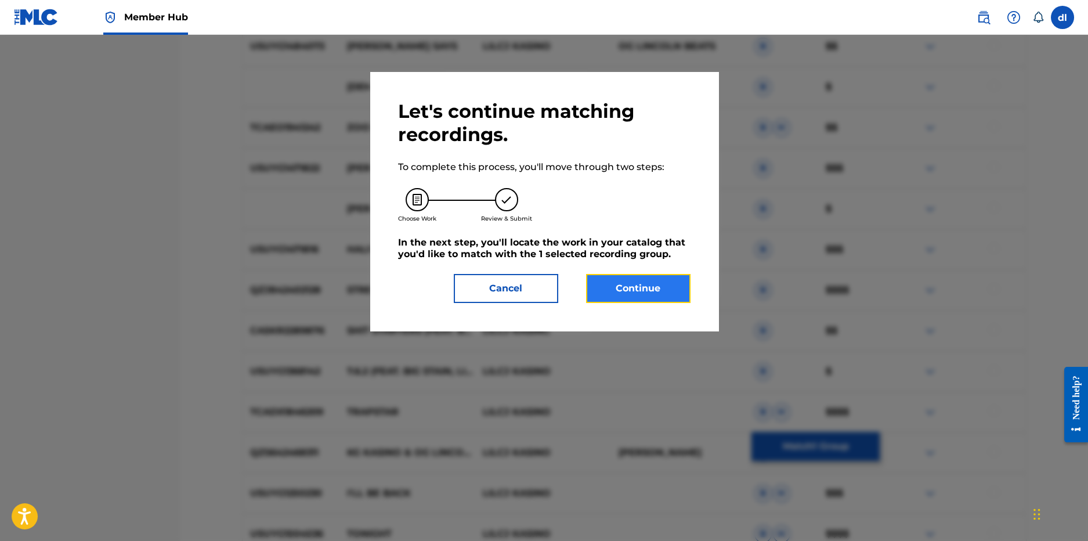
click at [593, 283] on button "Continue" at bounding box center [638, 288] width 104 height 29
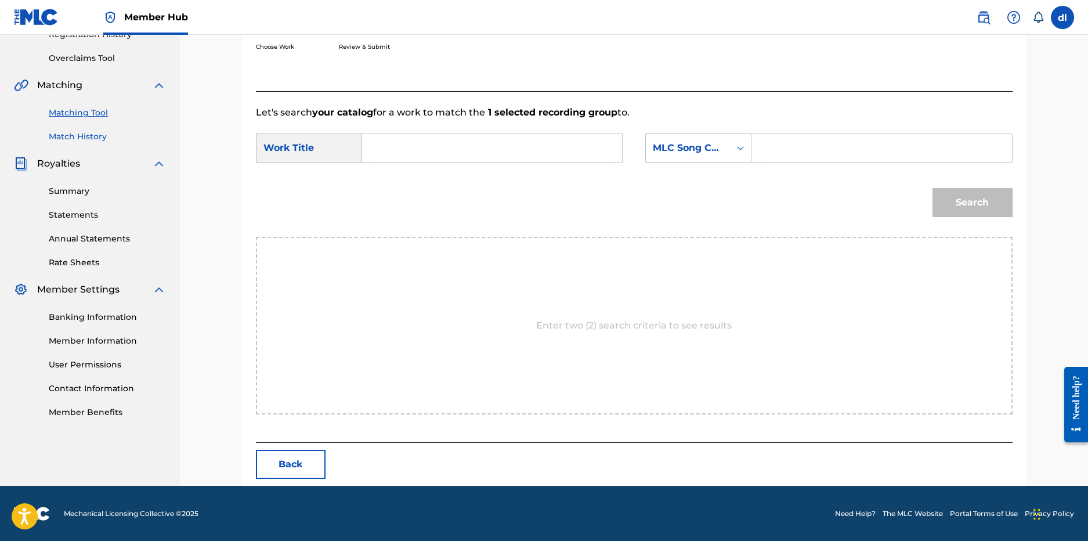
click at [72, 135] on link "Match History" at bounding box center [107, 137] width 117 height 12
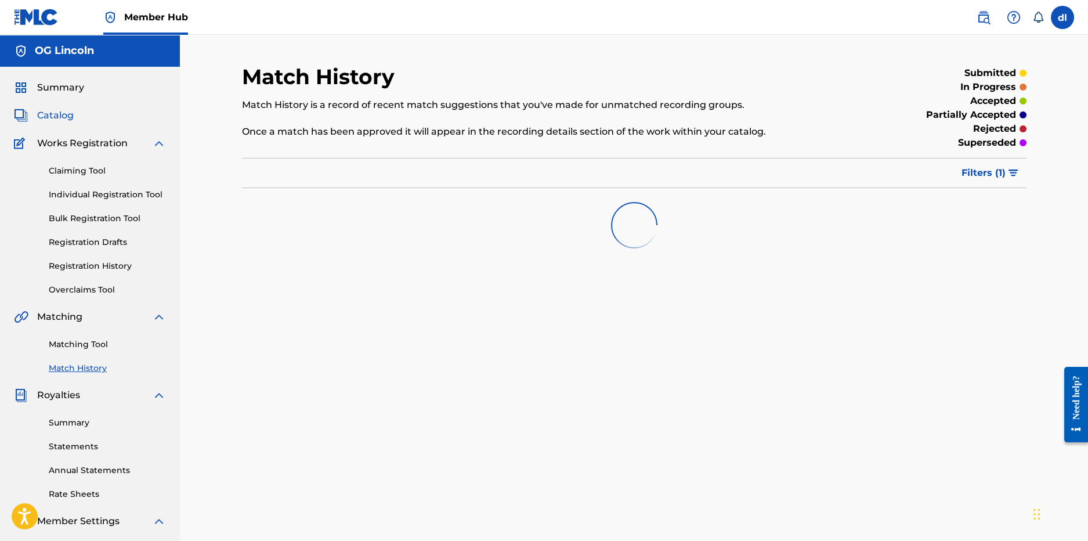
click at [48, 119] on span "Catalog" at bounding box center [55, 116] width 37 height 14
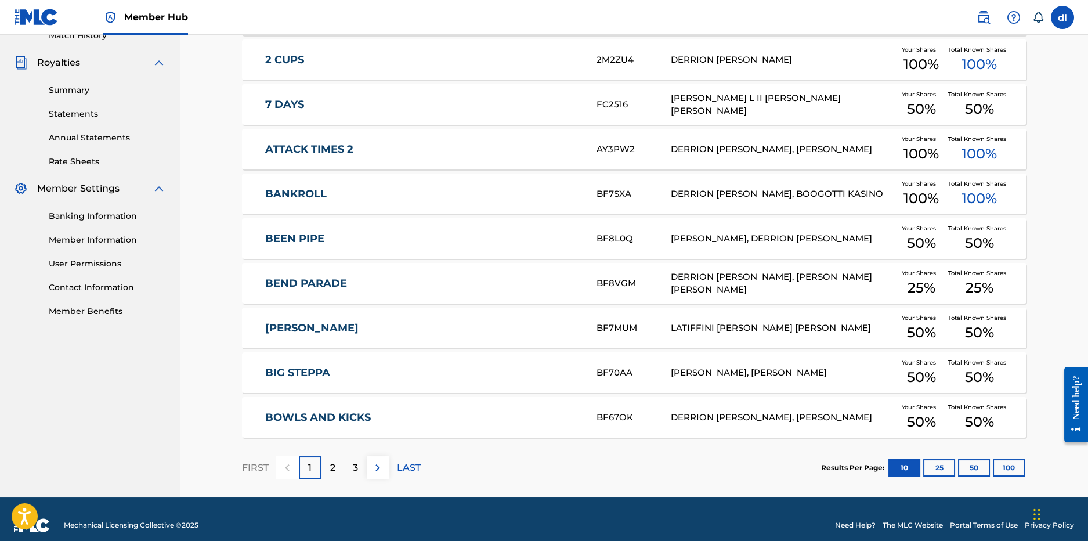
scroll to position [345, 0]
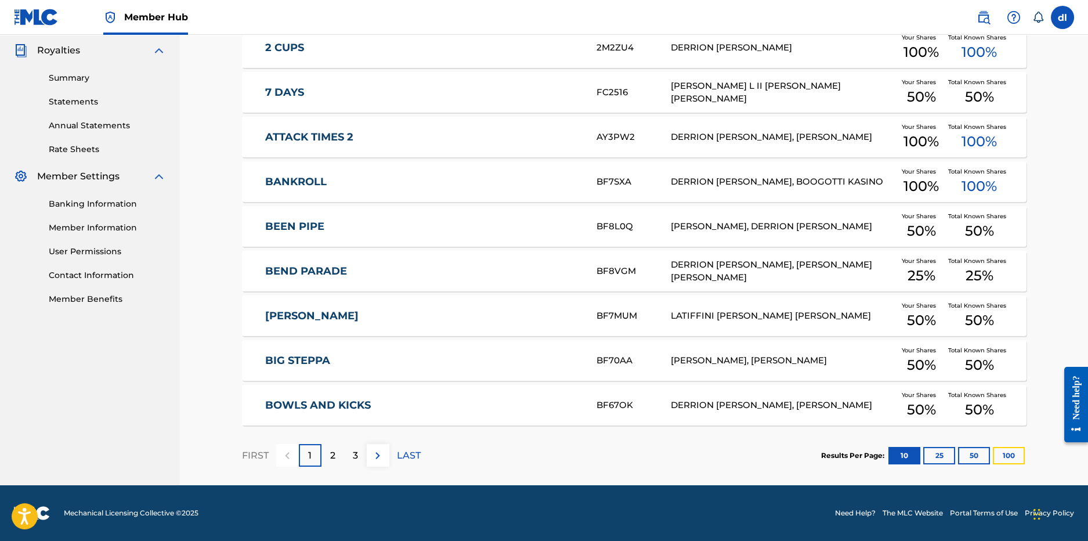
click at [998, 454] on button "100" at bounding box center [1009, 455] width 32 height 17
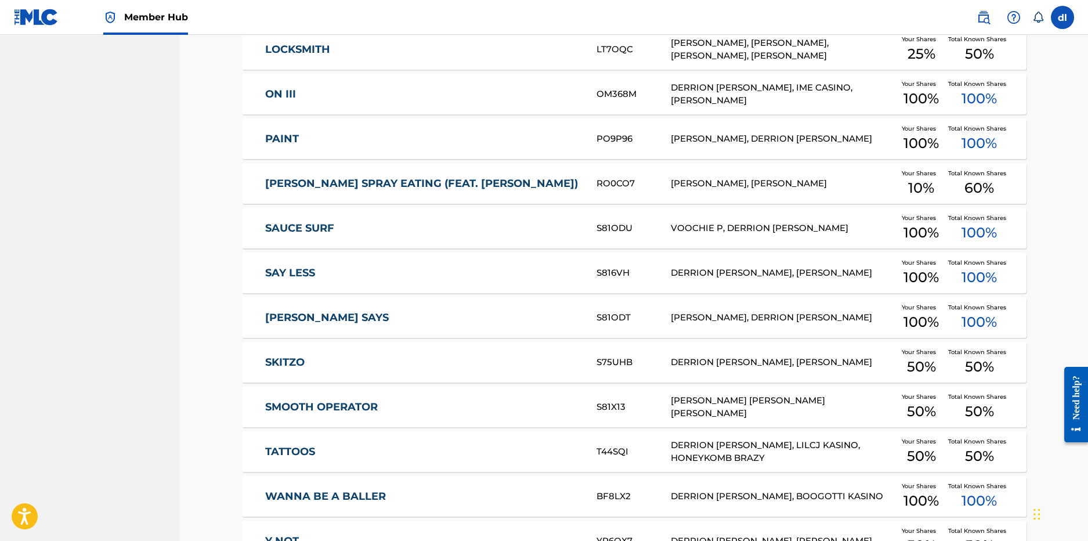
scroll to position [1448, 0]
